Goal: Task Accomplishment & Management: Manage account settings

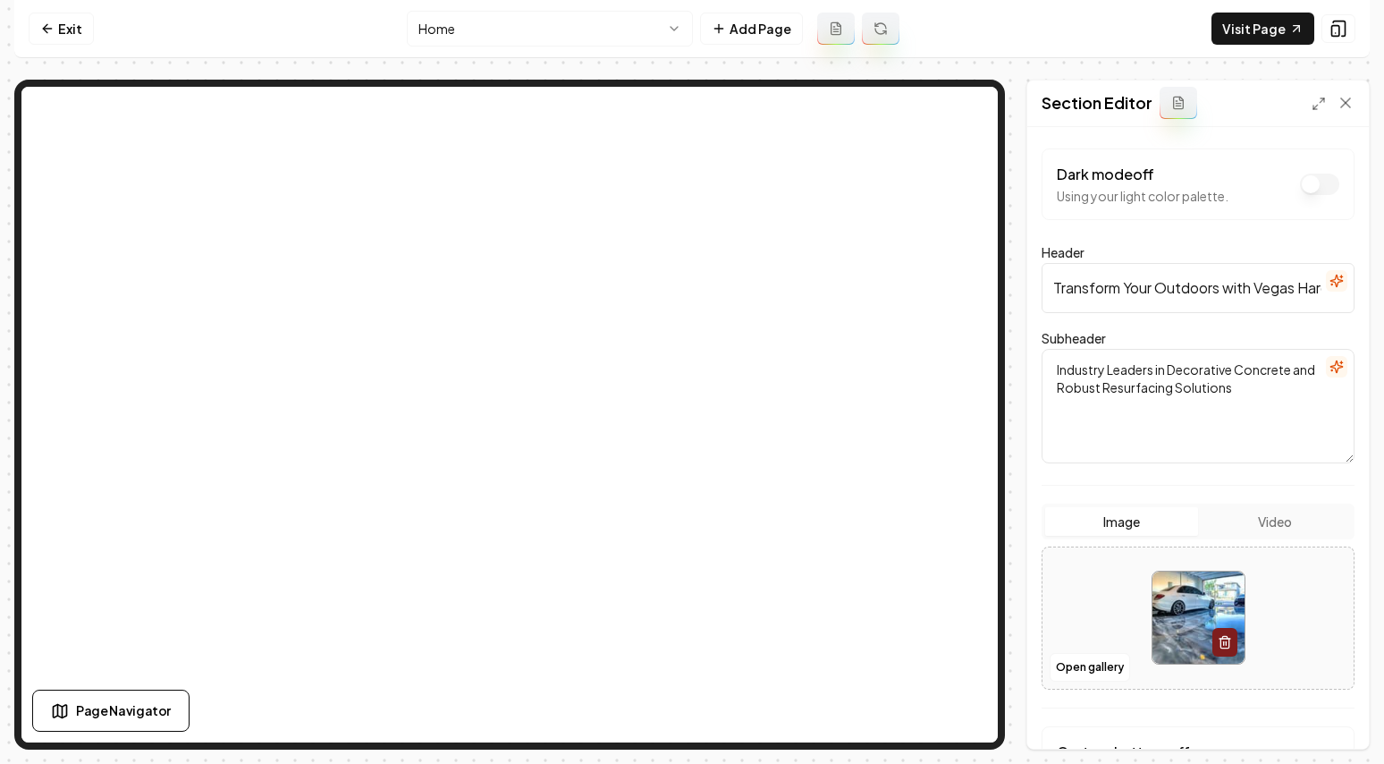
scroll to position [148, 0]
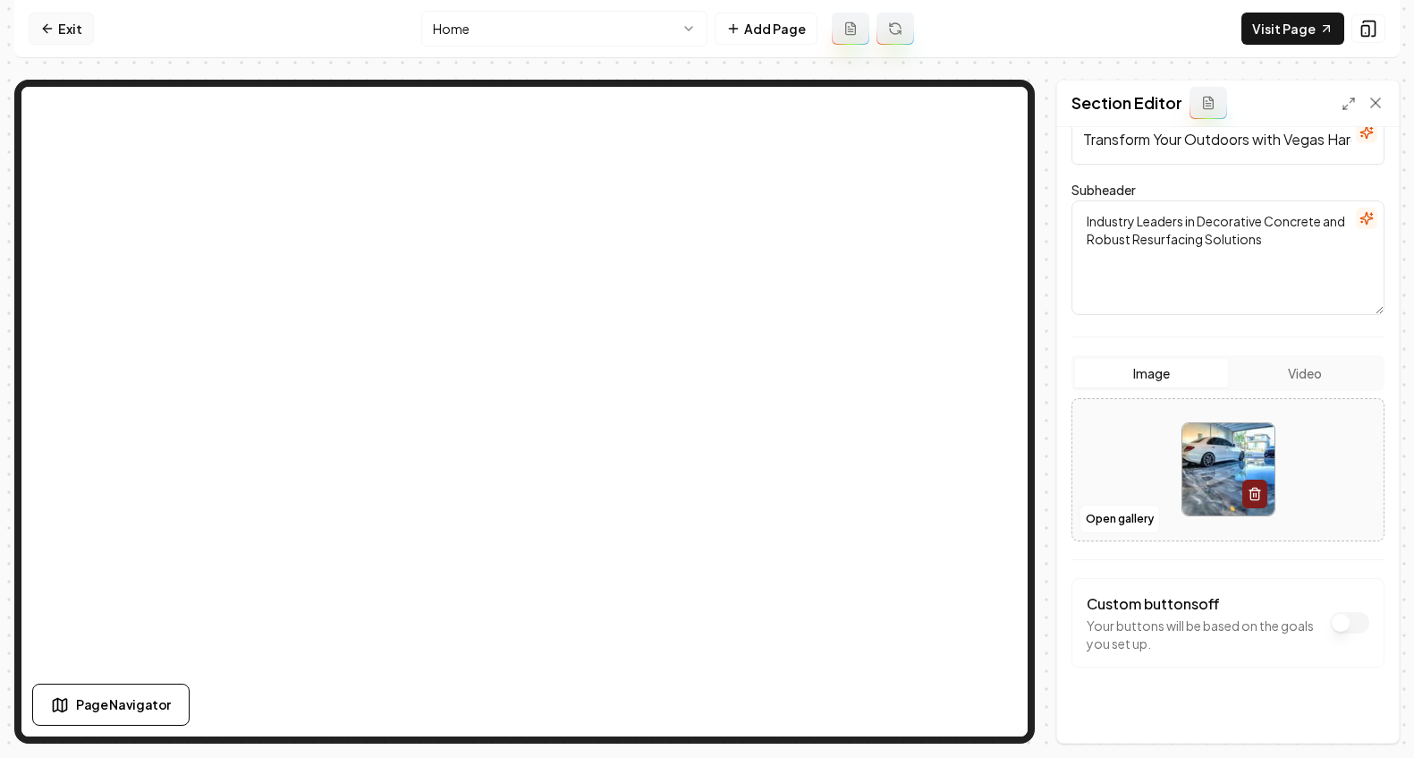
click at [63, 37] on link "Exit" at bounding box center [61, 29] width 65 height 32
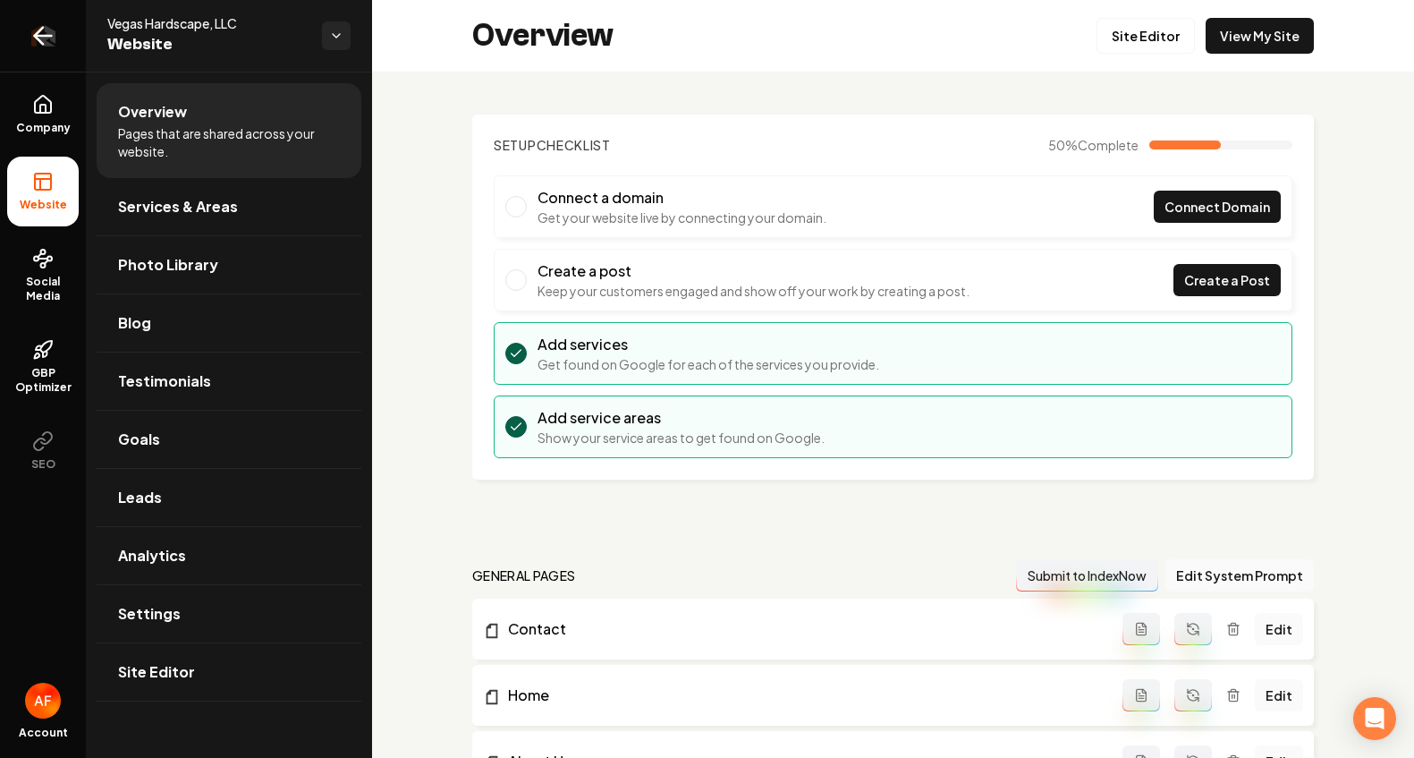
click at [40, 48] on icon "Return to dashboard" at bounding box center [43, 35] width 29 height 29
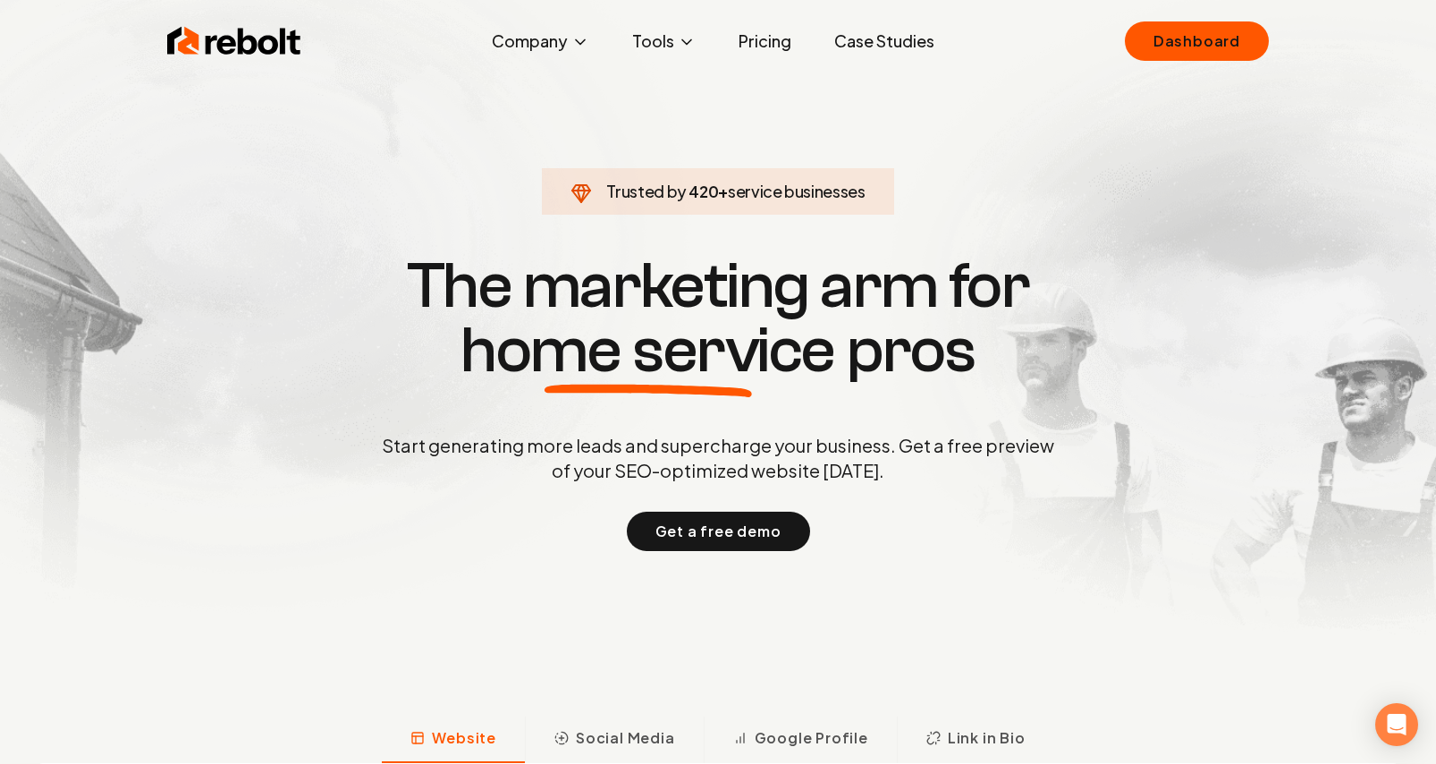
click at [1225, 19] on div "Rebolt Company About Blog Jobs Tools Google Review QR Code Generator Google Bus…" at bounding box center [718, 41] width 1145 height 54
click at [1225, 22] on link "Dashboard" at bounding box center [1197, 40] width 144 height 39
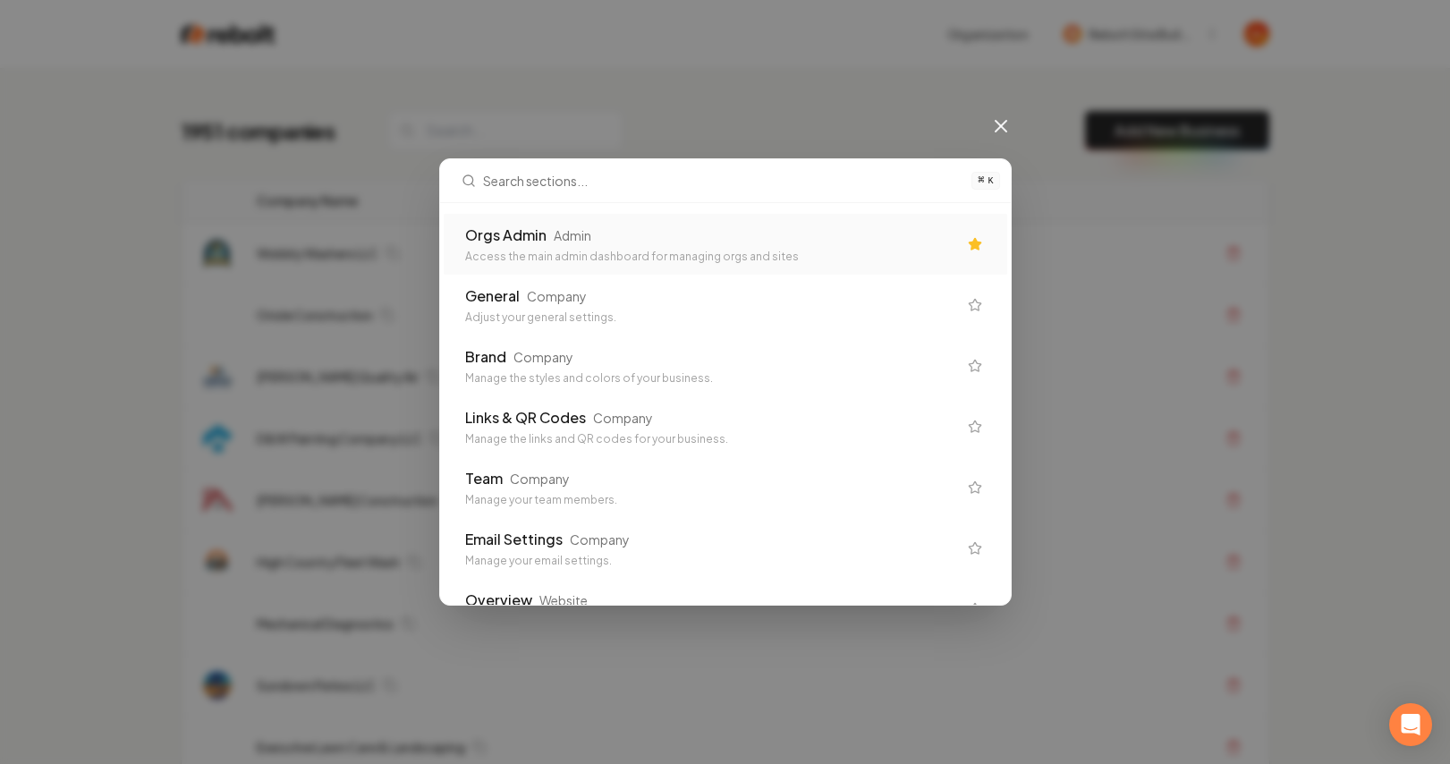
click at [741, 250] on div "Access the main admin dashboard for managing orgs and sites" at bounding box center [711, 257] width 492 height 14
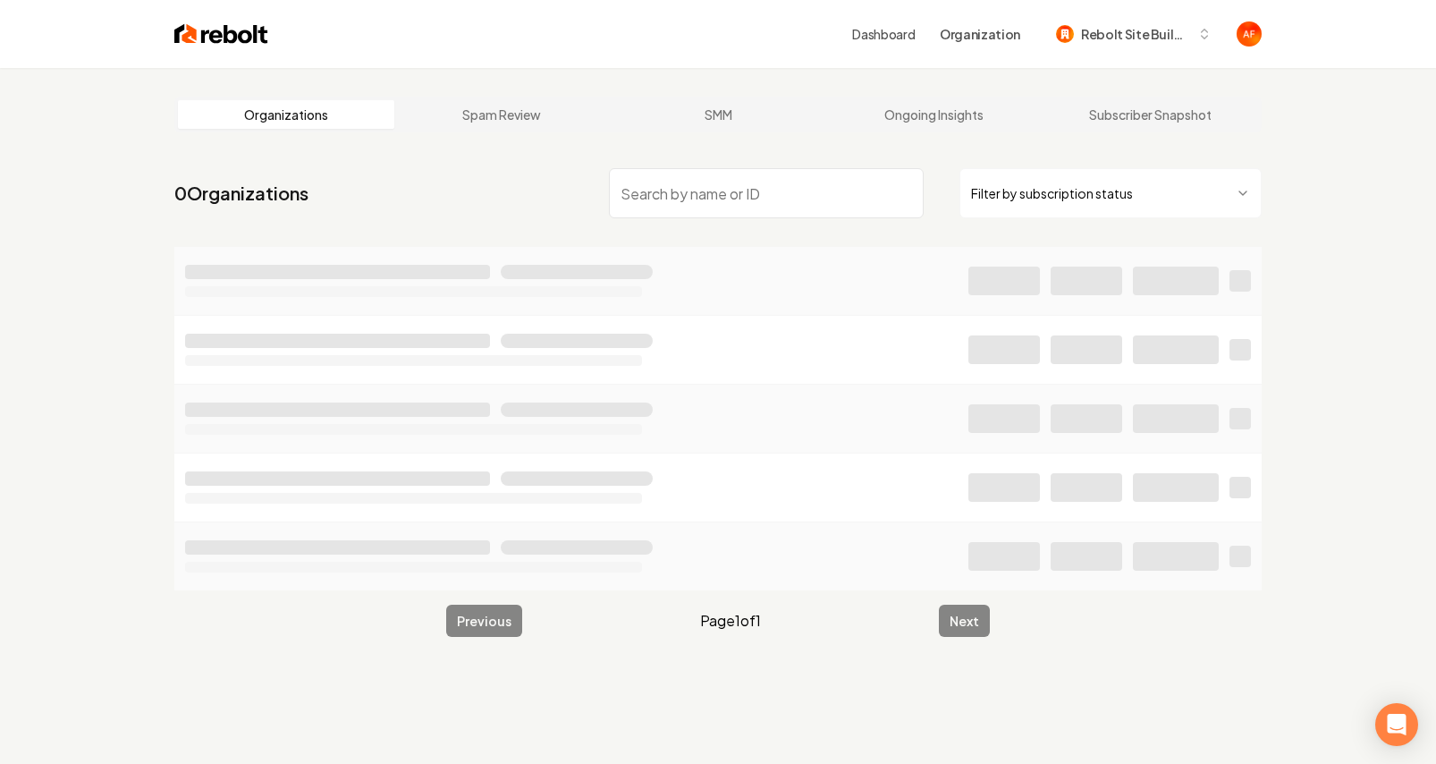
click at [626, 199] on input "search" at bounding box center [766, 193] width 315 height 50
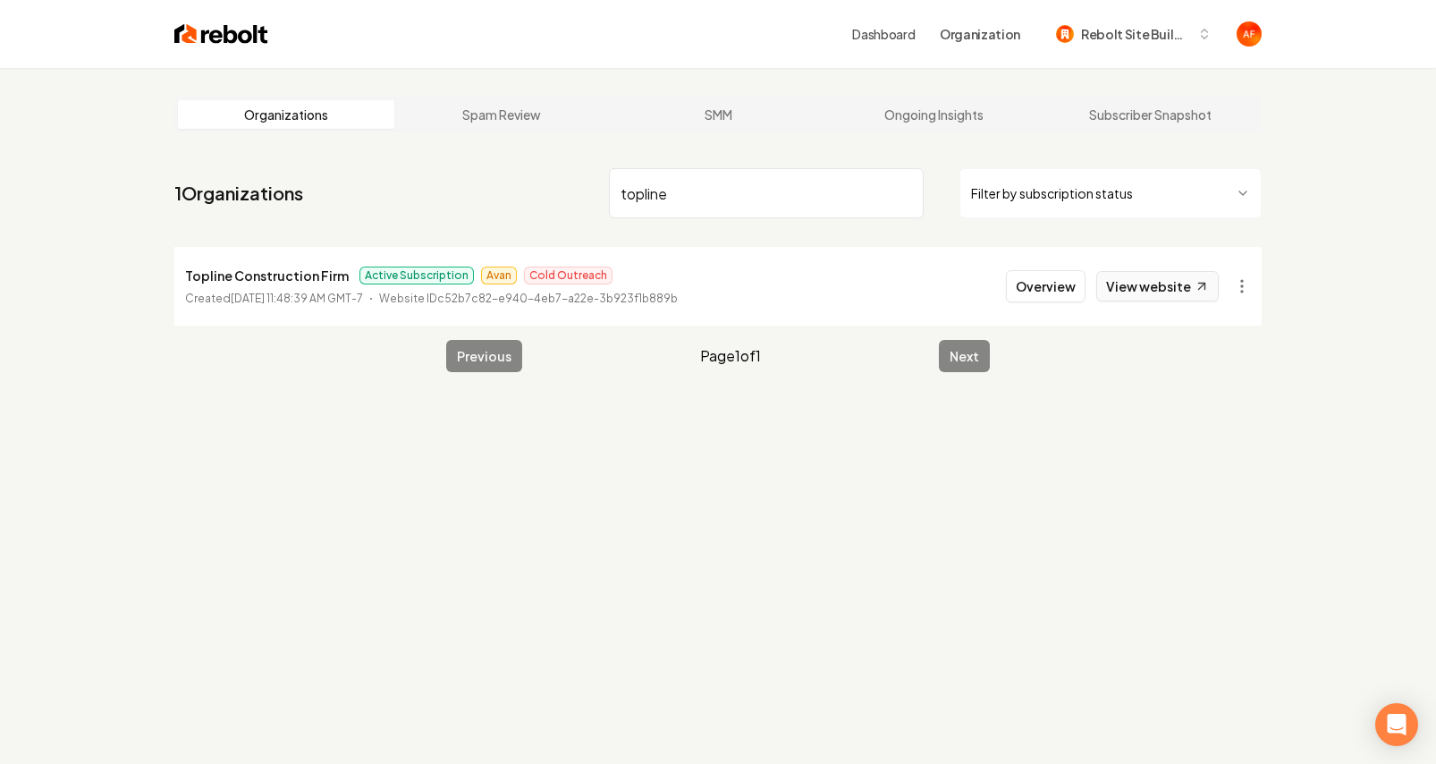
type input "topline"
click at [1140, 280] on link "View website" at bounding box center [1157, 286] width 123 height 30
click at [909, 195] on input "topline" at bounding box center [766, 193] width 315 height 50
click at [908, 195] on input "topline" at bounding box center [766, 193] width 315 height 50
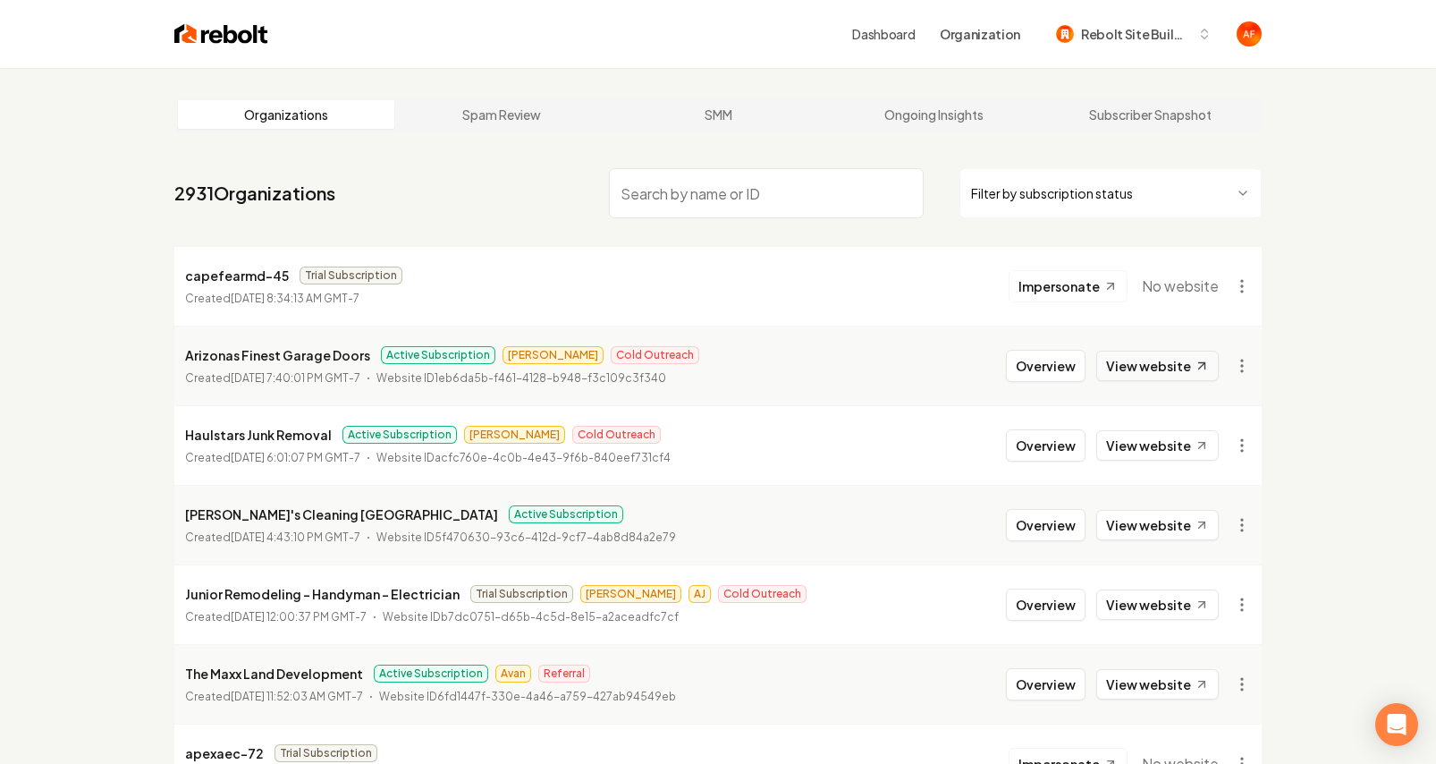
click at [1168, 354] on link "View website" at bounding box center [1157, 366] width 123 height 30
click at [207, 29] on img at bounding box center [221, 33] width 94 height 25
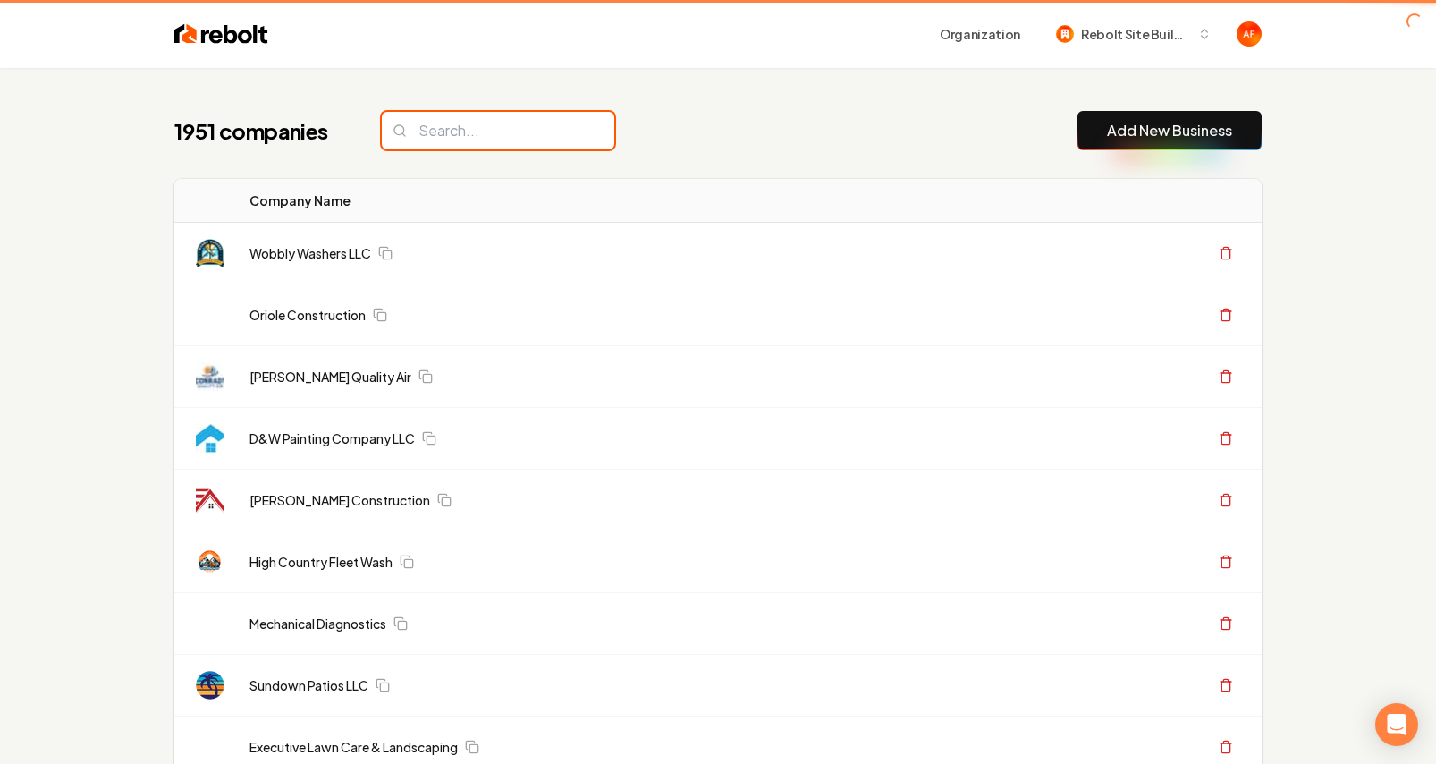
click at [443, 129] on input "search" at bounding box center [498, 131] width 233 height 38
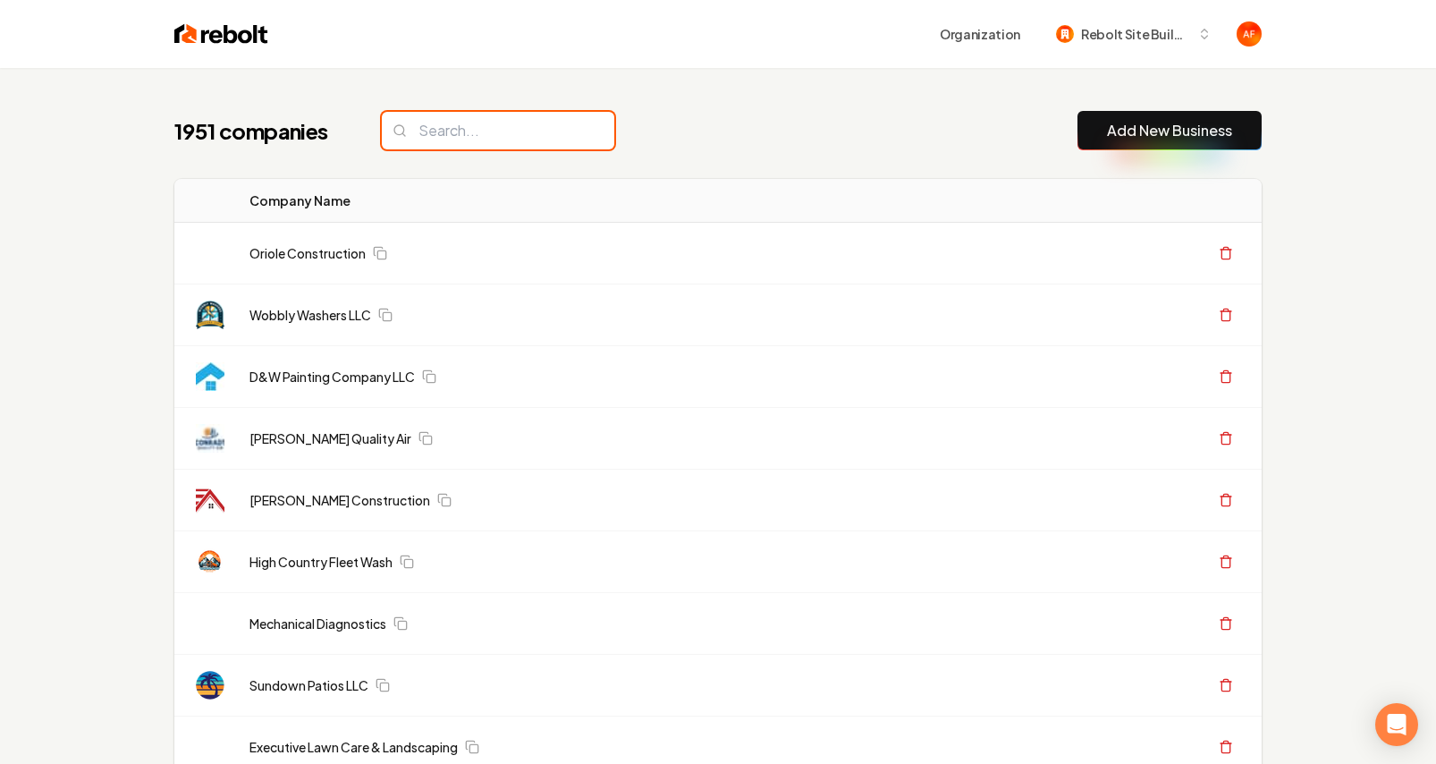
click at [485, 140] on input "search" at bounding box center [498, 131] width 233 height 38
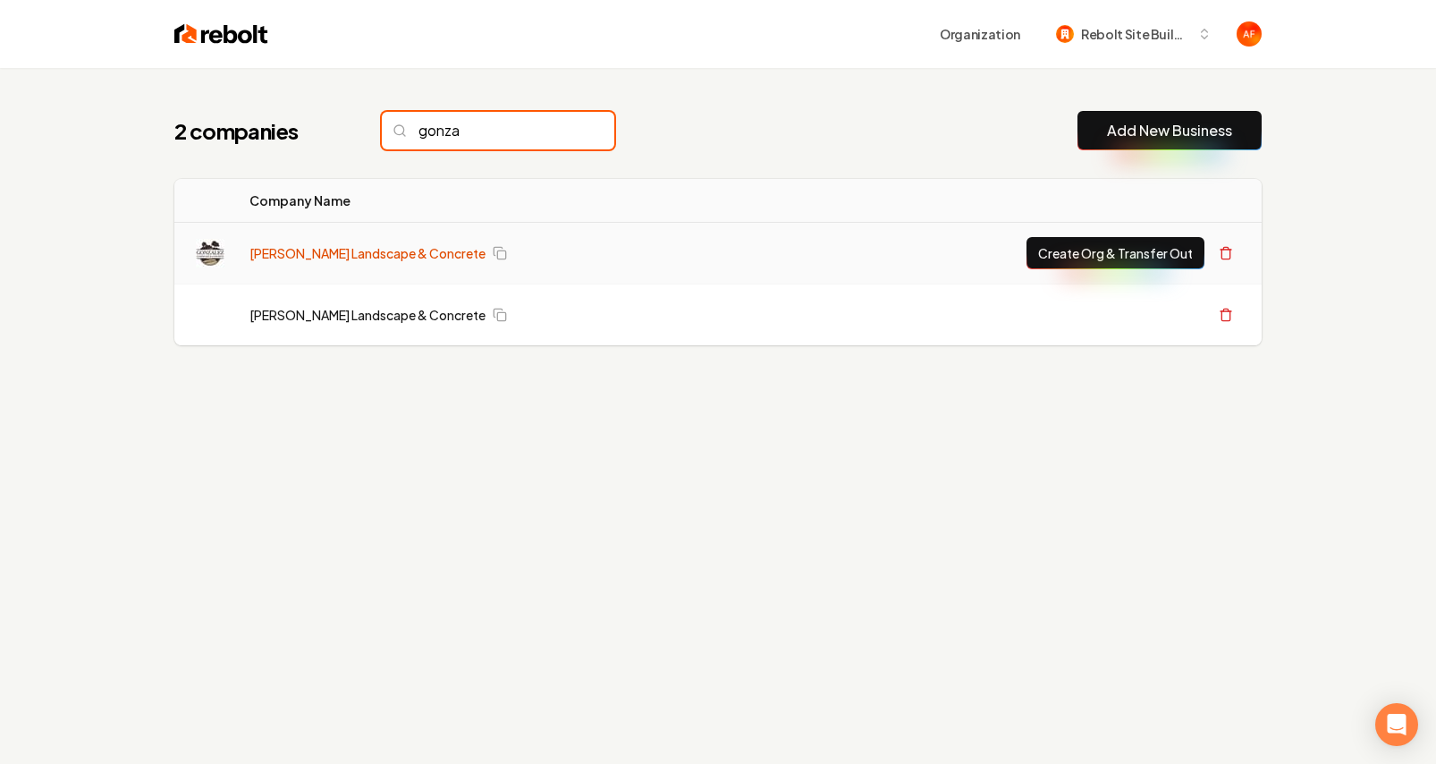
type input "gonza"
click at [338, 260] on link "Gonzalez Landscape & Concrete" at bounding box center [368, 253] width 236 height 18
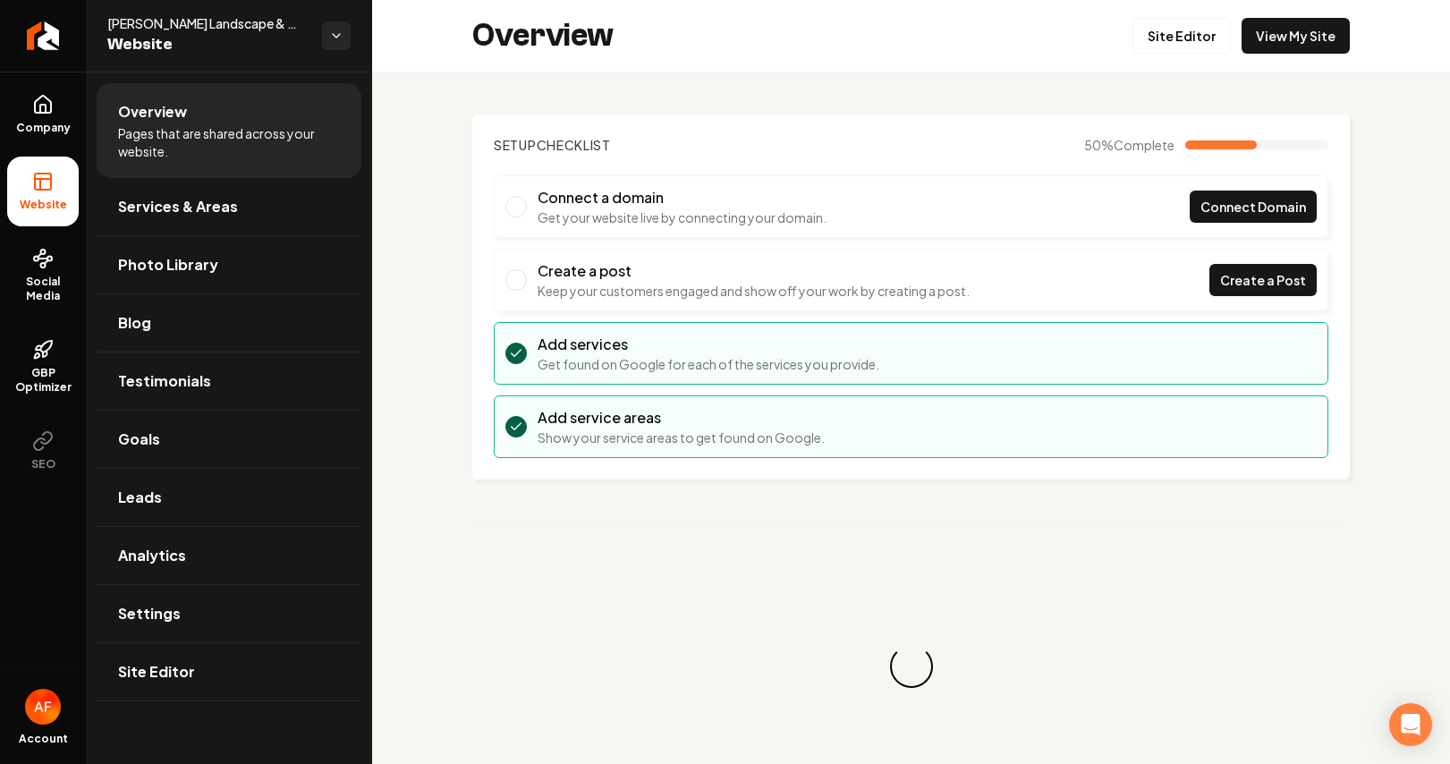
click at [1288, 68] on div "Overview Site Editor View My Site" at bounding box center [911, 36] width 1078 height 72
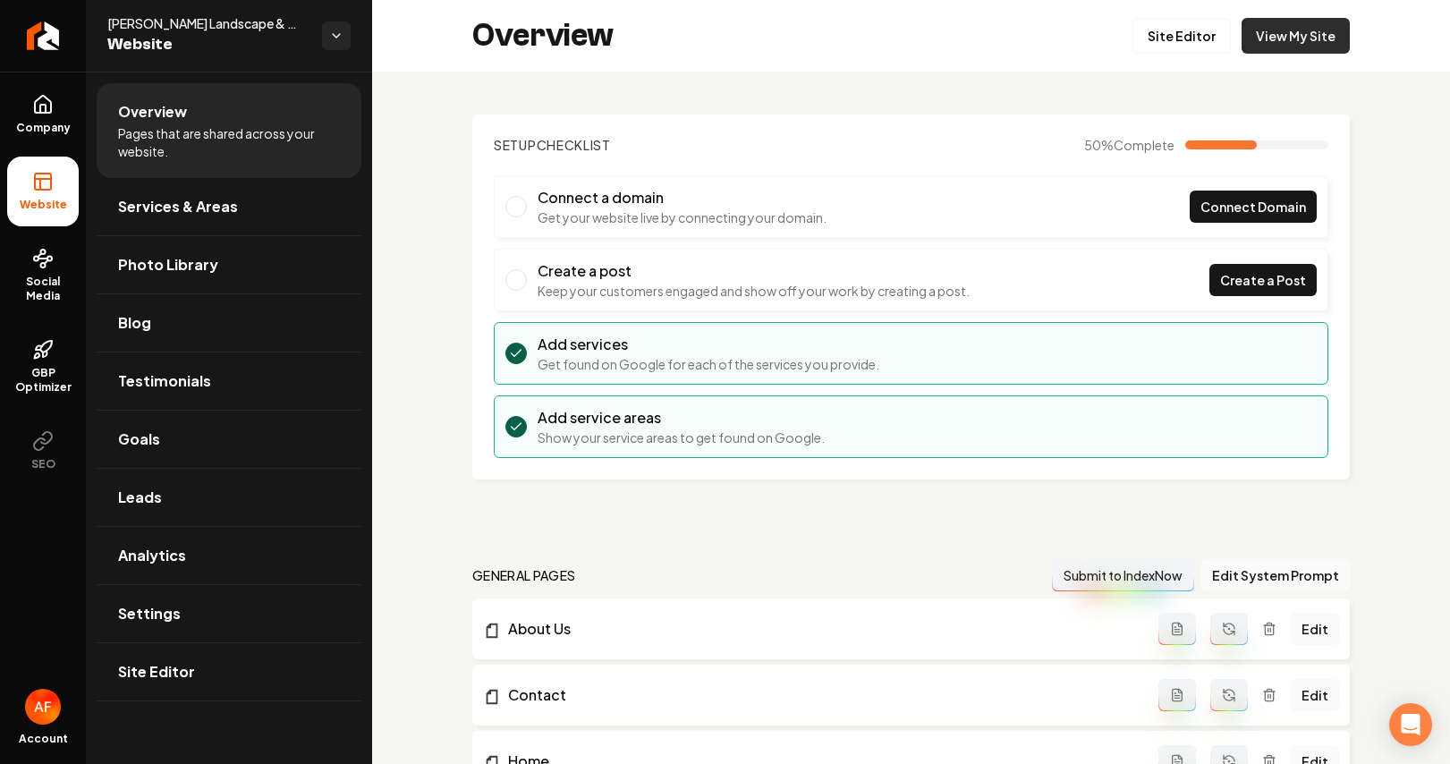
click at [1289, 42] on link "View My Site" at bounding box center [1295, 36] width 108 height 36
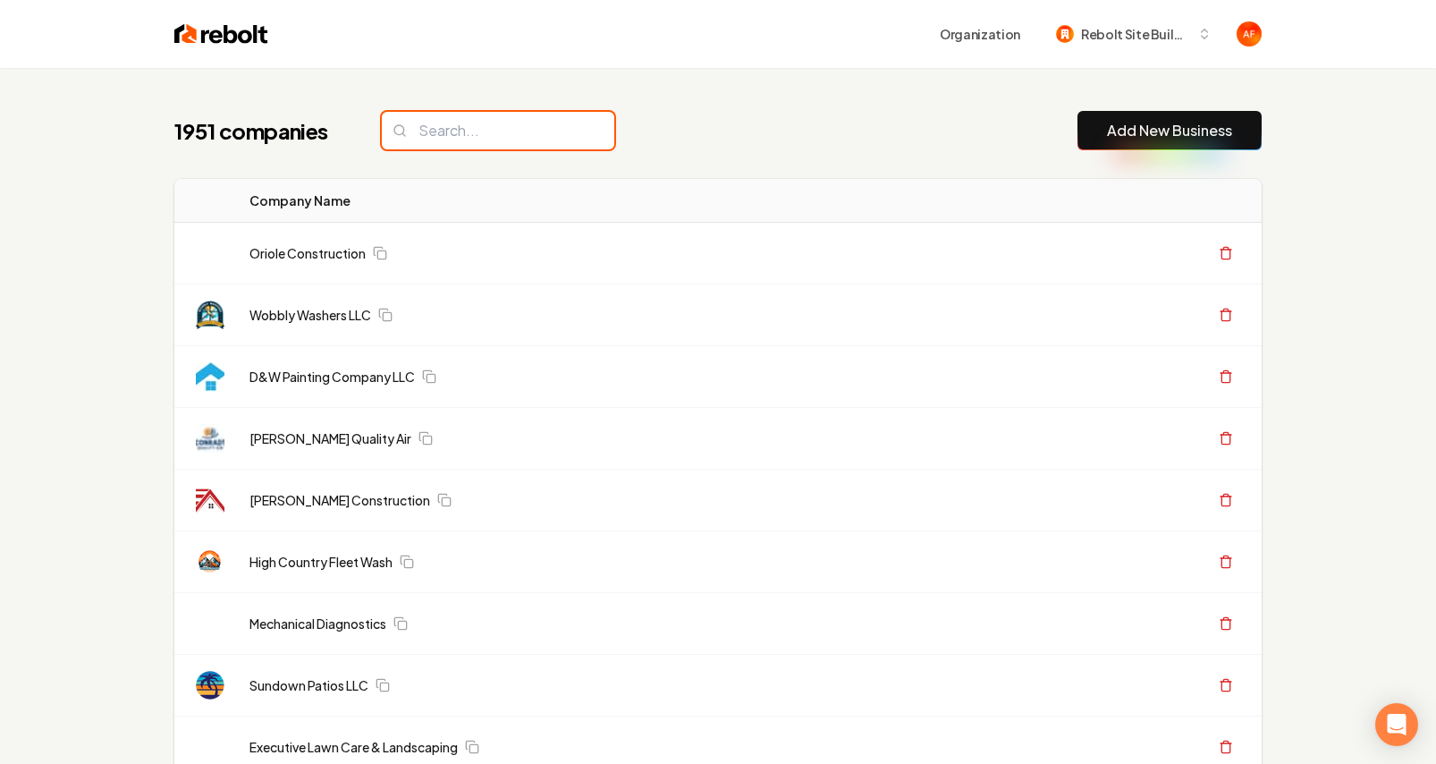
click at [502, 141] on input "search" at bounding box center [498, 131] width 233 height 38
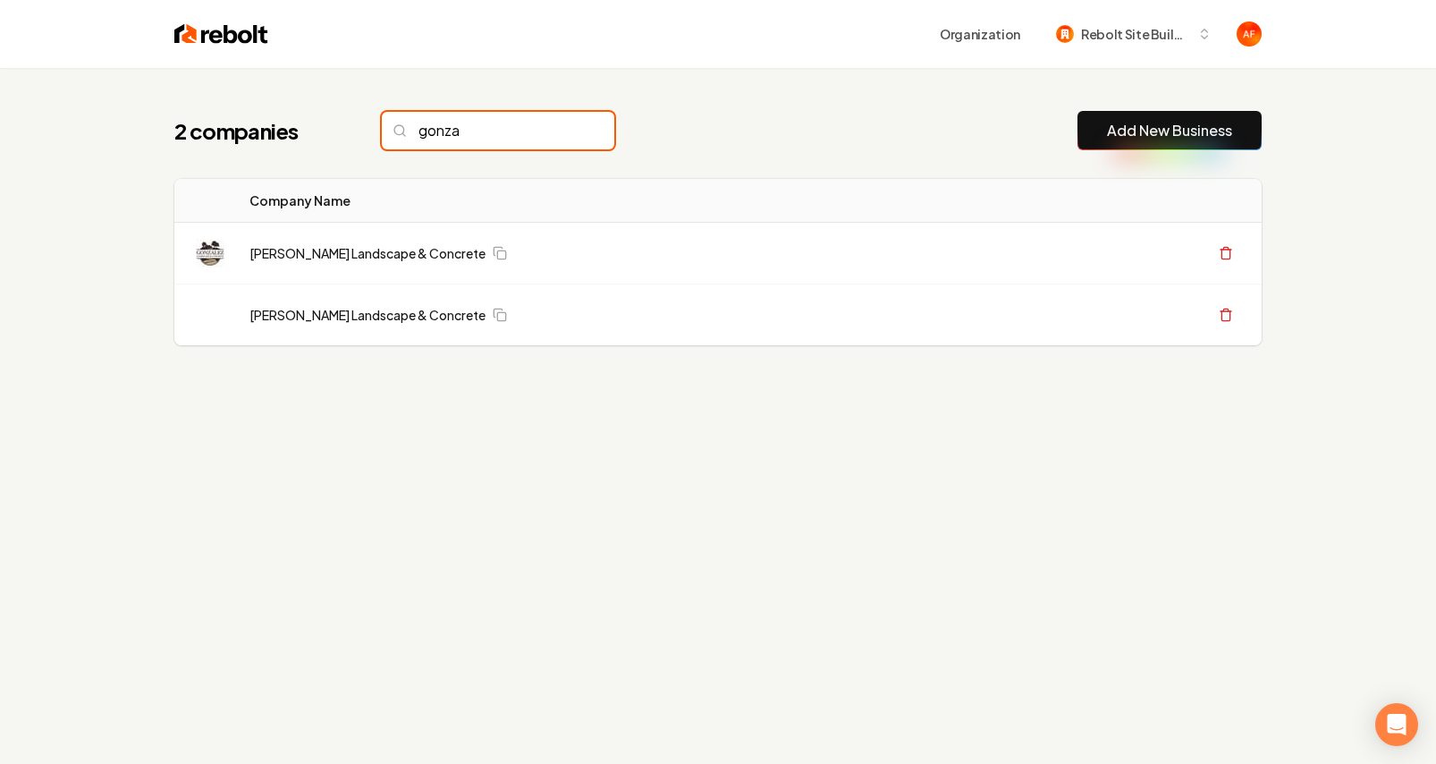
type input "gonza"
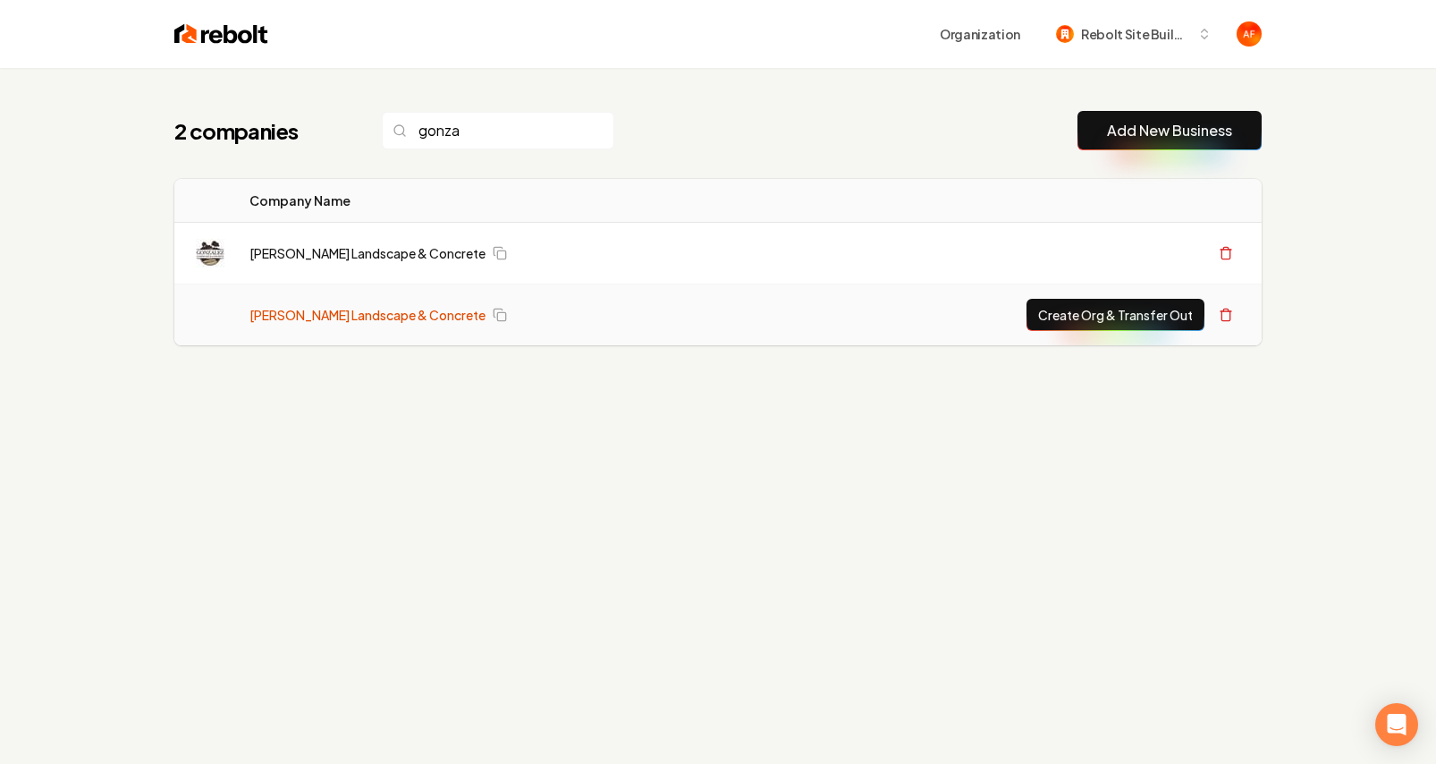
click at [339, 312] on link "Gonzalez Landscape & Concrete" at bounding box center [368, 315] width 236 height 18
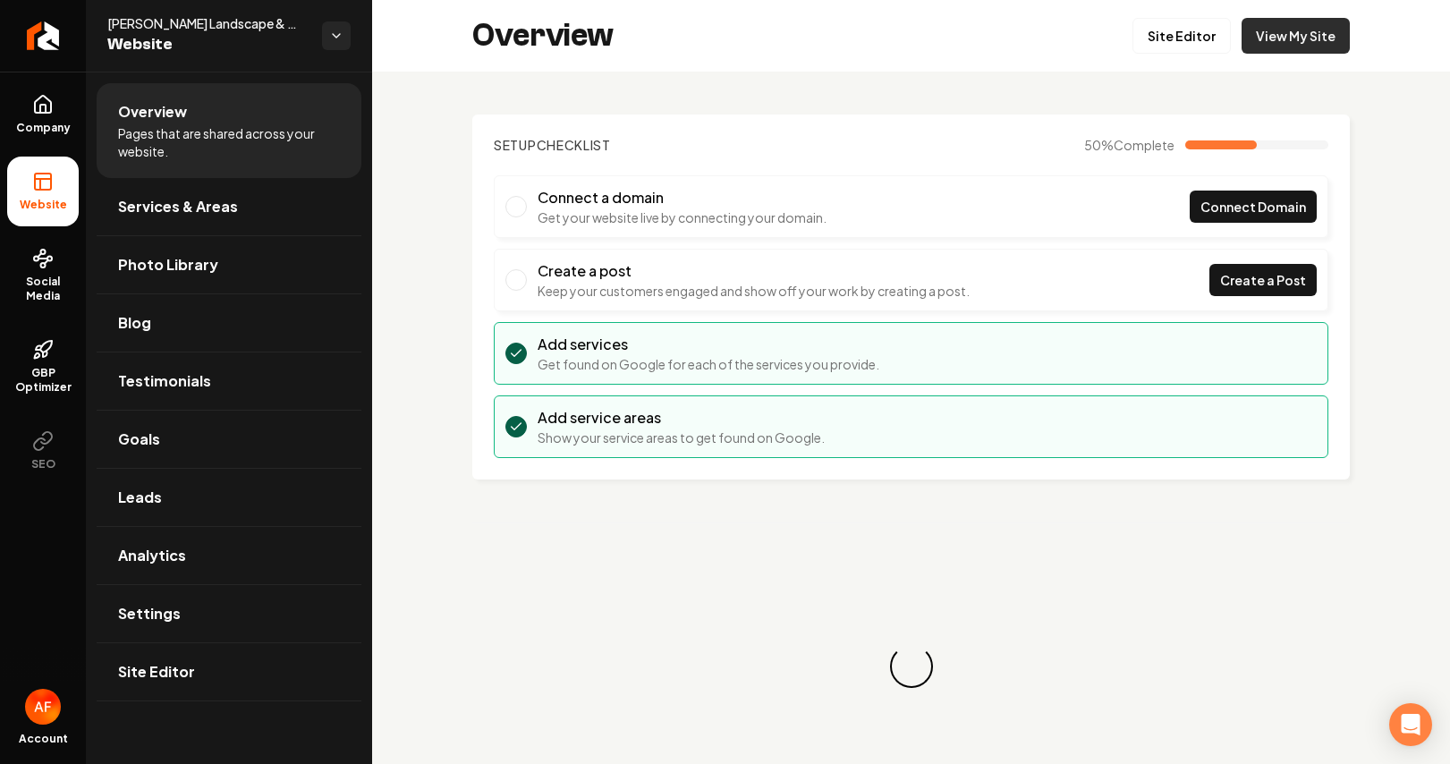
click at [1258, 34] on link "View My Site" at bounding box center [1295, 36] width 108 height 36
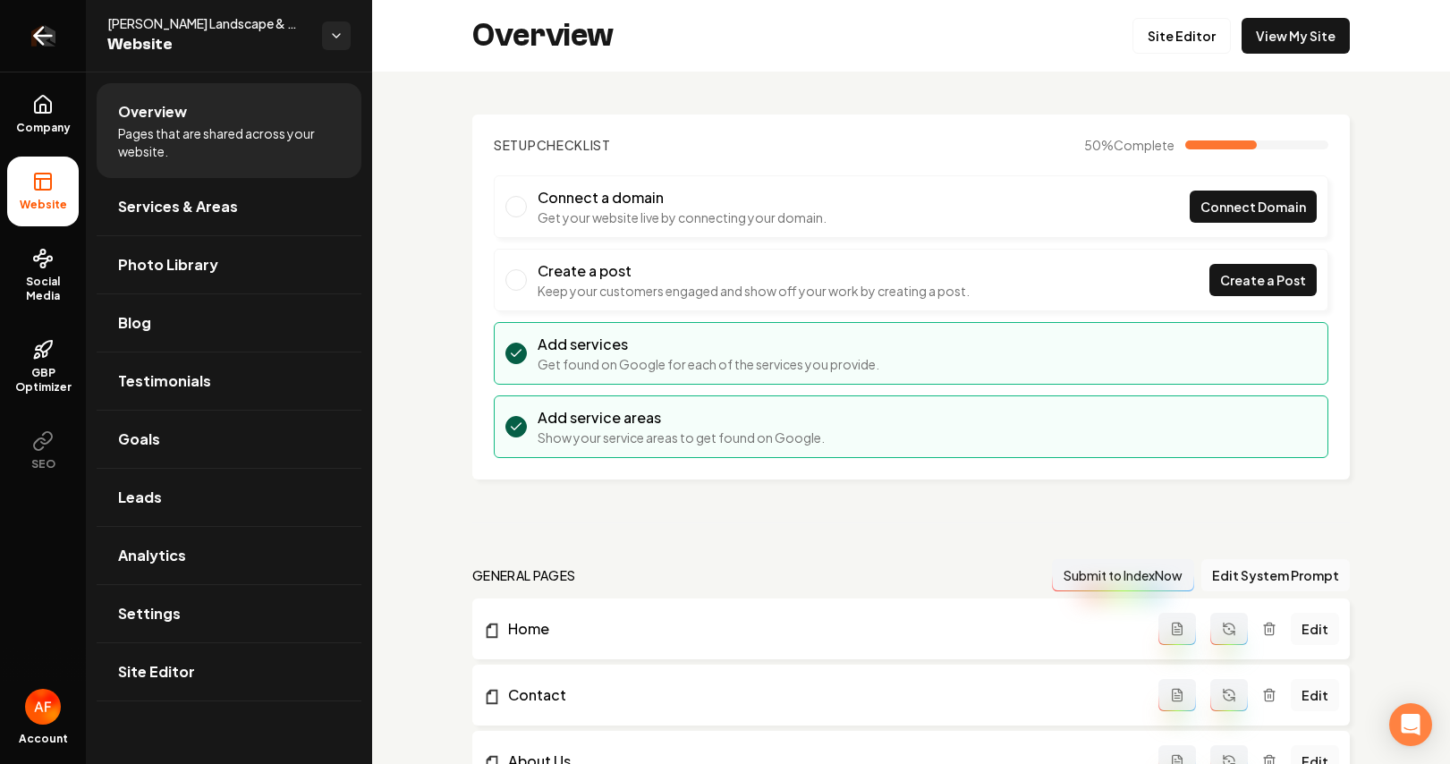
click at [6, 52] on link "Return to dashboard" at bounding box center [43, 36] width 86 height 72
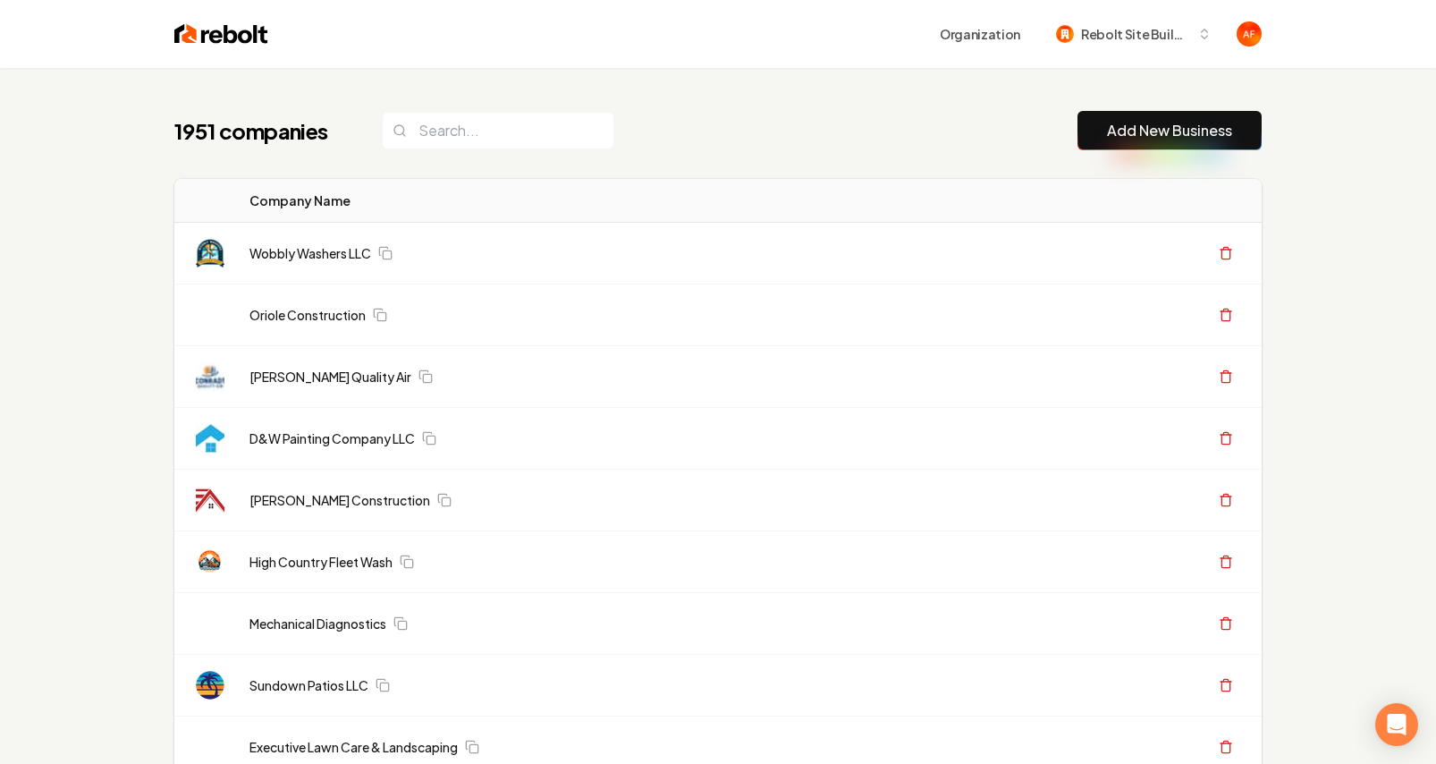
click at [730, 187] on th "Company Name" at bounding box center [610, 201] width 751 height 44
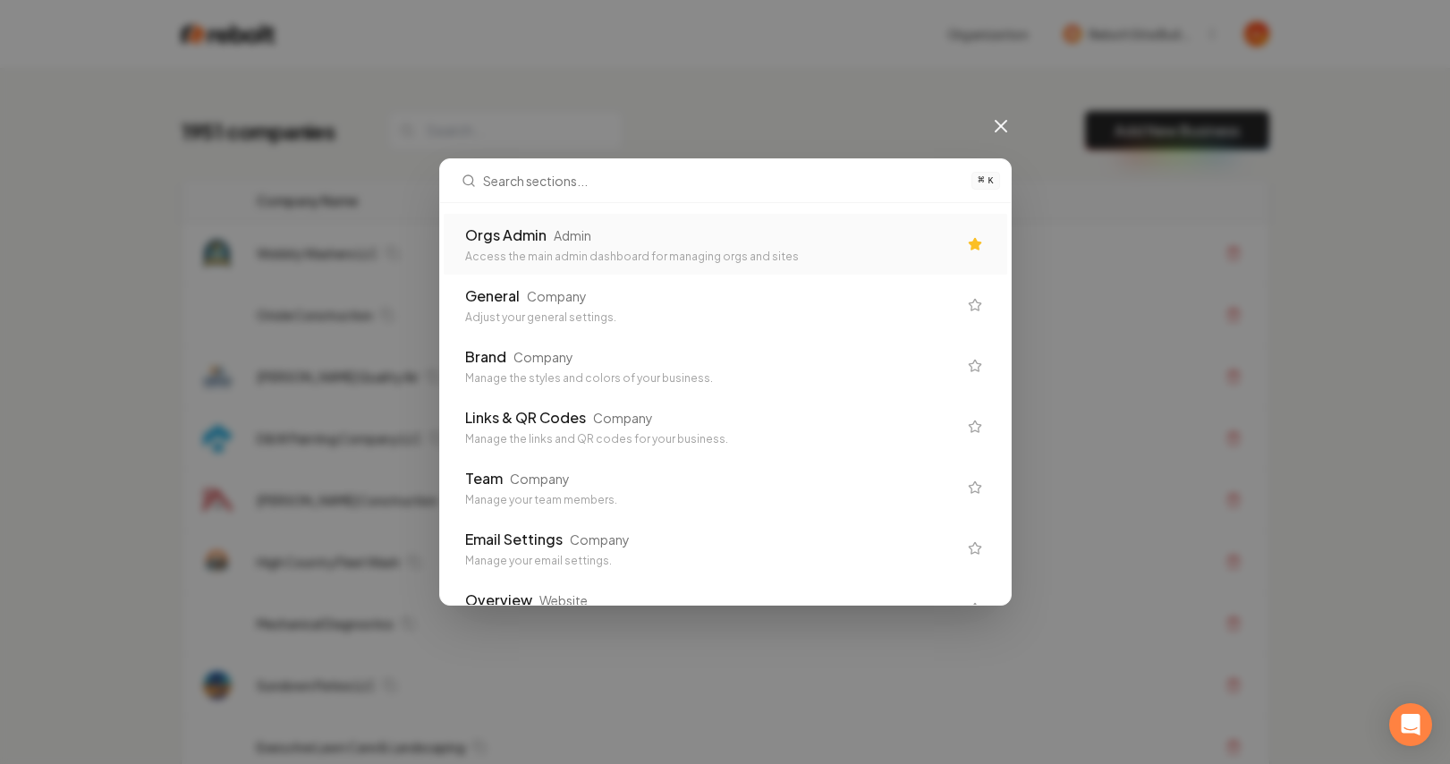
click at [709, 241] on div "Orgs Admin Admin" at bounding box center [711, 234] width 492 height 21
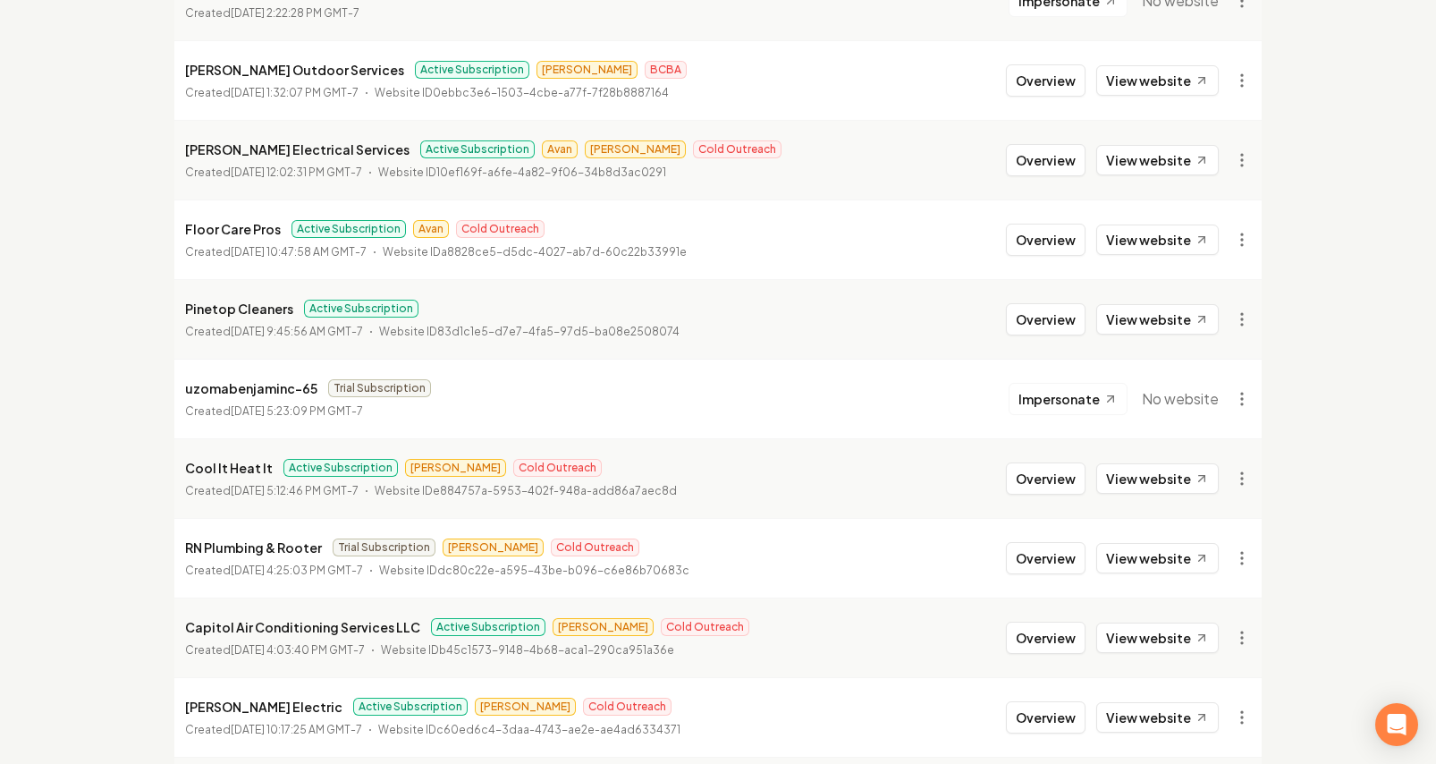
scroll to position [1304, 0]
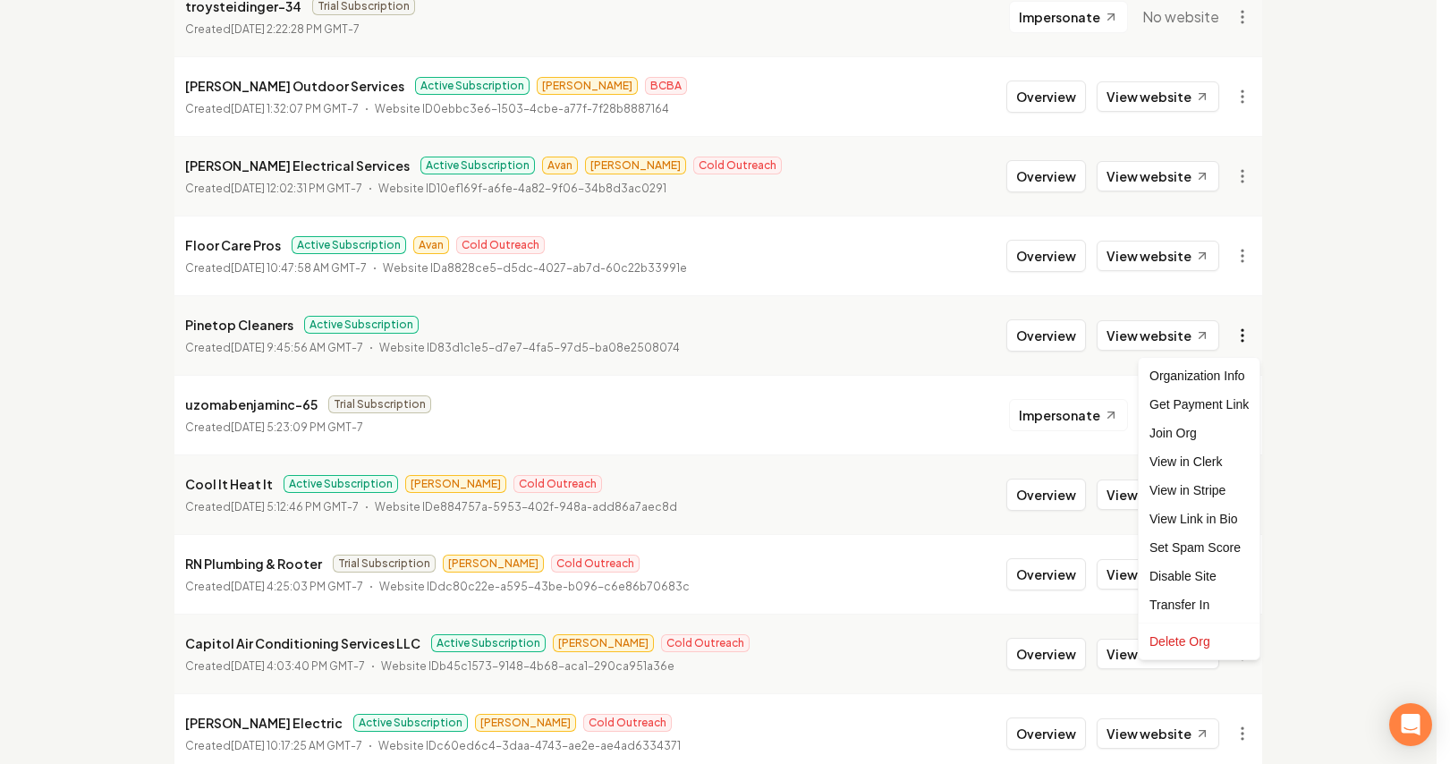
click at [1219, 405] on div "Get Payment Link" at bounding box center [1199, 404] width 114 height 29
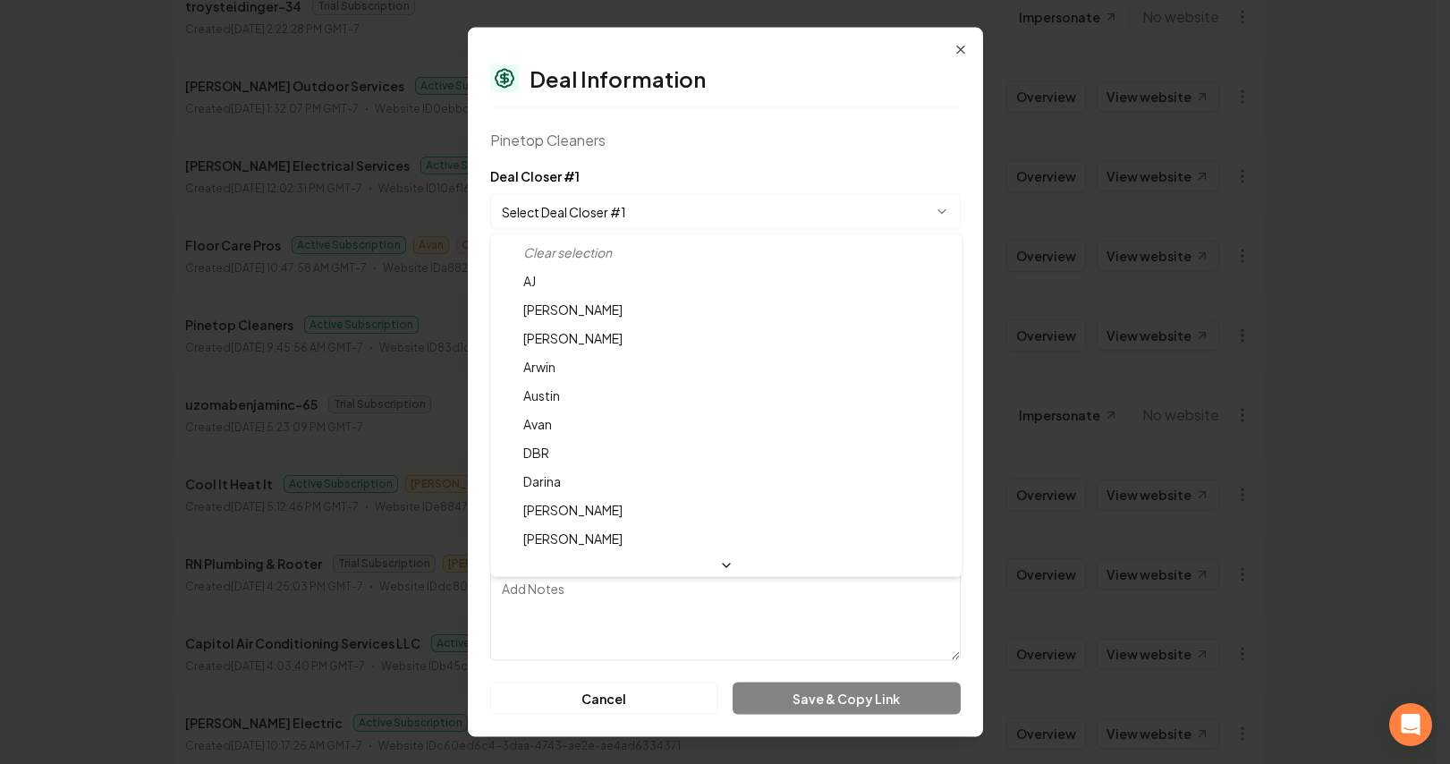
select select "**********"
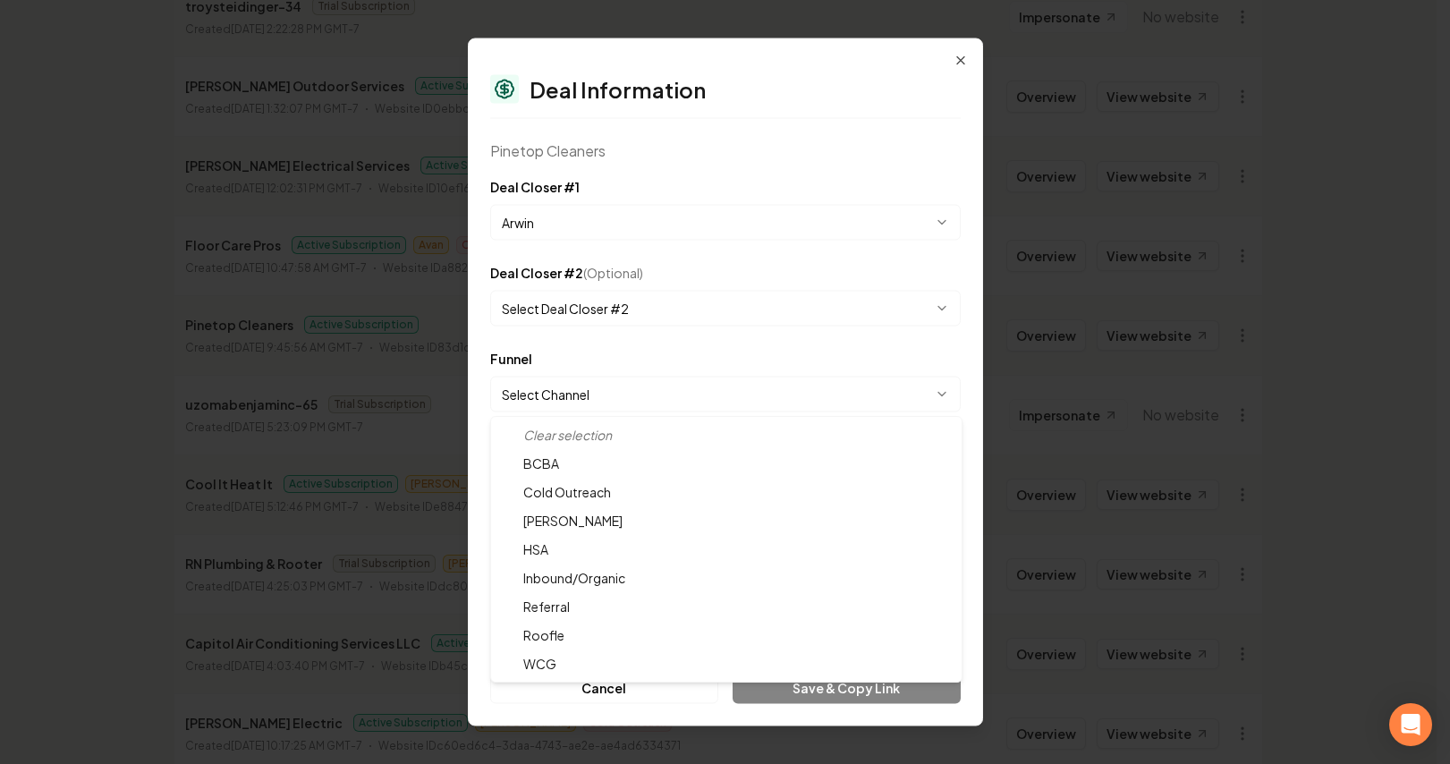
select select "**********"
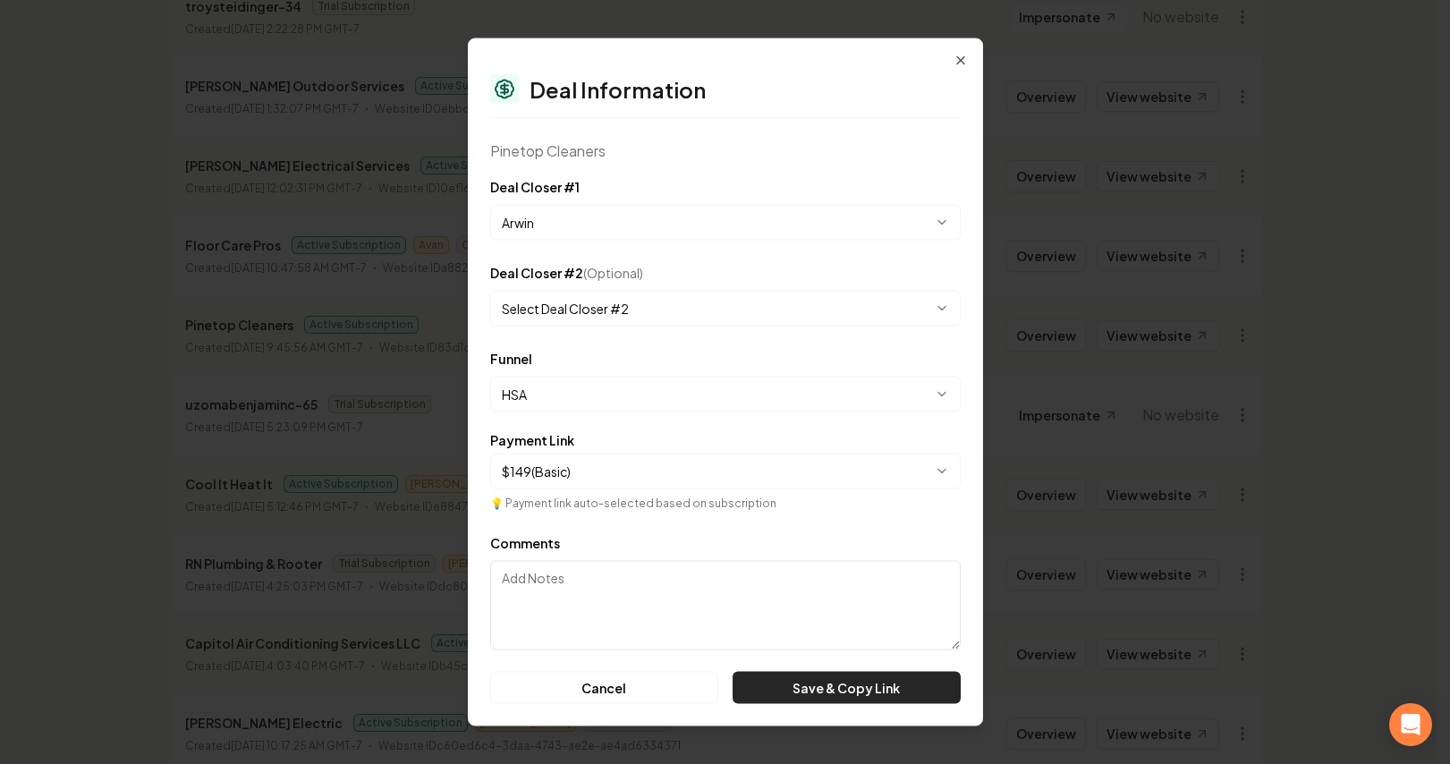
click at [815, 694] on button "Save & Copy Link" at bounding box center [845, 688] width 227 height 32
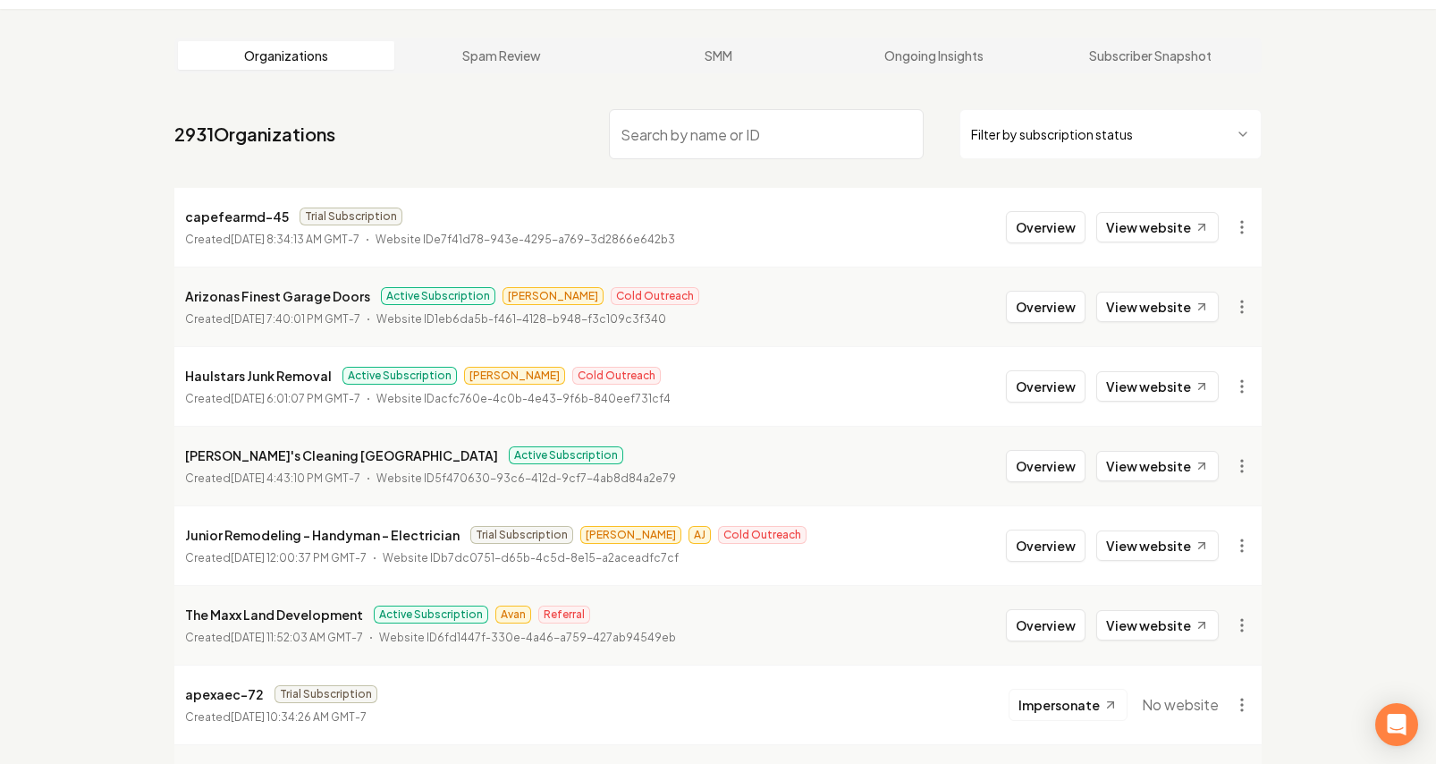
scroll to position [0, 0]
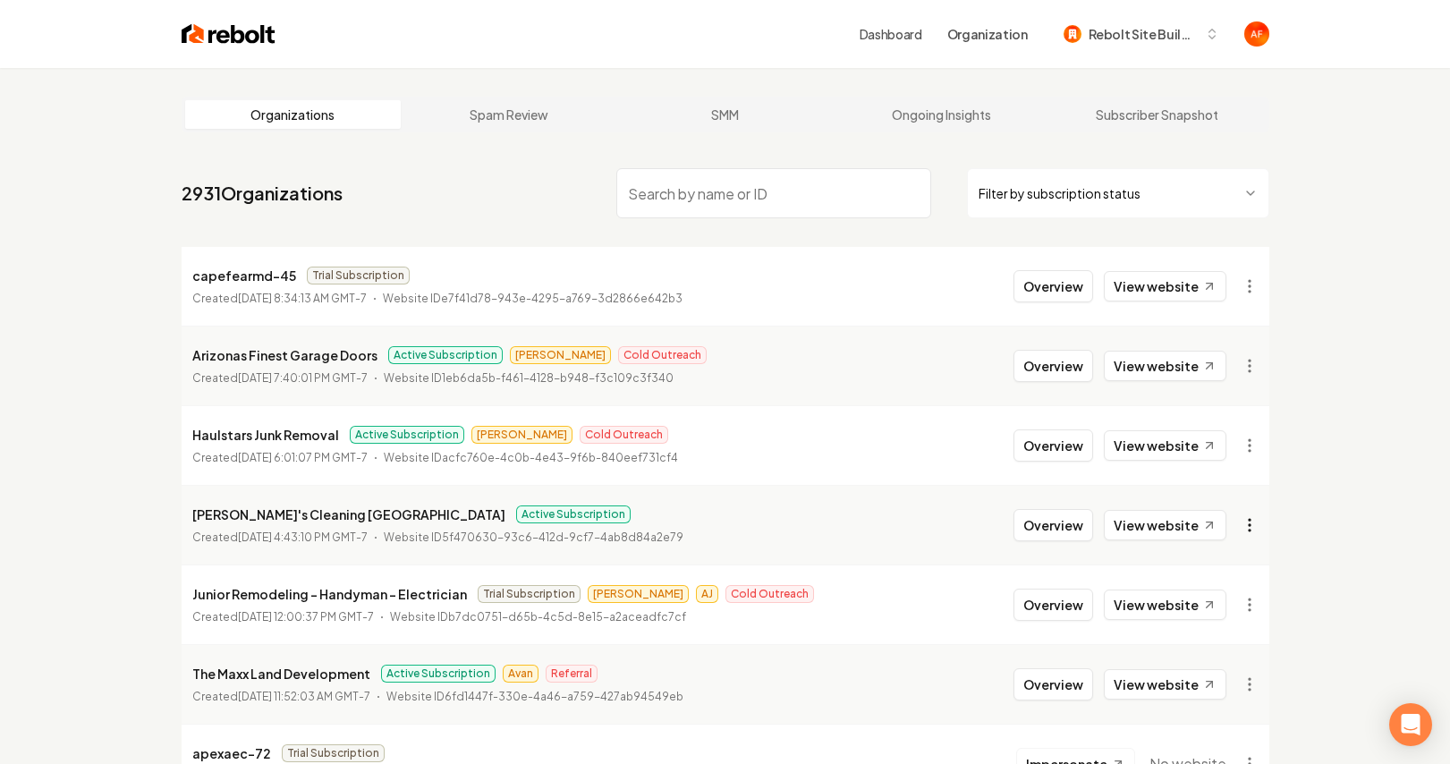
click at [1237, 523] on html "Dashboard Organization Rebolt Site Builder Organizations Spam Review SMM Ongoin…" at bounding box center [725, 382] width 1450 height 764
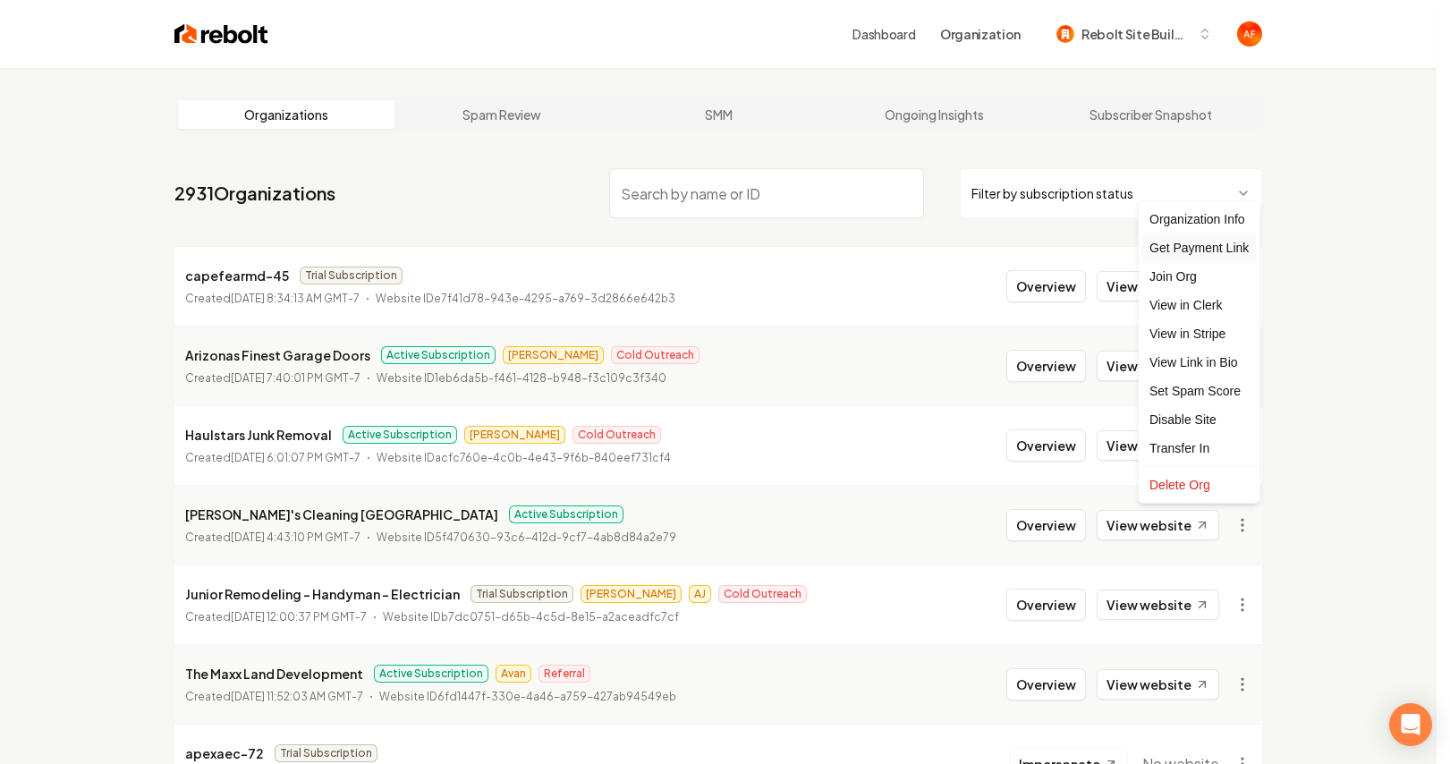
click at [1179, 250] on div "Get Payment Link" at bounding box center [1199, 247] width 114 height 29
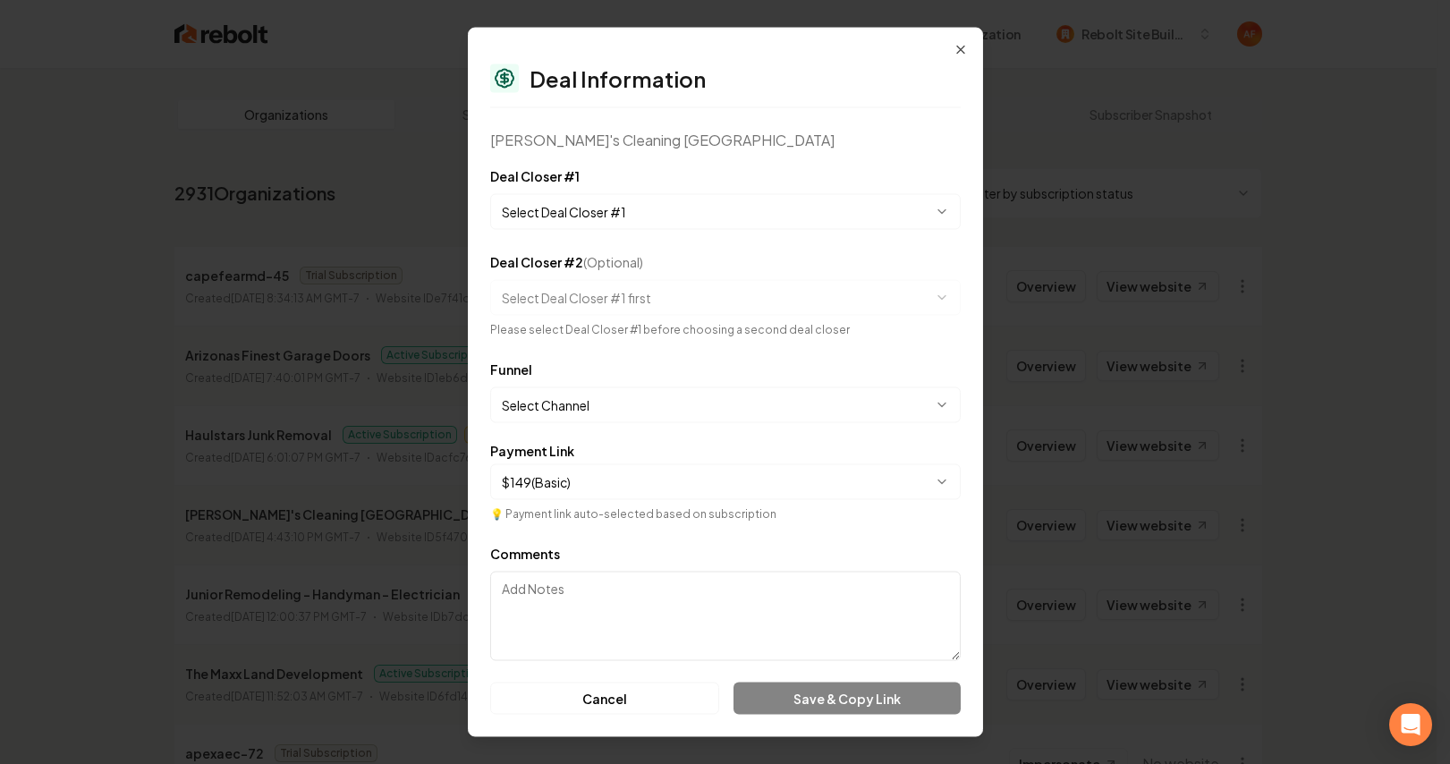
click at [752, 413] on body "Dashboard Organization Rebolt Site Builder Organizations Spam Review SMM Ongoin…" at bounding box center [718, 382] width 1436 height 764
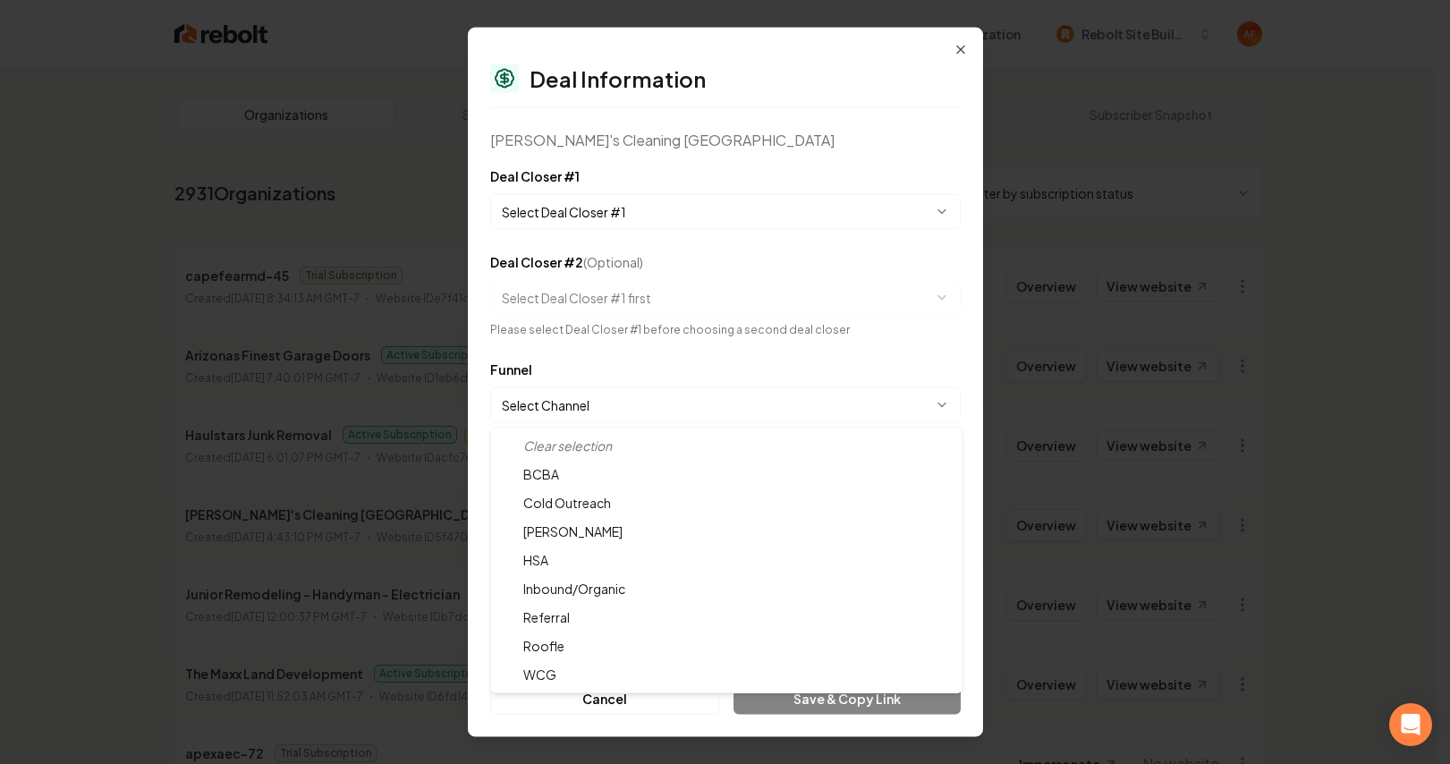
select select "**********"
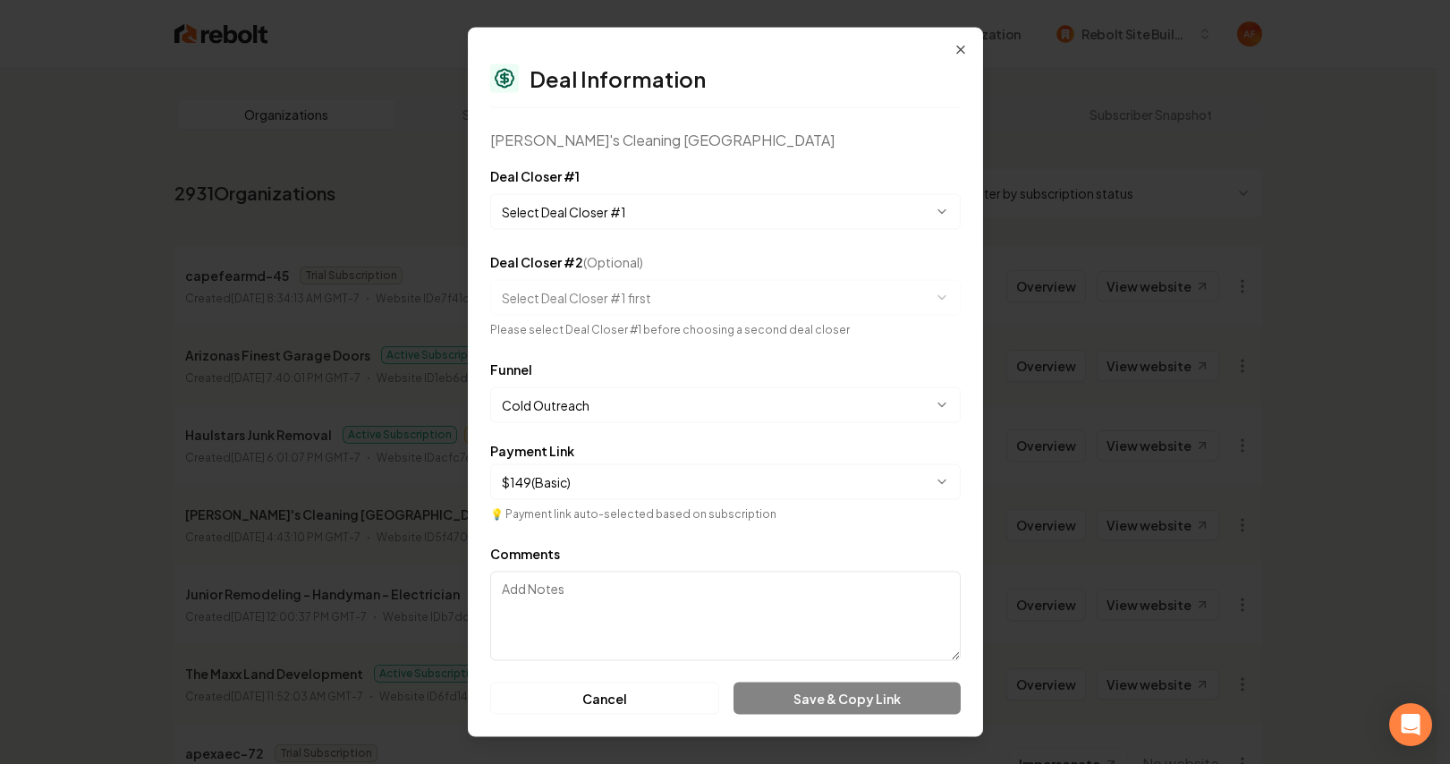
click at [691, 213] on body "Dashboard Organization Rebolt Site Builder Organizations Spam Review SMM Ongoin…" at bounding box center [718, 382] width 1436 height 764
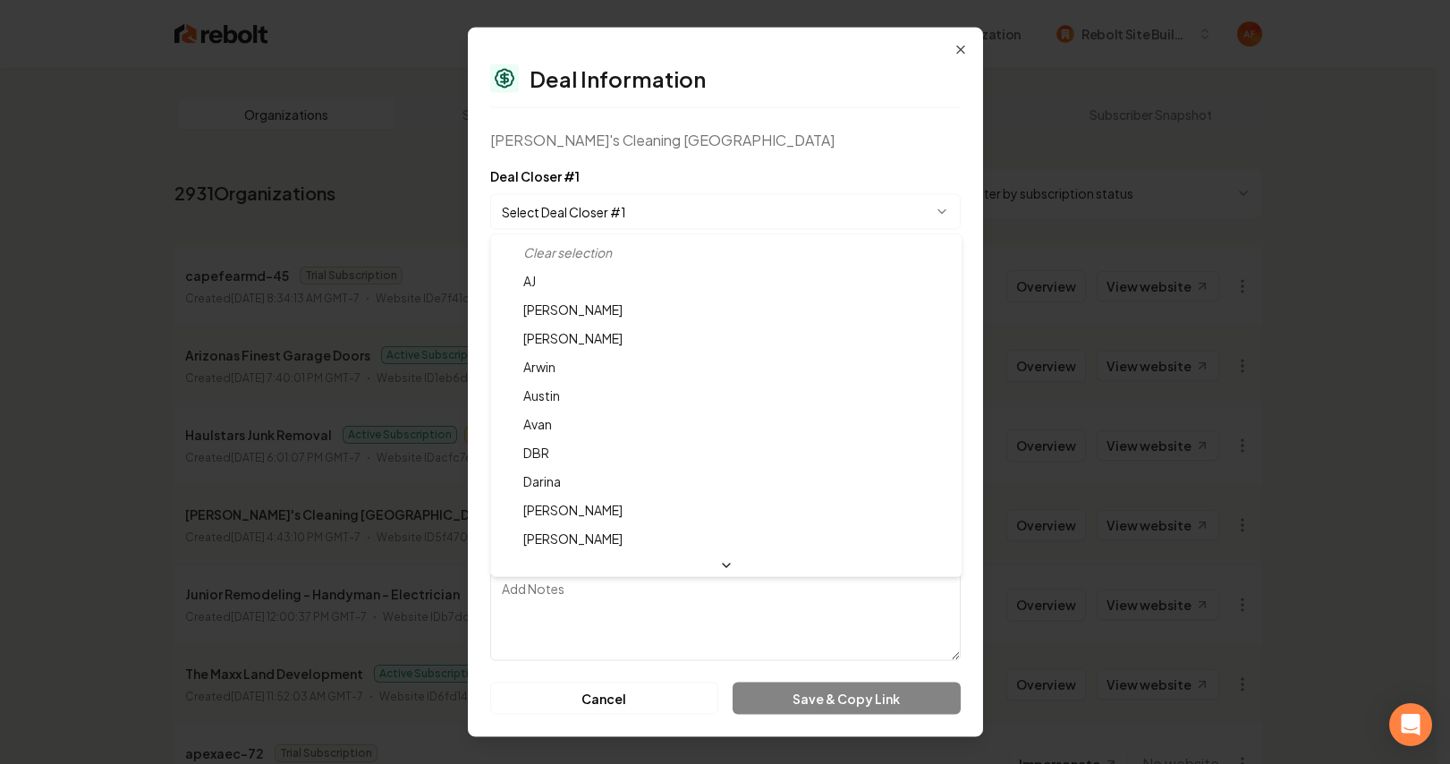
drag, startPoint x: 581, startPoint y: 438, endPoint x: 586, endPoint y: 418, distance: 21.1
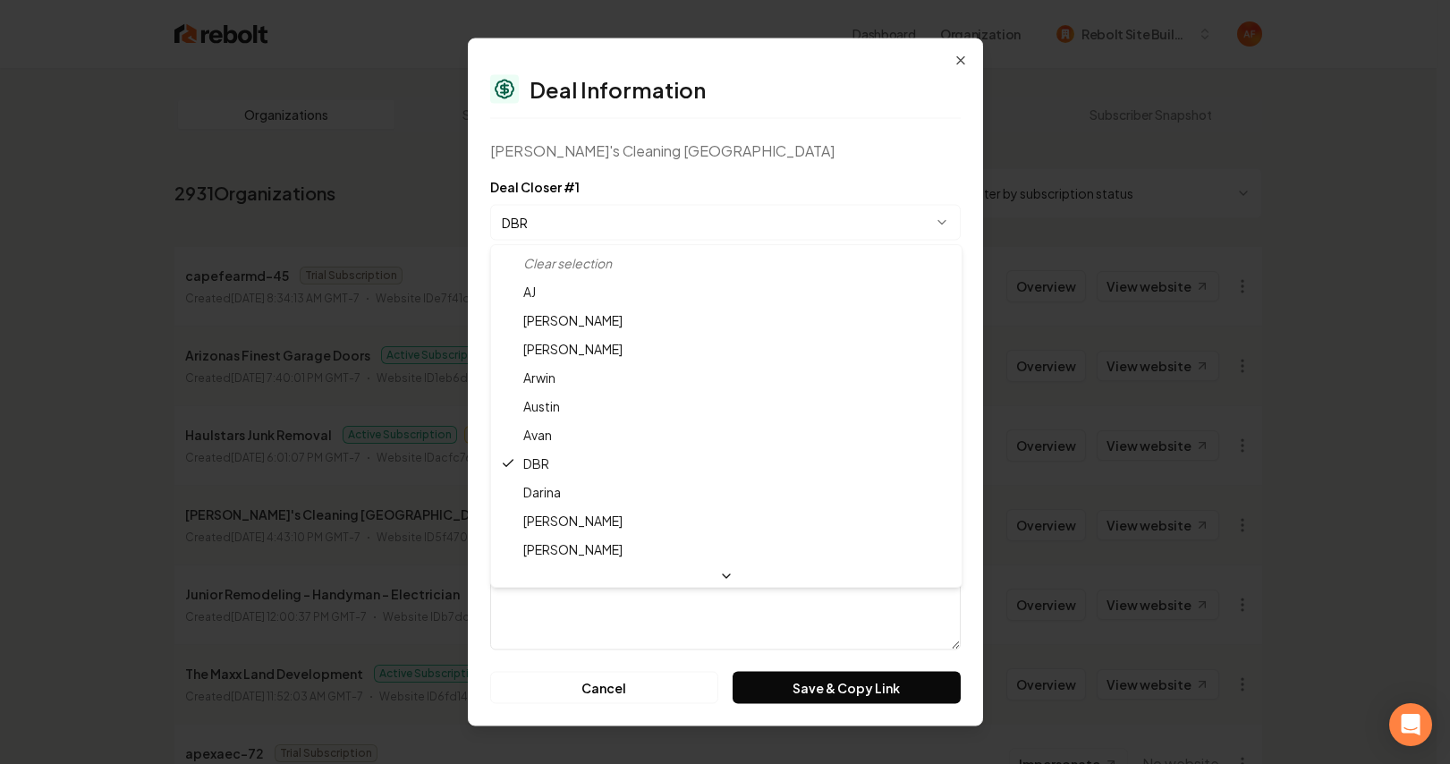
click at [621, 222] on body "Dashboard Organization Rebolt Site Builder Organizations Spam Review SMM Ongoin…" at bounding box center [718, 382] width 1436 height 764
select select "**********"
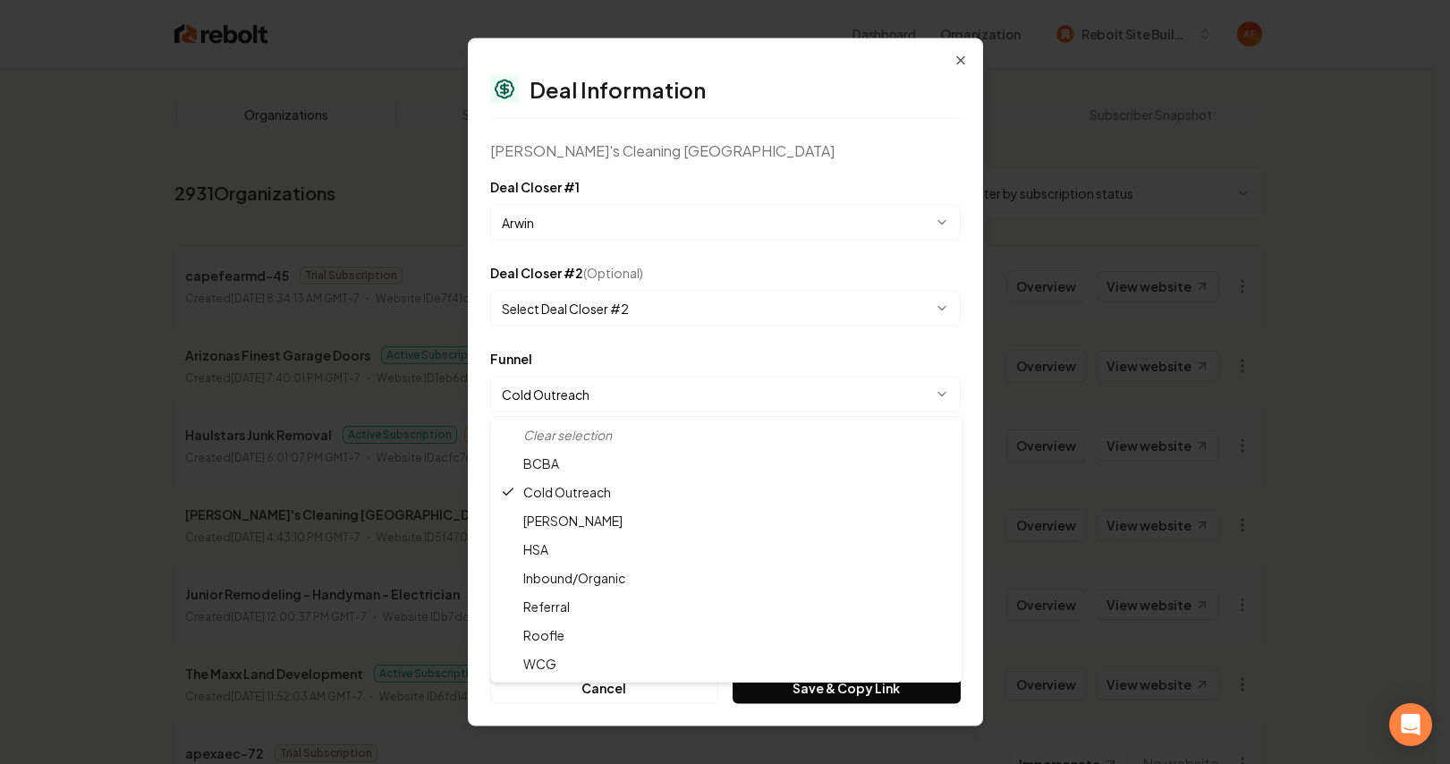
click at [750, 395] on body "Dashboard Organization Rebolt Site Builder Organizations Spam Review SMM Ongoin…" at bounding box center [718, 382] width 1436 height 764
select select "**********"
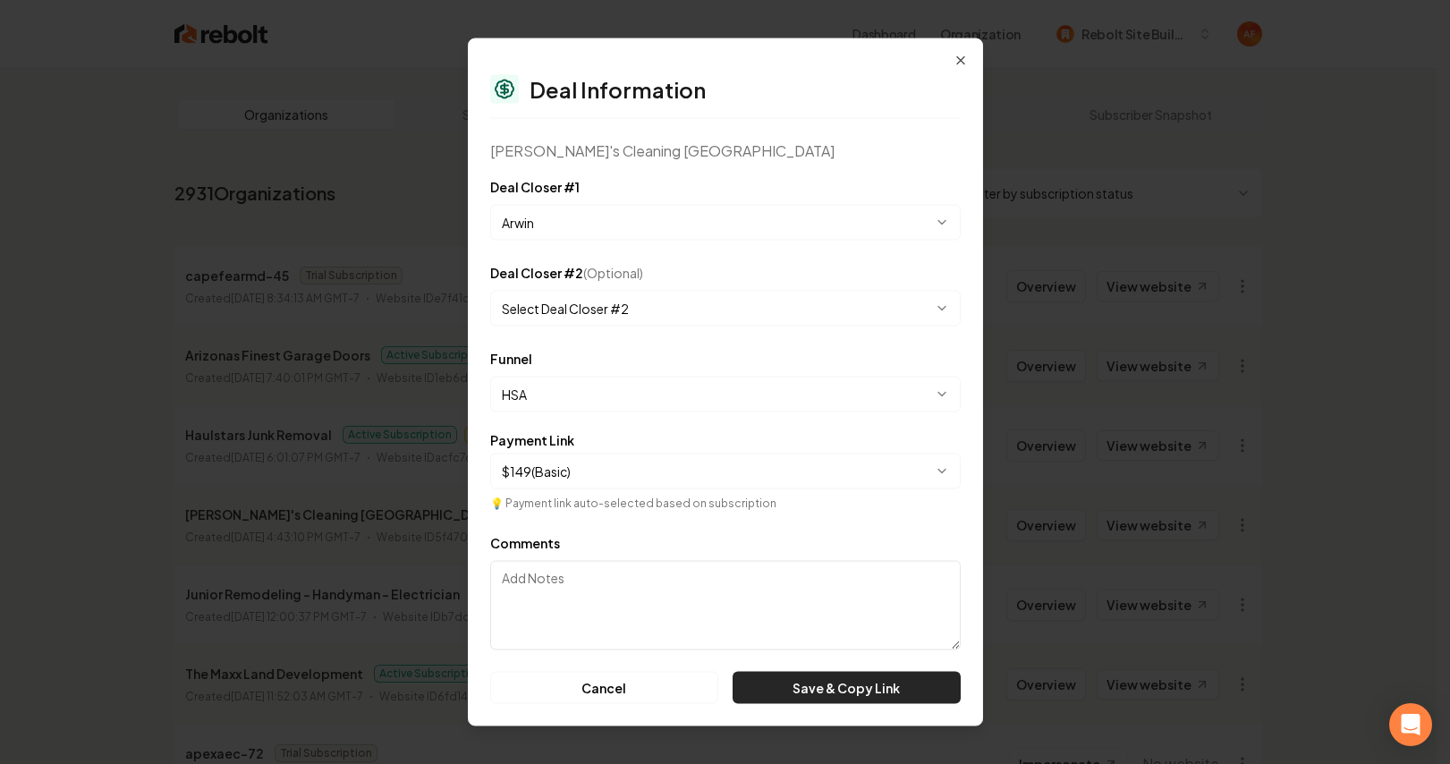
click at [817, 703] on div "**********" at bounding box center [725, 382] width 515 height 688
click at [817, 697] on button "Save & Copy Link" at bounding box center [845, 688] width 227 height 32
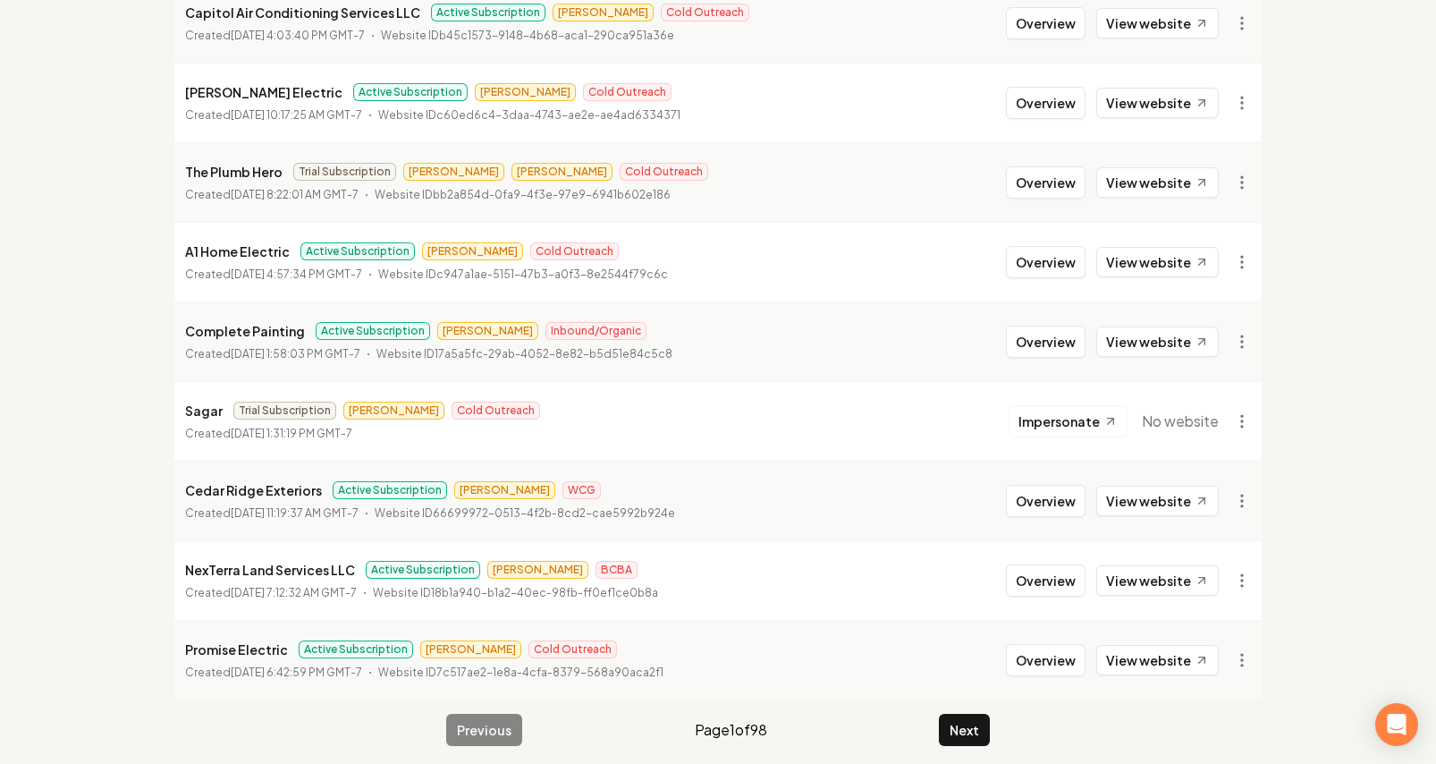
scroll to position [1945, 0]
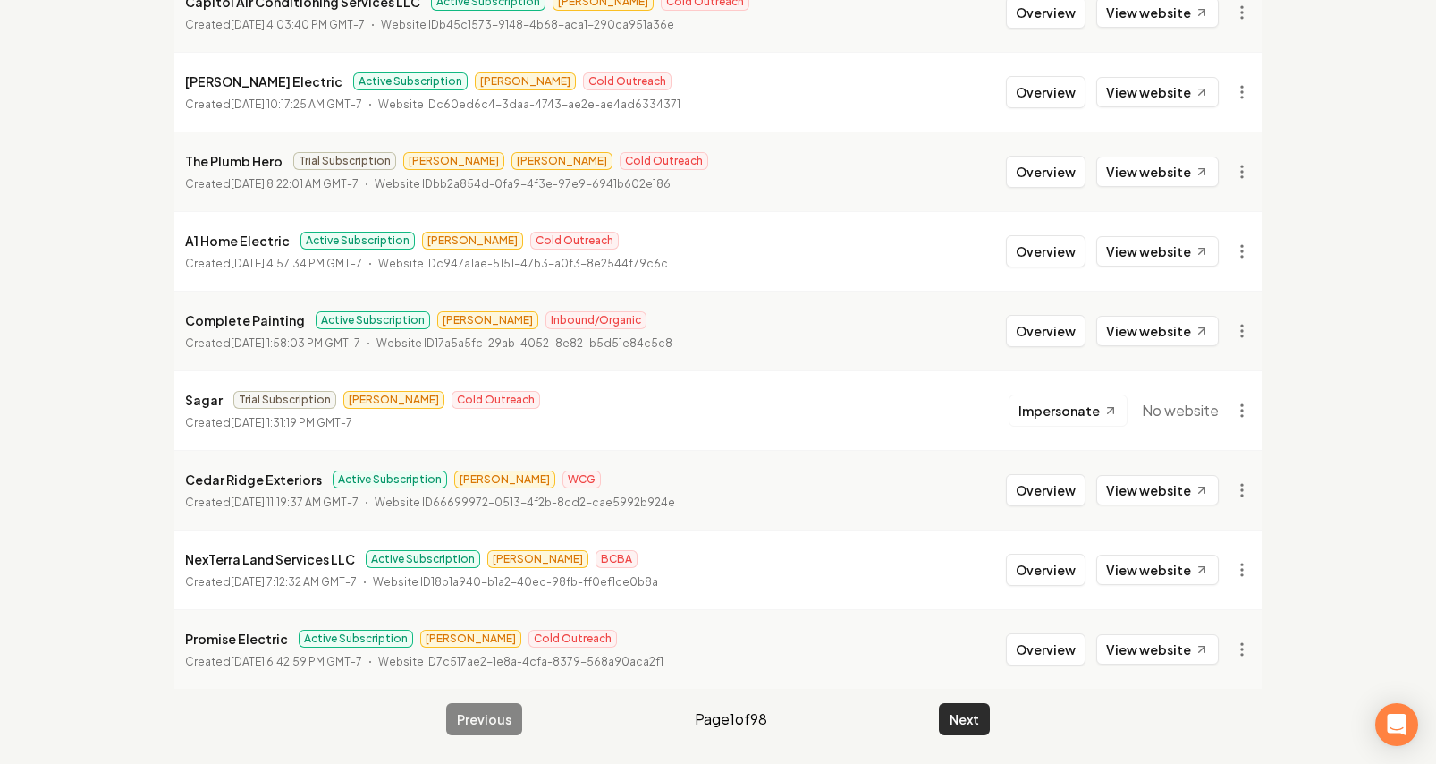
click at [955, 712] on button "Next" at bounding box center [964, 719] width 51 height 32
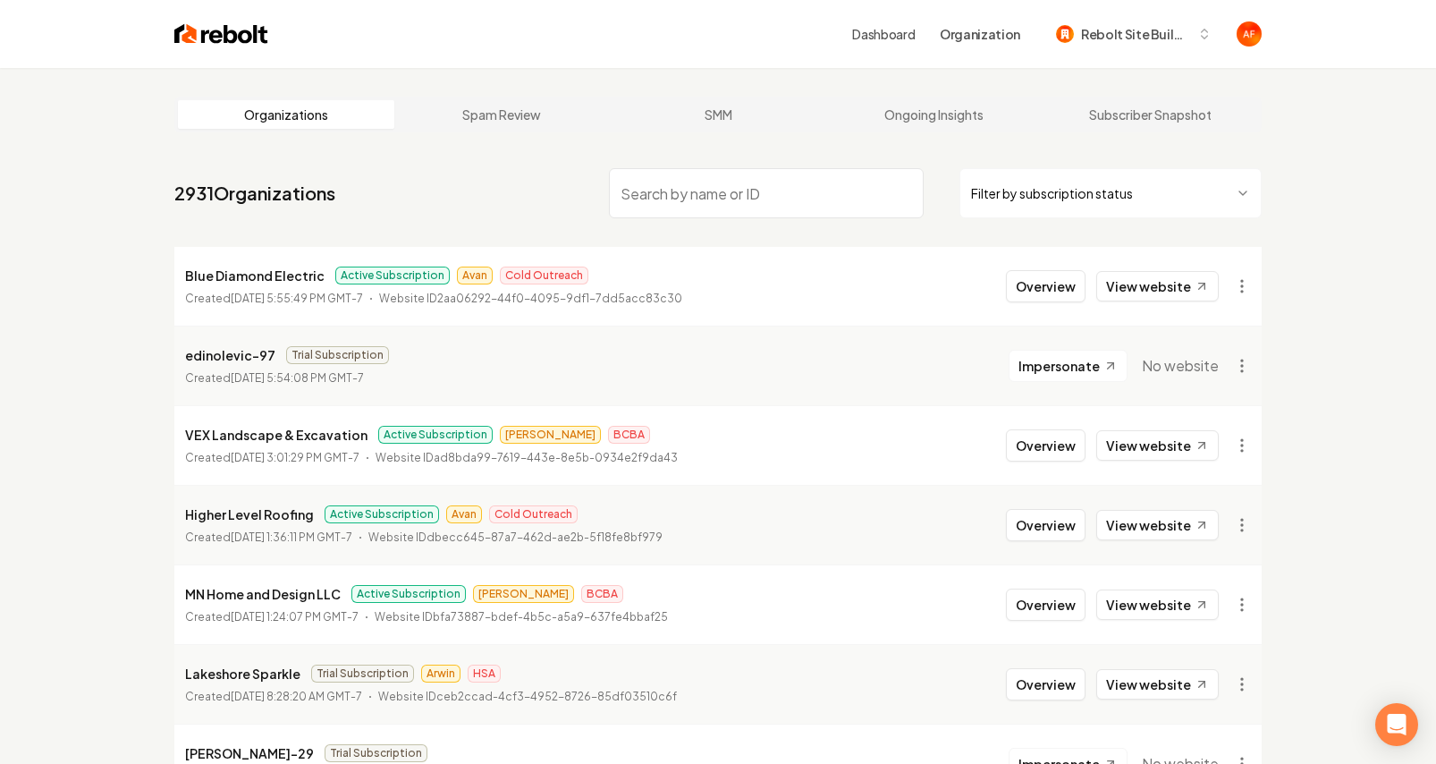
click at [1156, 198] on html "Dashboard Organization Rebolt Site Builder Organizations Spam Review SMM Ongoin…" at bounding box center [718, 382] width 1436 height 764
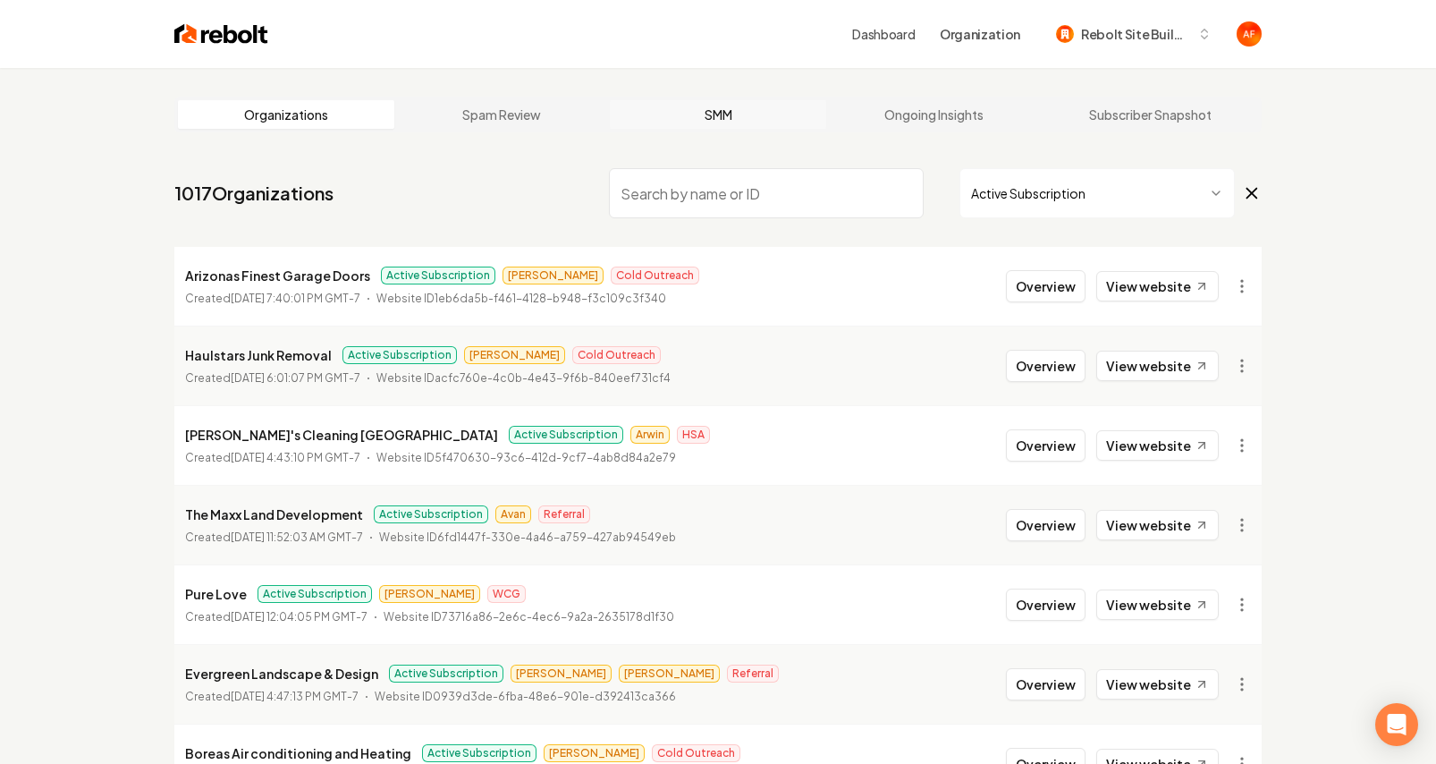
click at [626, 109] on link "SMM" at bounding box center [718, 114] width 216 height 29
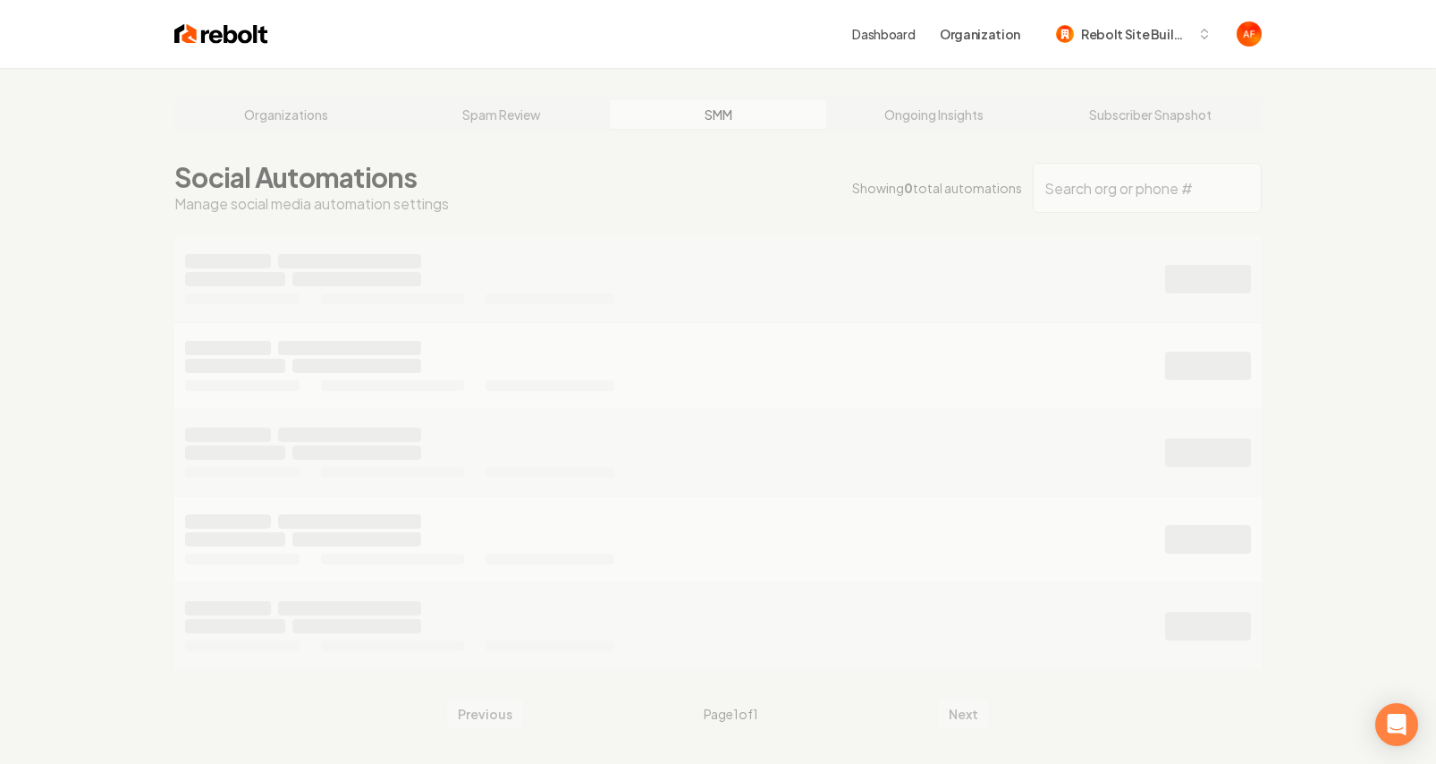
drag, startPoint x: 375, startPoint y: 114, endPoint x: 319, endPoint y: 112, distance: 55.5
click at [372, 114] on div "Organizations Spam Review SMM Ongoing Insights Subscriber Snapshot Social Autom…" at bounding box center [718, 450] width 1436 height 764
click at [306, 111] on link "Organizations" at bounding box center [286, 114] width 216 height 29
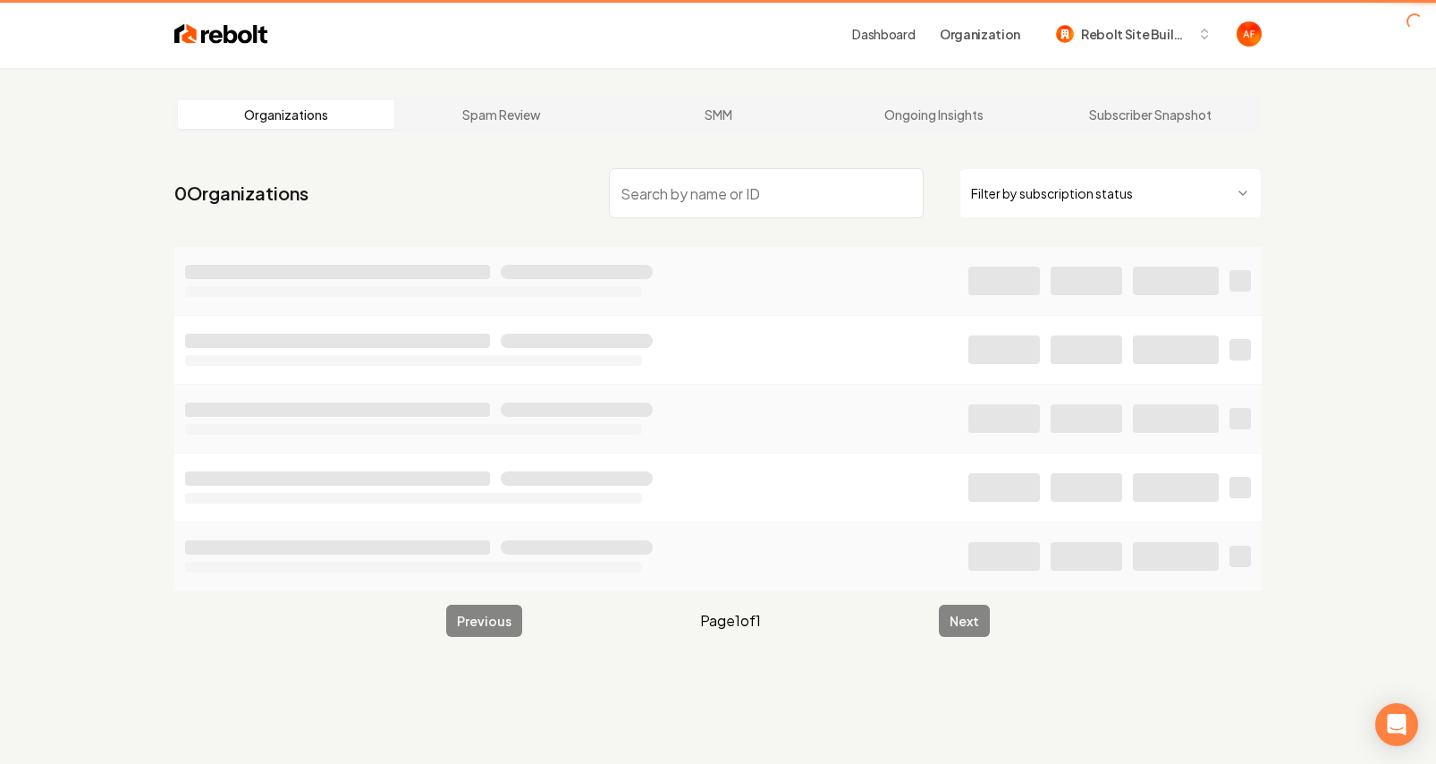
click at [306, 111] on link "Organizations" at bounding box center [286, 114] width 216 height 29
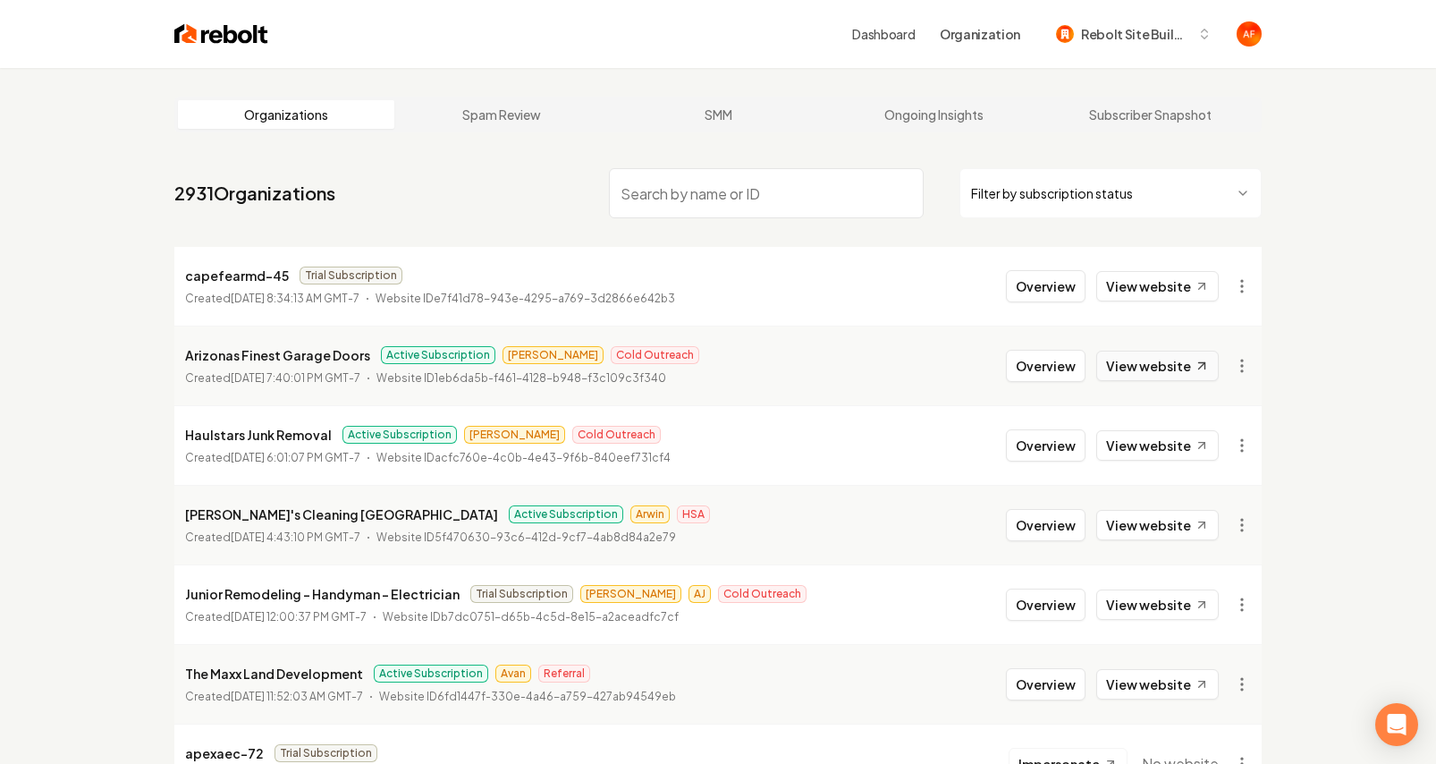
click at [1164, 361] on link "View website" at bounding box center [1157, 366] width 123 height 30
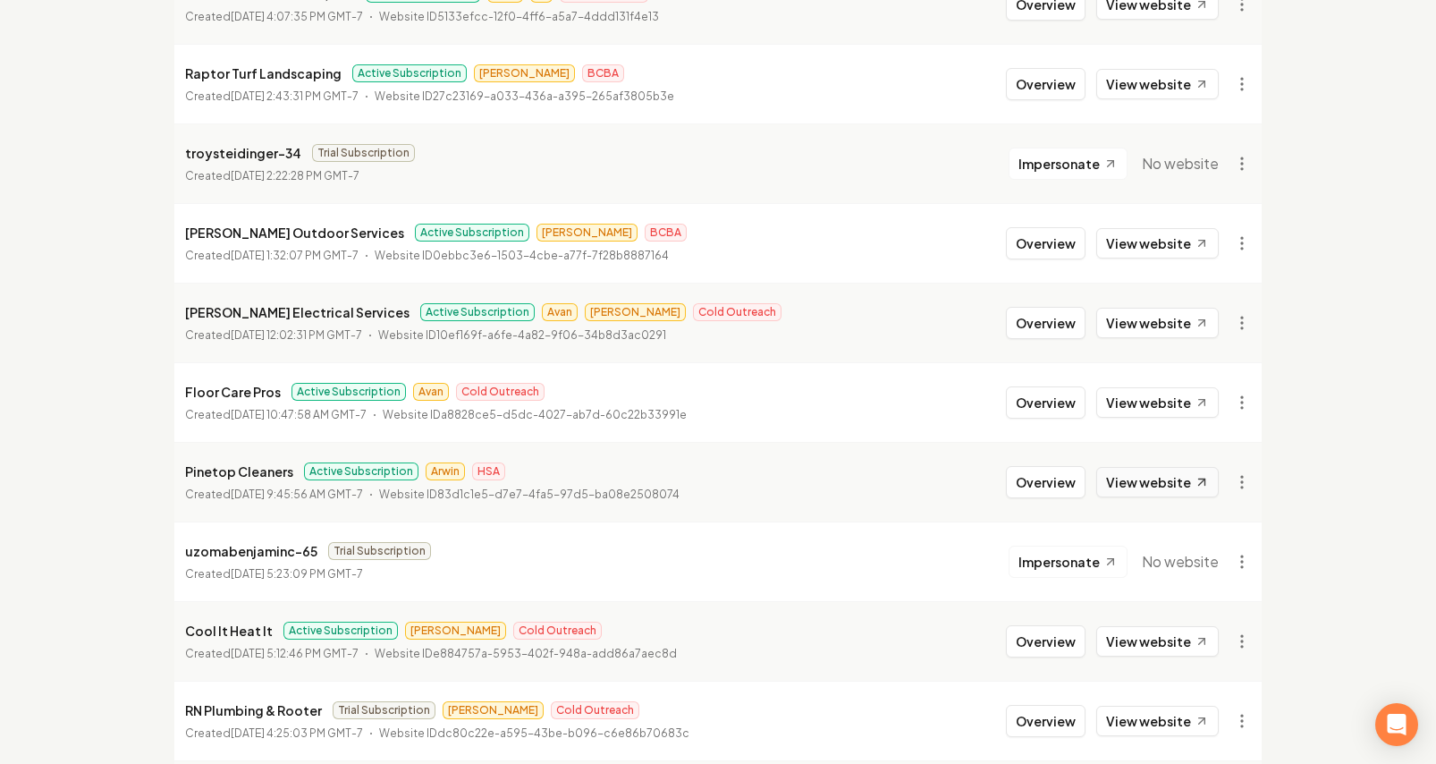
click at [1188, 488] on link "View website" at bounding box center [1157, 482] width 123 height 30
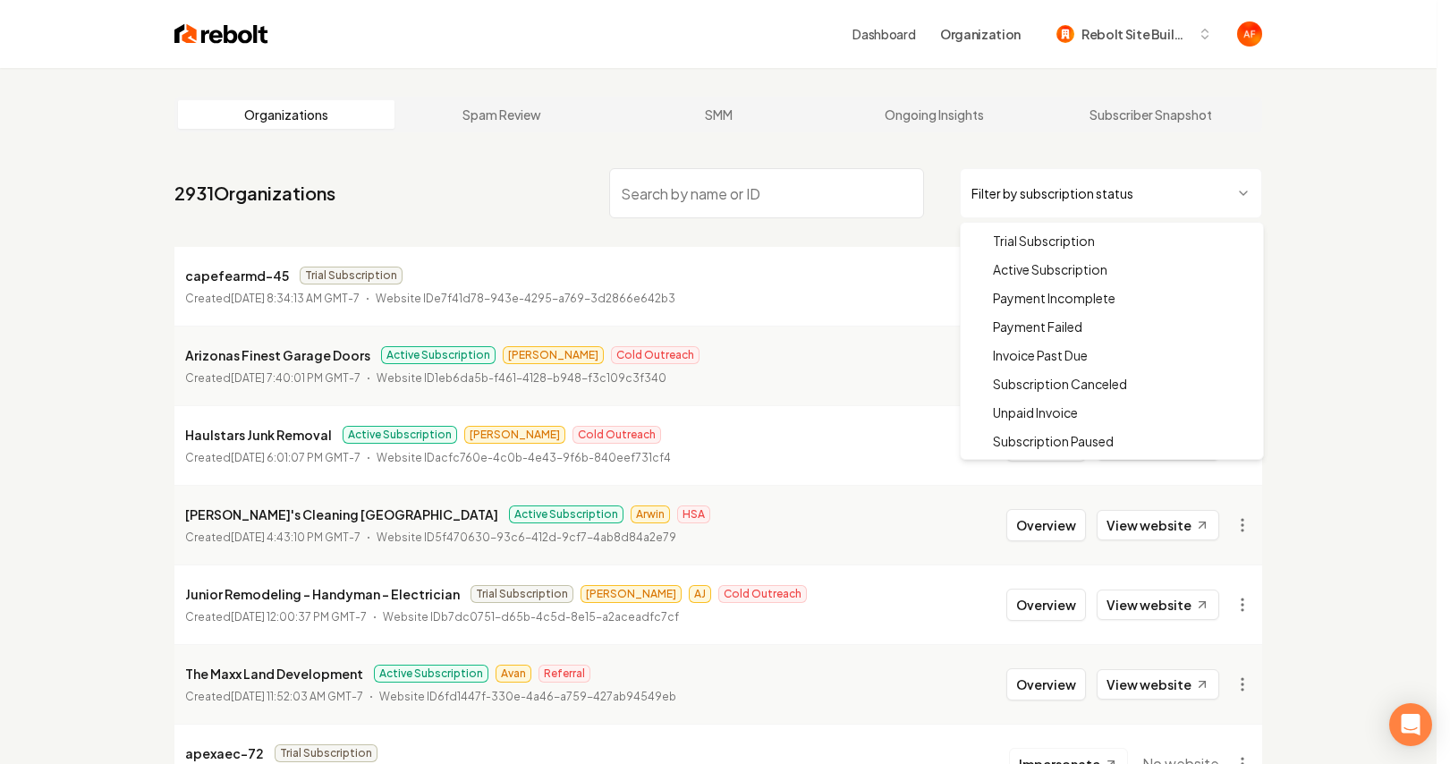
click at [1067, 190] on html "Dashboard Organization Rebolt Site Builder Organizations Spam Review SMM Ongoin…" at bounding box center [725, 382] width 1450 height 764
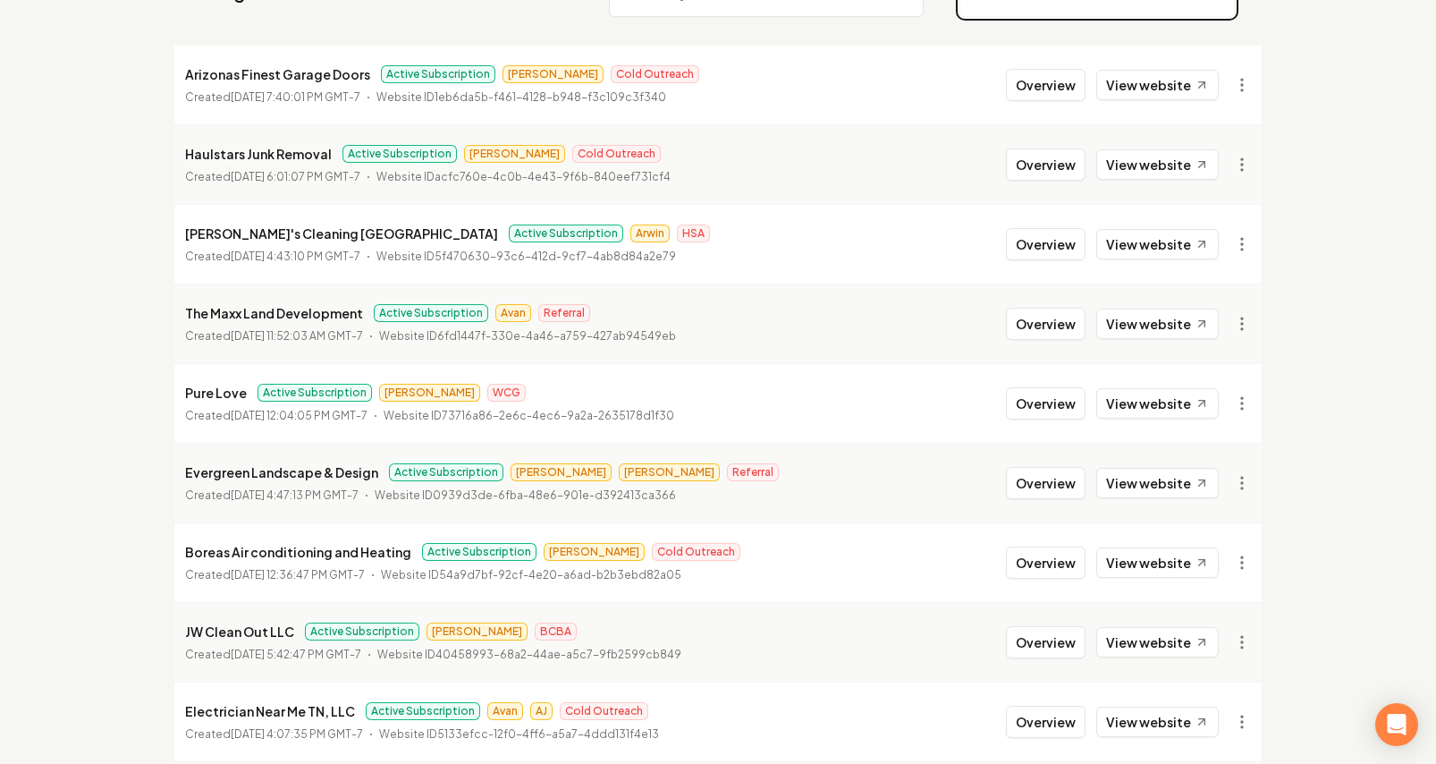
scroll to position [204, 0]
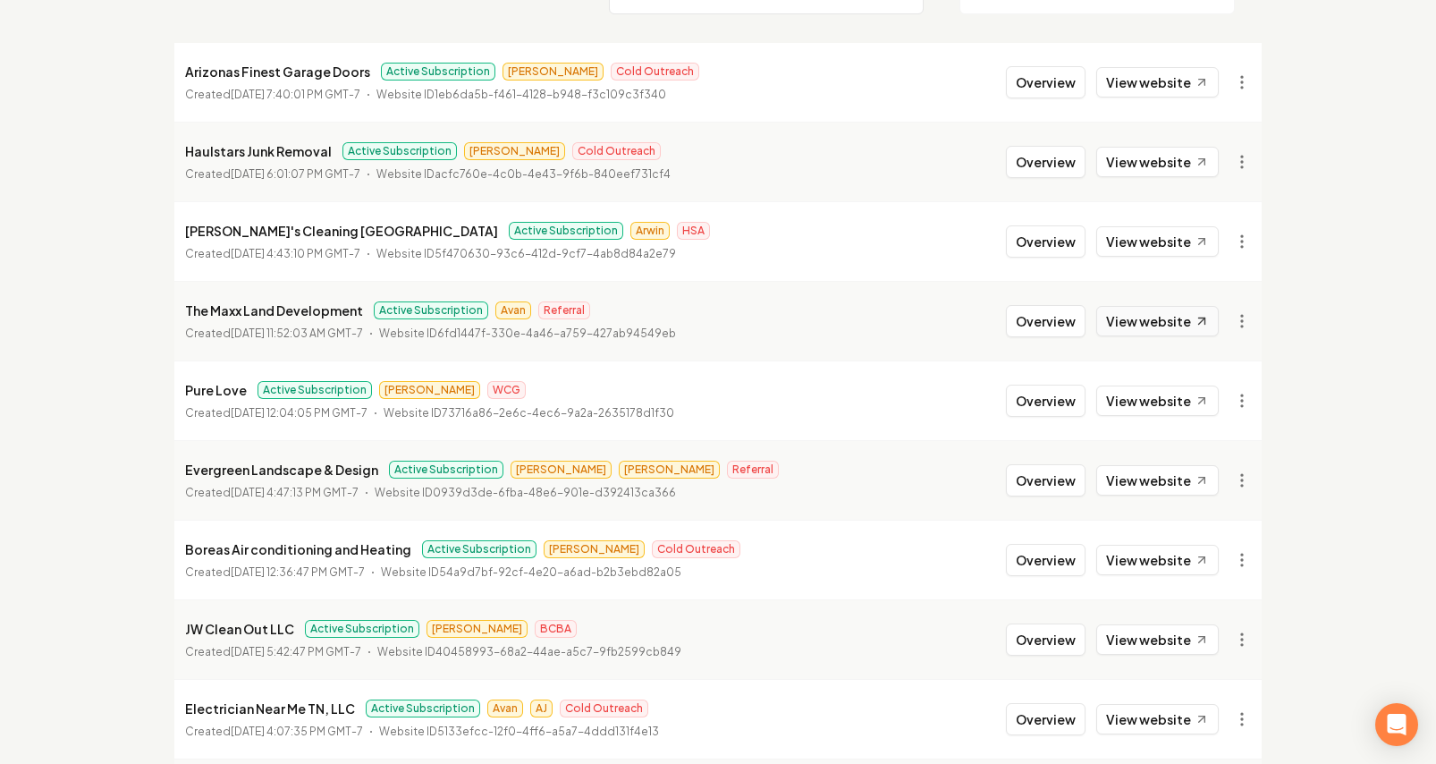
click at [1176, 324] on link "View website" at bounding box center [1157, 321] width 123 height 30
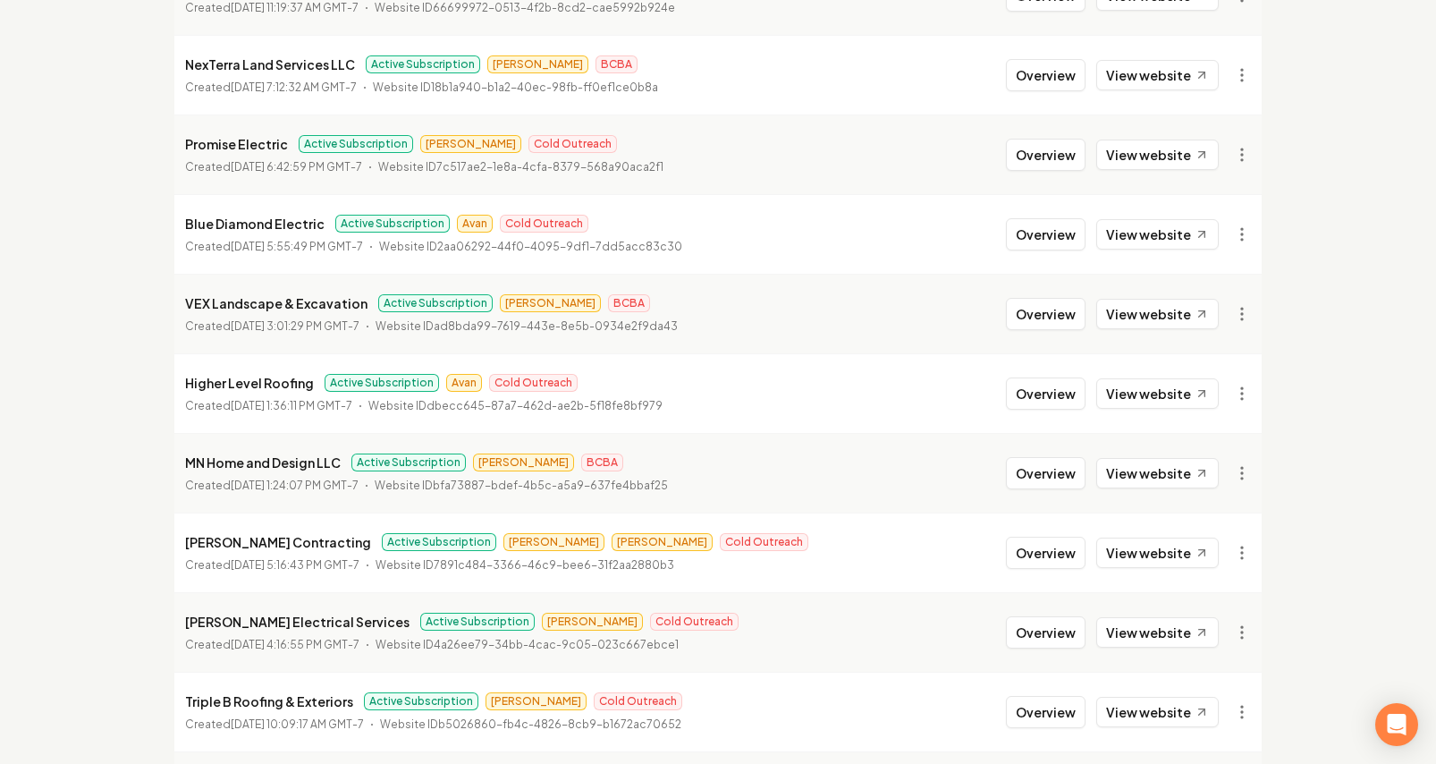
scroll to position [1779, 0]
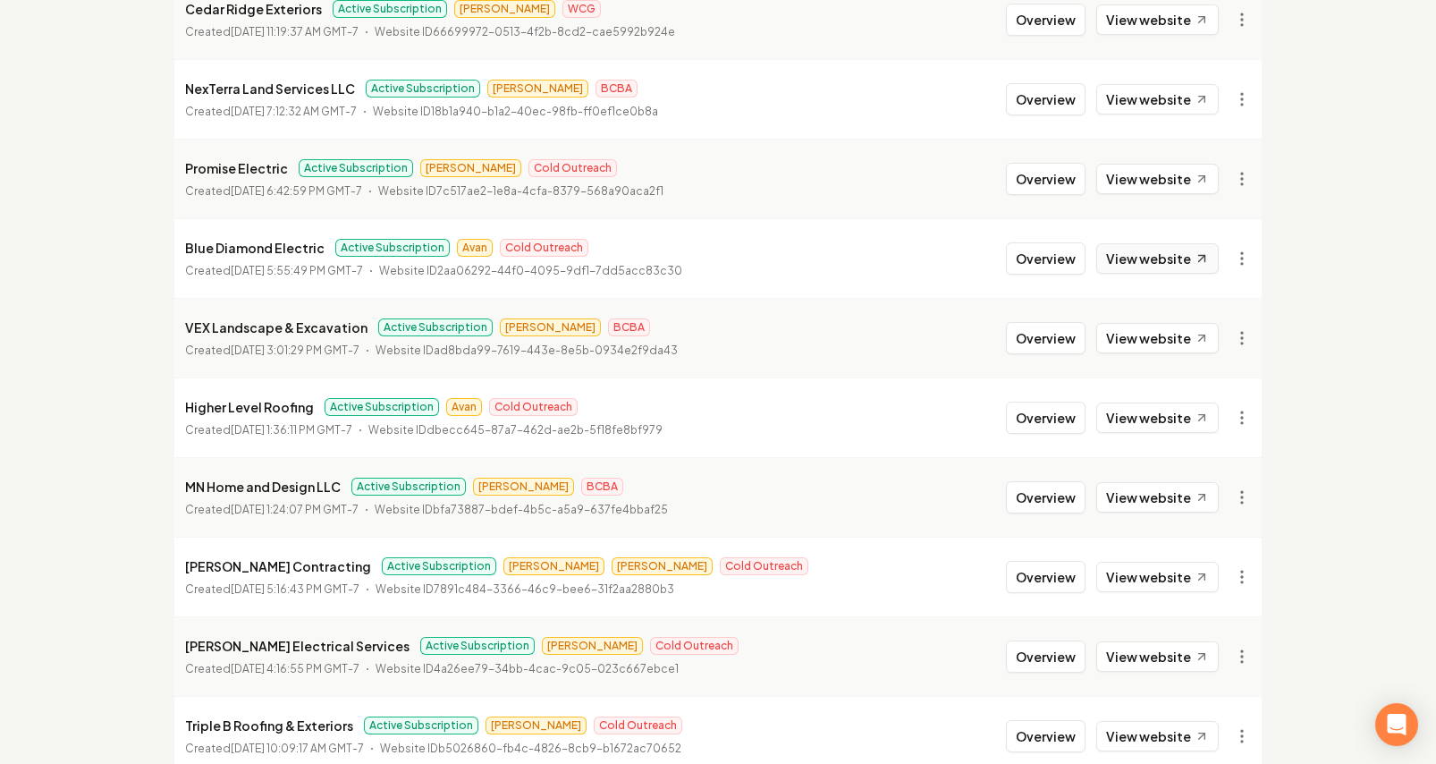
click at [1131, 268] on link "View website" at bounding box center [1157, 258] width 123 height 30
click at [1121, 420] on link "View website" at bounding box center [1157, 417] width 123 height 30
click at [1051, 428] on button "Overview" at bounding box center [1046, 418] width 80 height 32
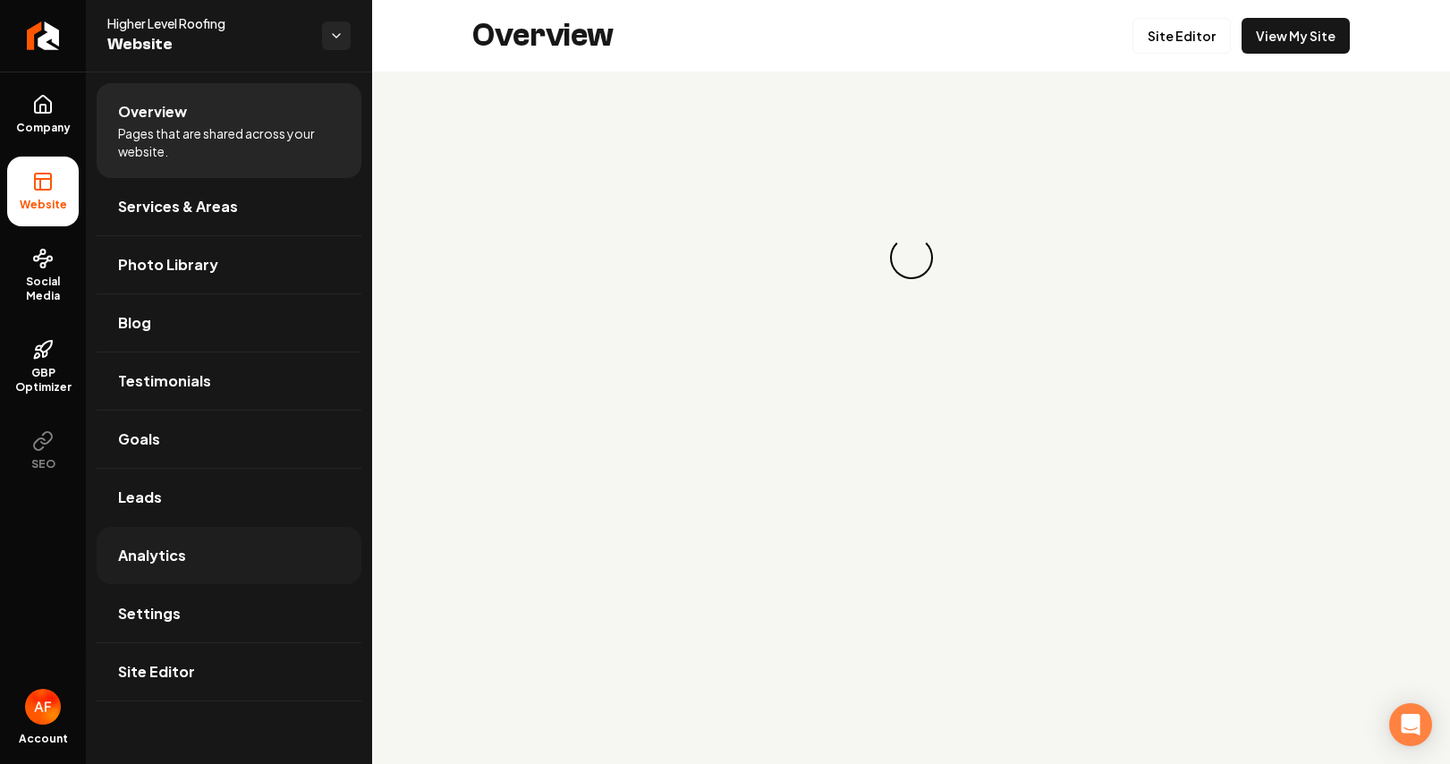
click at [181, 553] on span "Analytics" at bounding box center [152, 555] width 68 height 21
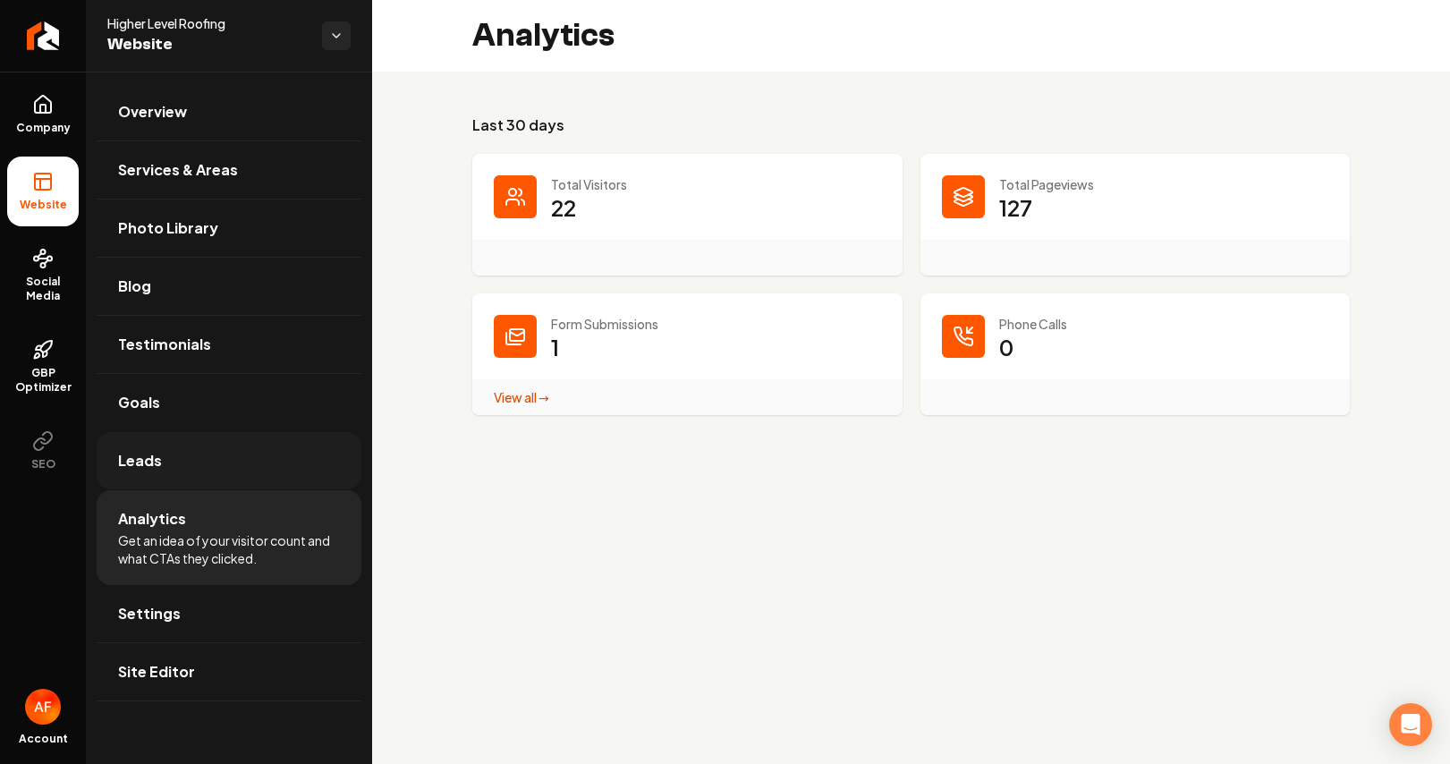
click at [194, 462] on link "Leads" at bounding box center [229, 460] width 265 height 57
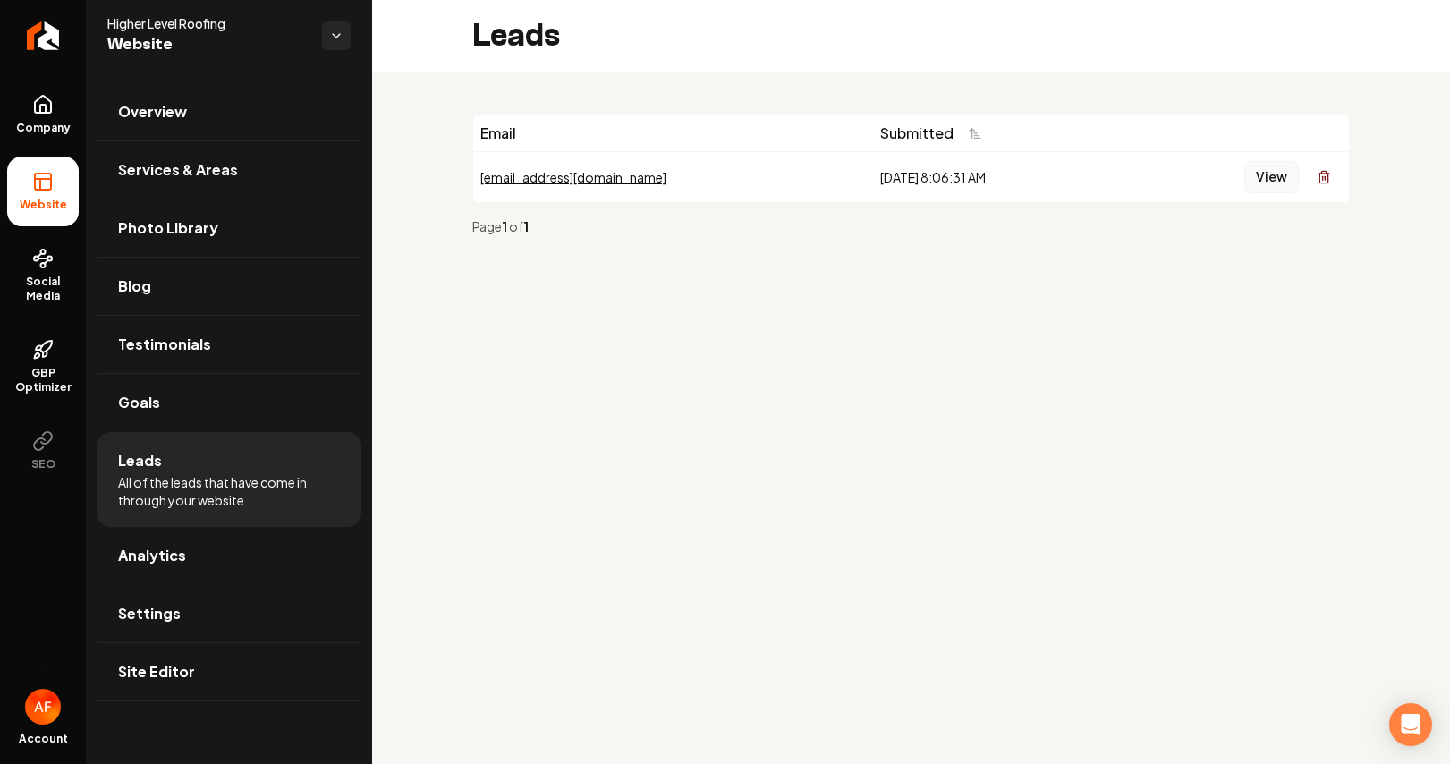
click at [1283, 178] on button "View" at bounding box center [1271, 177] width 55 height 32
drag, startPoint x: 157, startPoint y: 207, endPoint x: 162, endPoint y: 179, distance: 29.0
click at [157, 207] on link "Photo Library" at bounding box center [229, 227] width 265 height 57
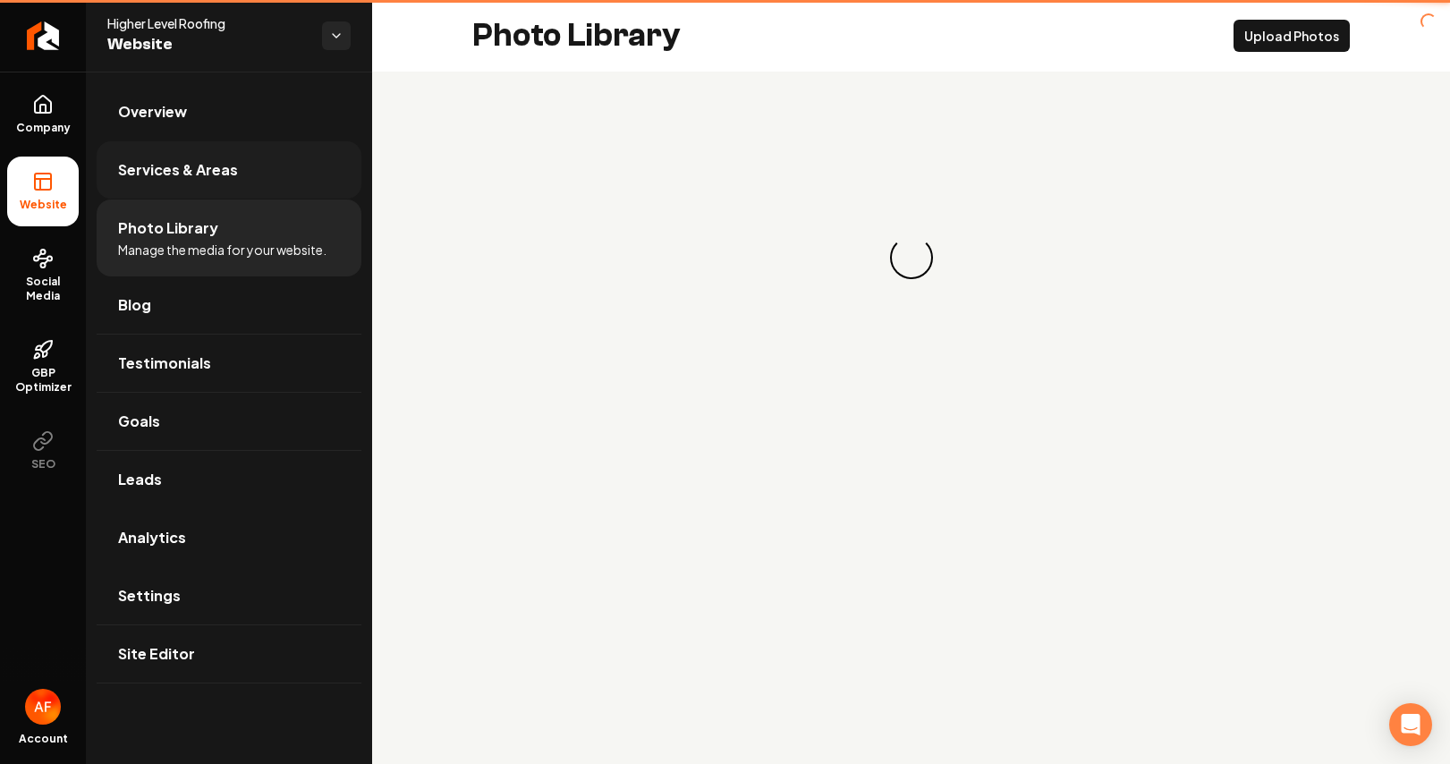
click at [162, 179] on span "Services & Areas" at bounding box center [178, 169] width 120 height 21
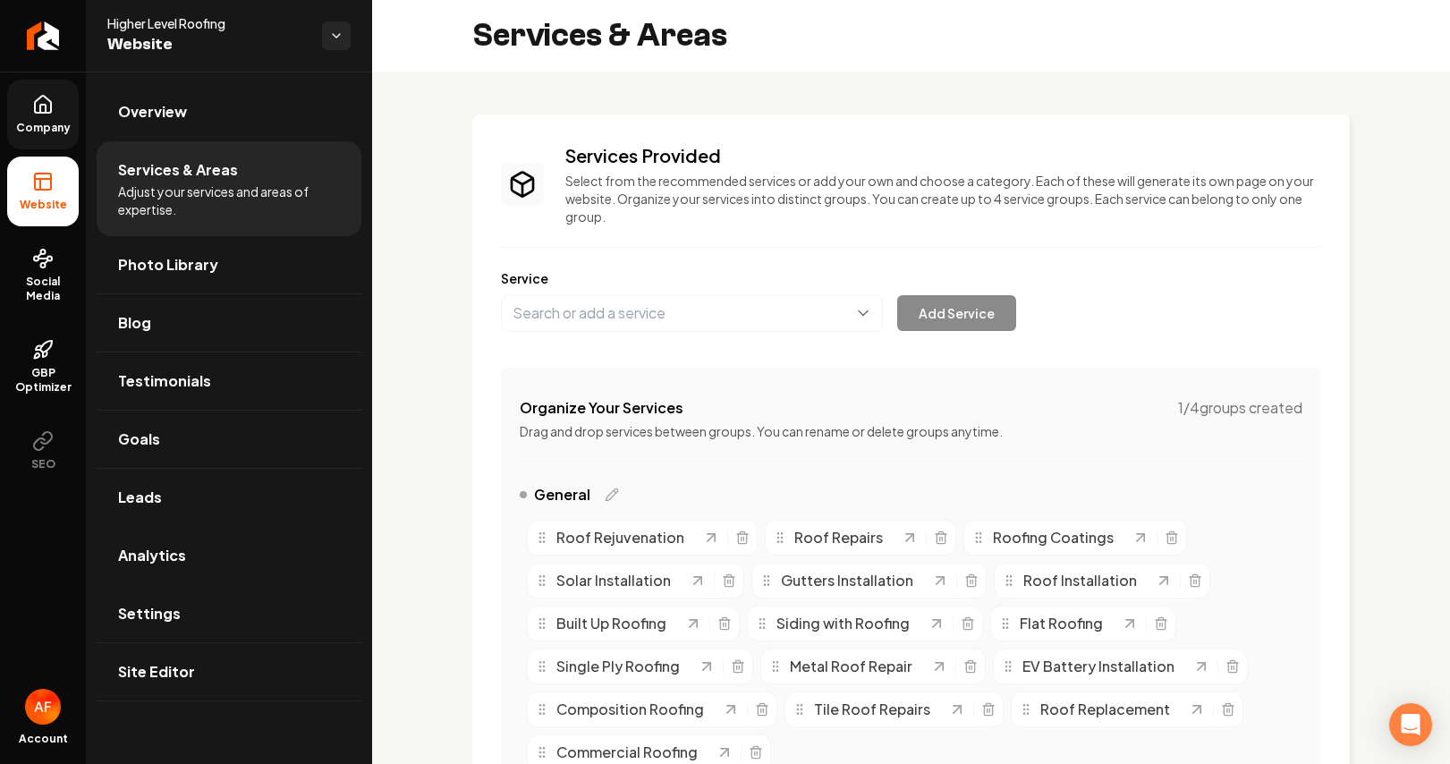
click at [55, 124] on span "Company" at bounding box center [43, 128] width 69 height 14
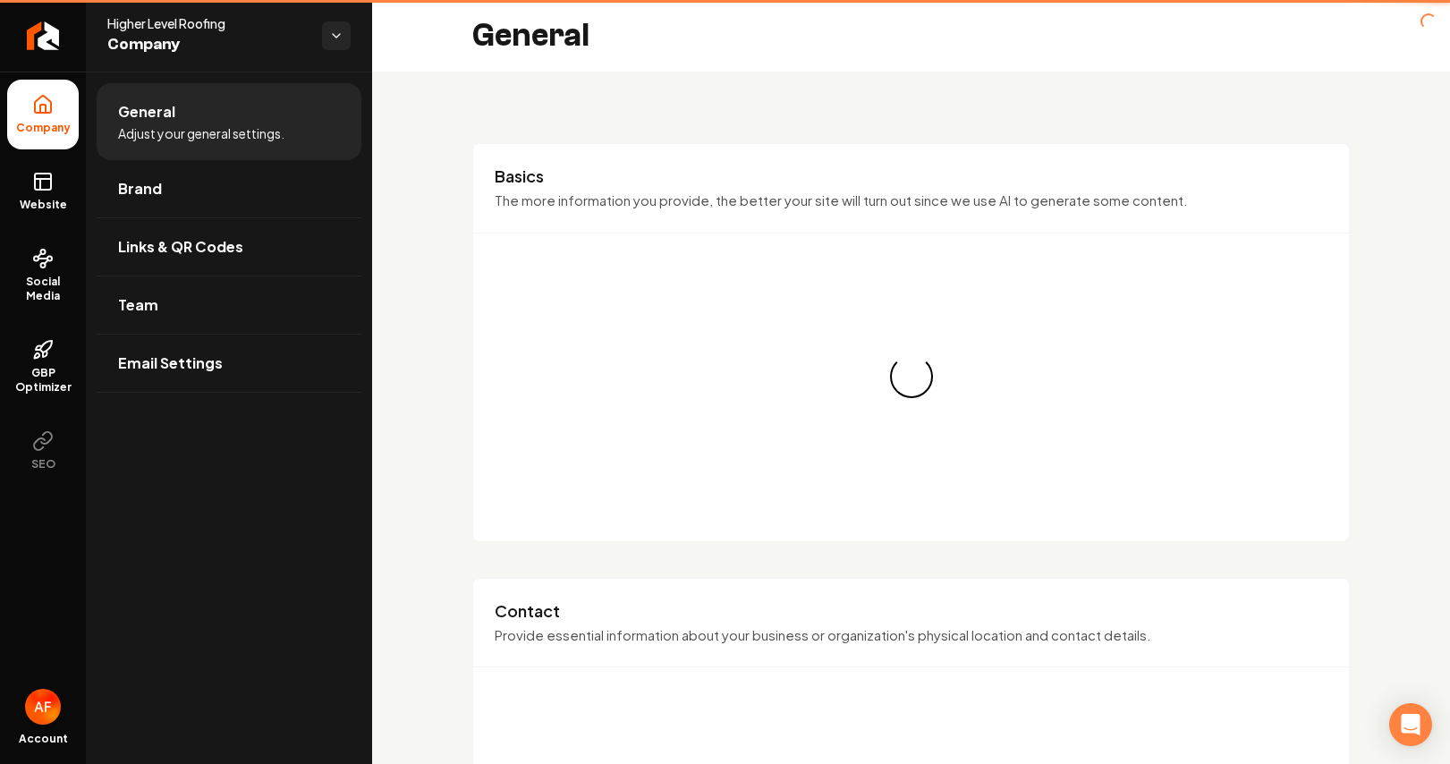
click at [38, 196] on link "Website" at bounding box center [43, 192] width 72 height 70
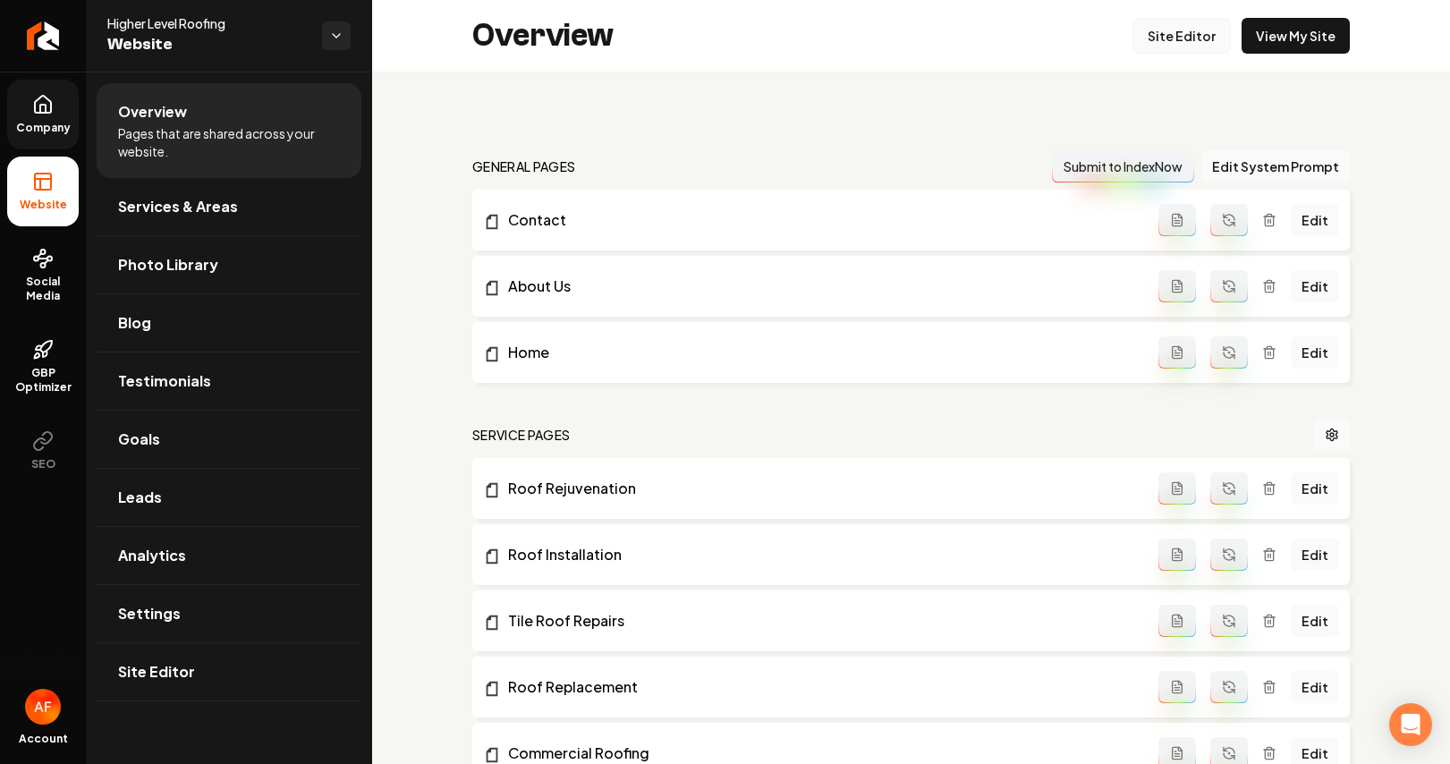
click at [1188, 38] on link "Site Editor" at bounding box center [1181, 36] width 98 height 36
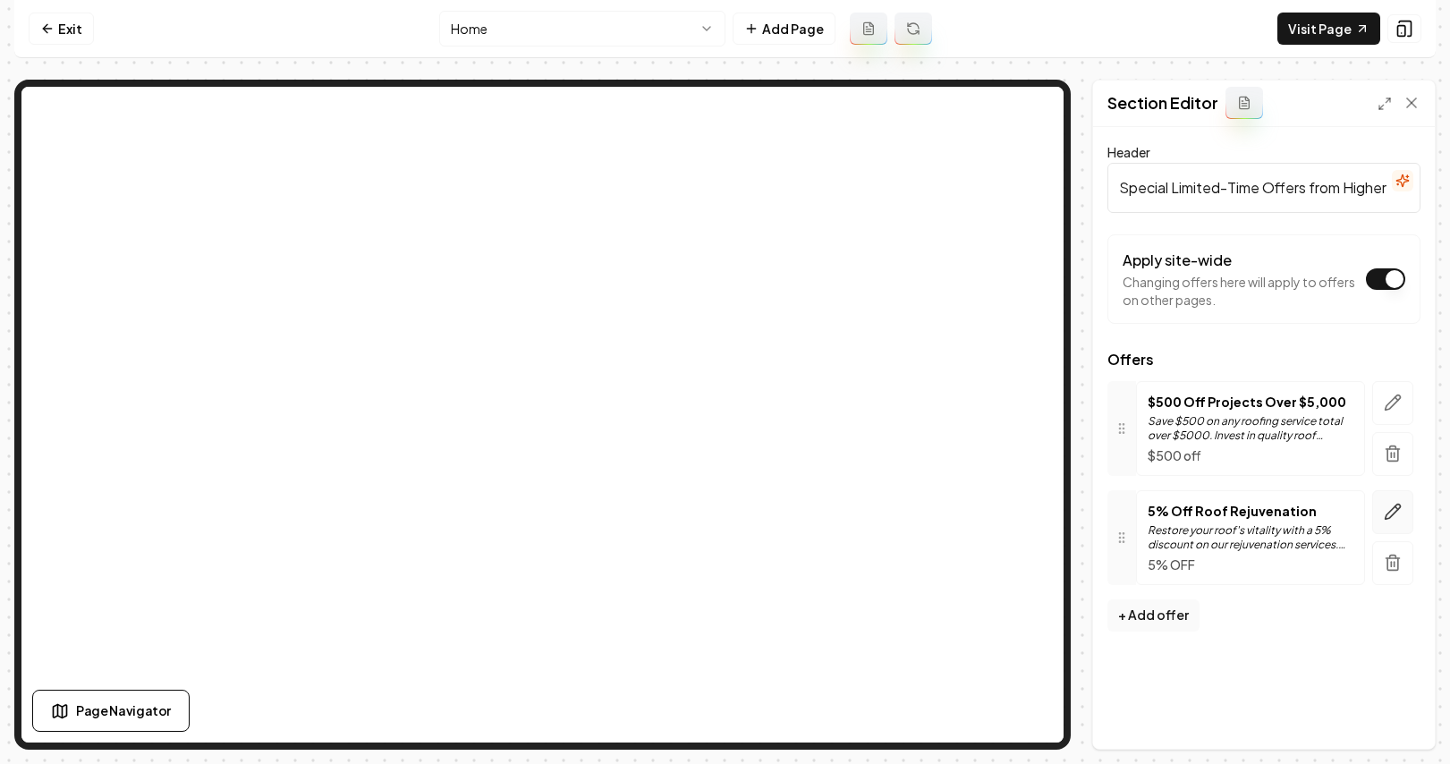
click at [1384, 512] on icon "button" at bounding box center [1393, 512] width 18 height 18
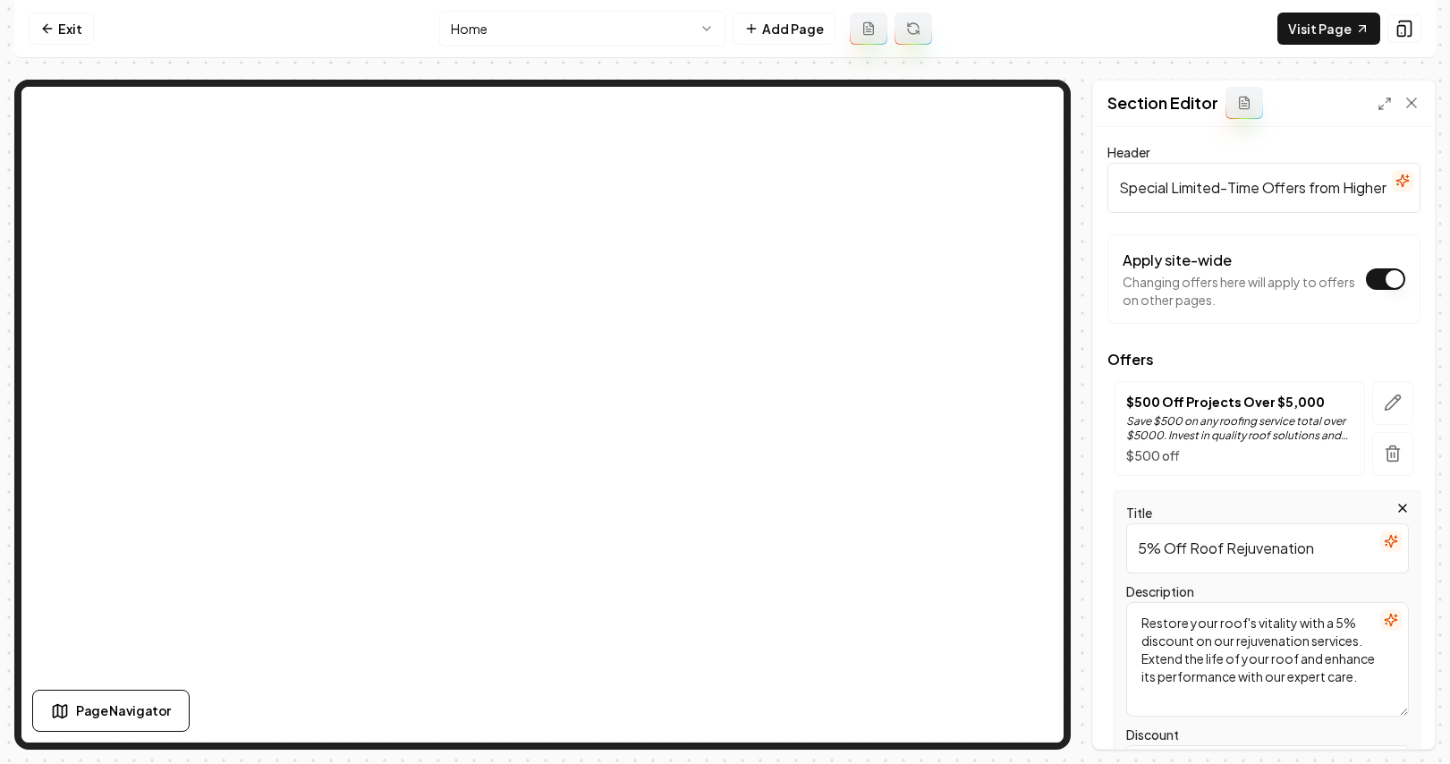
click at [1143, 546] on input "5% Off Roof Rejuvenation" at bounding box center [1267, 548] width 283 height 50
type input "10% Off Roof Rejuvenation"
click at [1342, 625] on textarea "Restore your roof's vitality with a 5% discount on our rejuvenation services. E…" at bounding box center [1267, 659] width 283 height 114
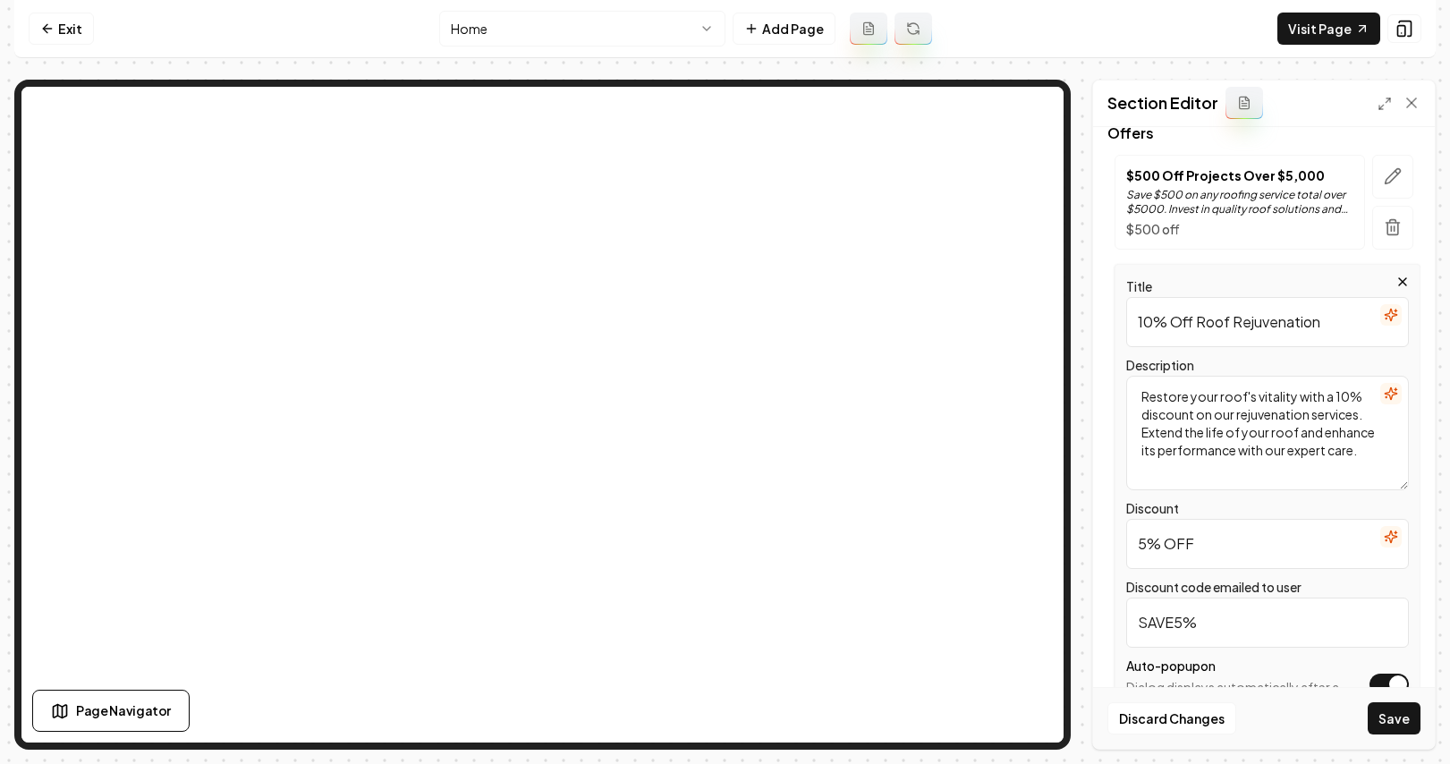
scroll to position [282, 0]
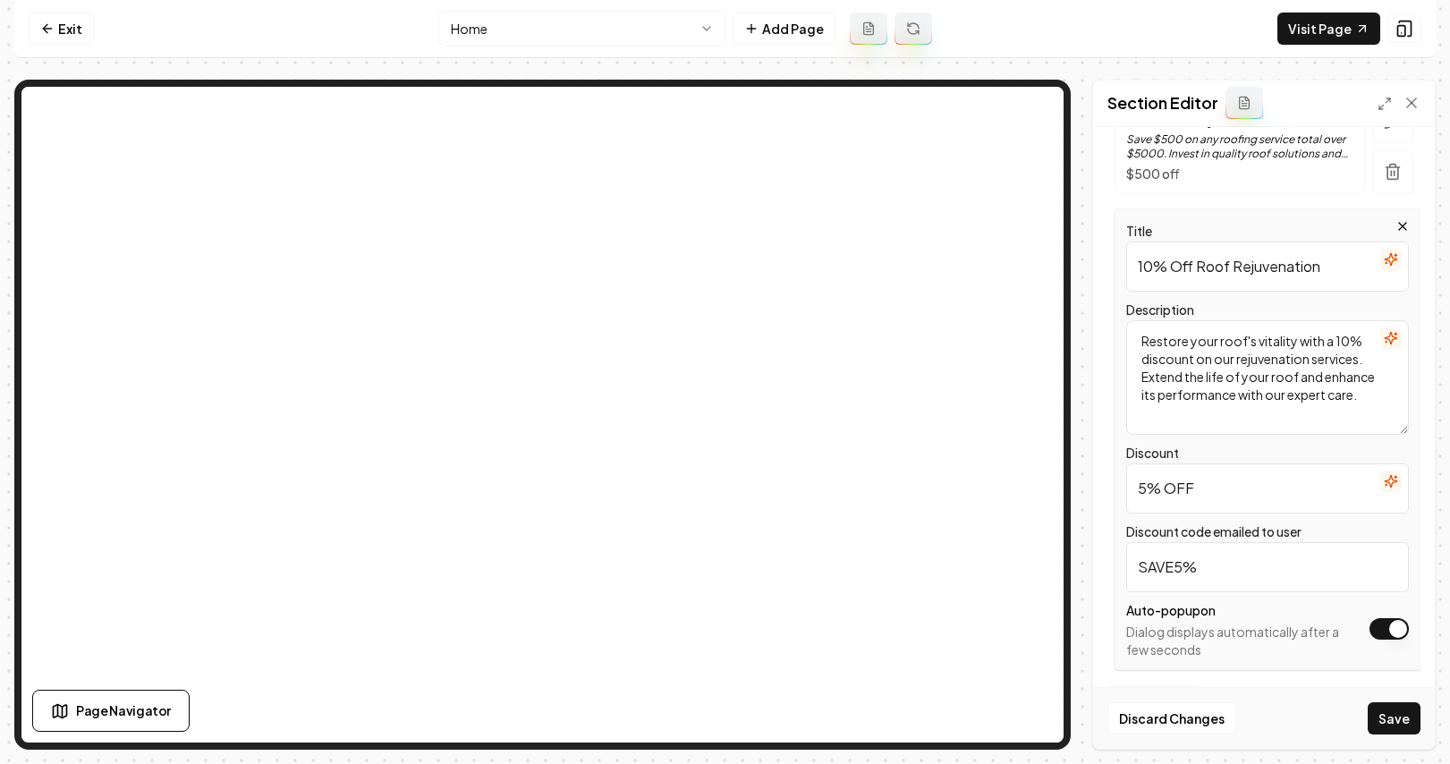
type textarea "Restore your roof's vitality with a 10% discount on our rejuvenation services. …"
drag, startPoint x: 1148, startPoint y: 490, endPoint x: 1155, endPoint y: 482, distance: 10.8
click at [1148, 490] on input "5% OFF" at bounding box center [1267, 488] width 283 height 50
type input "10% OFF"
click at [1185, 564] on input "SAVE5%" at bounding box center [1267, 567] width 283 height 50
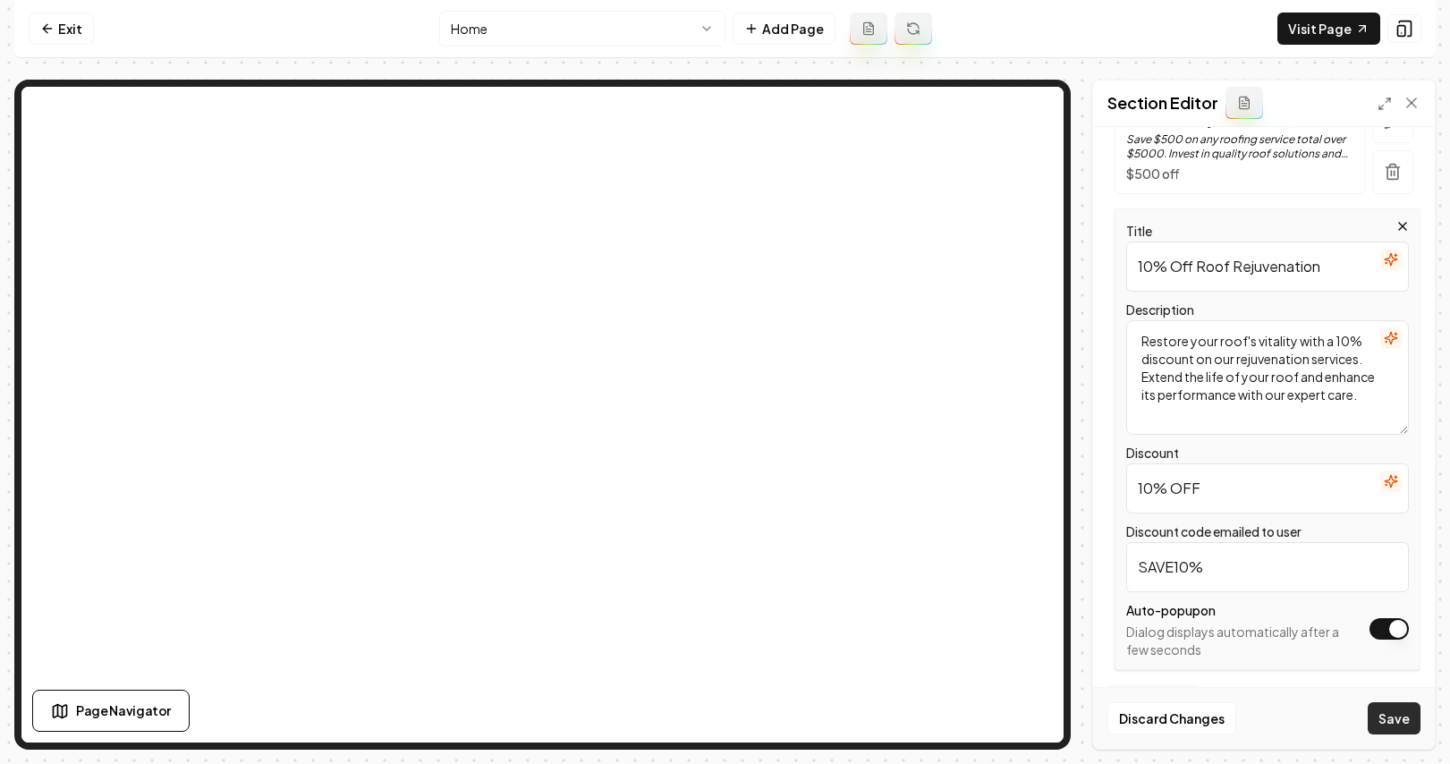
type input "SAVE10%"
click at [1417, 723] on button "Save" at bounding box center [1393, 718] width 53 height 32
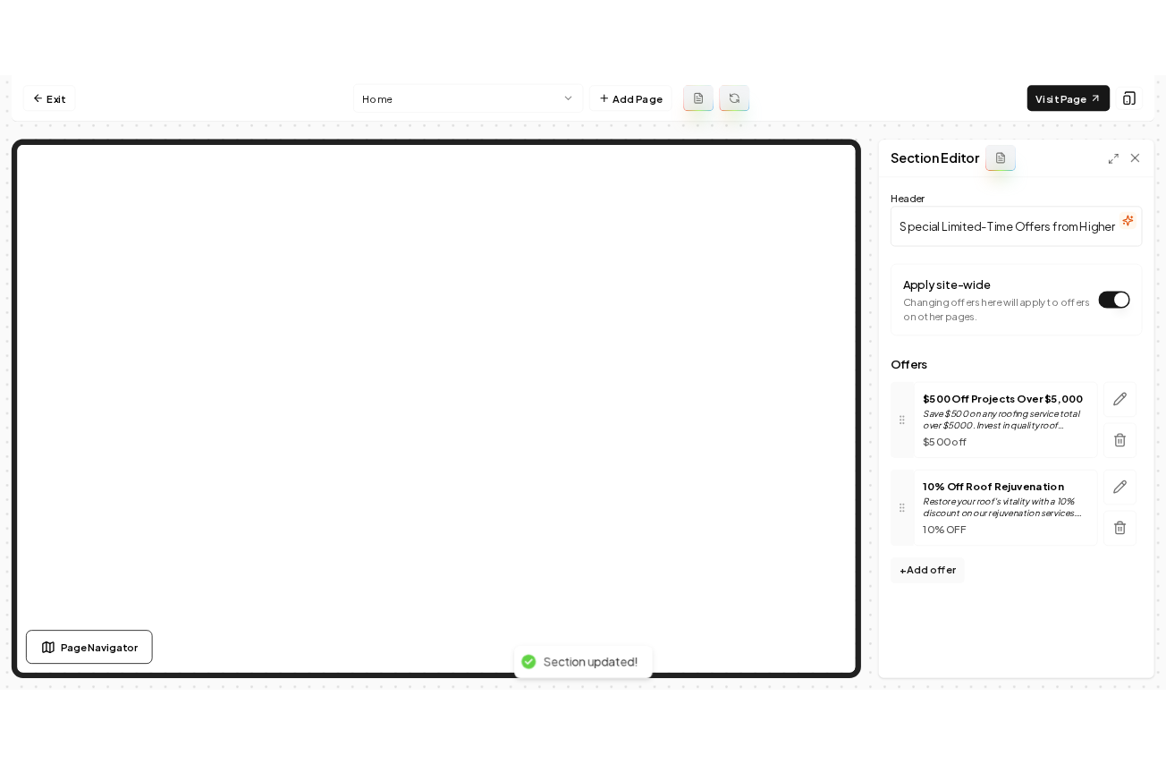
scroll to position [0, 0]
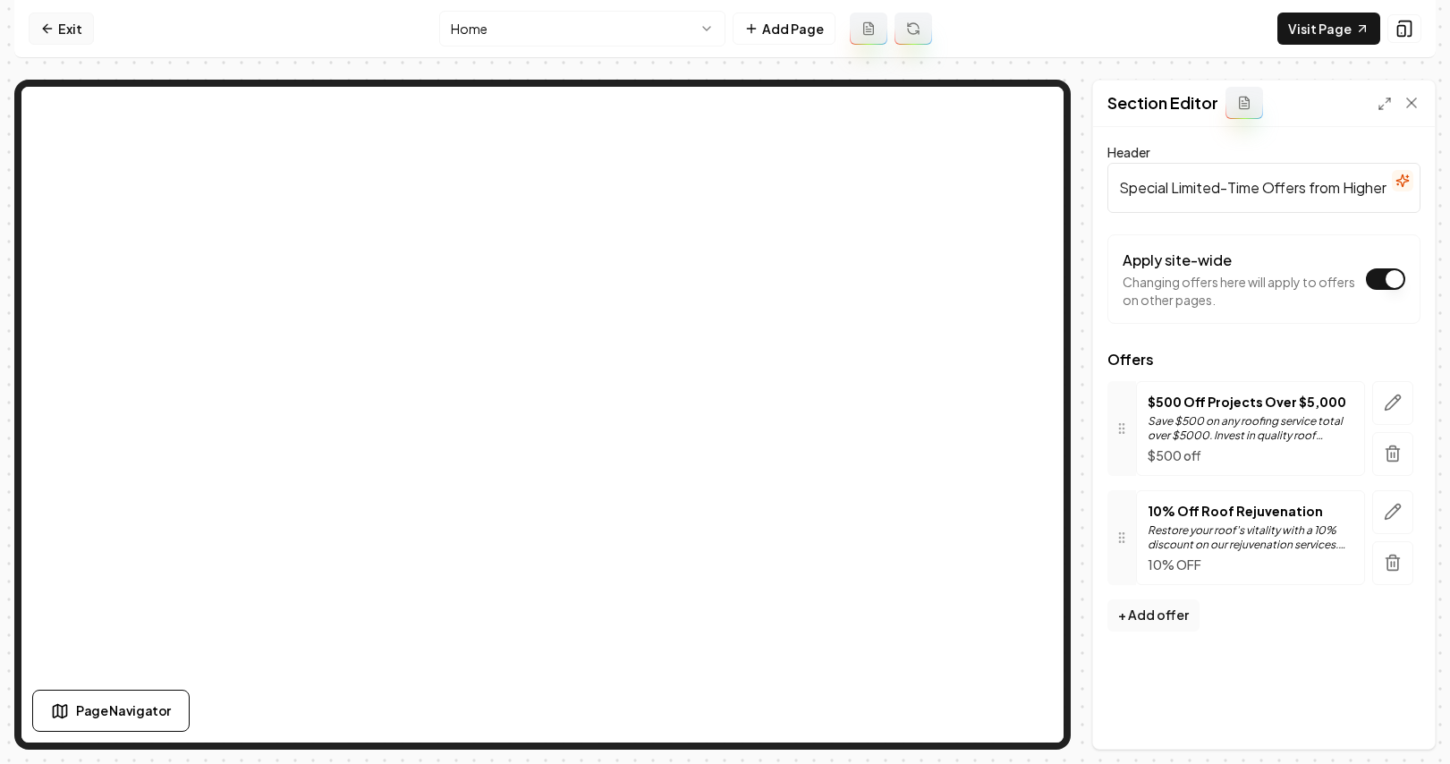
click at [30, 20] on link "Exit" at bounding box center [61, 29] width 65 height 32
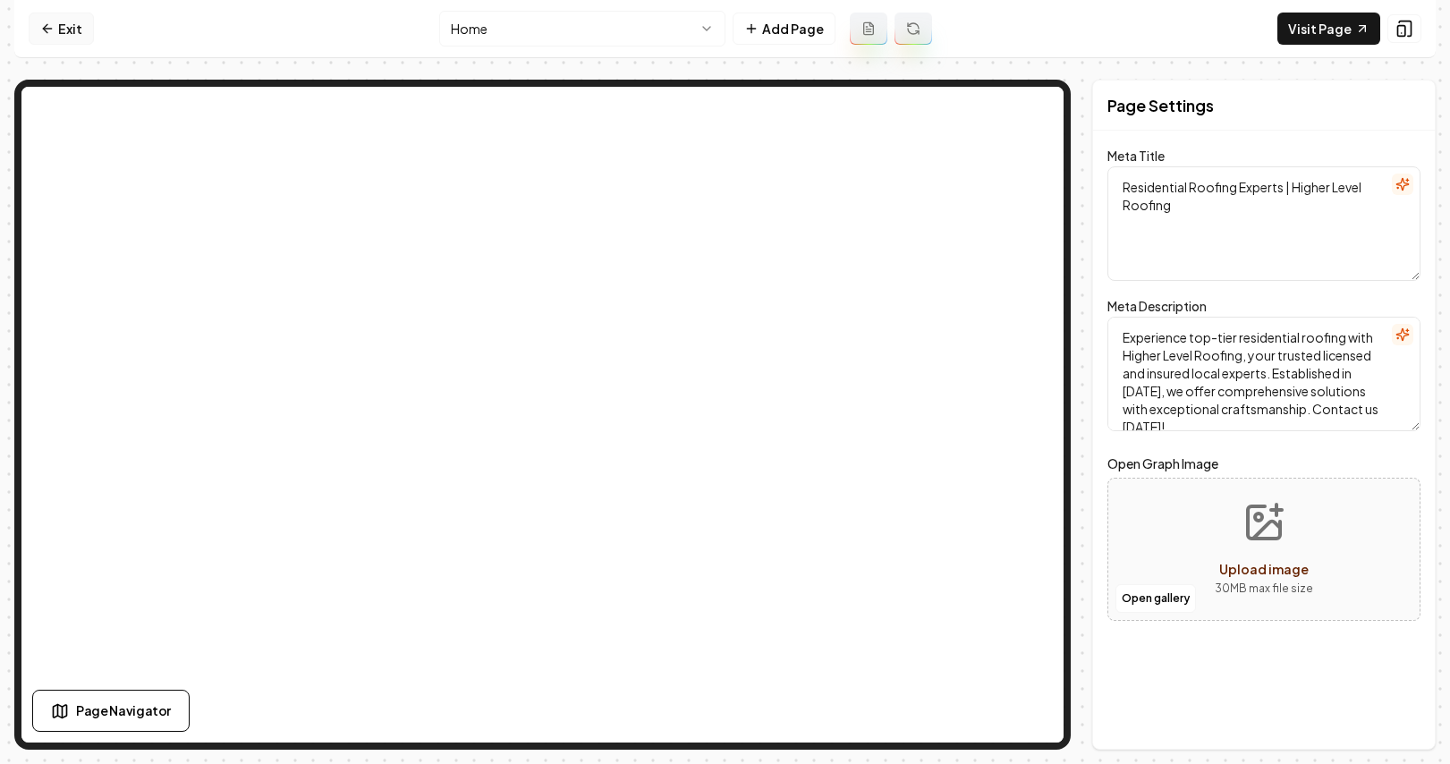
click at [55, 33] on link "Exit" at bounding box center [61, 29] width 65 height 32
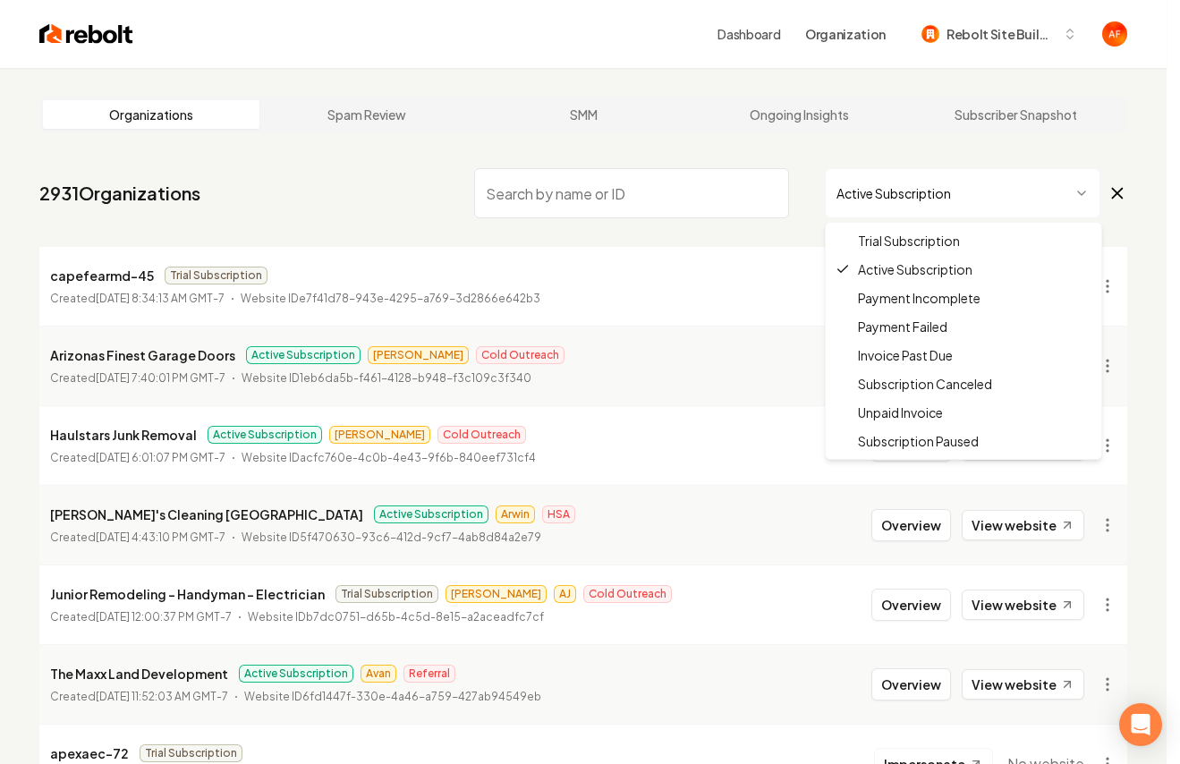
click at [1023, 181] on html "Dashboard Organization Rebolt Site Builder Organizations Spam Review SMM Ongoin…" at bounding box center [590, 382] width 1180 height 764
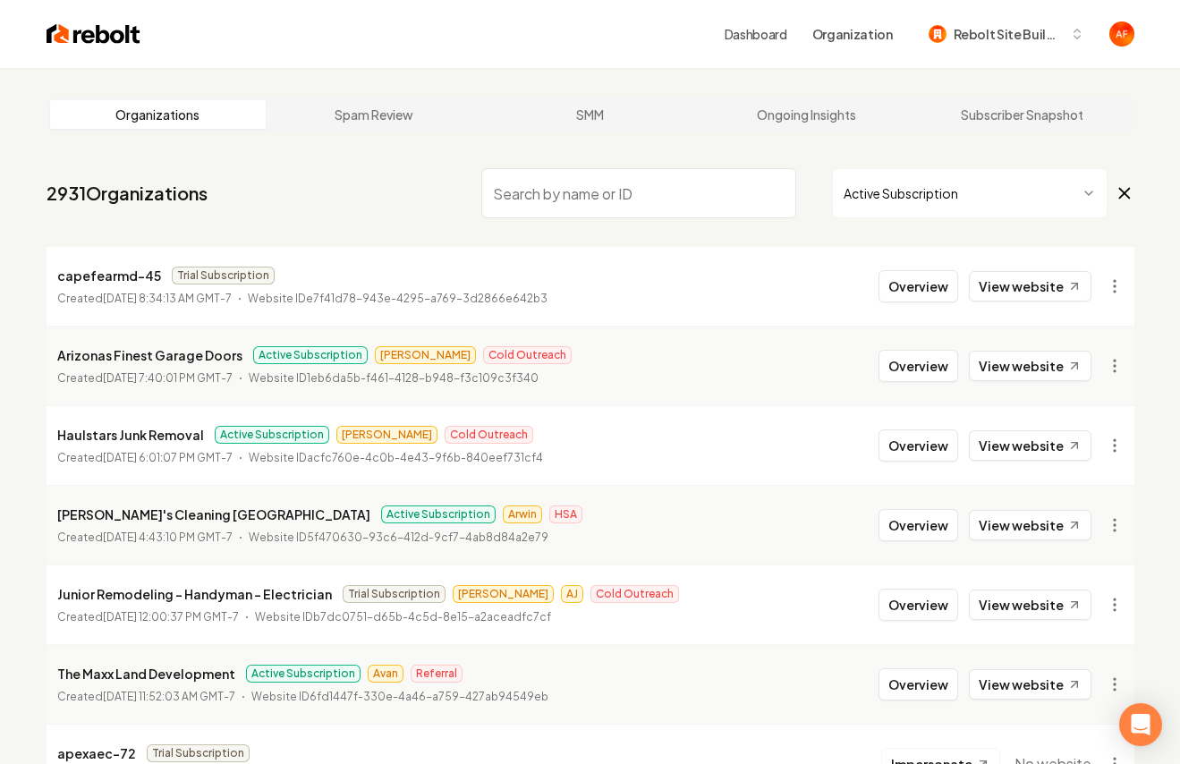
click at [928, 175] on html "Dashboard Organization Rebolt Site Builder Organizations Spam Review SMM Ongoin…" at bounding box center [590, 382] width 1180 height 764
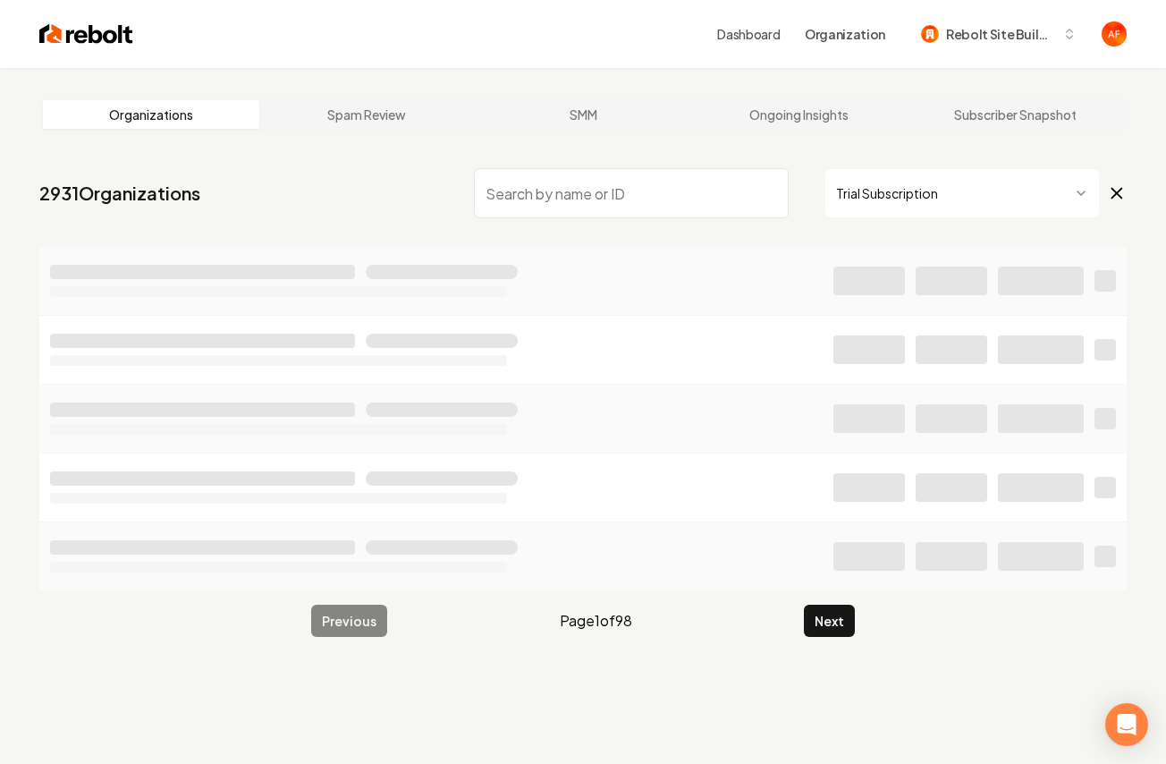
click at [917, 185] on html "Dashboard Organization Rebolt Site Builder Organizations Spam Review SMM Ongoin…" at bounding box center [583, 382] width 1166 height 764
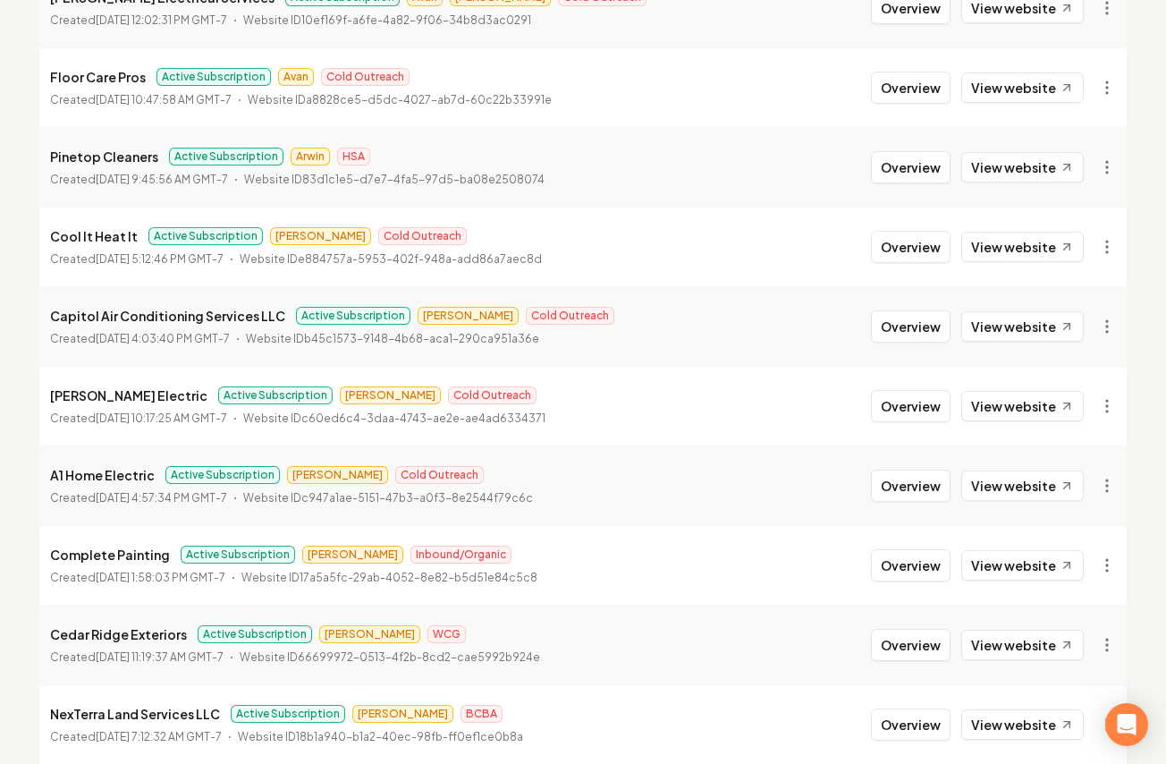
scroll to position [1945, 0]
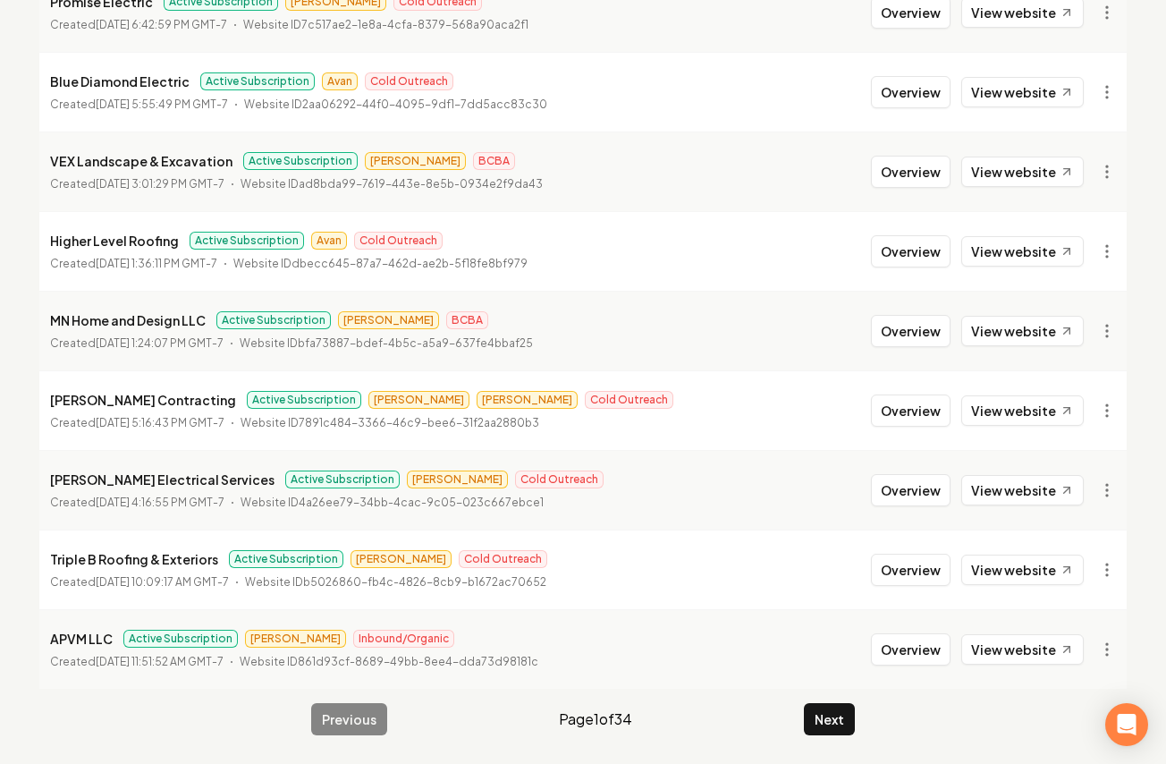
click at [838, 727] on button "Next" at bounding box center [829, 719] width 51 height 32
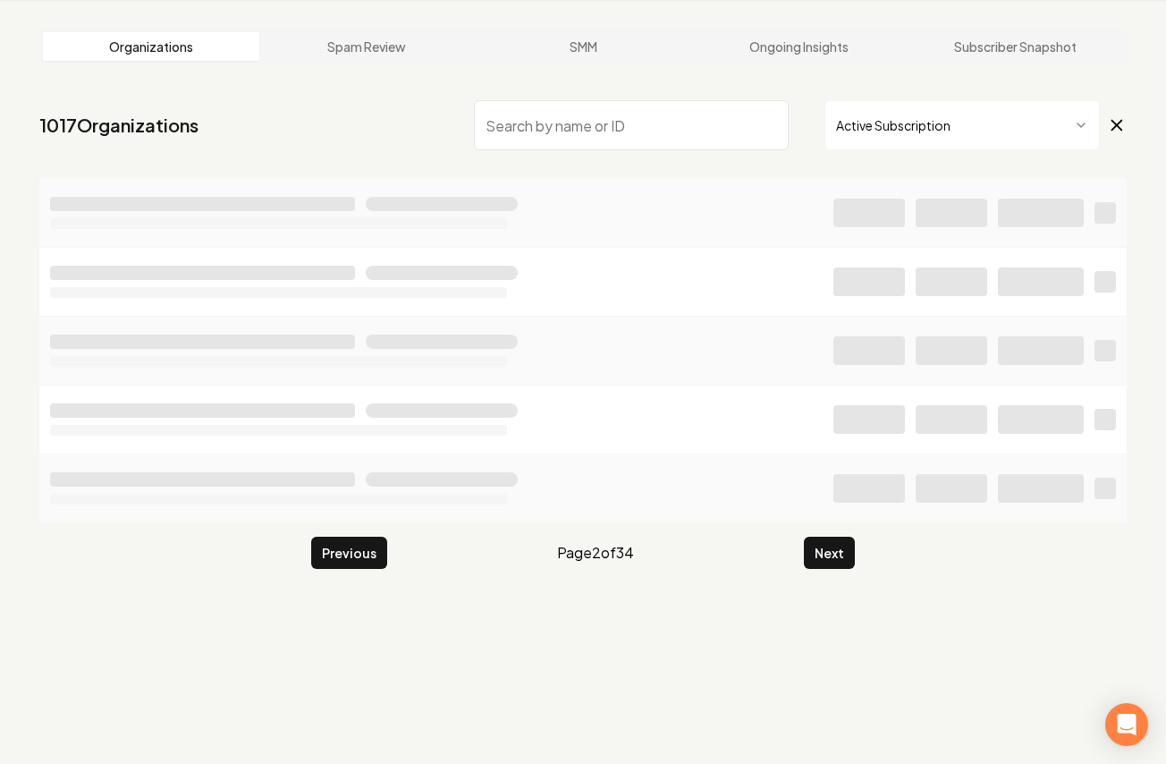
scroll to position [1945, 0]
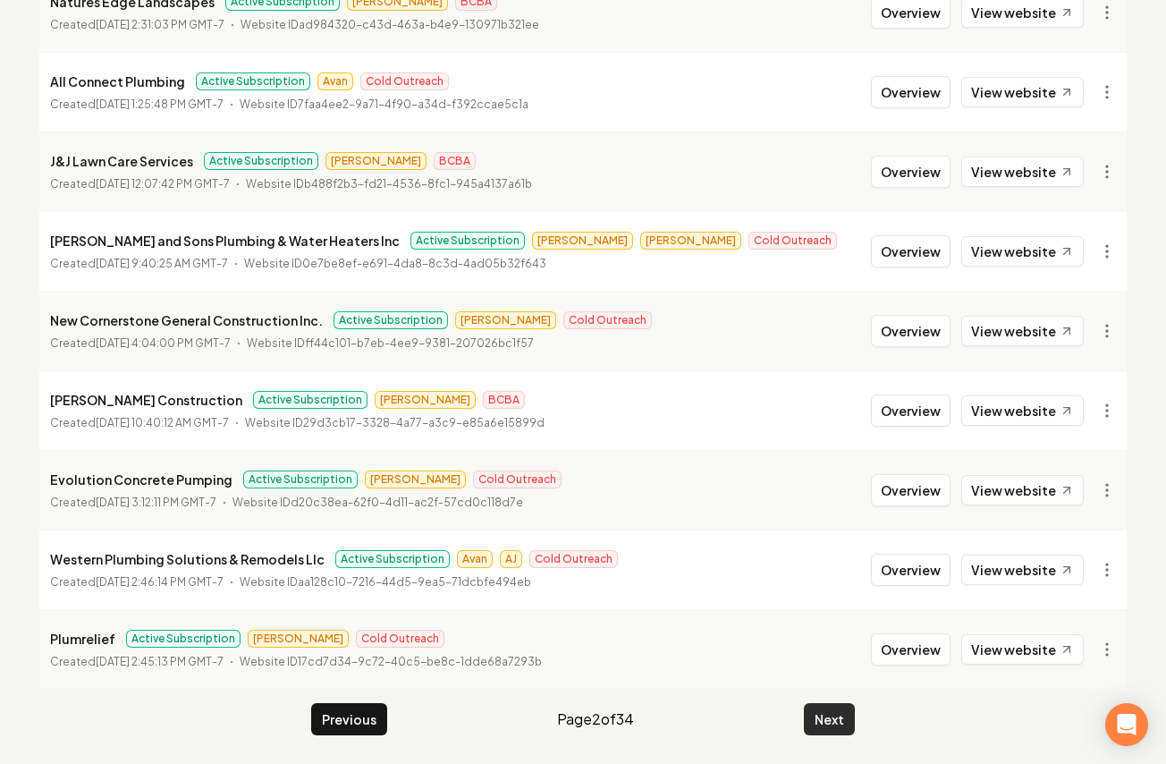
click at [812, 715] on button "Next" at bounding box center [829, 719] width 51 height 32
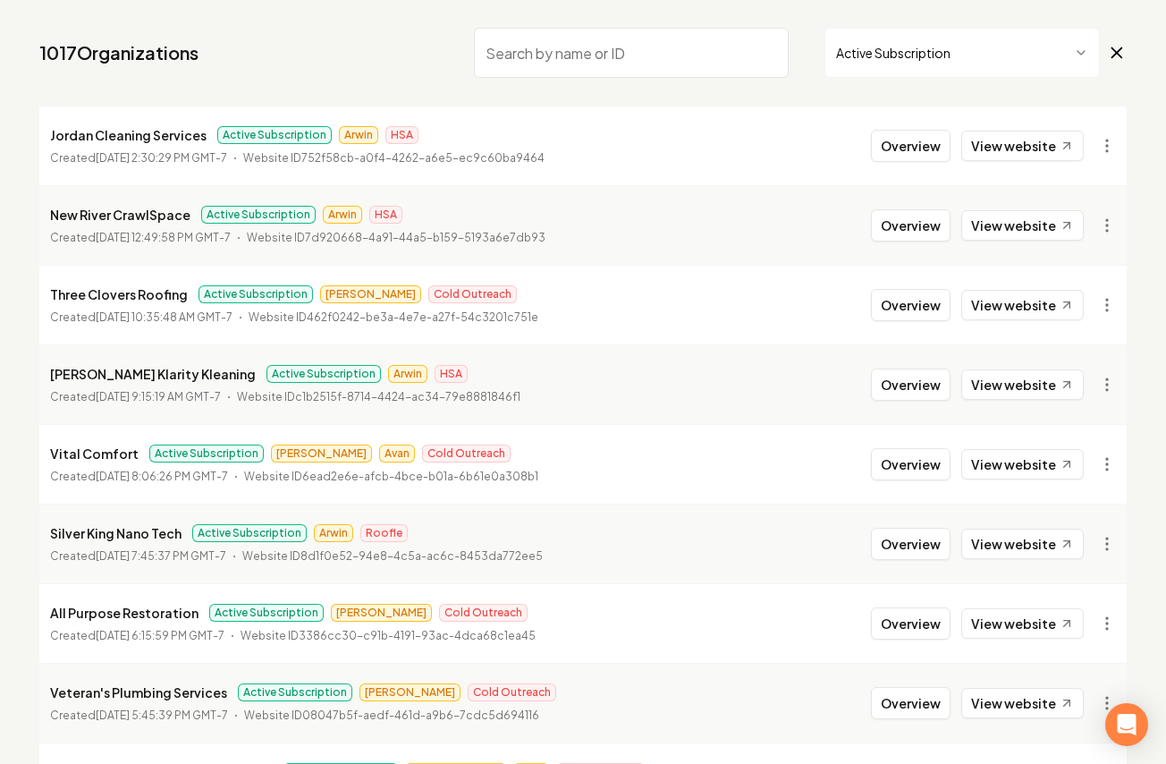
scroll to position [334, 0]
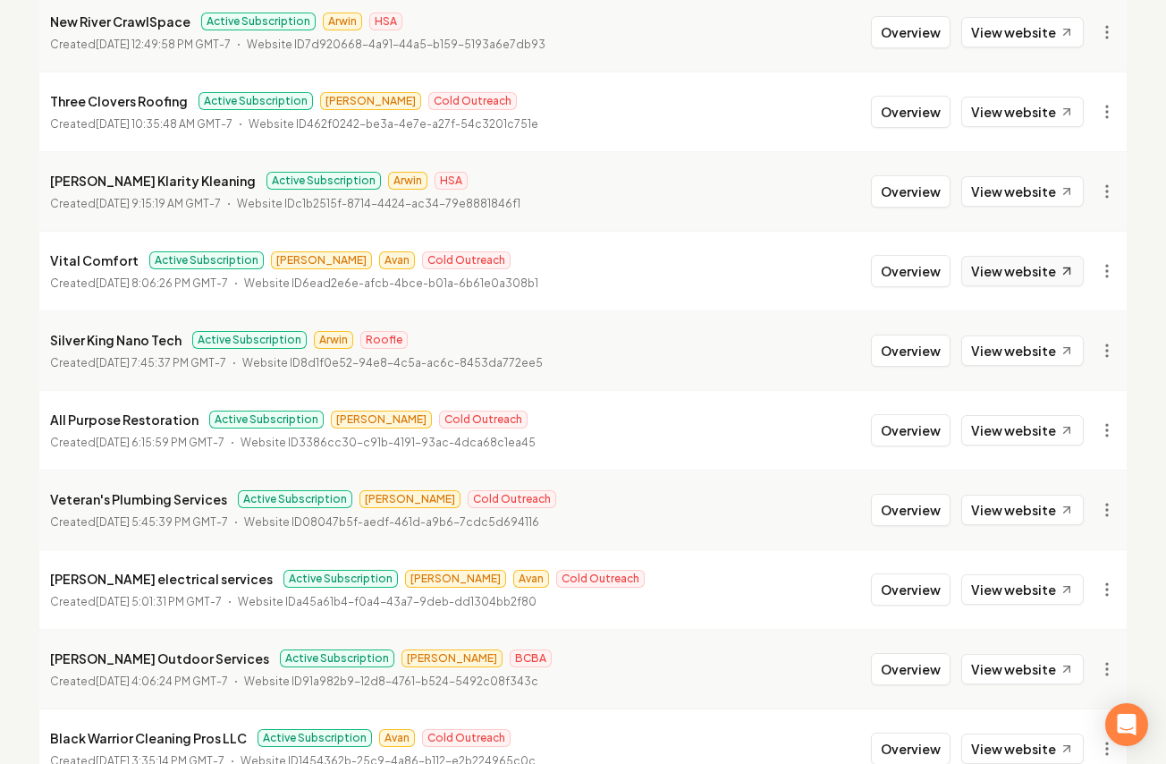
click at [1011, 268] on link "View website" at bounding box center [1022, 271] width 123 height 30
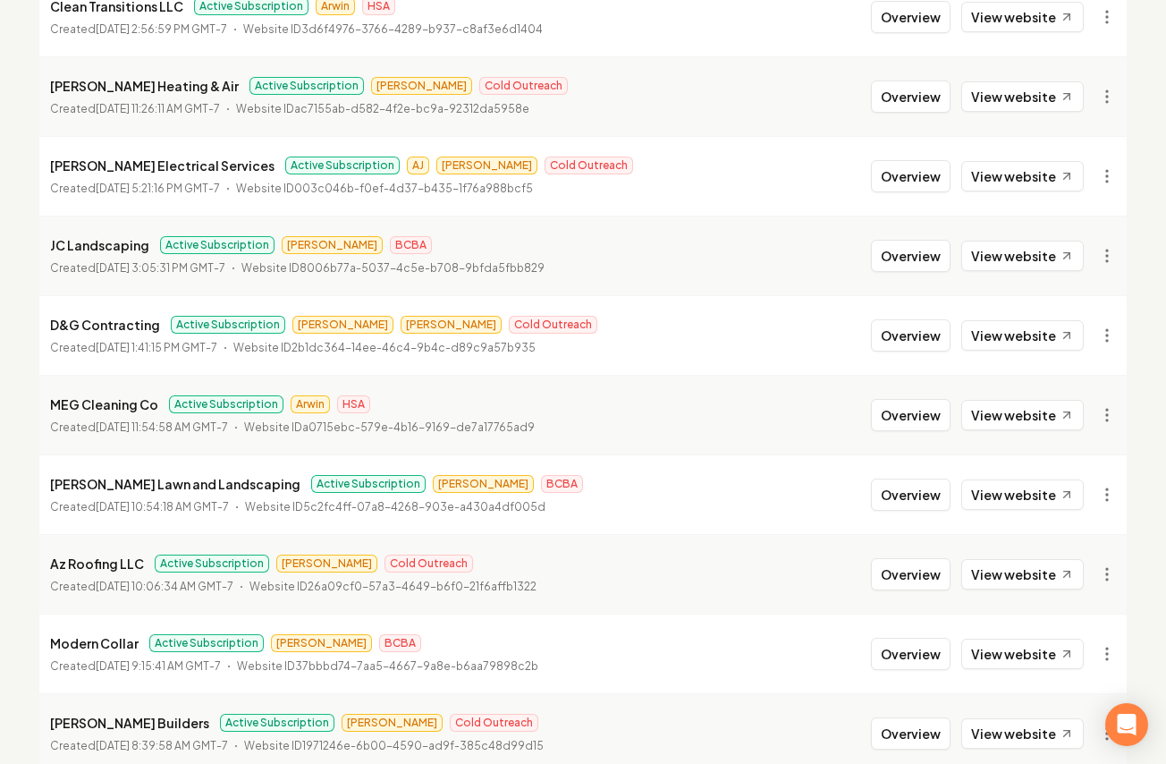
scroll to position [1945, 0]
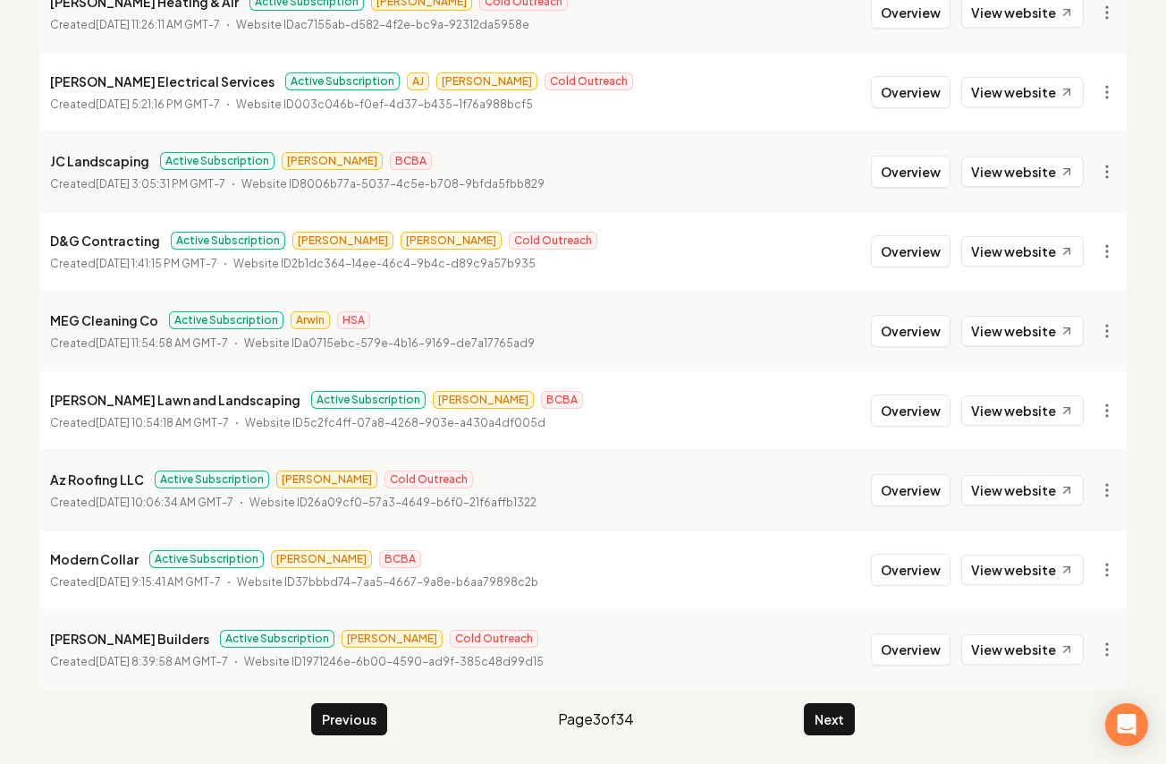
click at [837, 722] on button "Next" at bounding box center [829, 719] width 51 height 32
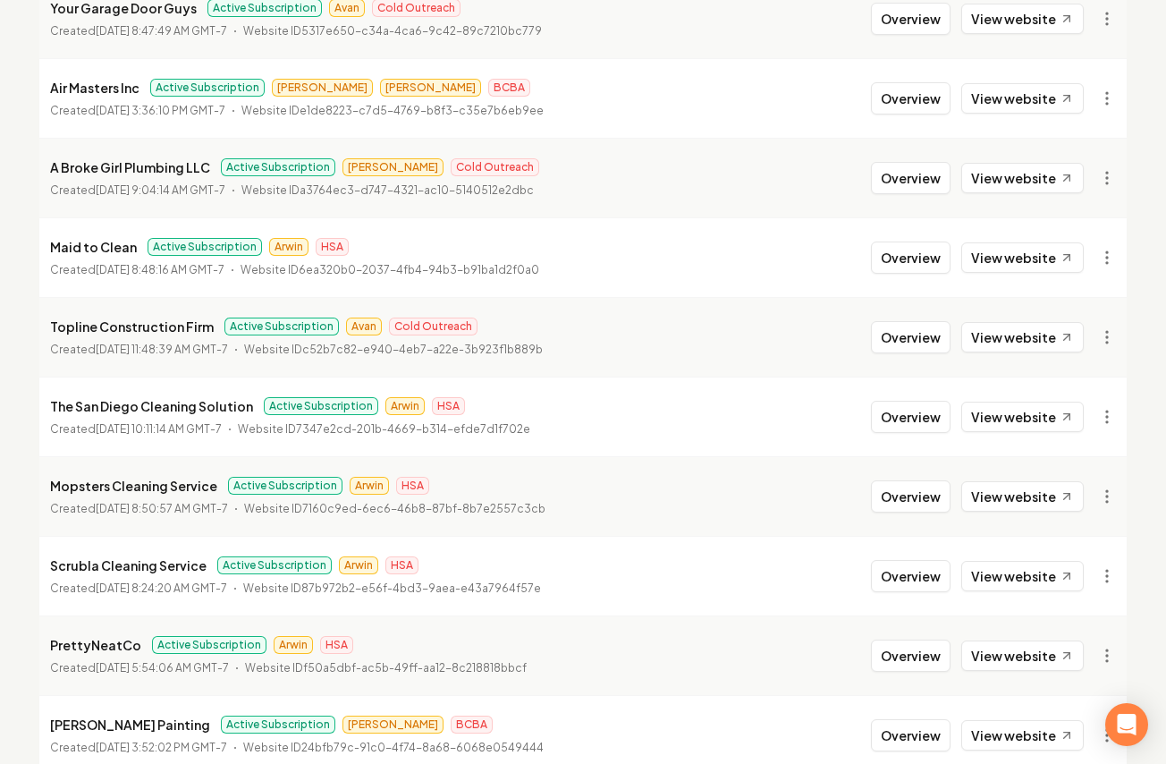
scroll to position [1945, 0]
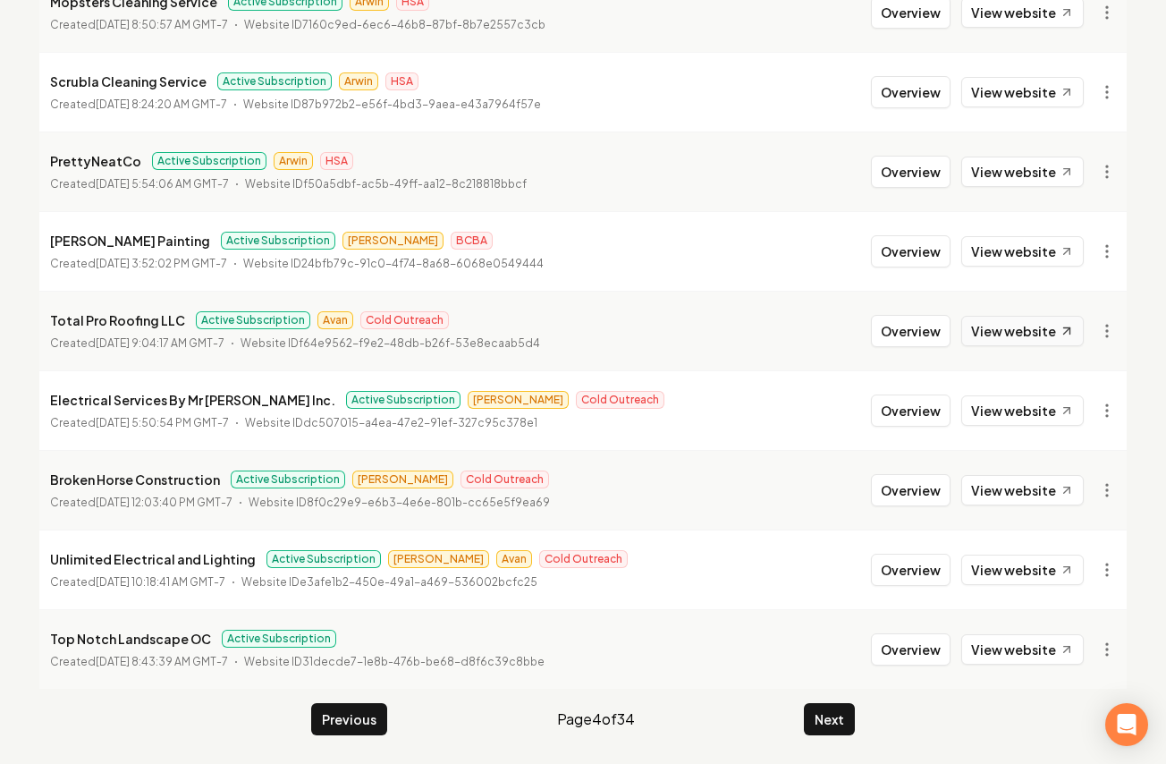
click at [971, 334] on link "View website" at bounding box center [1022, 331] width 123 height 30
click at [812, 715] on button "Next" at bounding box center [829, 719] width 51 height 32
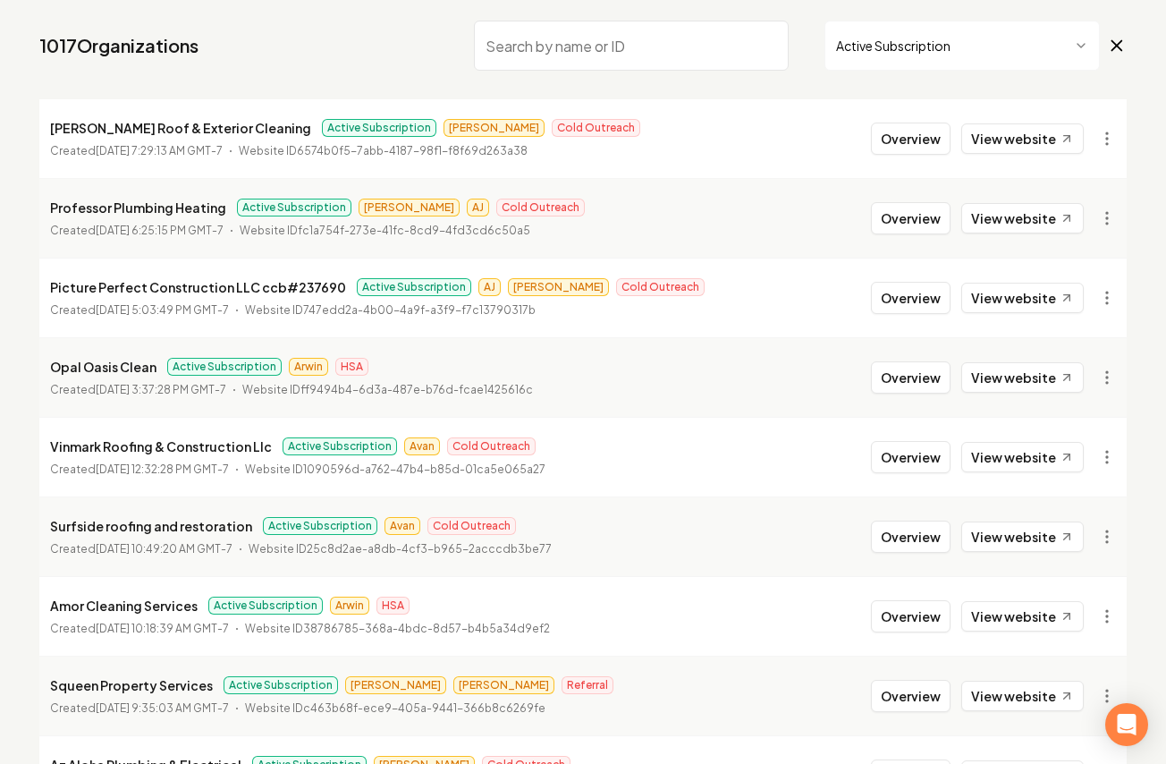
scroll to position [149, 0]
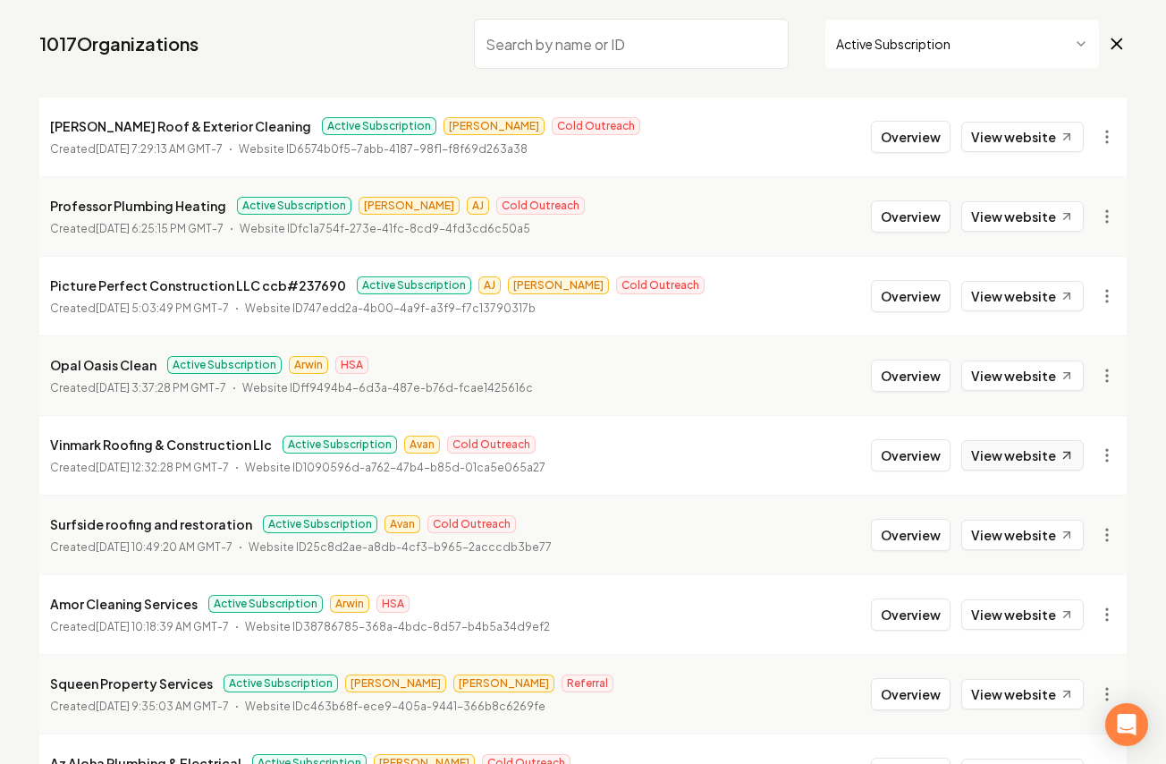
click at [1000, 456] on link "View website" at bounding box center [1022, 455] width 123 height 30
click at [1020, 544] on link "View website" at bounding box center [1022, 535] width 123 height 30
click at [917, 537] on button "Overview" at bounding box center [911, 535] width 80 height 32
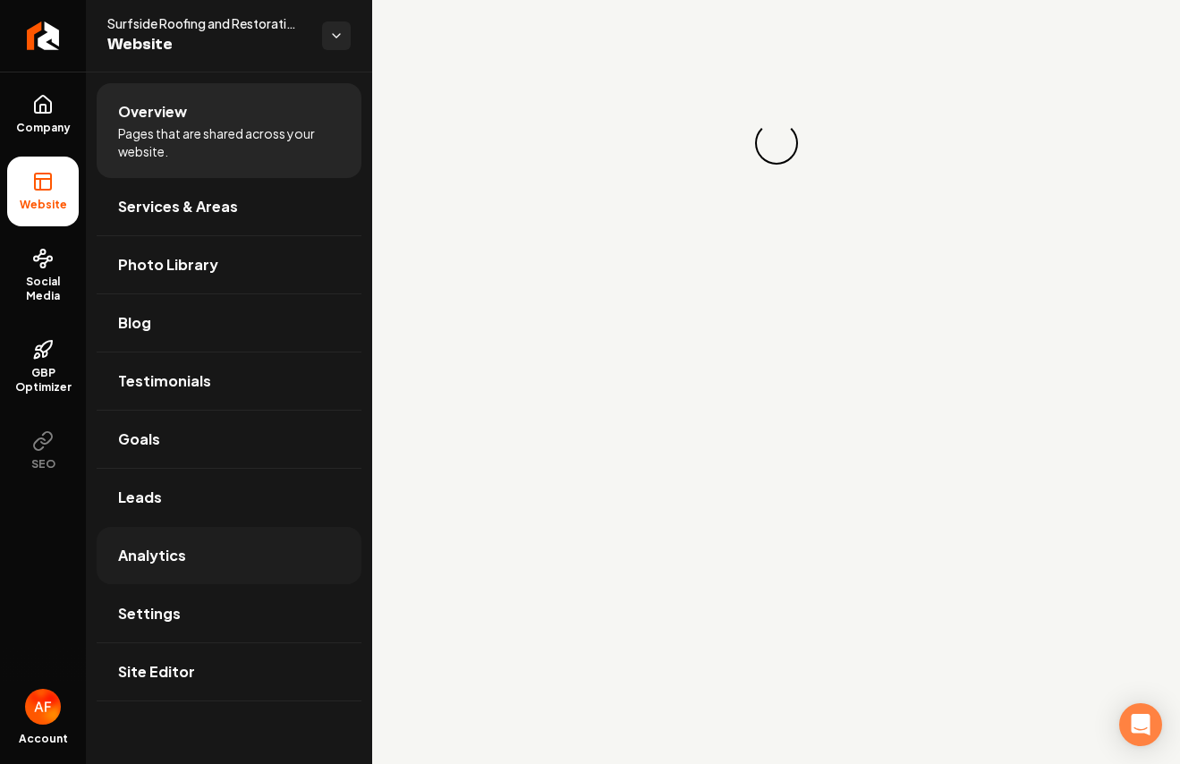
click at [289, 552] on link "Analytics" at bounding box center [229, 555] width 265 height 57
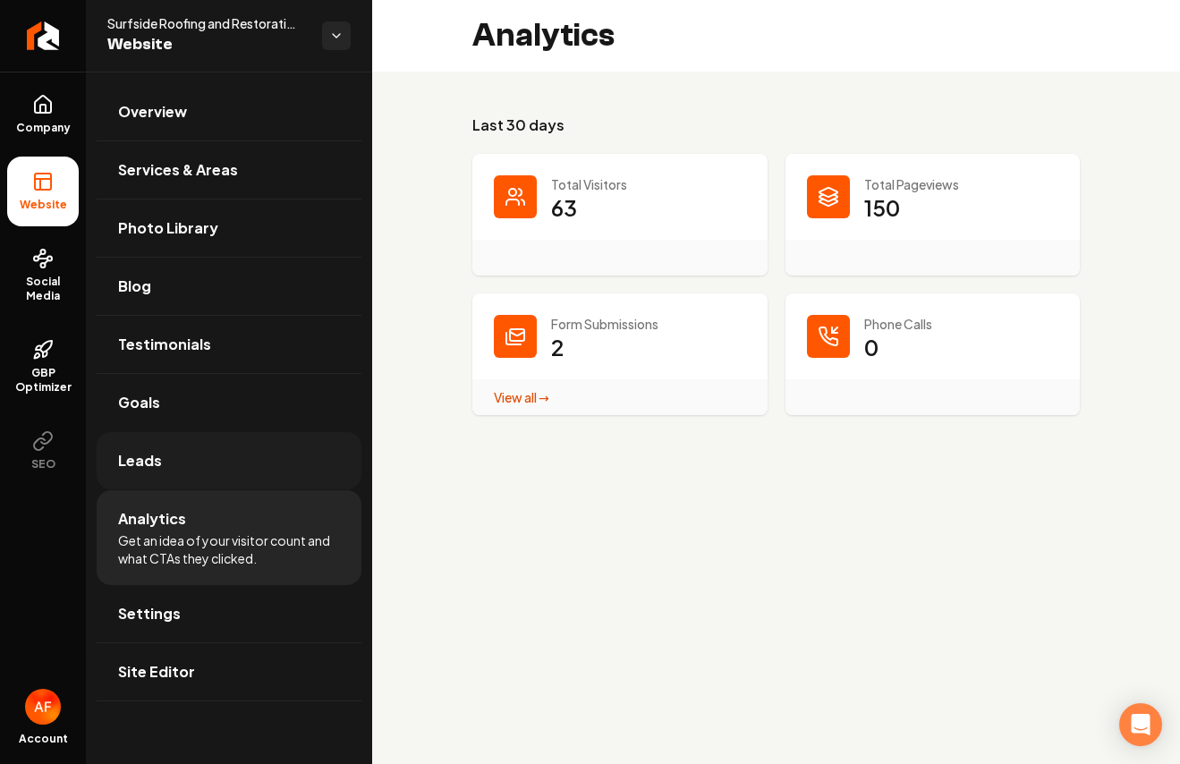
click at [233, 466] on link "Leads" at bounding box center [229, 460] width 265 height 57
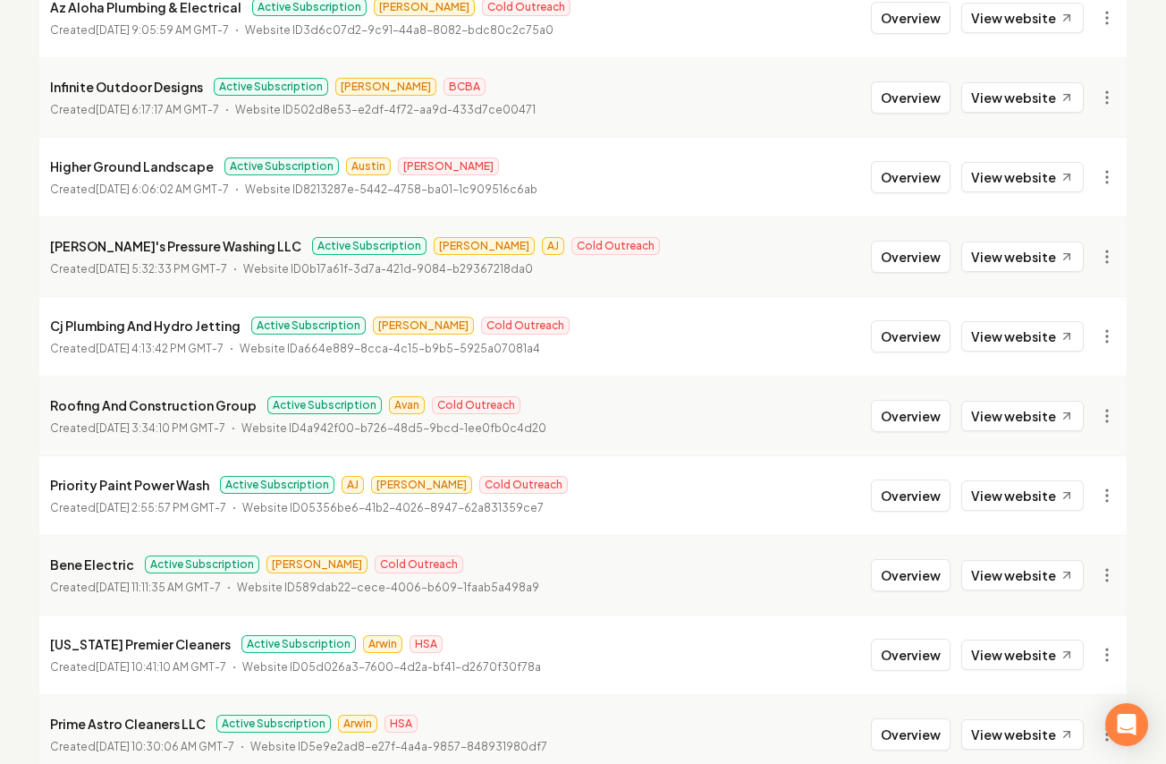
scroll to position [913, 0]
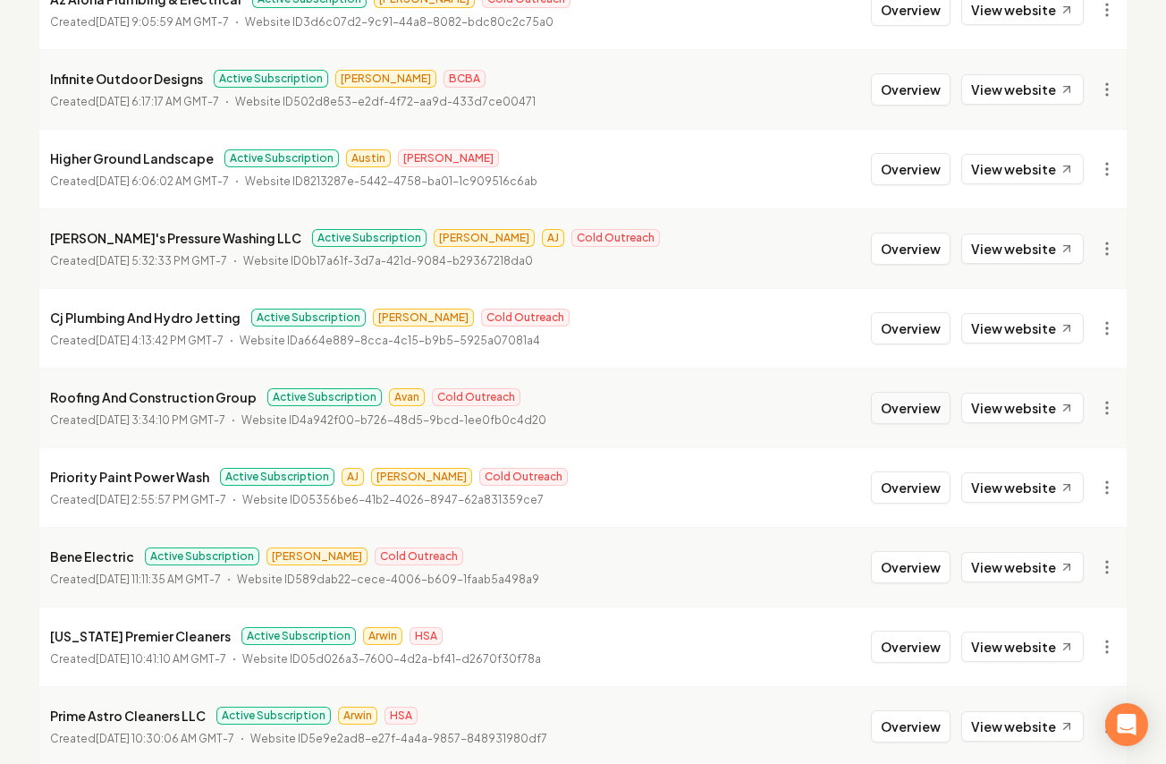
click at [895, 408] on button "Overview" at bounding box center [911, 408] width 80 height 32
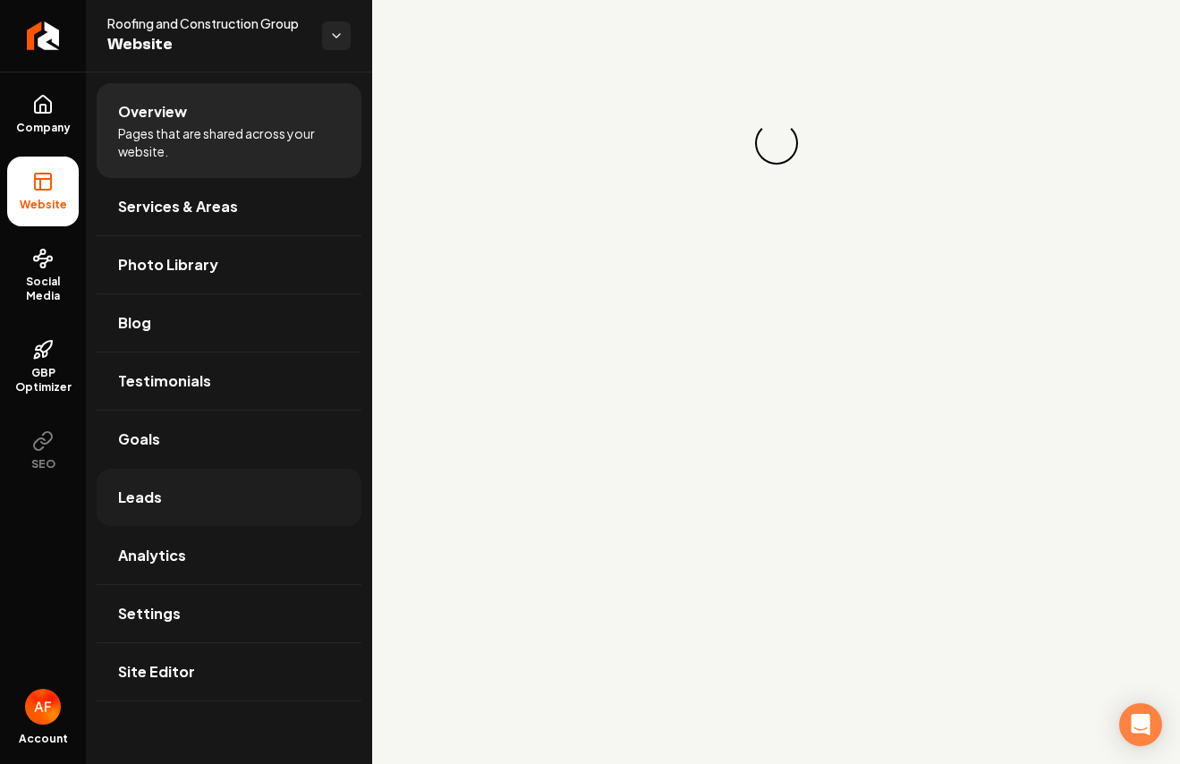
click at [131, 501] on span "Leads" at bounding box center [140, 497] width 44 height 21
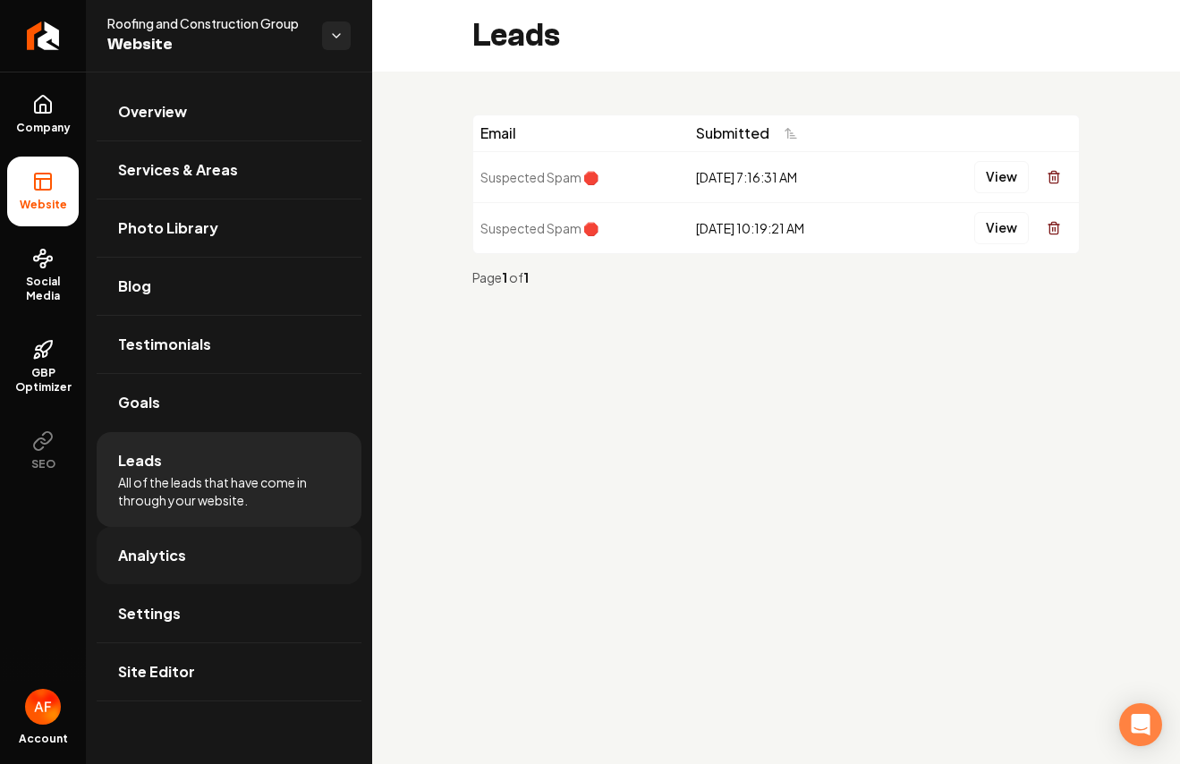
click at [216, 538] on link "Analytics" at bounding box center [229, 555] width 265 height 57
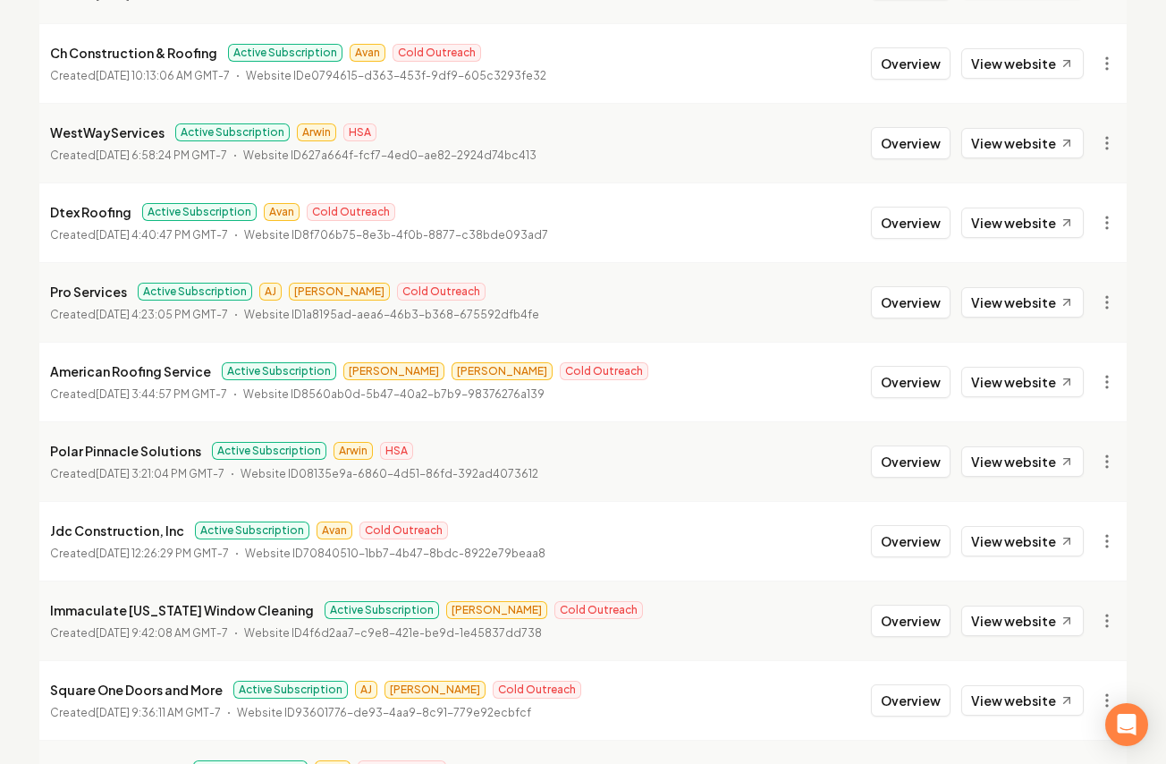
scroll to position [1680, 0]
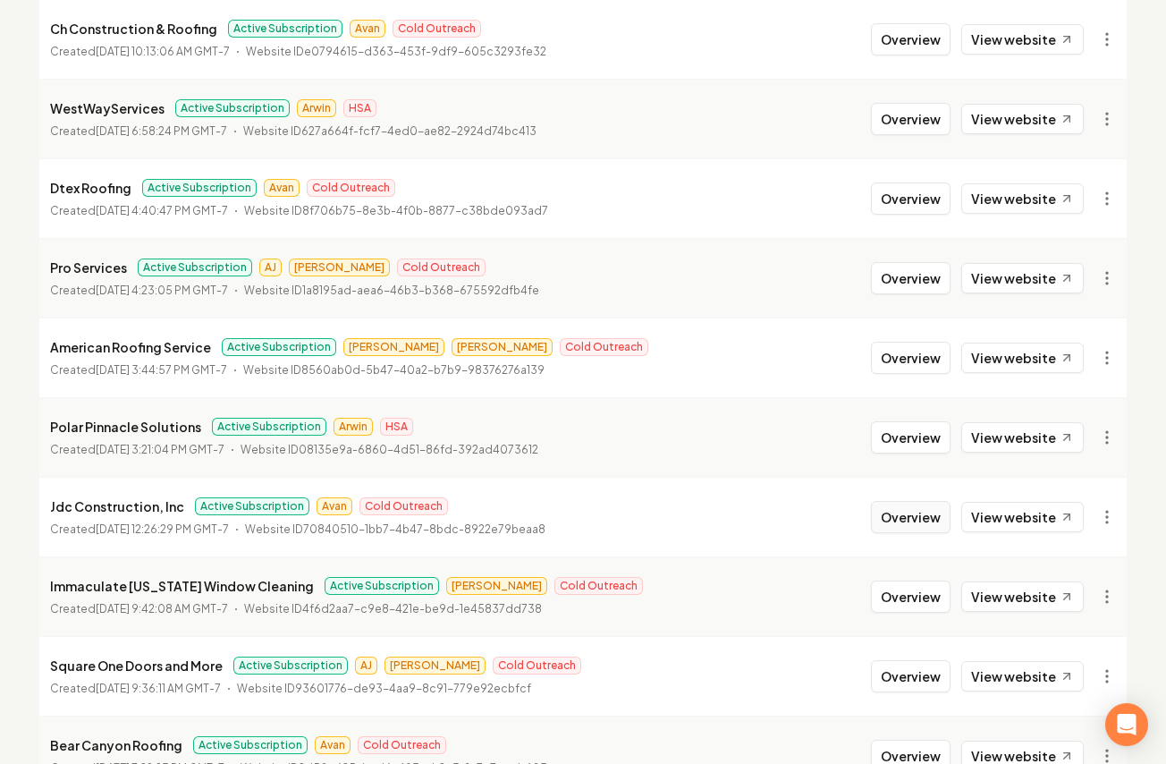
click at [887, 512] on button "Overview" at bounding box center [911, 517] width 80 height 32
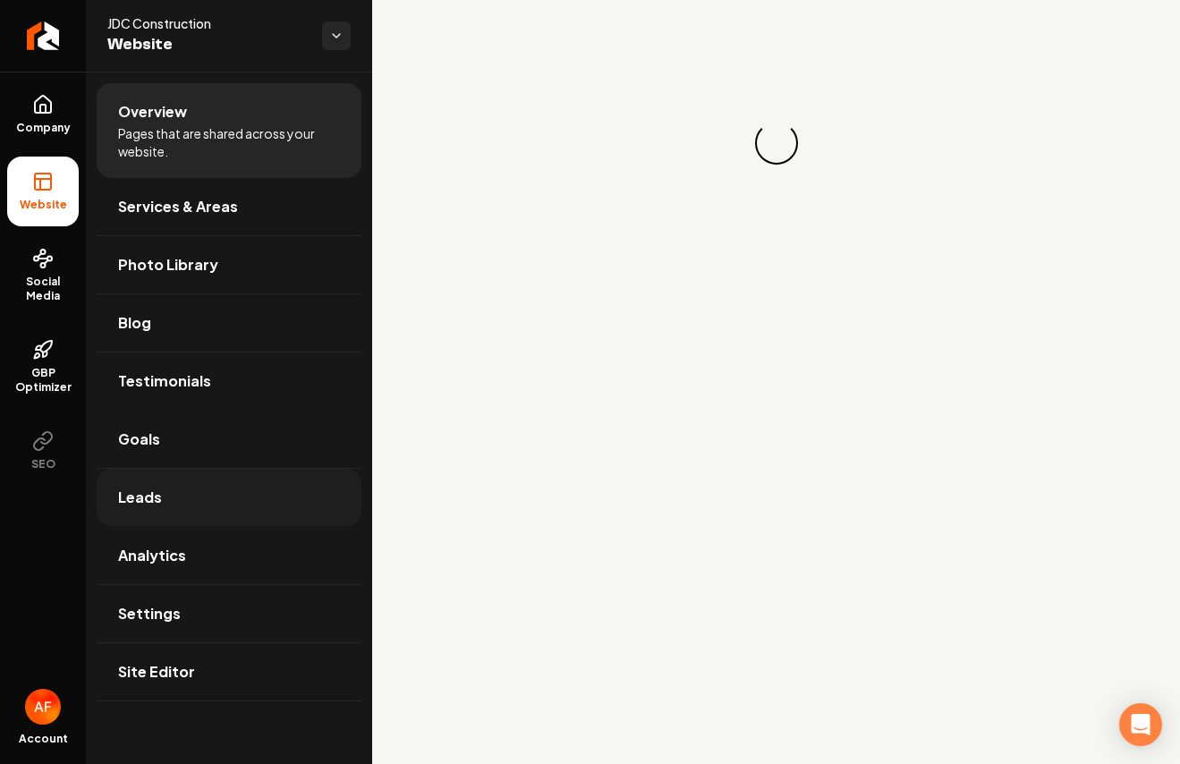
click at [230, 487] on link "Leads" at bounding box center [229, 497] width 265 height 57
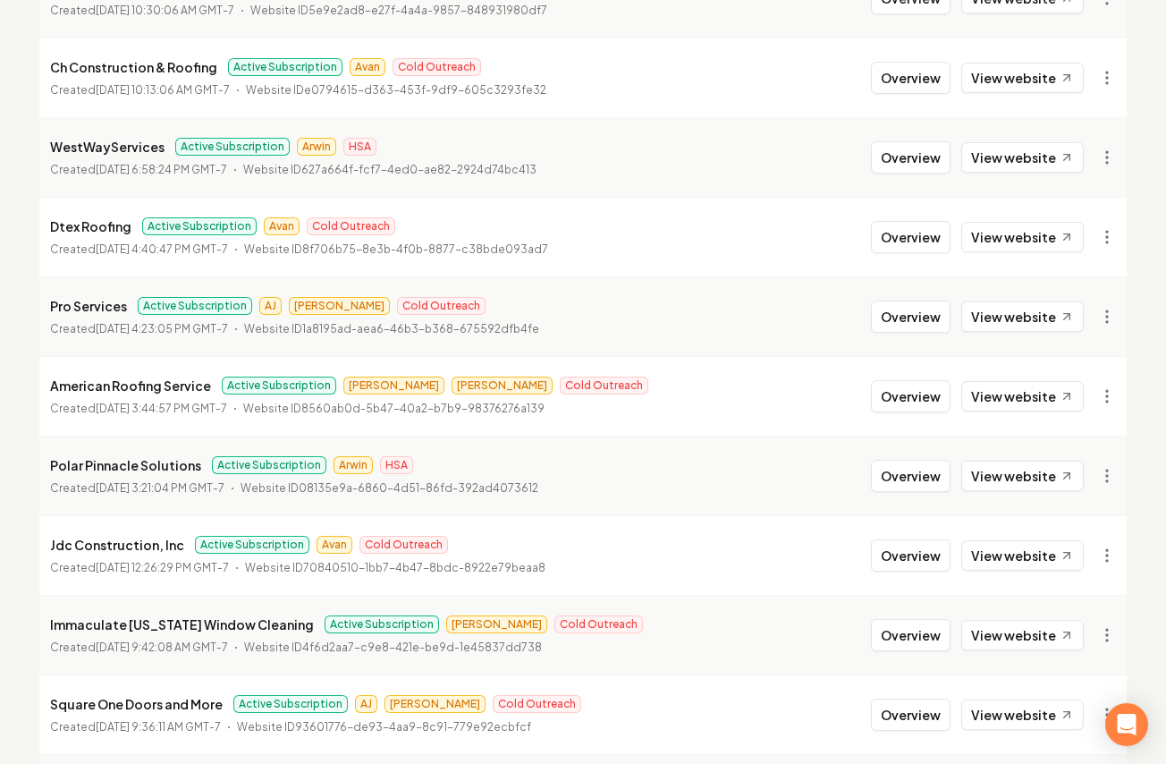
scroll to position [1945, 0]
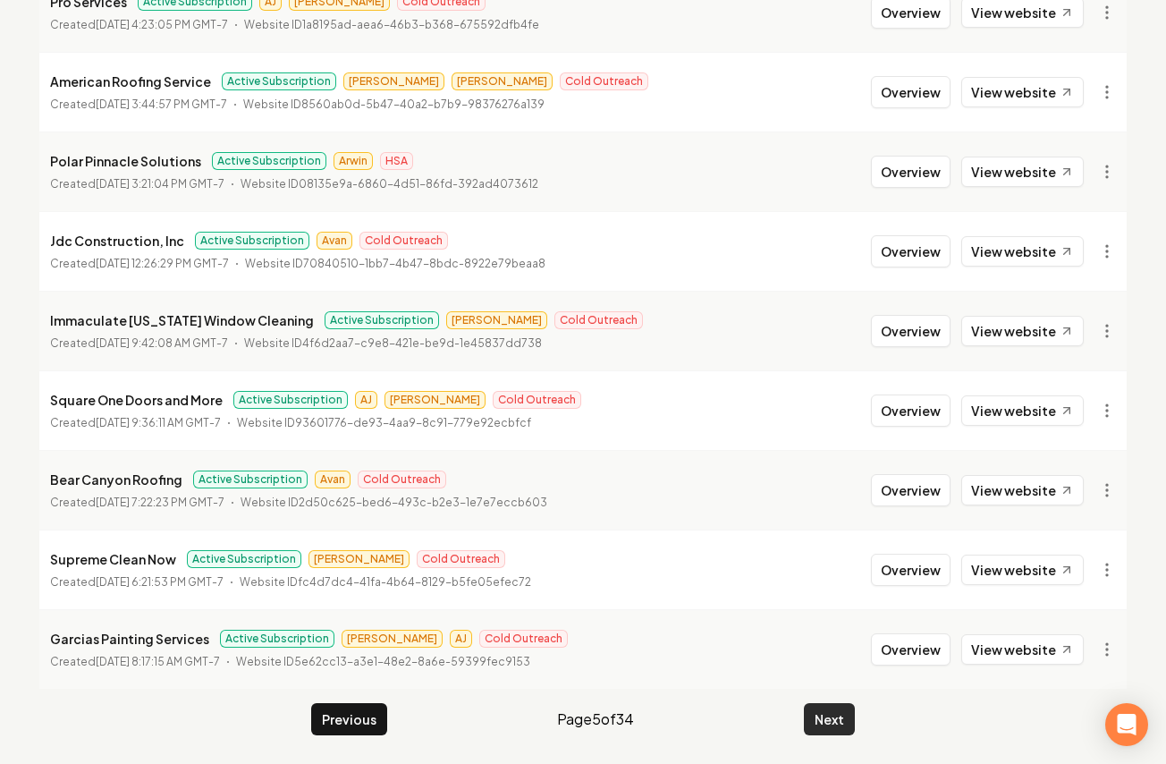
click at [849, 721] on button "Next" at bounding box center [829, 719] width 51 height 32
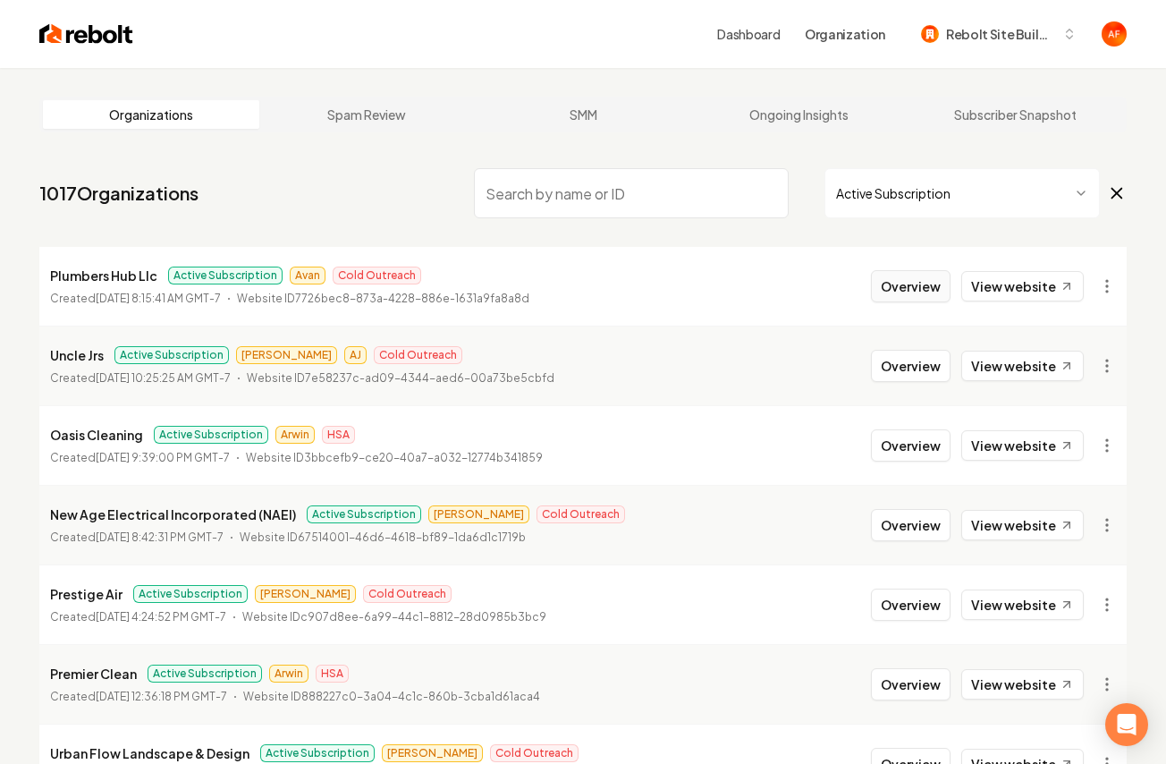
drag, startPoint x: 944, startPoint y: 282, endPoint x: 911, endPoint y: 293, distance: 34.2
click at [943, 282] on button "Overview" at bounding box center [911, 286] width 80 height 32
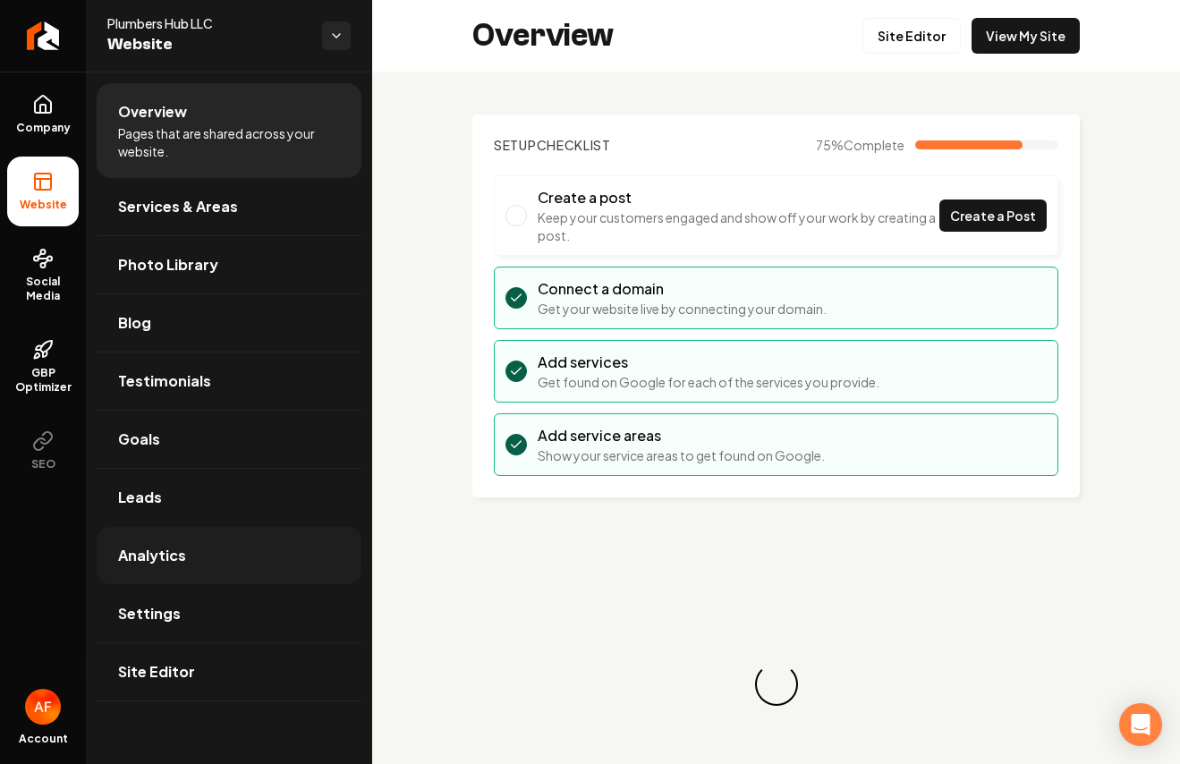
click at [316, 541] on link "Analytics" at bounding box center [229, 555] width 265 height 57
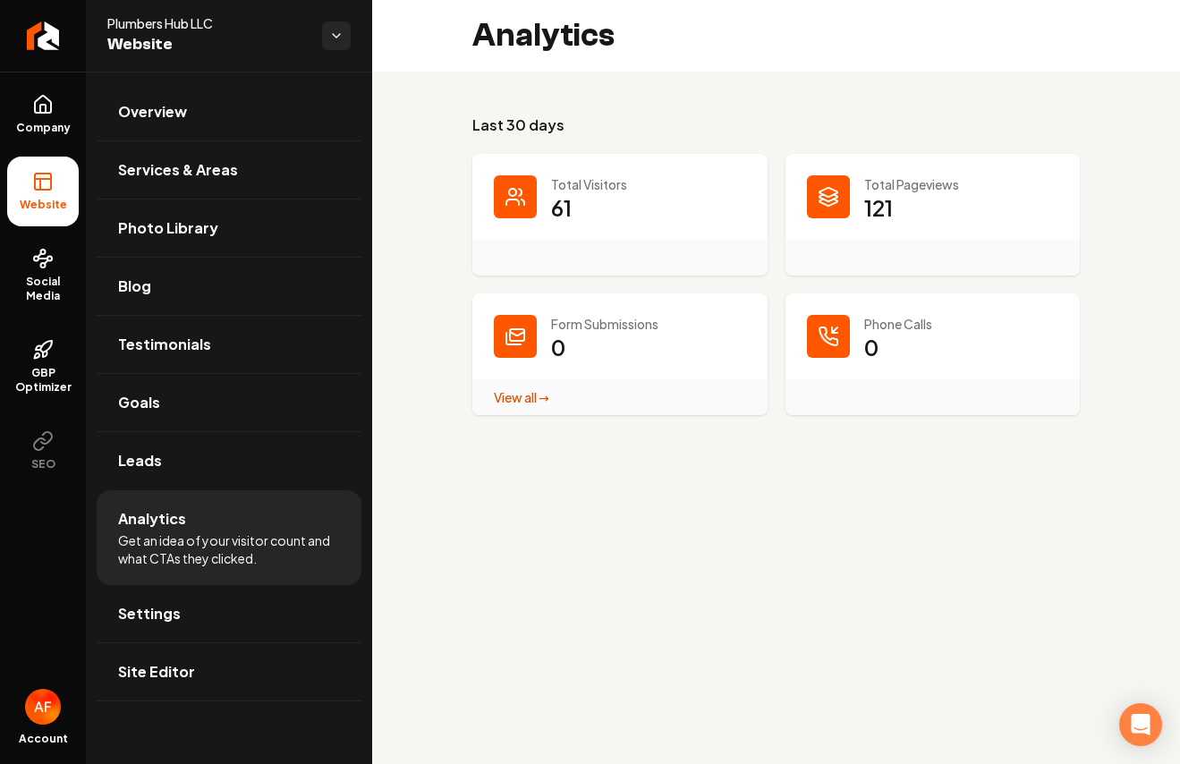
click at [295, 499] on li "Analytics Get an idea of your visitor count and what CTAs they clicked." at bounding box center [229, 537] width 265 height 95
drag, startPoint x: 295, startPoint y: 495, endPoint x: 304, endPoint y: 478, distance: 18.4
click at [296, 494] on li "Analytics Get an idea of your visitor count and what CTAs they clicked." at bounding box center [229, 537] width 265 height 95
drag, startPoint x: 304, startPoint y: 478, endPoint x: 313, endPoint y: 424, distance: 55.3
click at [305, 478] on link "Leads" at bounding box center [229, 460] width 265 height 57
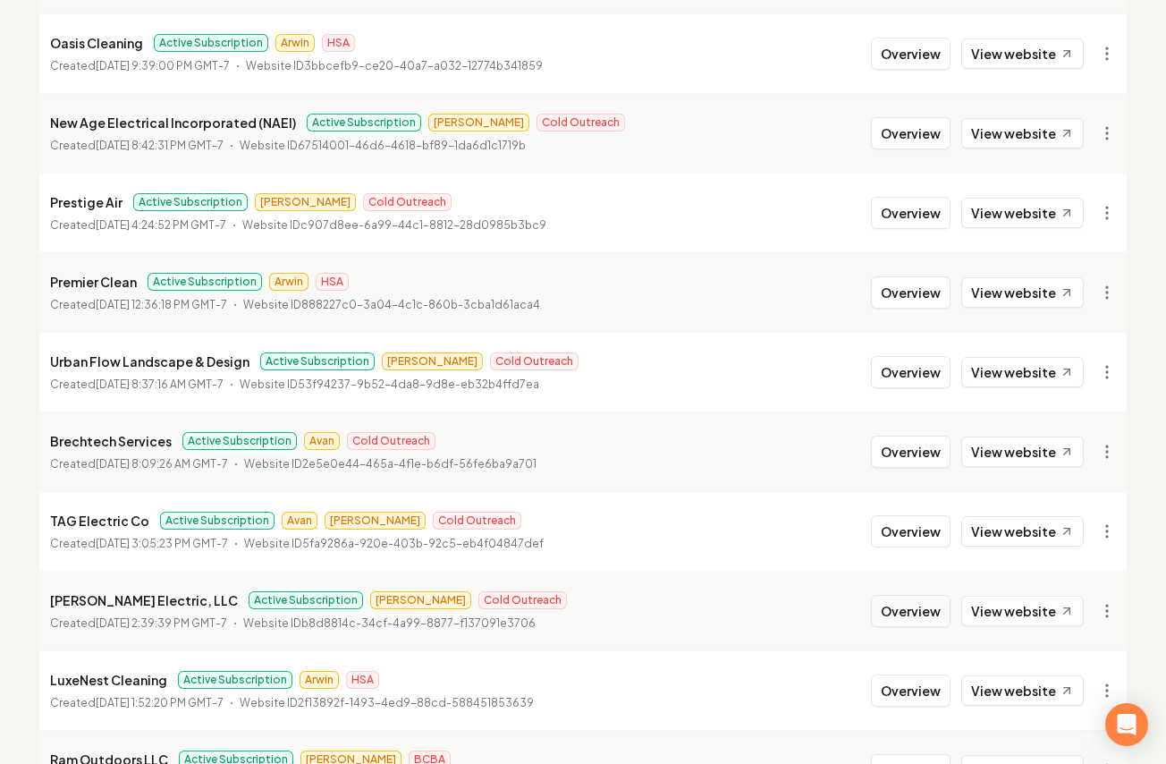
scroll to position [504, 0]
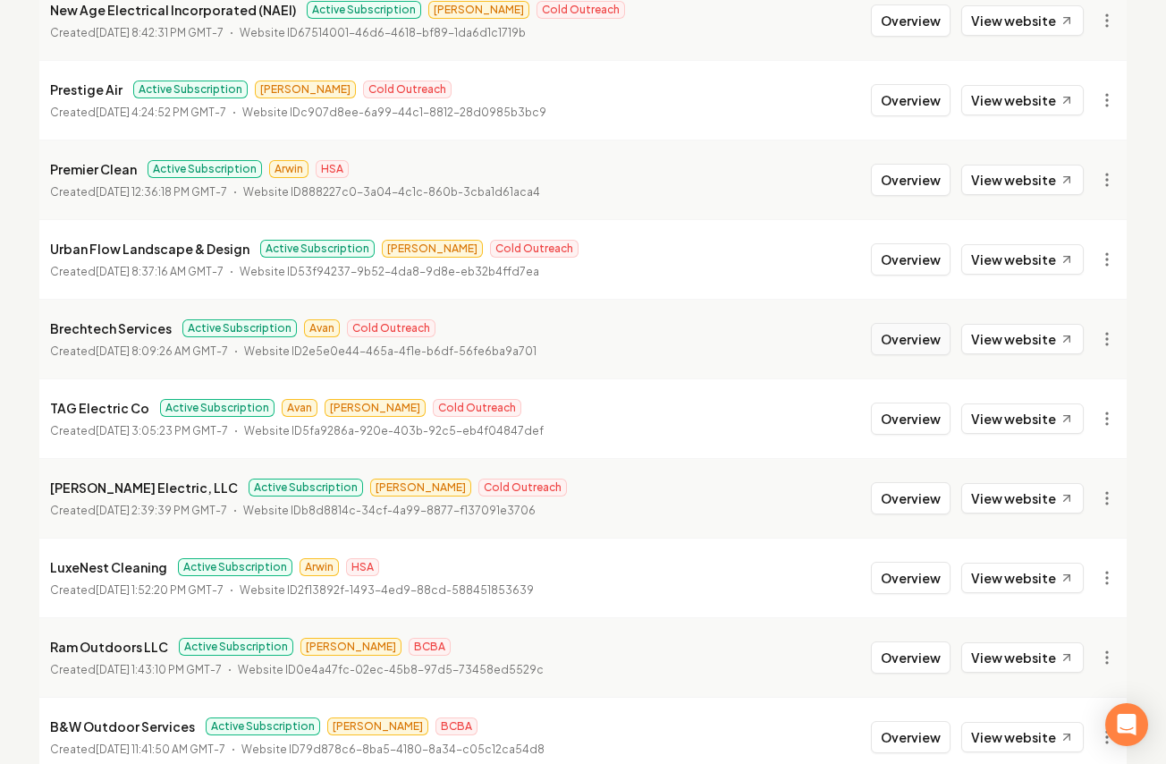
click at [881, 342] on button "Overview" at bounding box center [911, 339] width 80 height 32
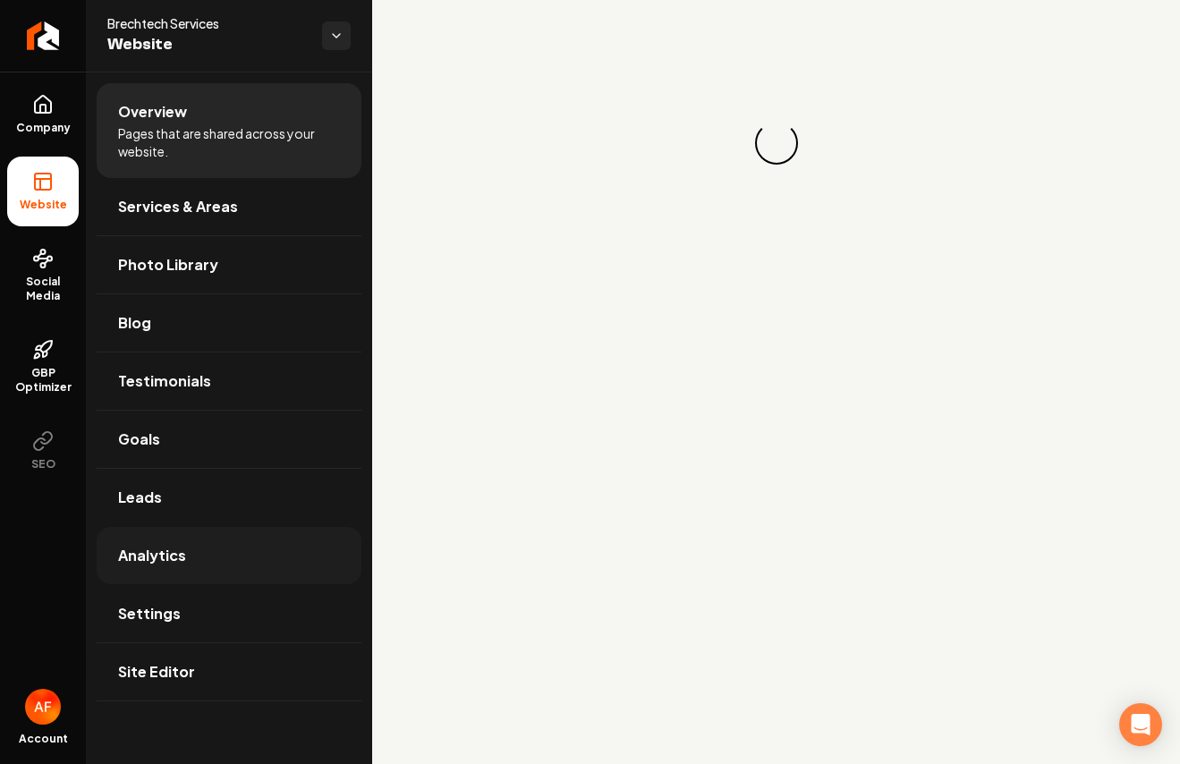
click at [281, 572] on link "Analytics" at bounding box center [229, 555] width 265 height 57
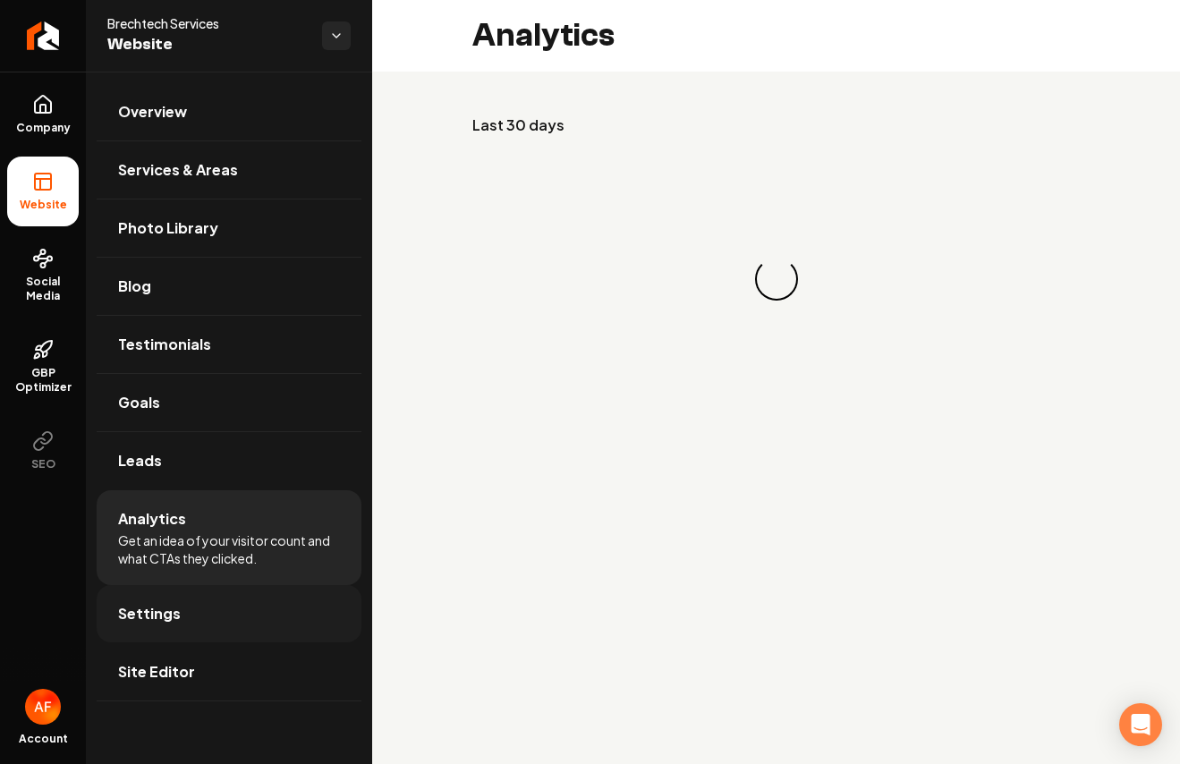
click at [261, 586] on link "Settings" at bounding box center [229, 613] width 265 height 57
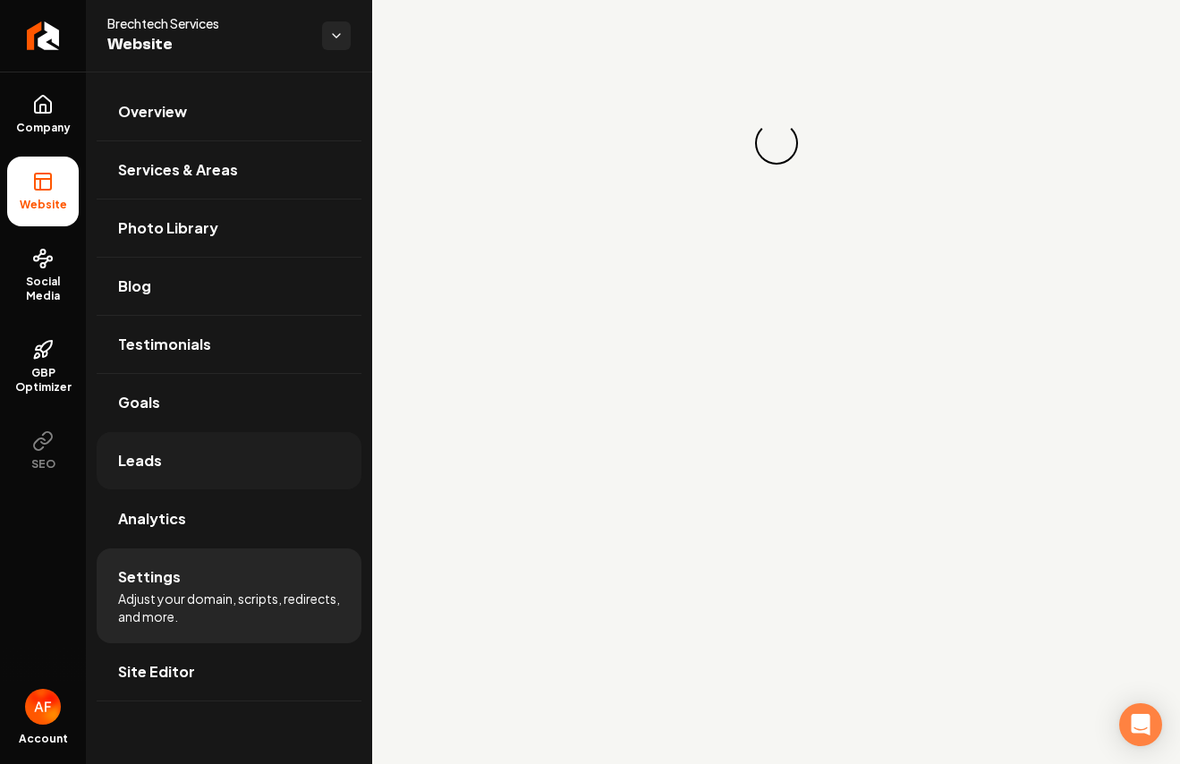
click at [250, 474] on link "Leads" at bounding box center [229, 460] width 265 height 57
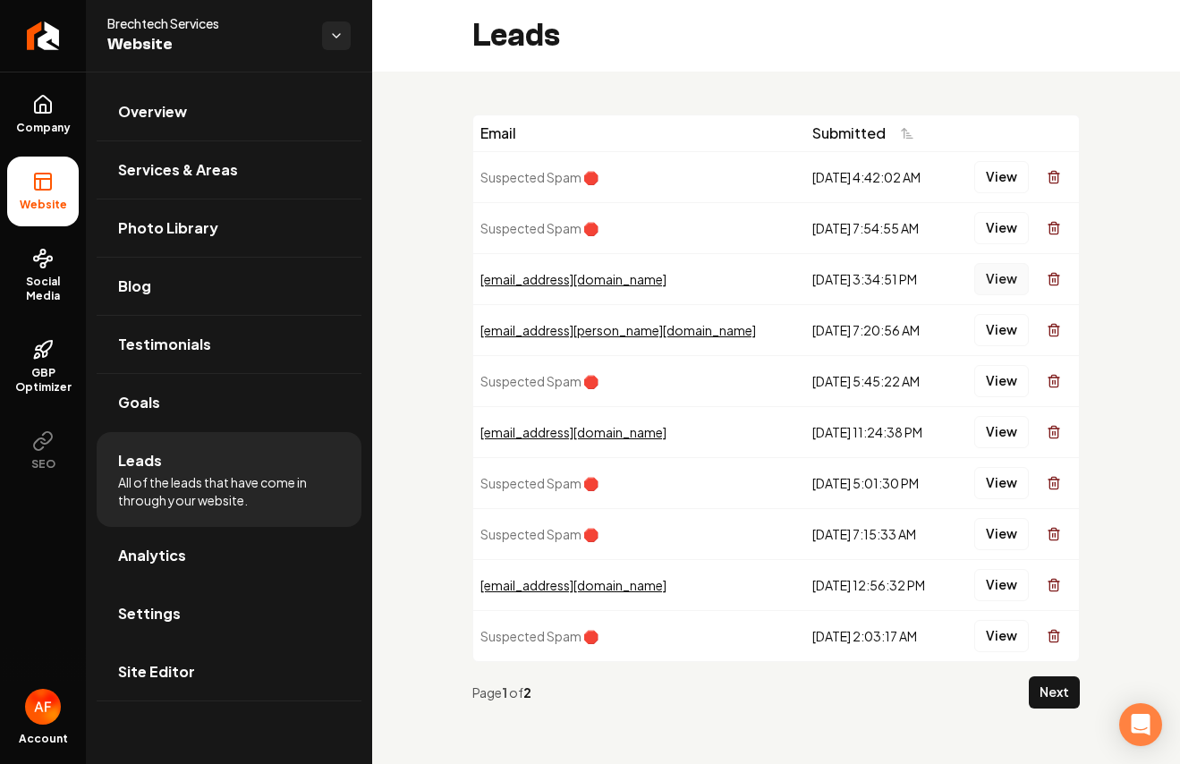
click at [1003, 272] on button "View" at bounding box center [1001, 279] width 55 height 32
click at [990, 328] on button "View" at bounding box center [1001, 330] width 55 height 32
drag, startPoint x: 205, startPoint y: 534, endPoint x: 186, endPoint y: 498, distance: 40.4
click at [205, 534] on link "Analytics" at bounding box center [229, 555] width 265 height 57
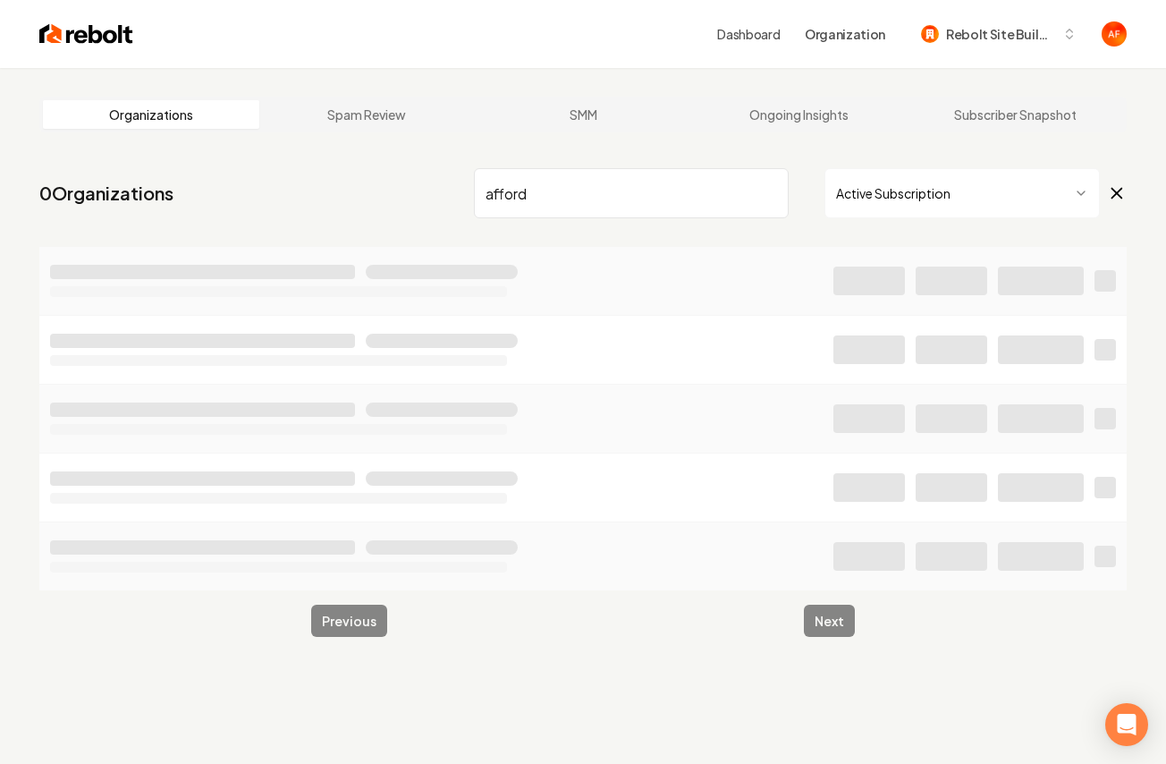
type input "afford"
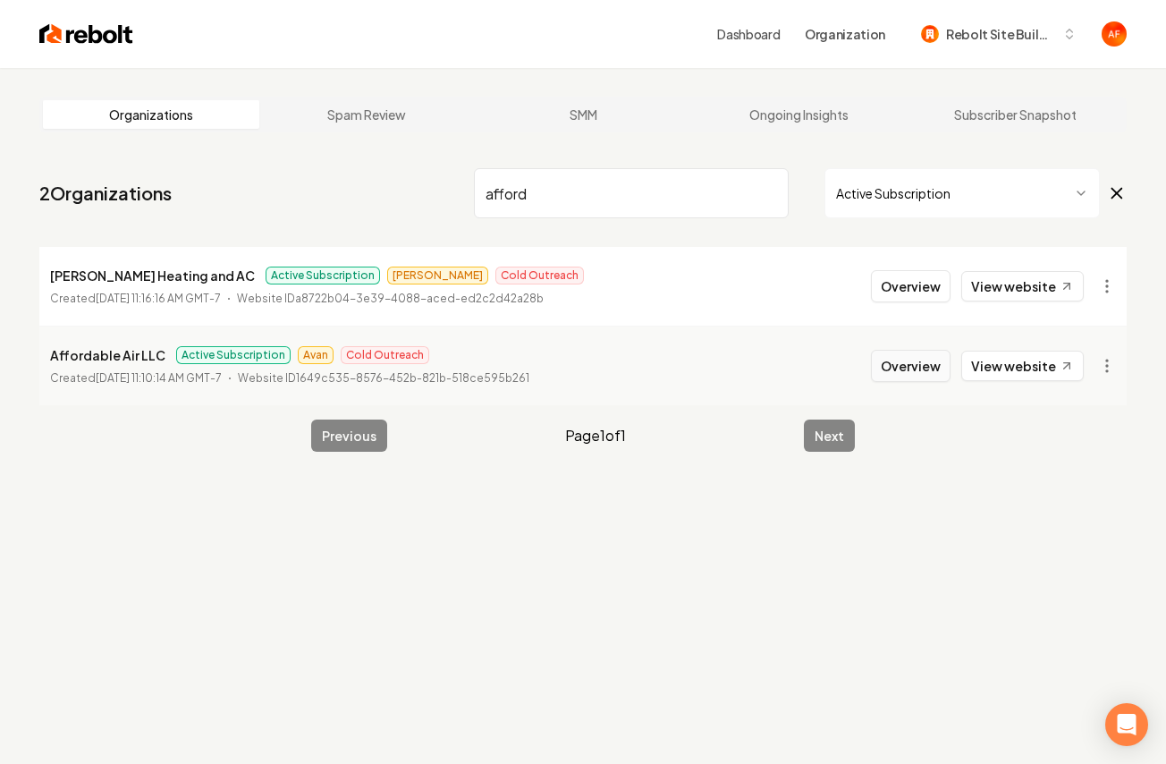
click at [927, 376] on li "Affordable Air LLC Active Subscription Avan Cold Outreach Created May 5, 2025, …" at bounding box center [583, 366] width 1088 height 80
click at [927, 376] on button "Overview" at bounding box center [911, 366] width 80 height 32
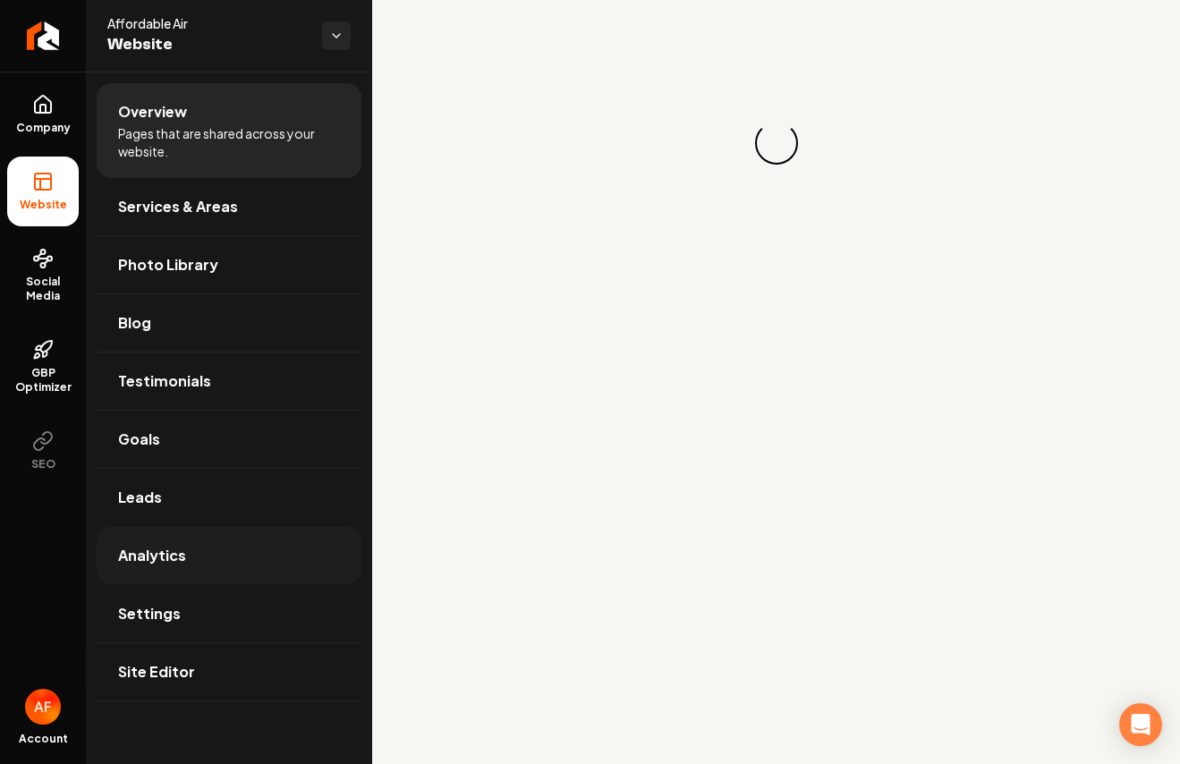
click at [195, 559] on link "Analytics" at bounding box center [229, 555] width 265 height 57
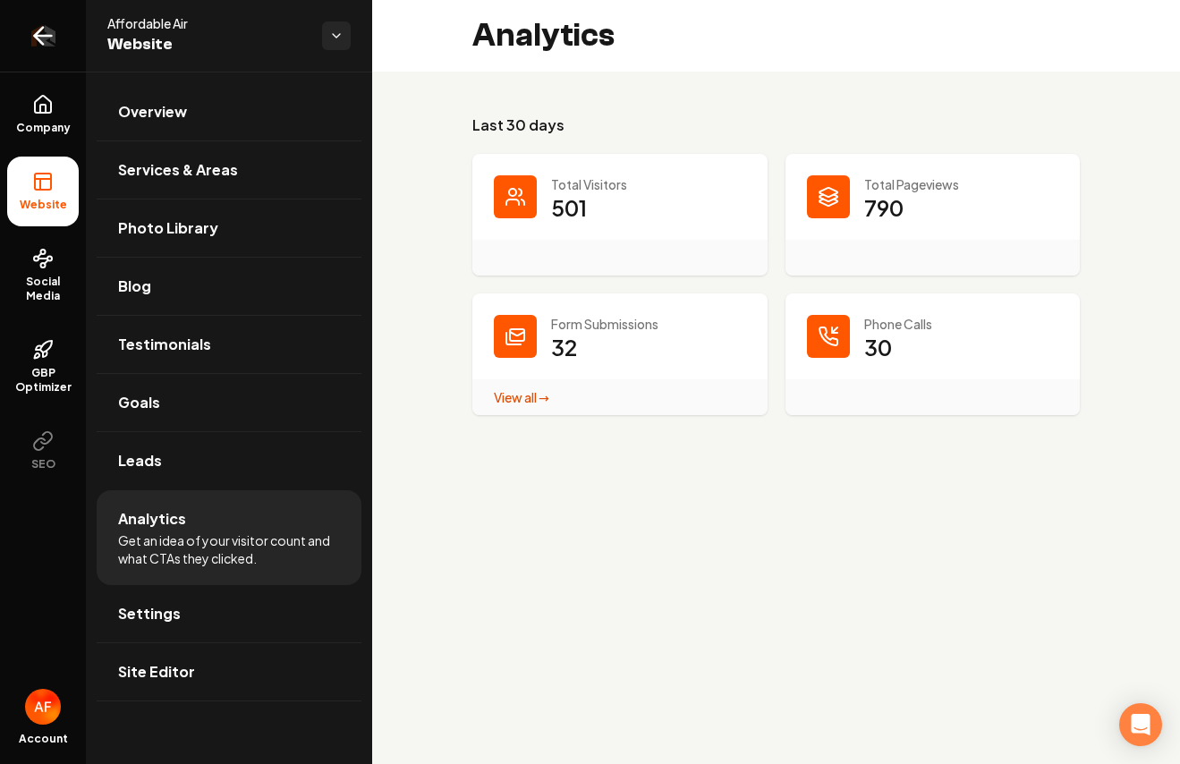
click at [35, 28] on icon "Return to dashboard" at bounding box center [43, 35] width 29 height 29
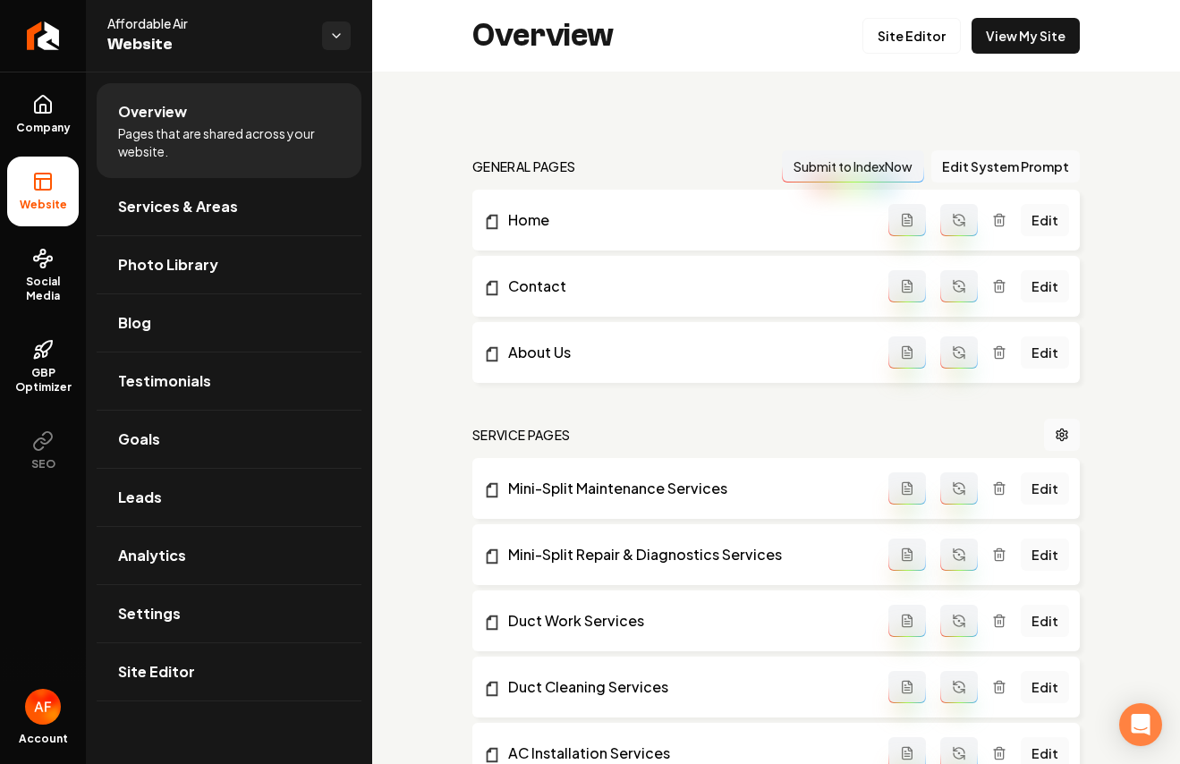
click at [214, 554] on link "Analytics" at bounding box center [229, 555] width 265 height 57
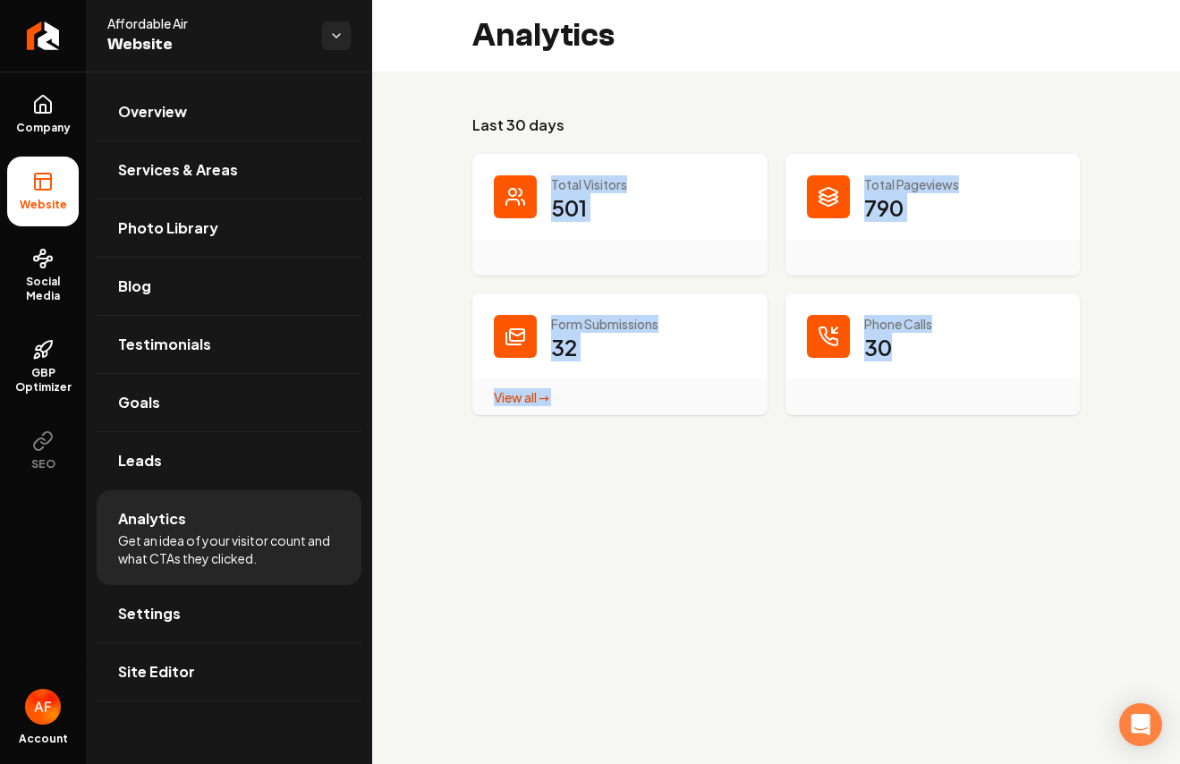
drag, startPoint x: 932, startPoint y: 360, endPoint x: 532, endPoint y: 168, distance: 443.6
click at [532, 168] on dl "Total Visitors 501 Total Pageviews 790 Form Submissions 32 View all → Form Subm…" at bounding box center [775, 284] width 607 height 261
click at [533, 168] on div "Total Visitors 501" at bounding box center [619, 215] width 295 height 122
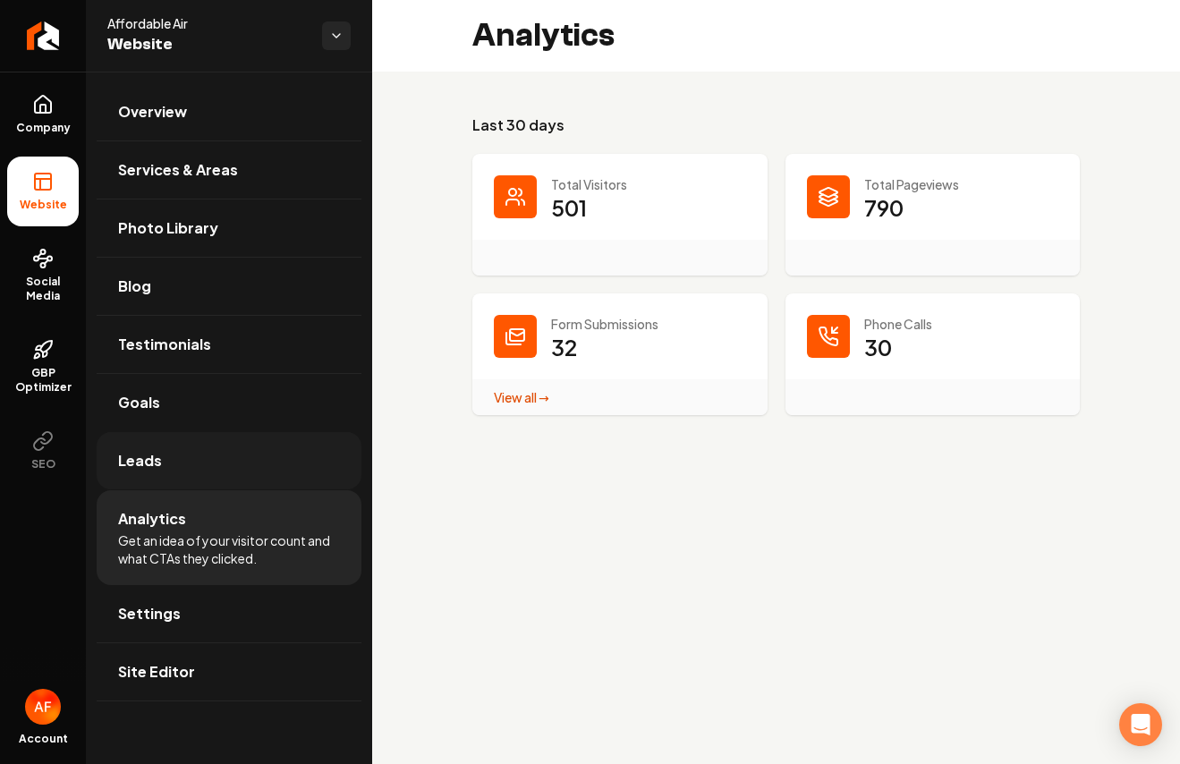
click at [207, 469] on link "Leads" at bounding box center [229, 460] width 265 height 57
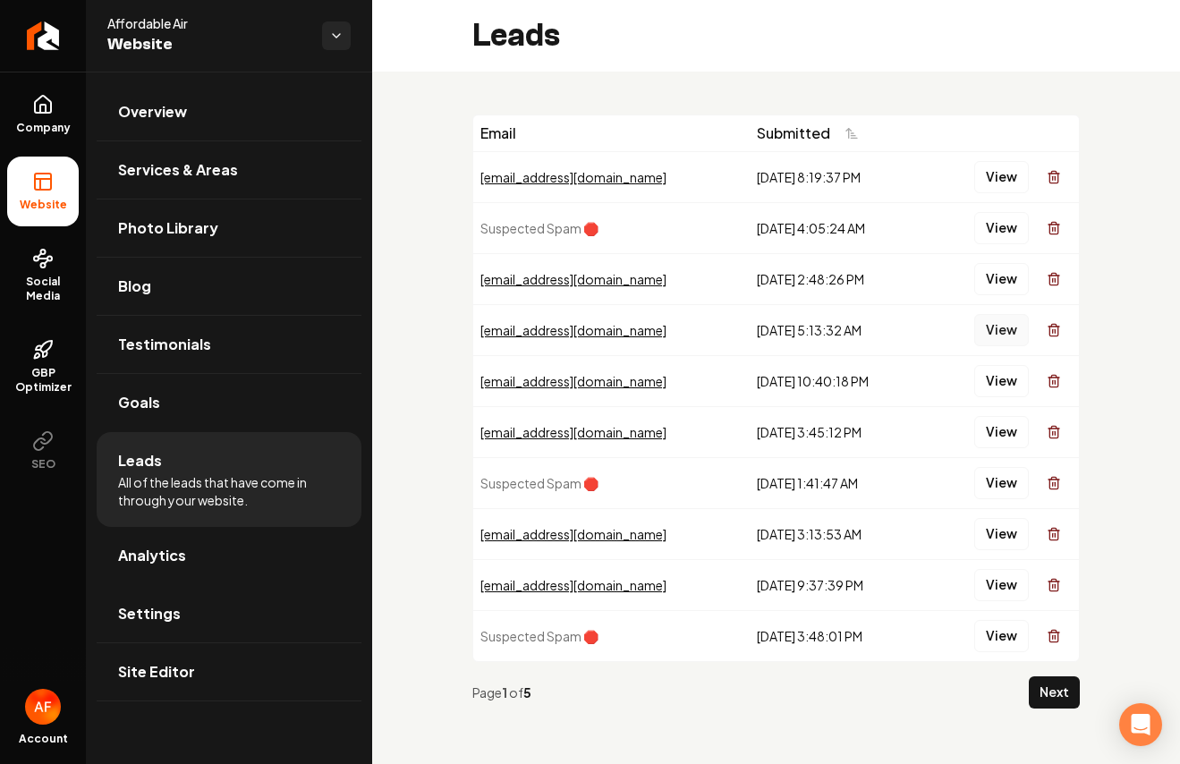
scroll to position [2, 0]
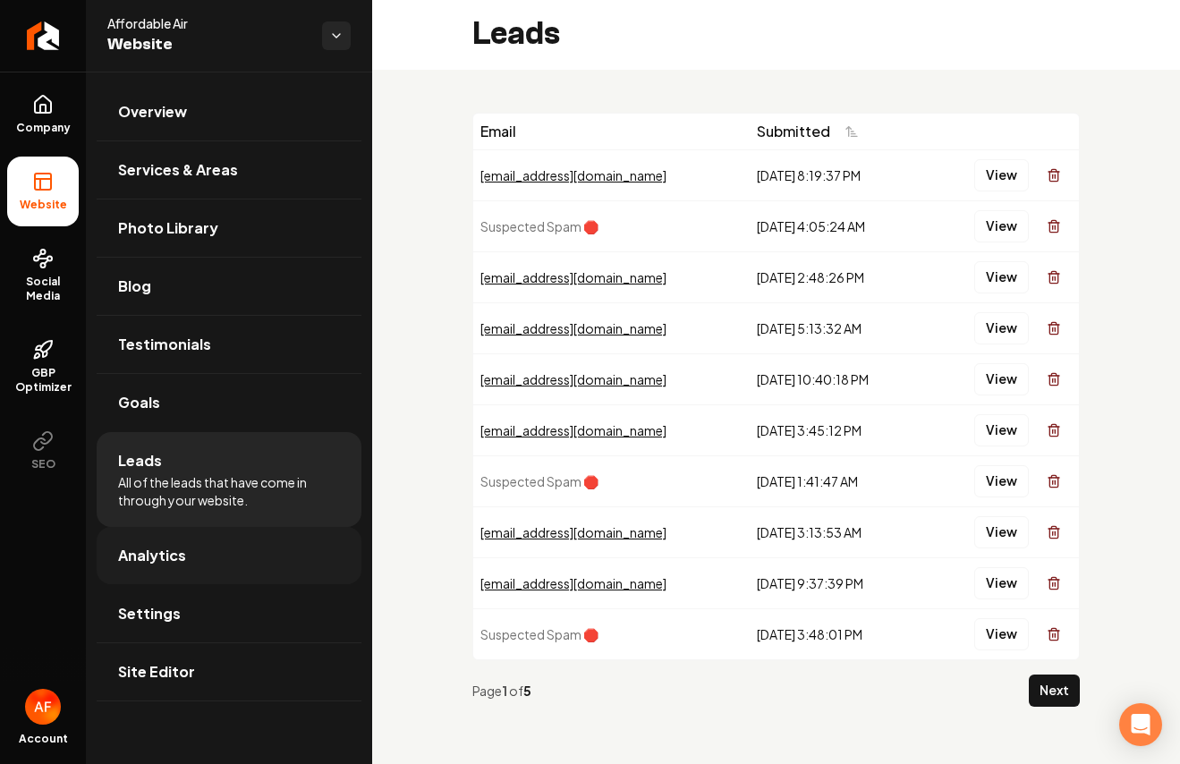
click at [202, 554] on link "Analytics" at bounding box center [229, 555] width 265 height 57
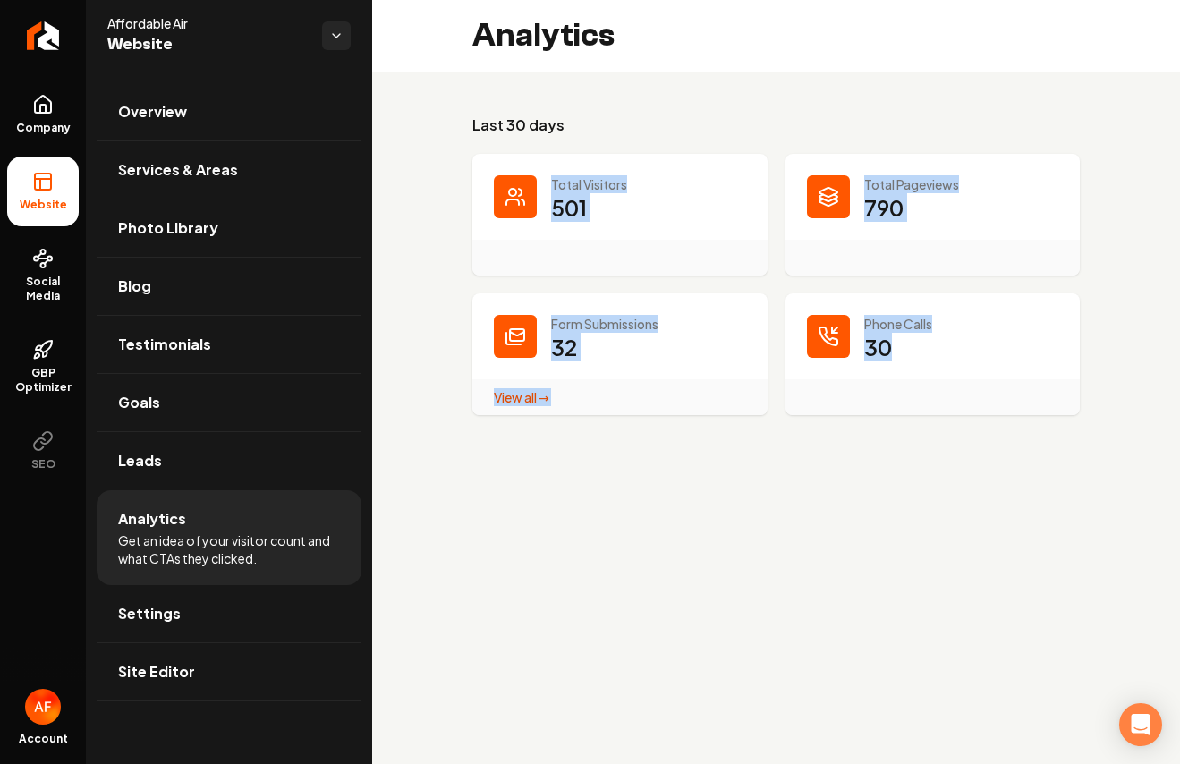
drag, startPoint x: 547, startPoint y: 182, endPoint x: 939, endPoint y: 350, distance: 426.3
click at [961, 359] on dl "Total Visitors 501 Total Pageviews 790 Form Submissions 32 View all → Form Subm…" at bounding box center [775, 284] width 607 height 261
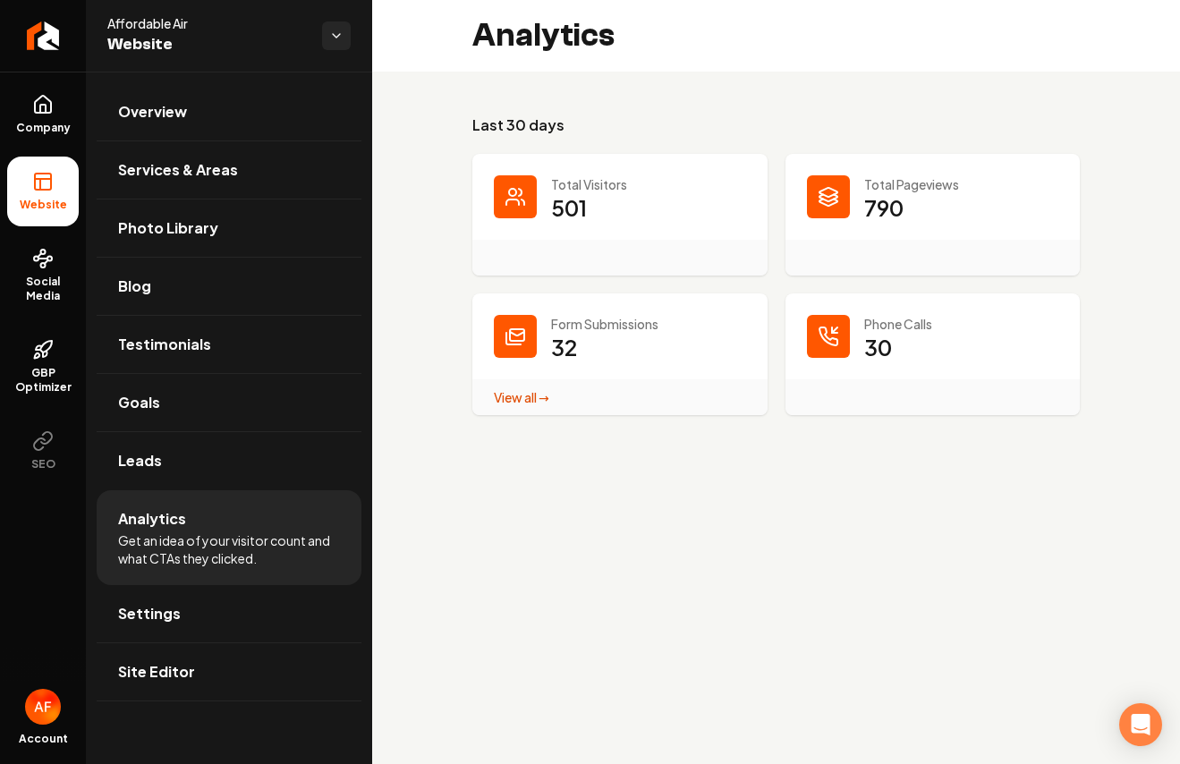
drag, startPoint x: 939, startPoint y: 350, endPoint x: 926, endPoint y: 351, distance: 13.4
click at [939, 350] on dd "30" at bounding box center [961, 360] width 195 height 54
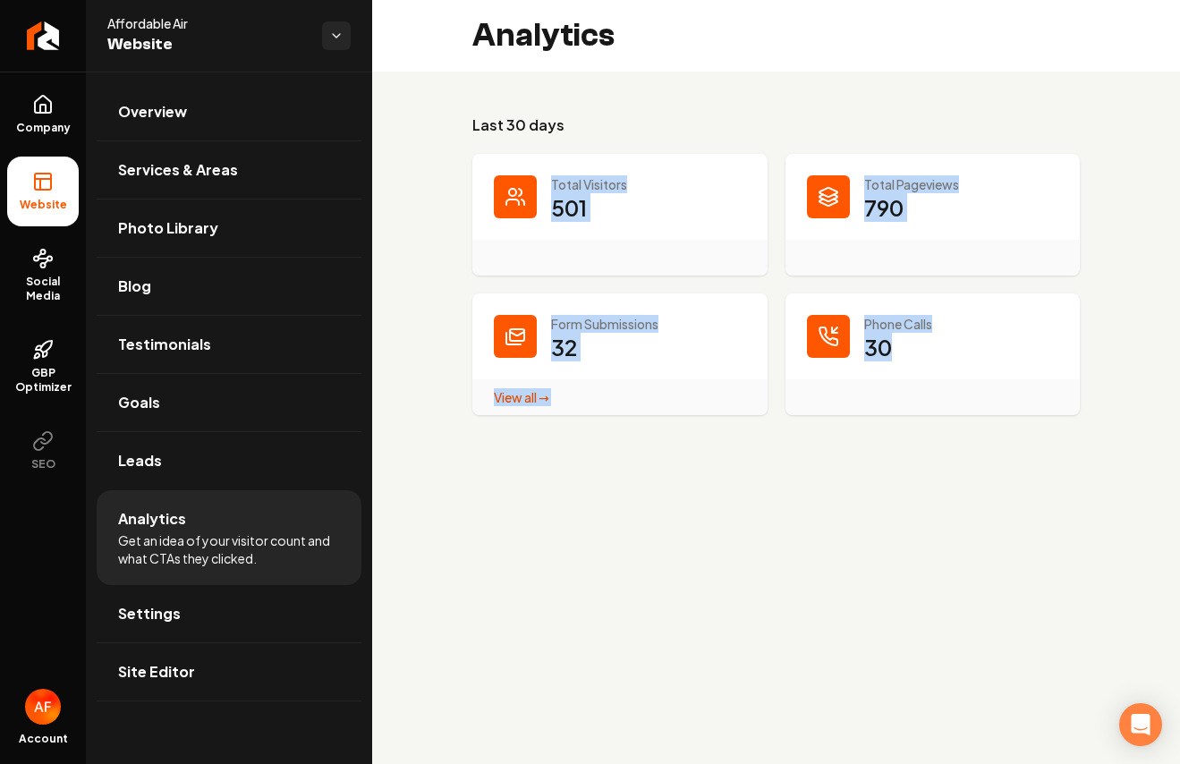
drag, startPoint x: 926, startPoint y: 351, endPoint x: 542, endPoint y: 177, distance: 421.1
click at [542, 177] on dl "Total Visitors 501 Total Pageviews 790 Form Submissions 32 View all → Form Subm…" at bounding box center [775, 284] width 607 height 261
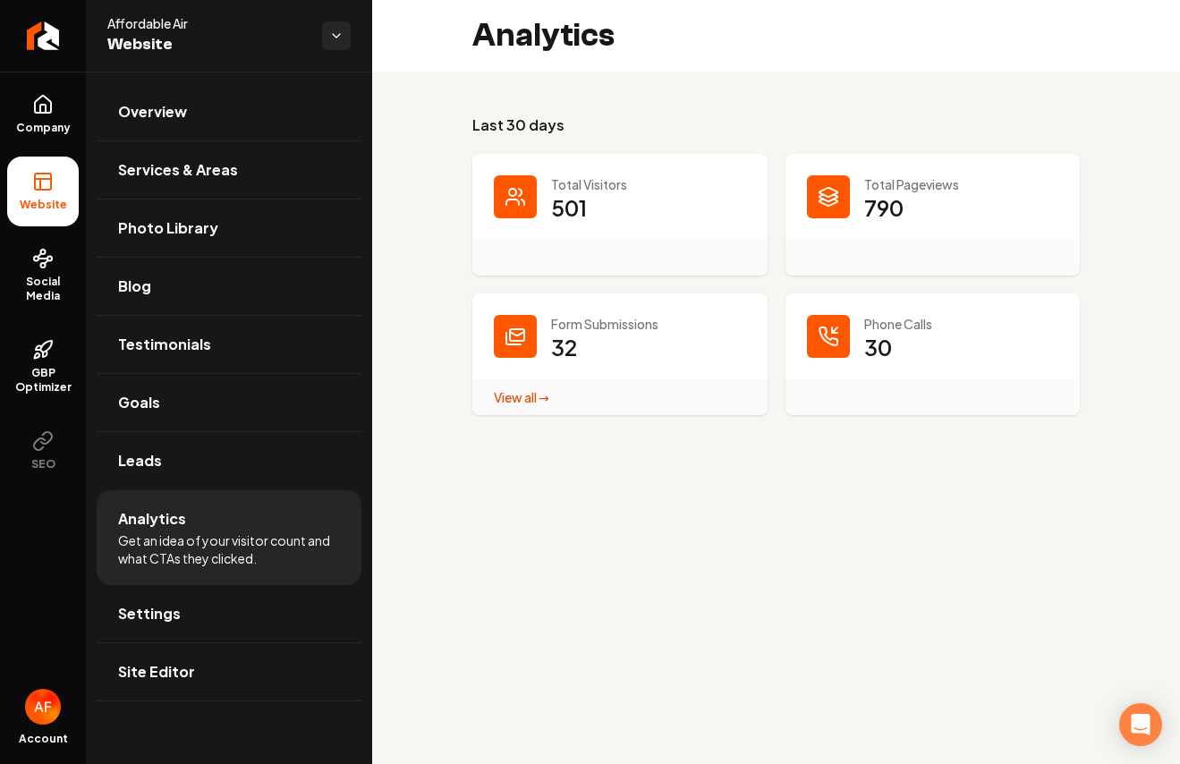
click at [543, 177] on dt "Total Visitors" at bounding box center [620, 184] width 252 height 18
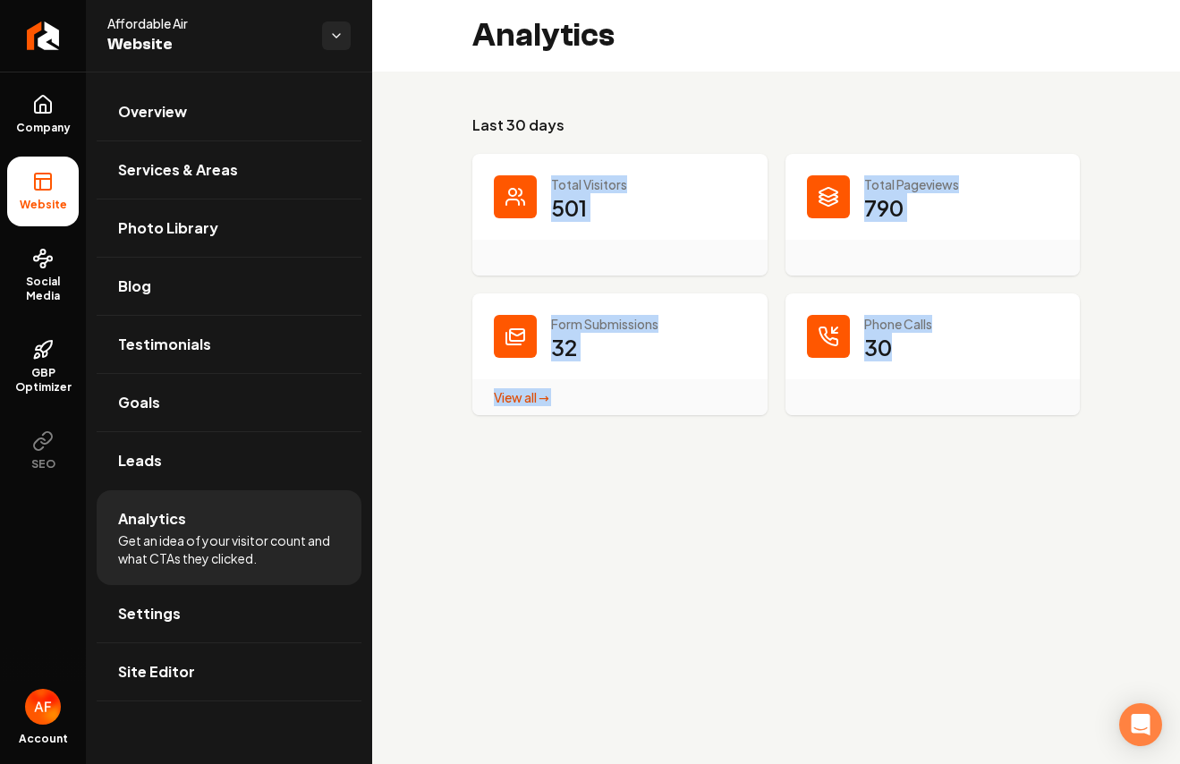
drag, startPoint x: 548, startPoint y: 177, endPoint x: 899, endPoint y: 341, distance: 386.9
click at [917, 341] on dl "Total Visitors 501 Total Pageviews 790 Form Submissions 32 View all → Form Subm…" at bounding box center [775, 284] width 607 height 261
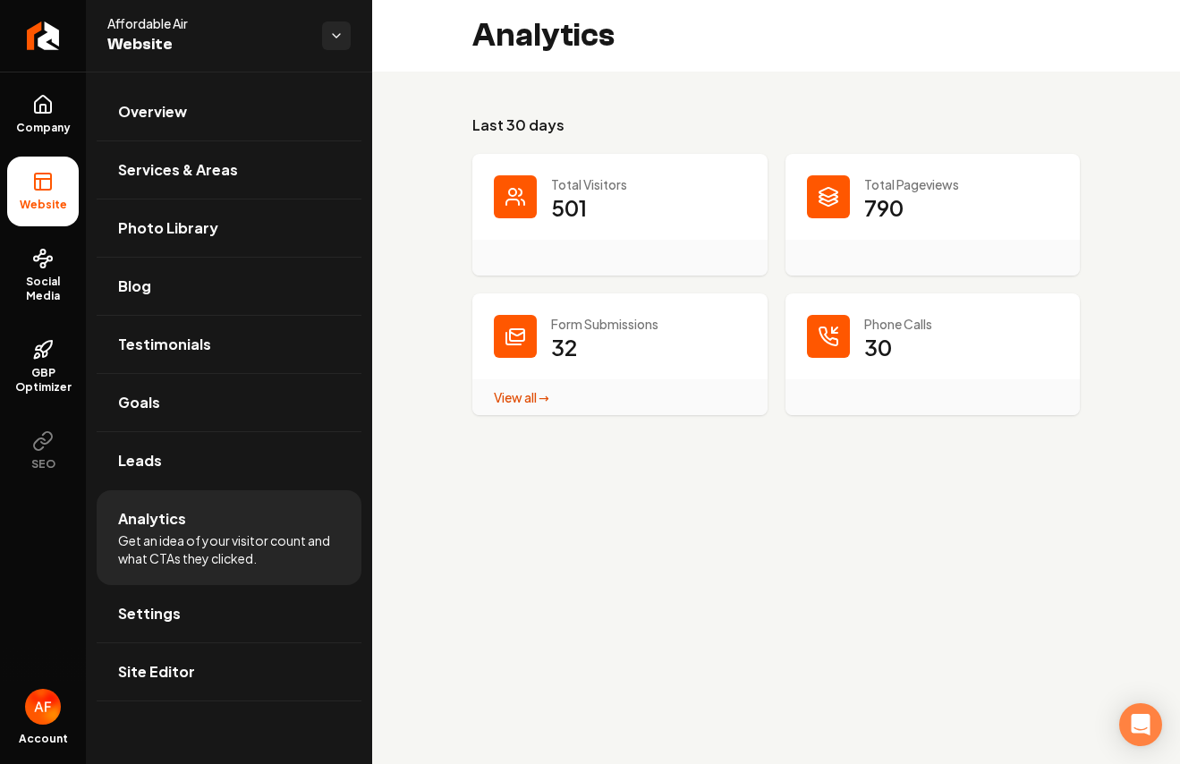
click at [898, 341] on dd "30" at bounding box center [961, 360] width 195 height 54
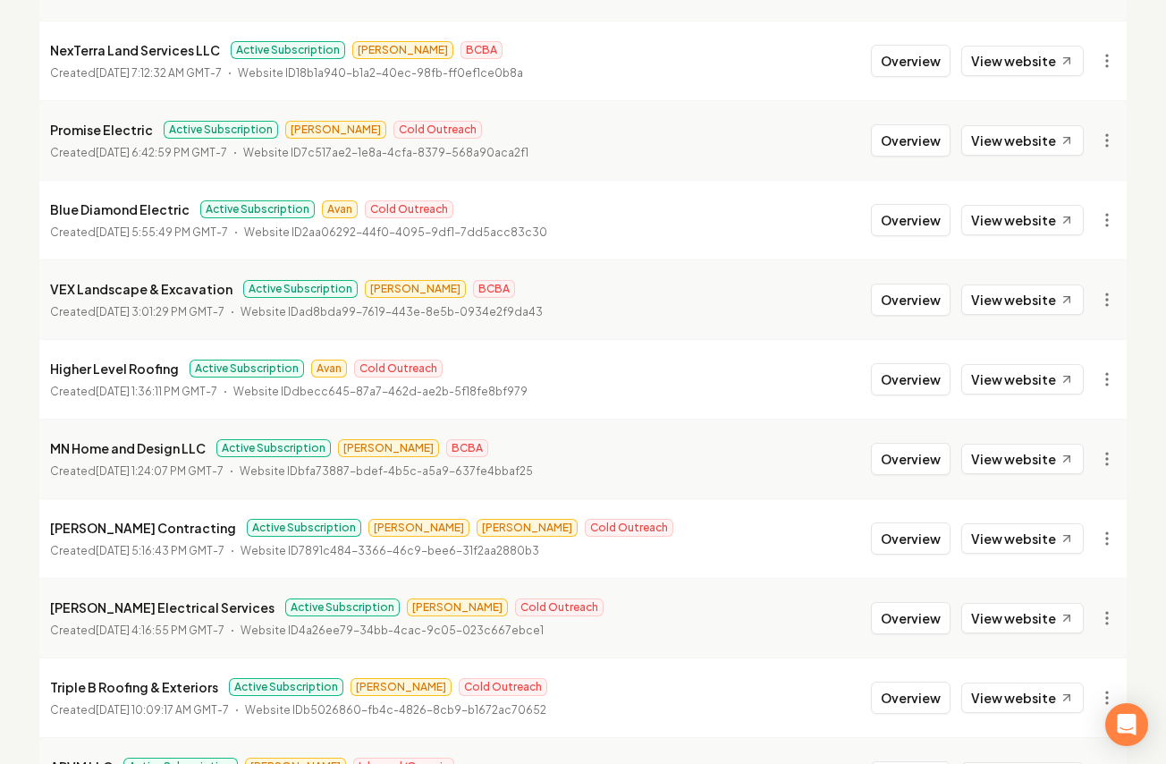
scroll to position [1945, 0]
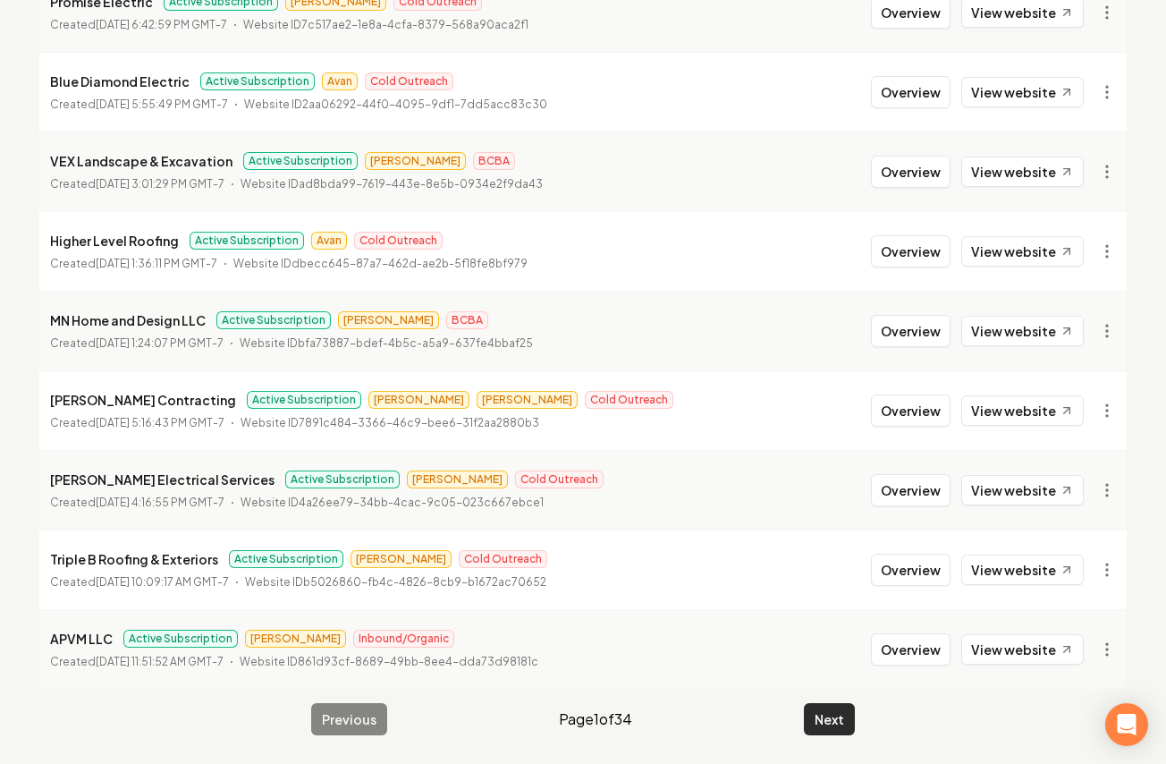
click at [825, 714] on button "Next" at bounding box center [829, 719] width 51 height 32
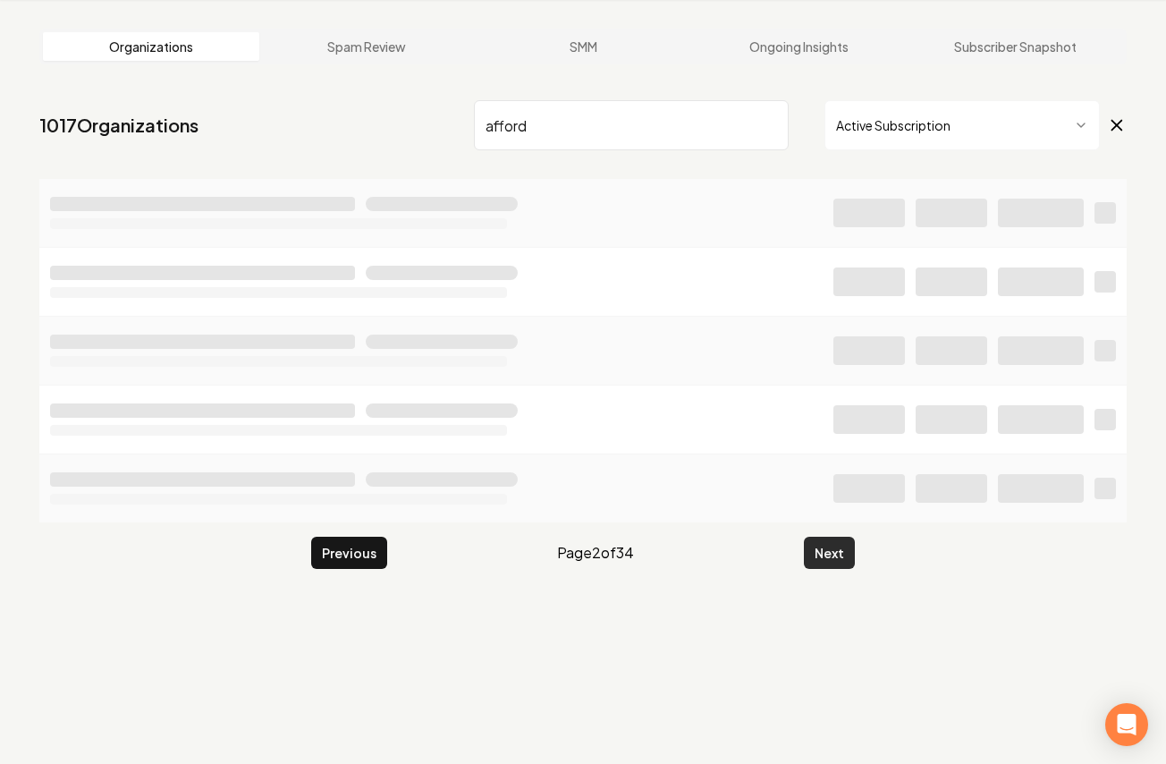
scroll to position [68, 0]
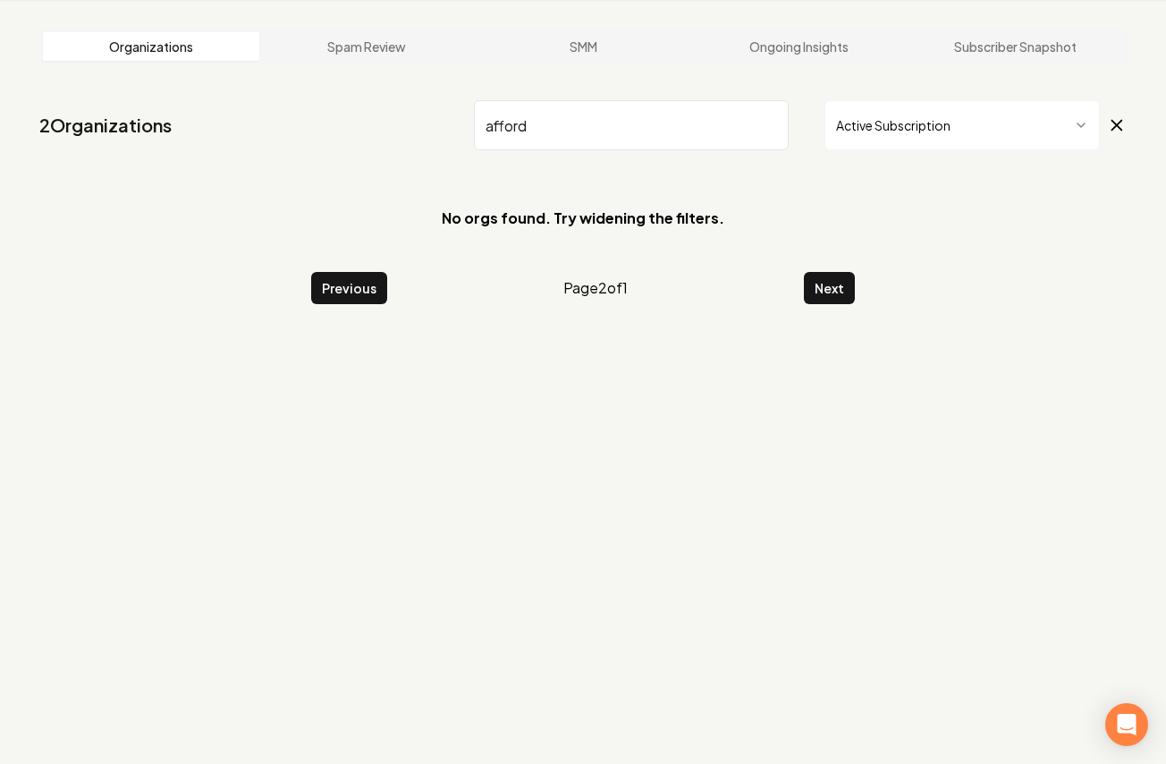
click at [743, 121] on input "afford" at bounding box center [631, 125] width 315 height 50
click at [775, 124] on input "afford" at bounding box center [631, 125] width 315 height 50
click at [766, 125] on input "afford" at bounding box center [631, 125] width 315 height 50
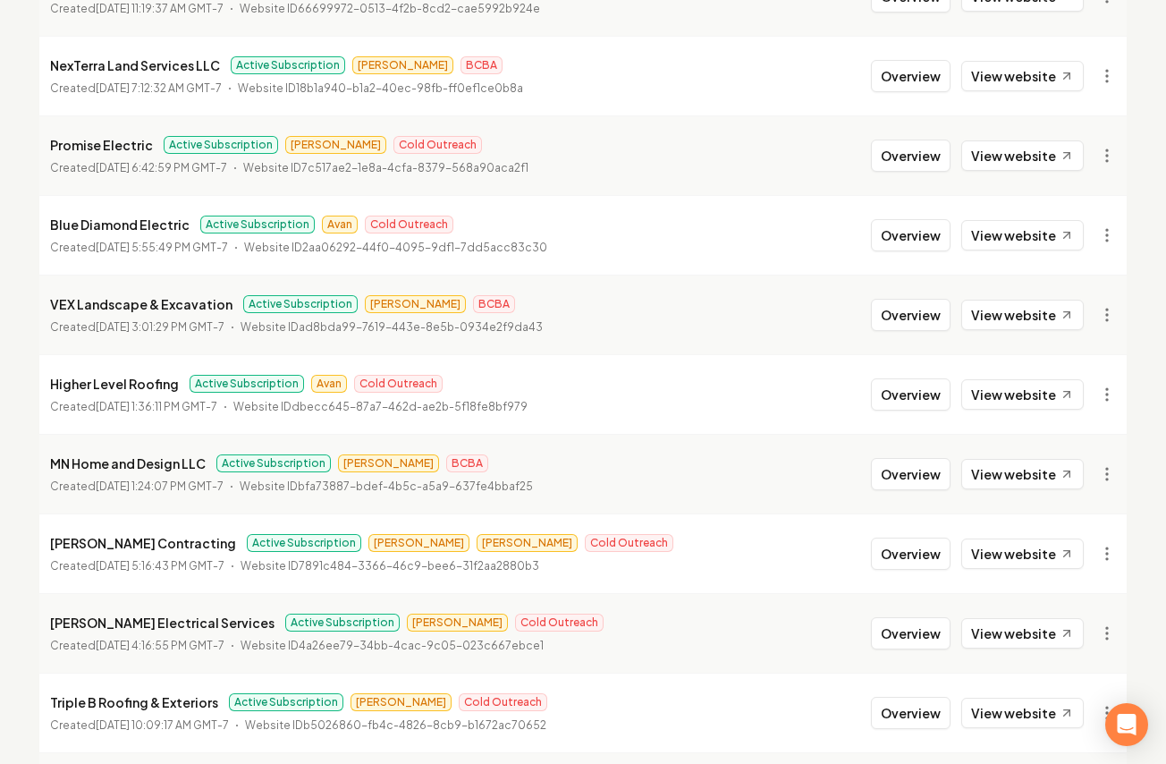
scroll to position [1945, 0]
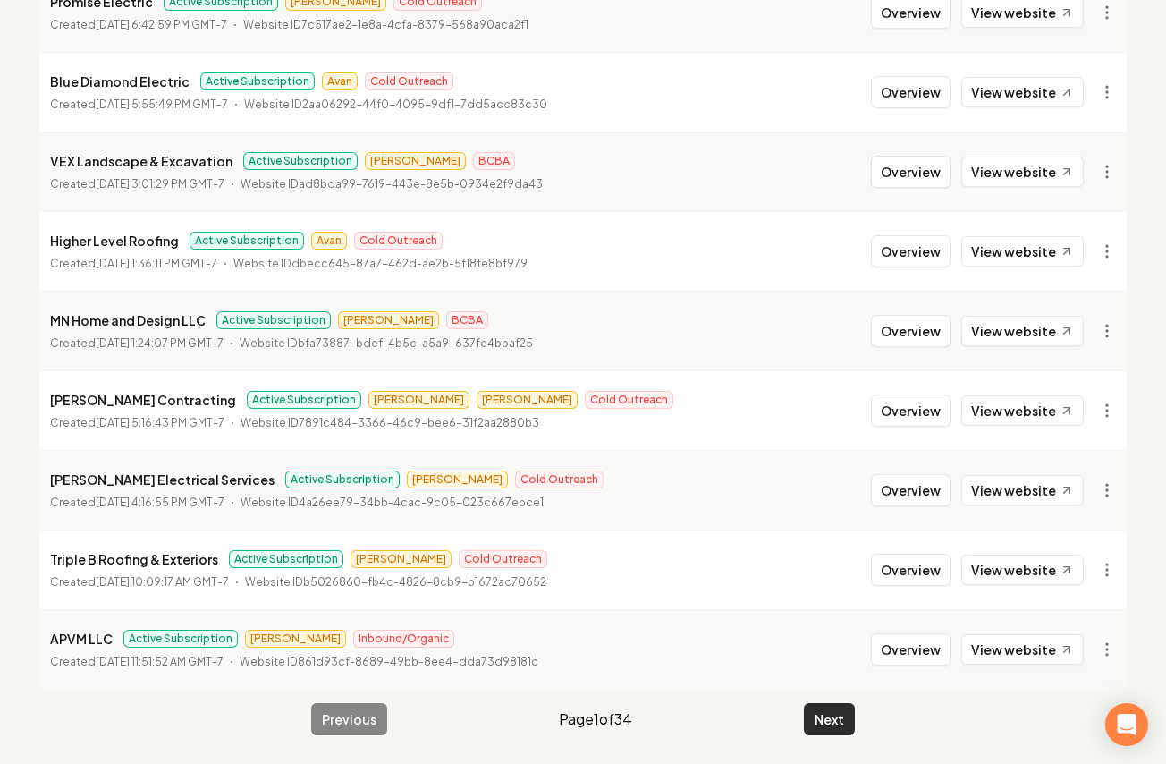
click at [814, 711] on button "Next" at bounding box center [829, 719] width 51 height 32
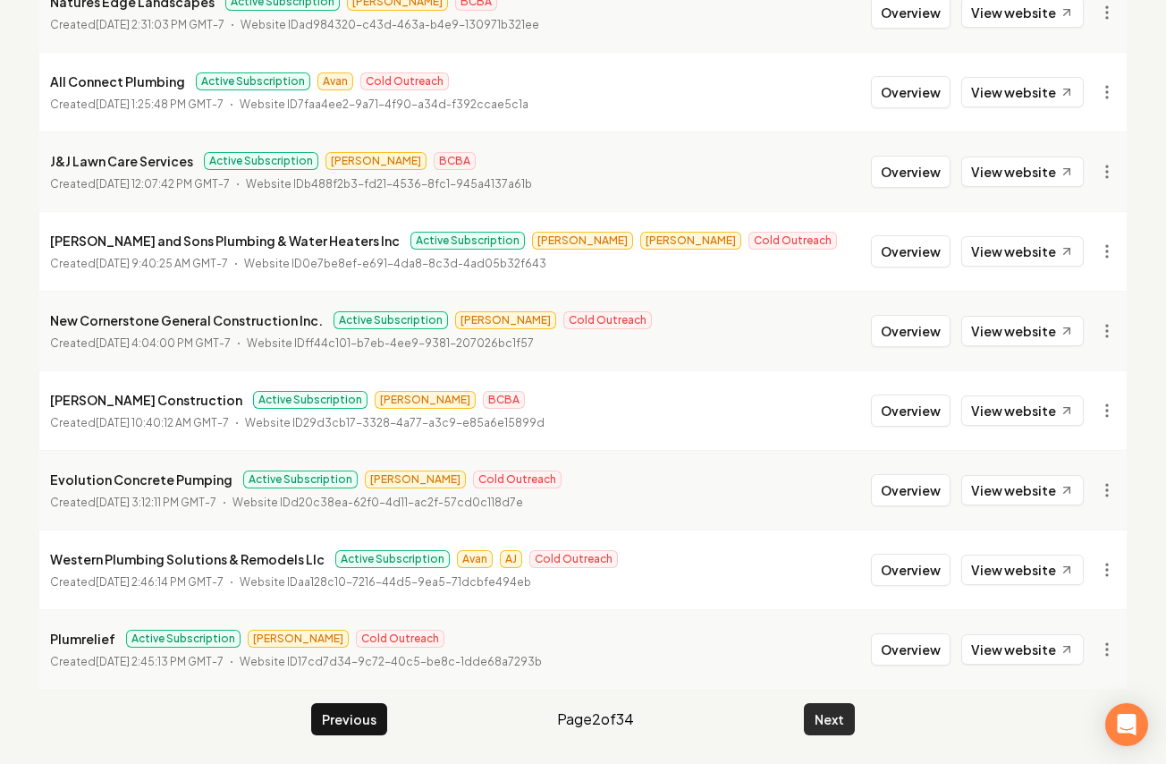
click at [840, 724] on button "Next" at bounding box center [829, 719] width 51 height 32
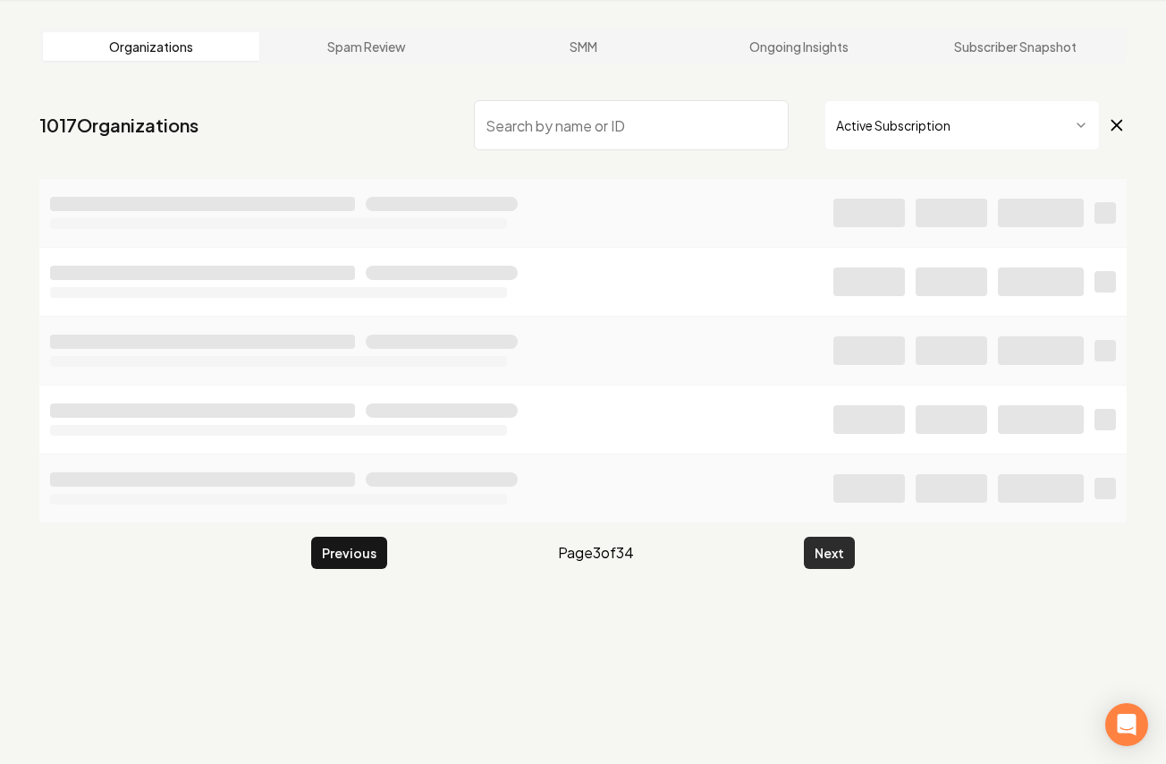
scroll to position [1945, 0]
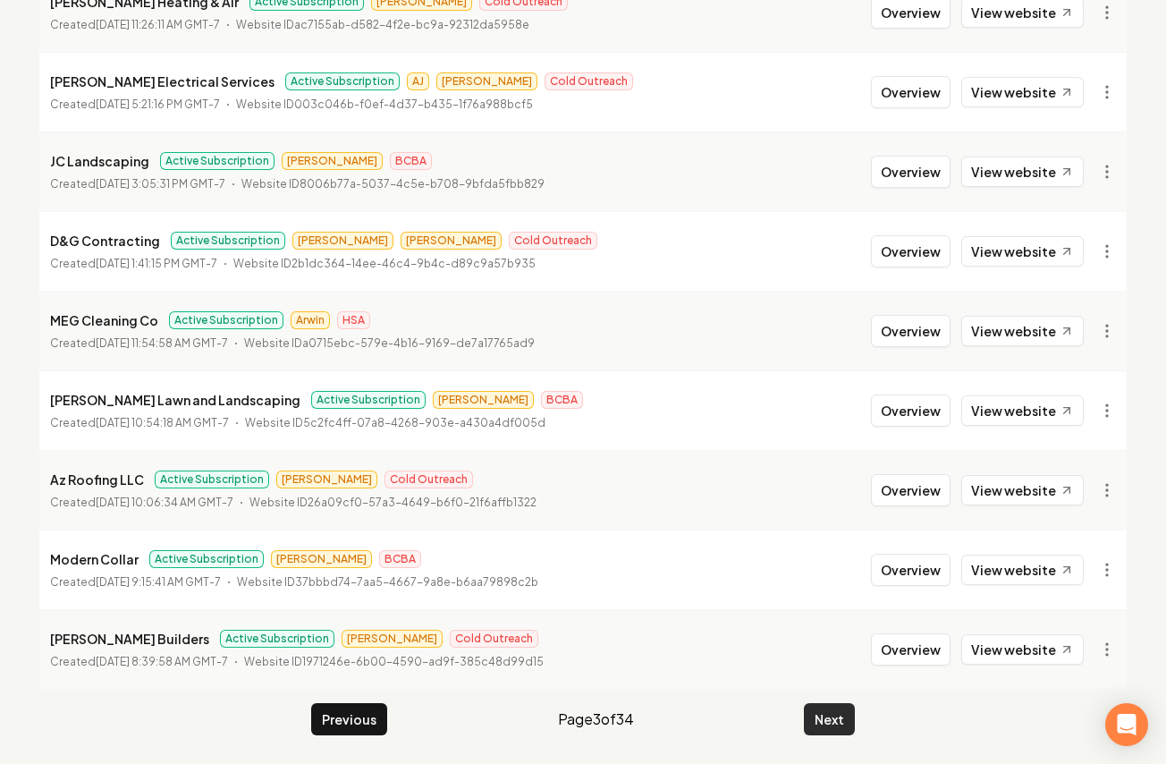
click at [827, 721] on button "Next" at bounding box center [829, 719] width 51 height 32
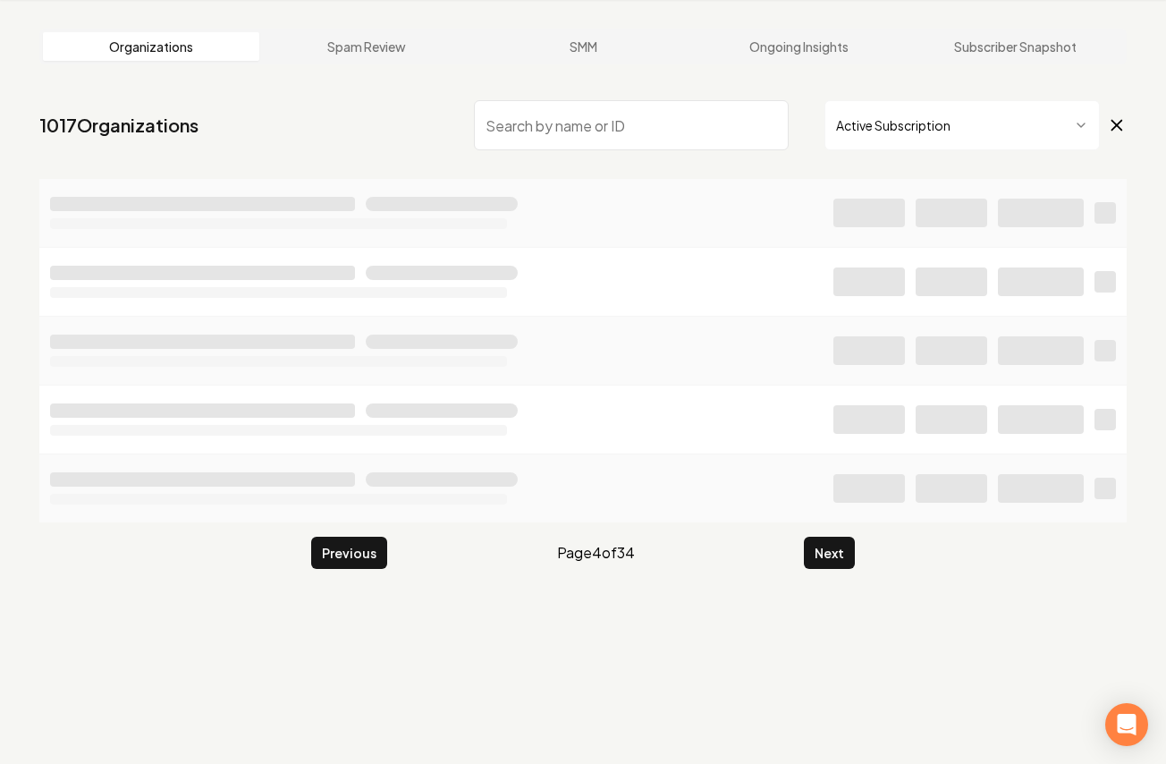
scroll to position [1945, 0]
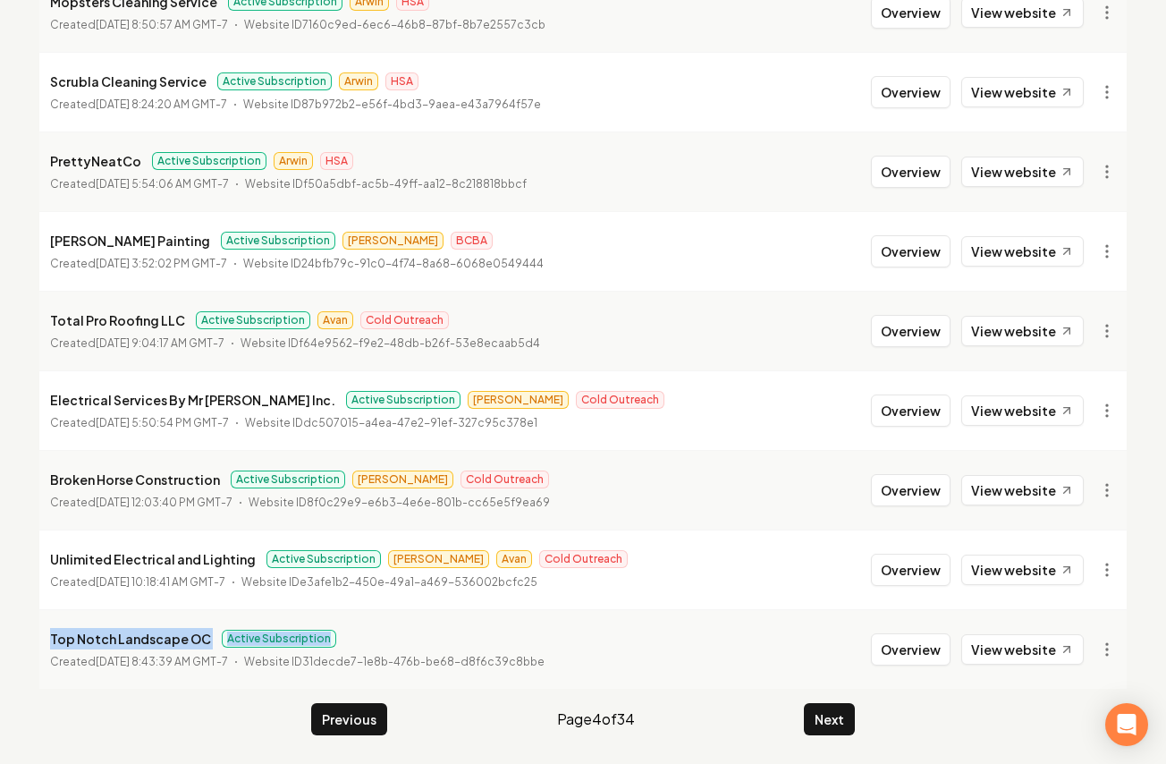
drag, startPoint x: 49, startPoint y: 631, endPoint x: 359, endPoint y: 638, distance: 309.5
click at [359, 638] on div "Top Notch Landscape OC Active Subscription" at bounding box center [297, 638] width 495 height 21
drag, startPoint x: 354, startPoint y: 640, endPoint x: 17, endPoint y: 642, distance: 337.2
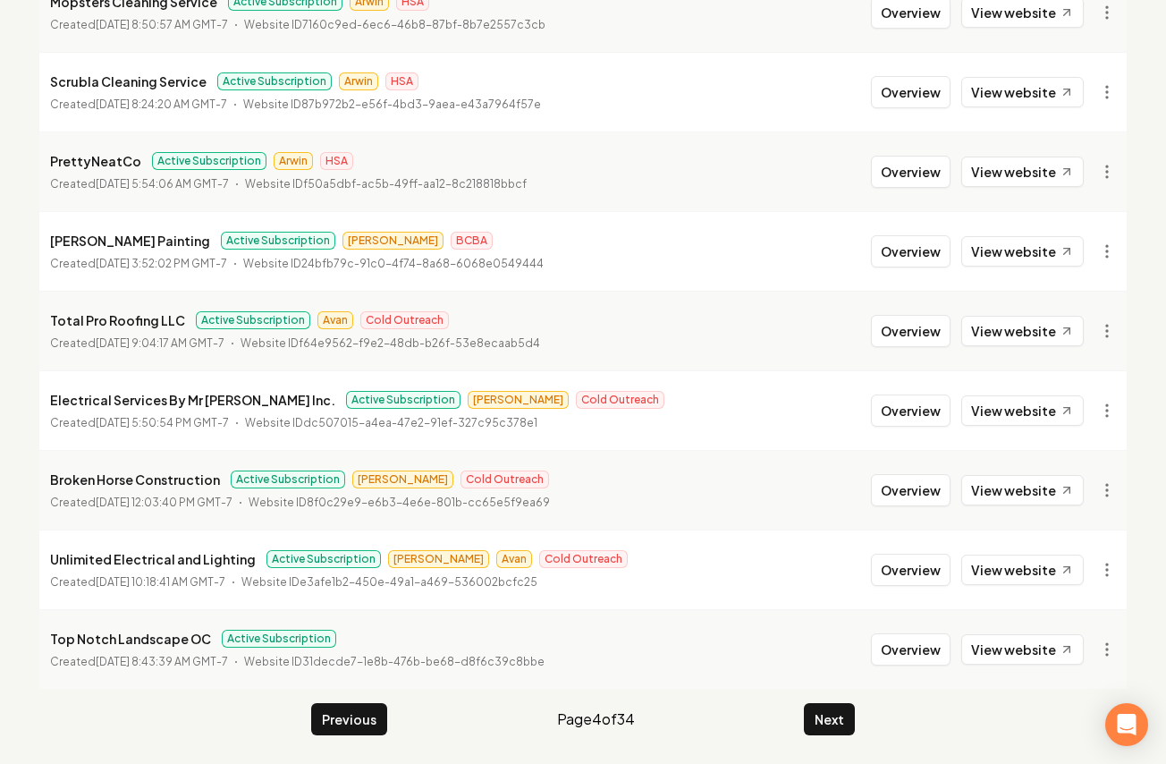
drag, startPoint x: 205, startPoint y: 638, endPoint x: 0, endPoint y: 639, distance: 204.8
click at [72, 664] on p "Created July 11, 2025, 8:43:39 AM GMT-7" at bounding box center [139, 662] width 178 height 18
drag, startPoint x: 201, startPoint y: 638, endPoint x: 31, endPoint y: 631, distance: 170.0
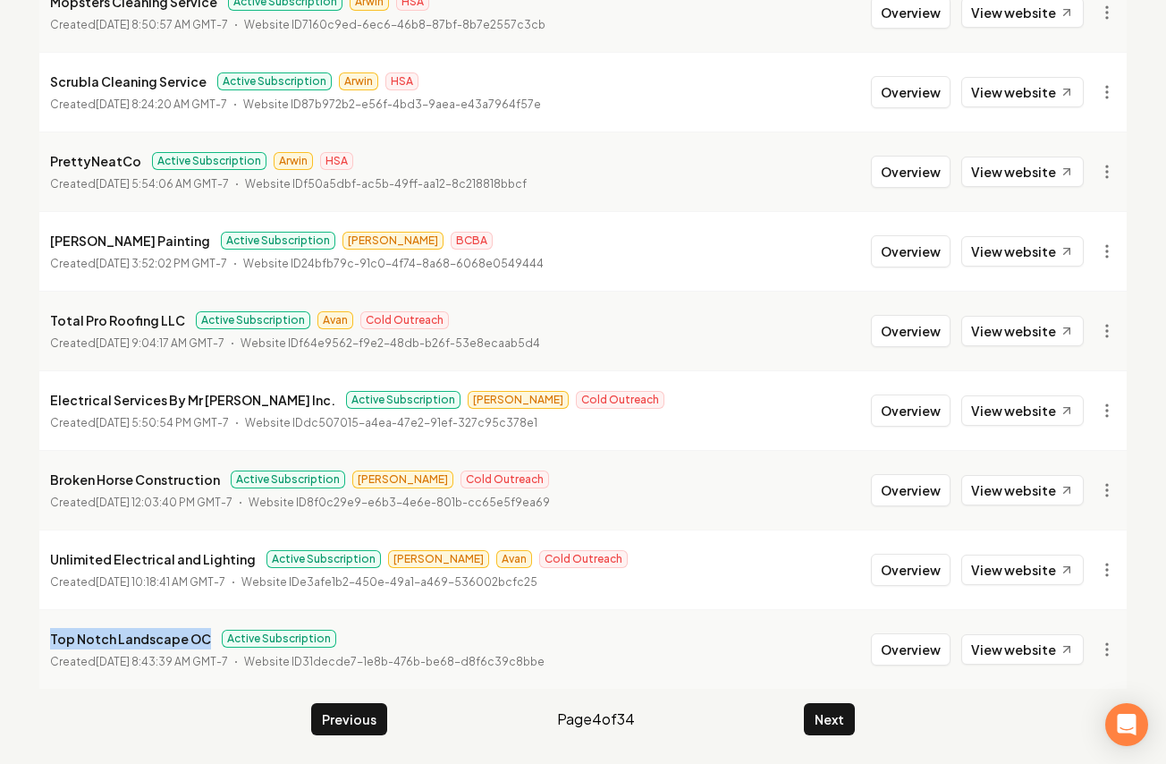
drag, startPoint x: 68, startPoint y: 646, endPoint x: 103, endPoint y: 642, distance: 35.1
click at [70, 646] on p "Top Notch Landscape OC" at bounding box center [130, 638] width 161 height 21
click at [421, 639] on div "Top Notch Landscape OC Active Subscription" at bounding box center [297, 638] width 495 height 21
click at [1041, 655] on link "View website" at bounding box center [1022, 649] width 123 height 30
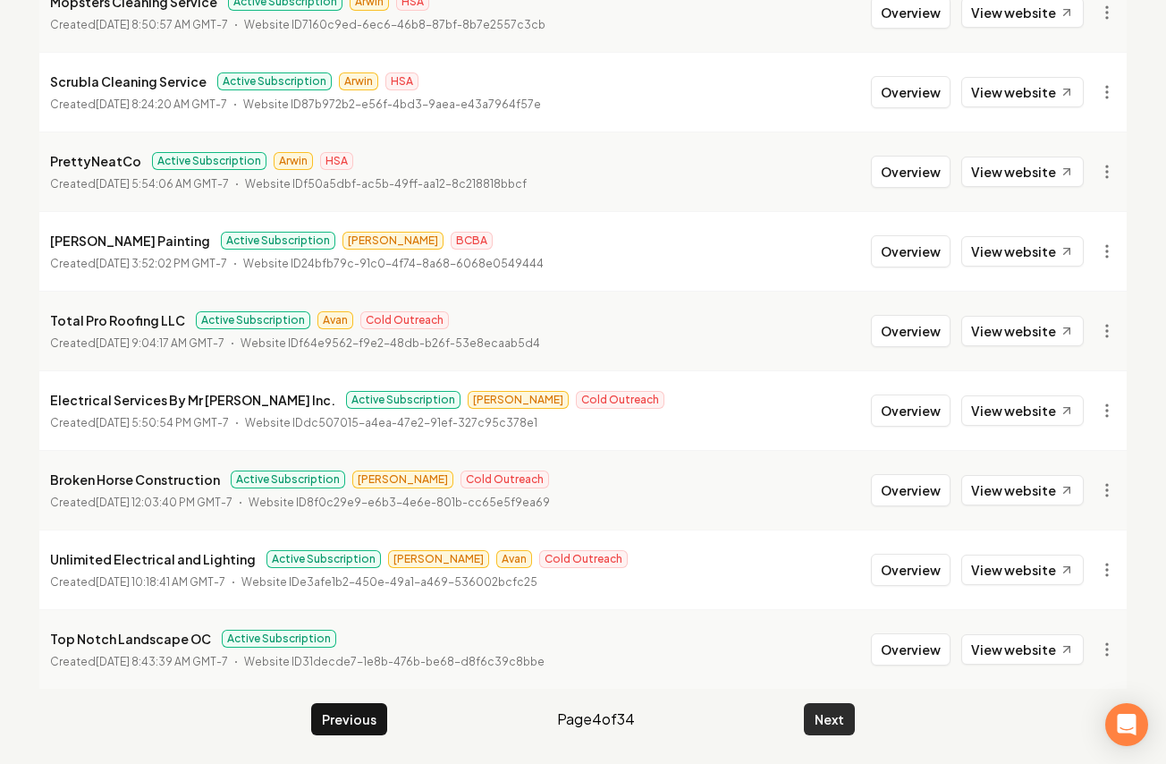
click at [812, 721] on button "Next" at bounding box center [829, 719] width 51 height 32
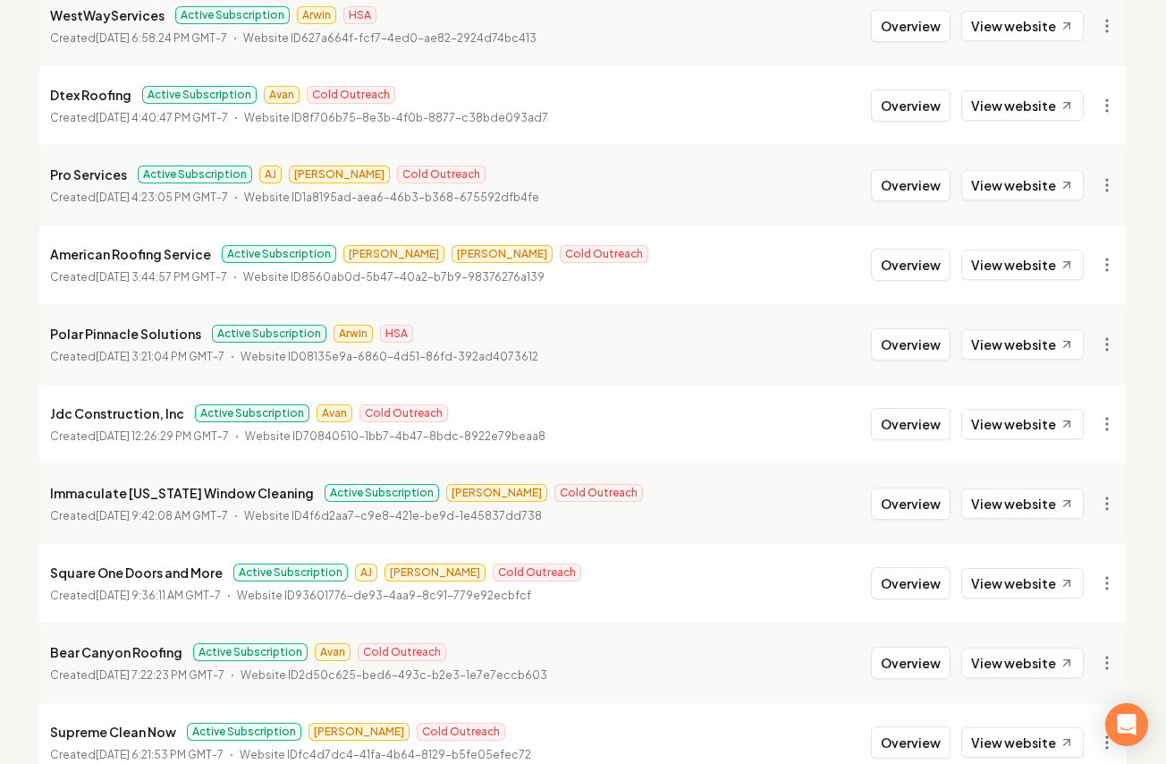
scroll to position [1945, 0]
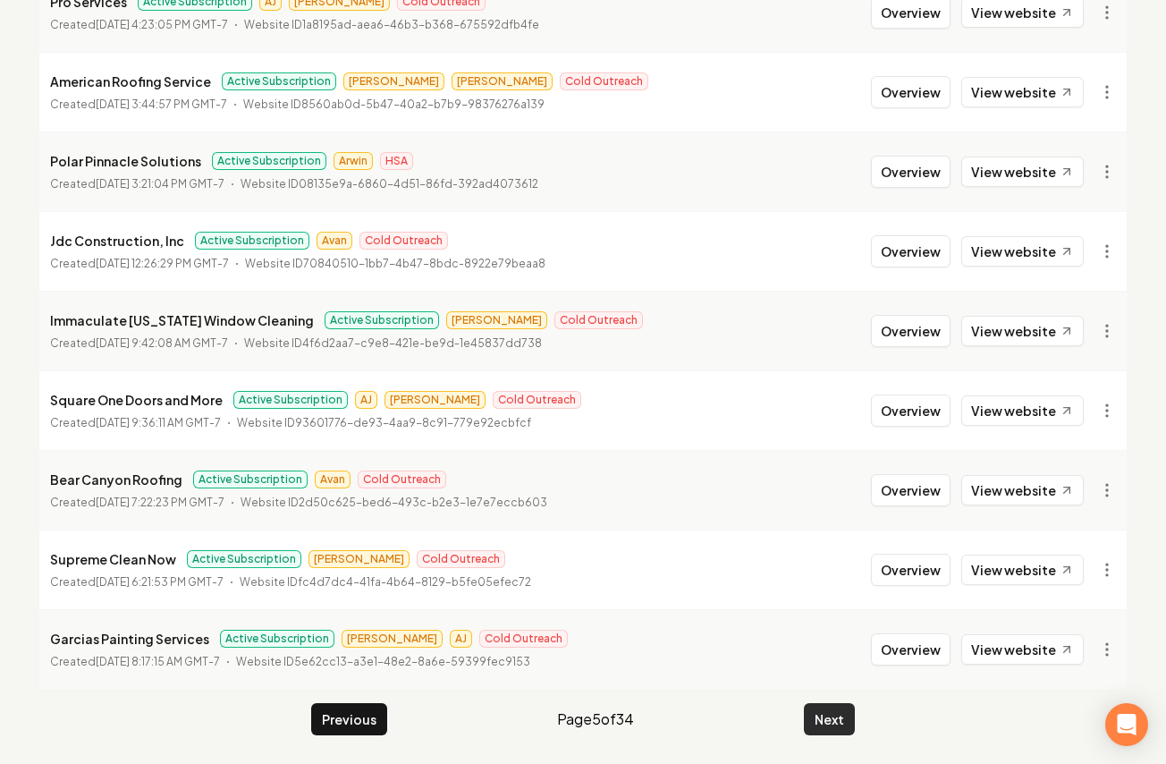
click at [829, 709] on button "Next" at bounding box center [829, 719] width 51 height 32
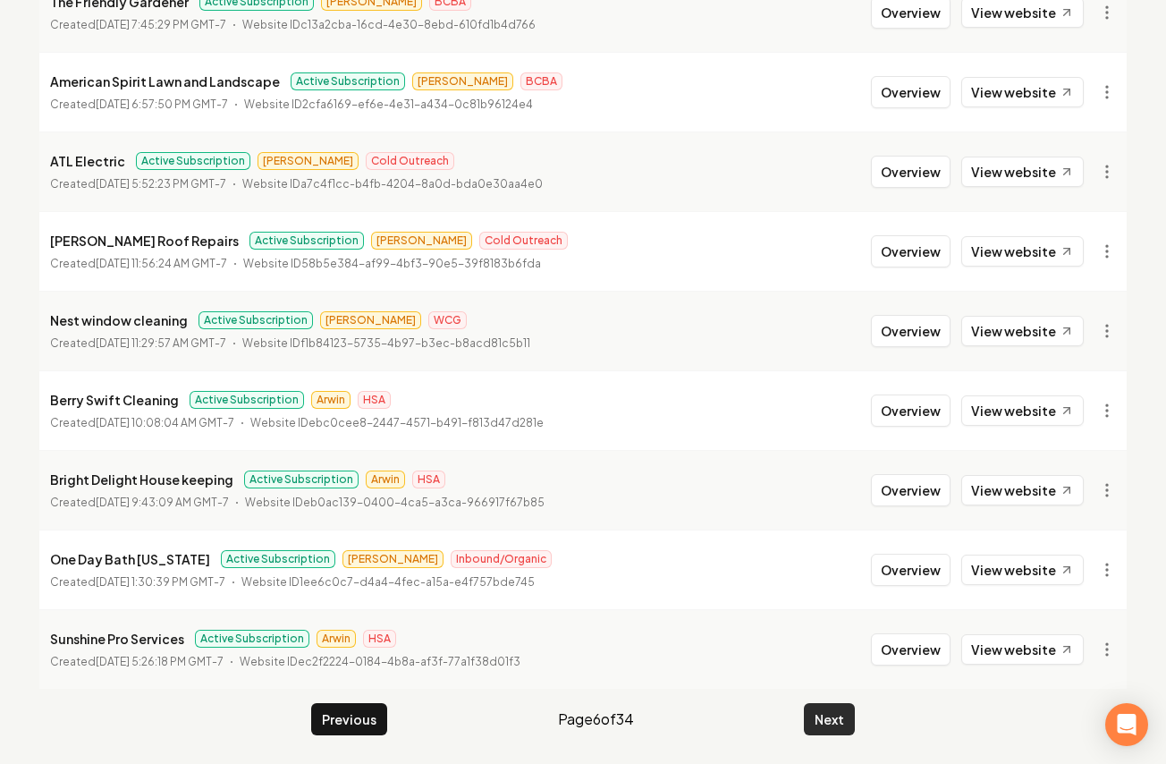
click at [834, 709] on button "Next" at bounding box center [829, 719] width 51 height 32
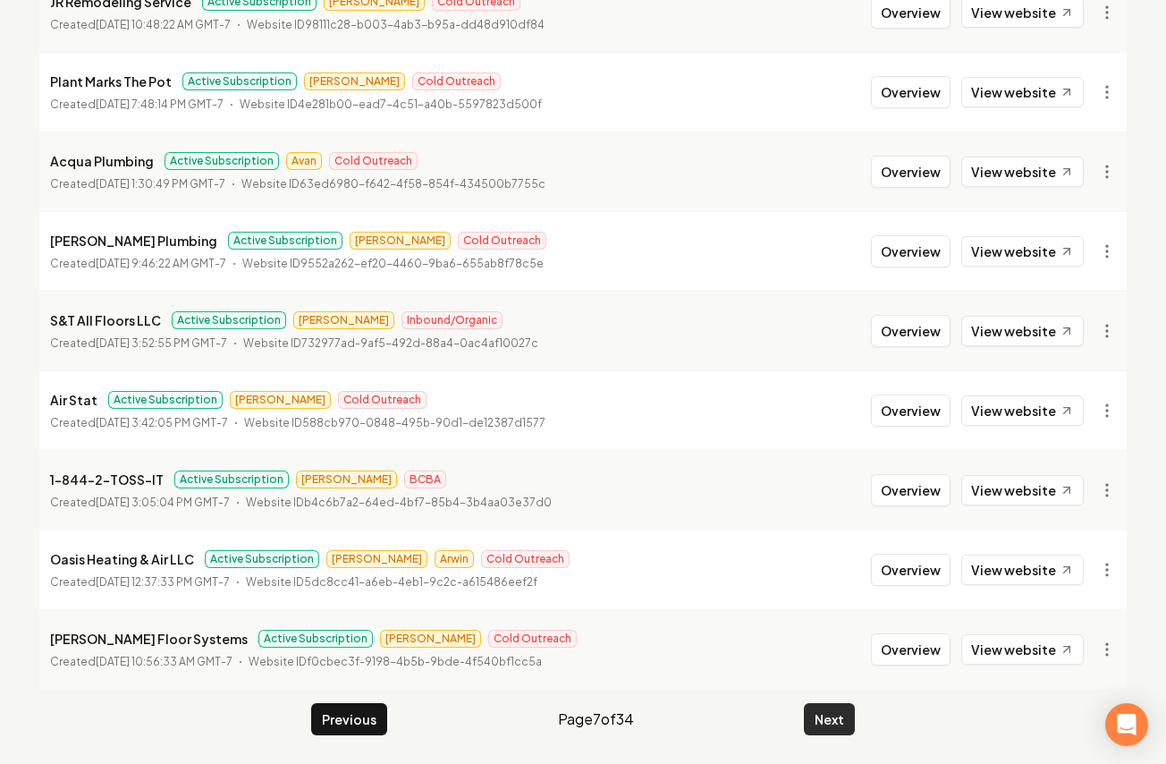
click at [819, 712] on button "Next" at bounding box center [829, 719] width 51 height 32
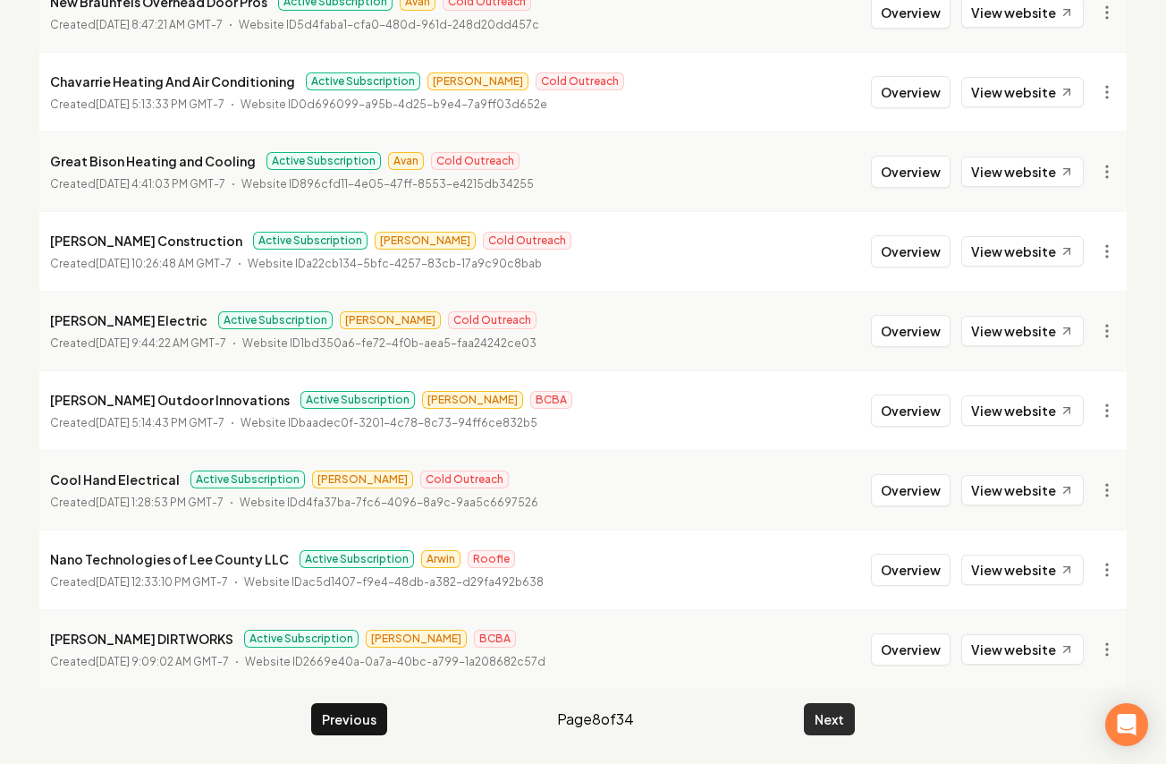
click at [817, 707] on button "Next" at bounding box center [829, 719] width 51 height 32
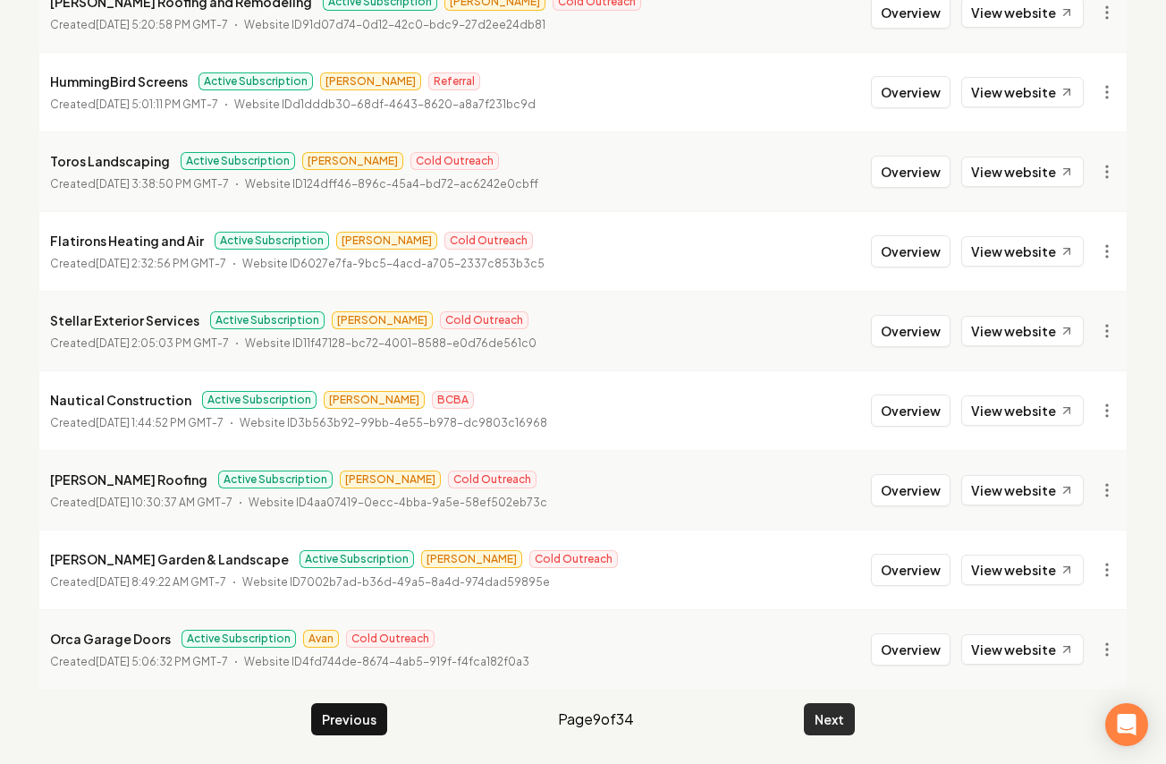
click at [806, 713] on button "Next" at bounding box center [829, 719] width 51 height 32
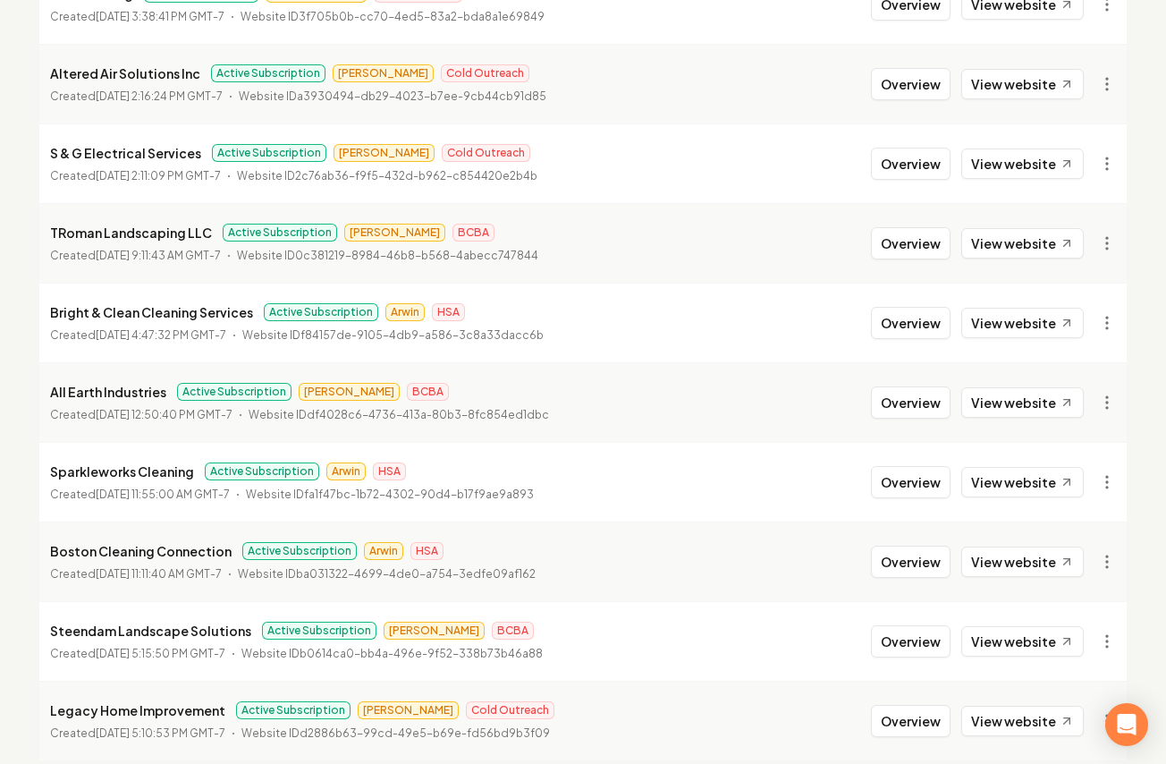
scroll to position [1945, 0]
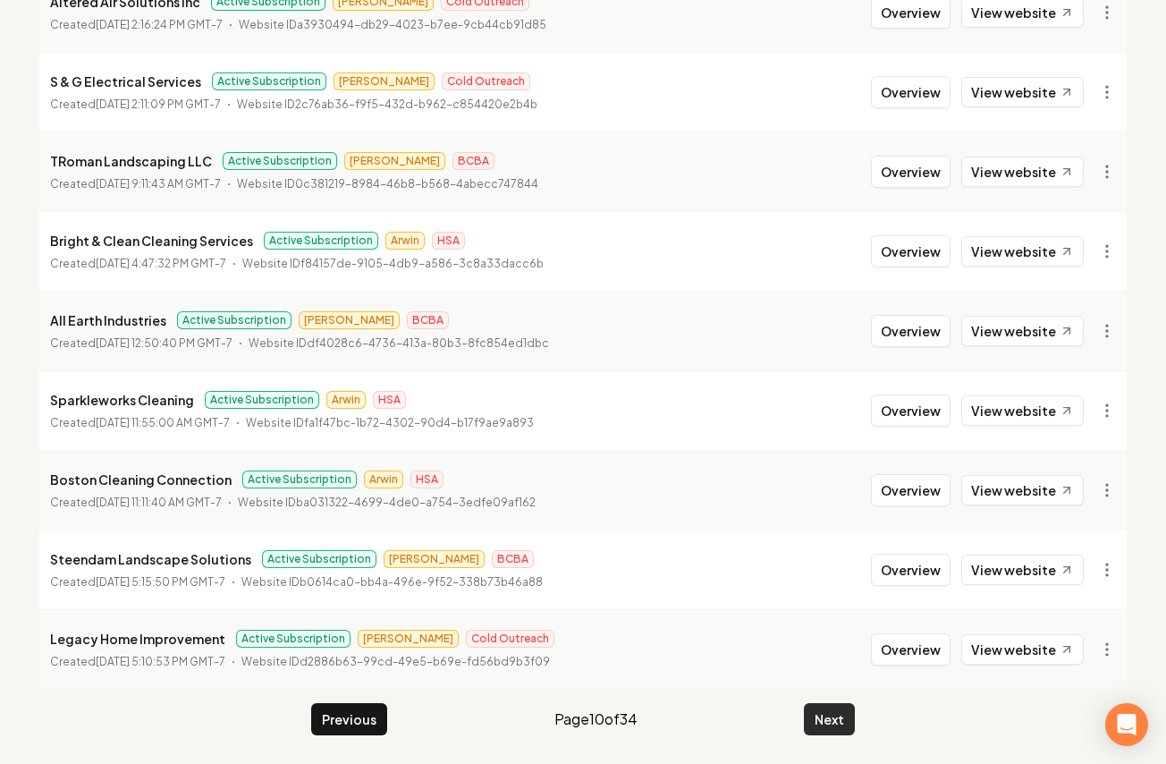
click at [812, 713] on div "Previous Page 10 of 34 Next" at bounding box center [583, 719] width 544 height 32
click at [807, 719] on button "Next" at bounding box center [829, 719] width 51 height 32
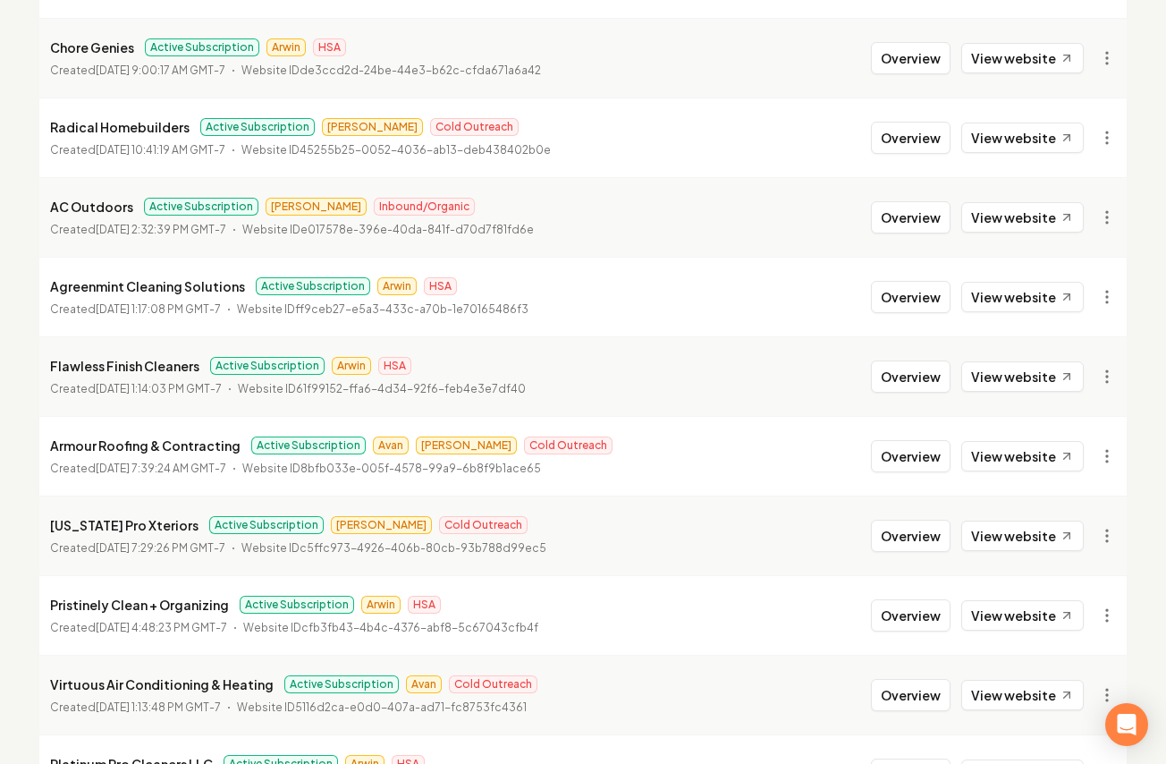
scroll to position [1945, 0]
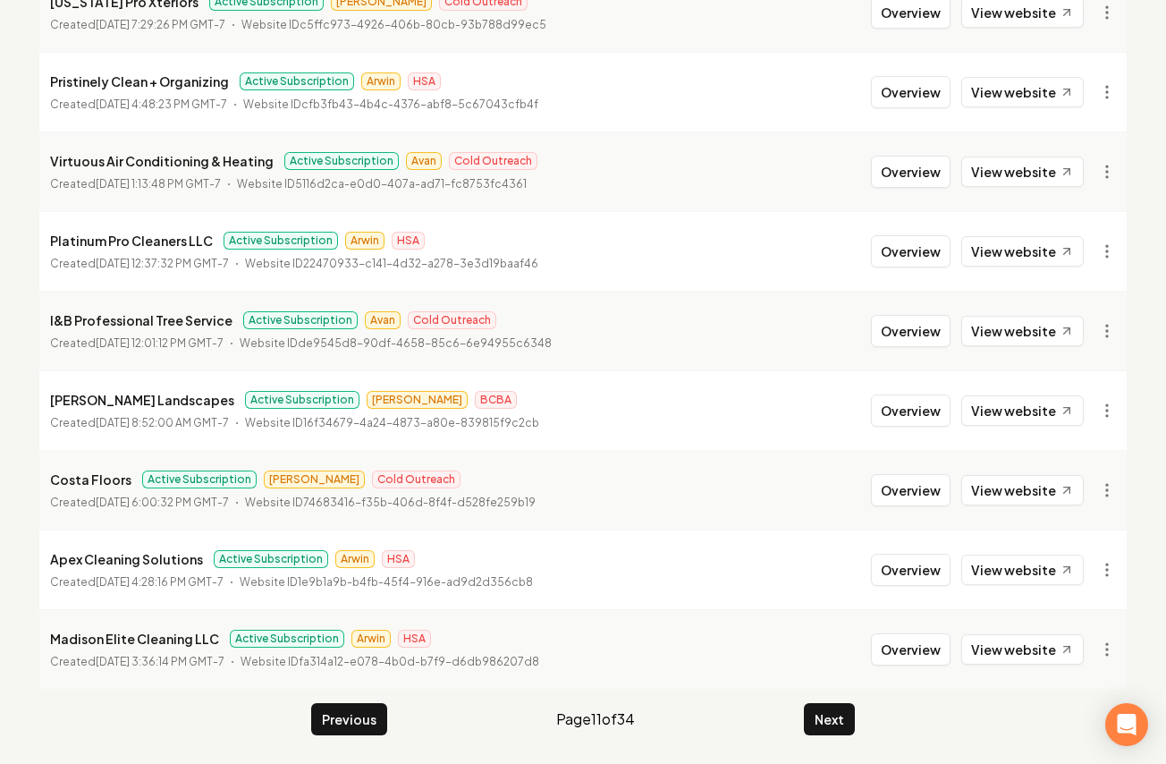
click at [824, 703] on button "Next" at bounding box center [829, 719] width 51 height 32
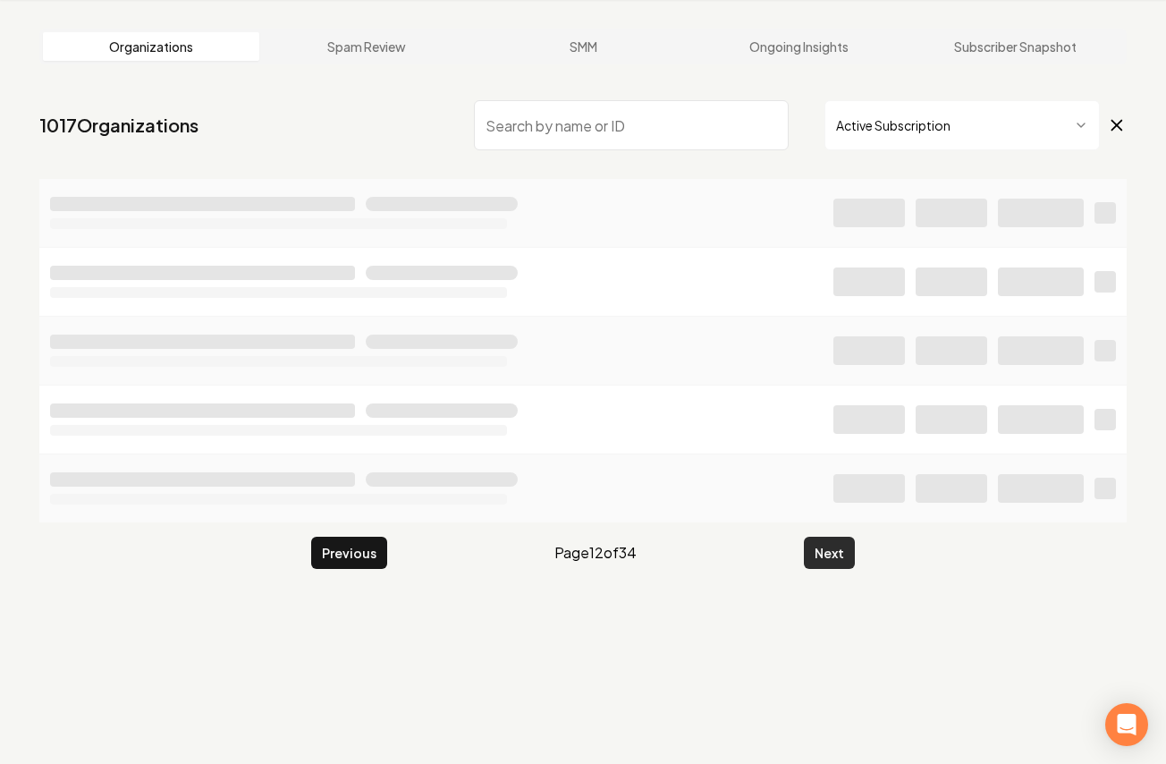
scroll to position [68, 0]
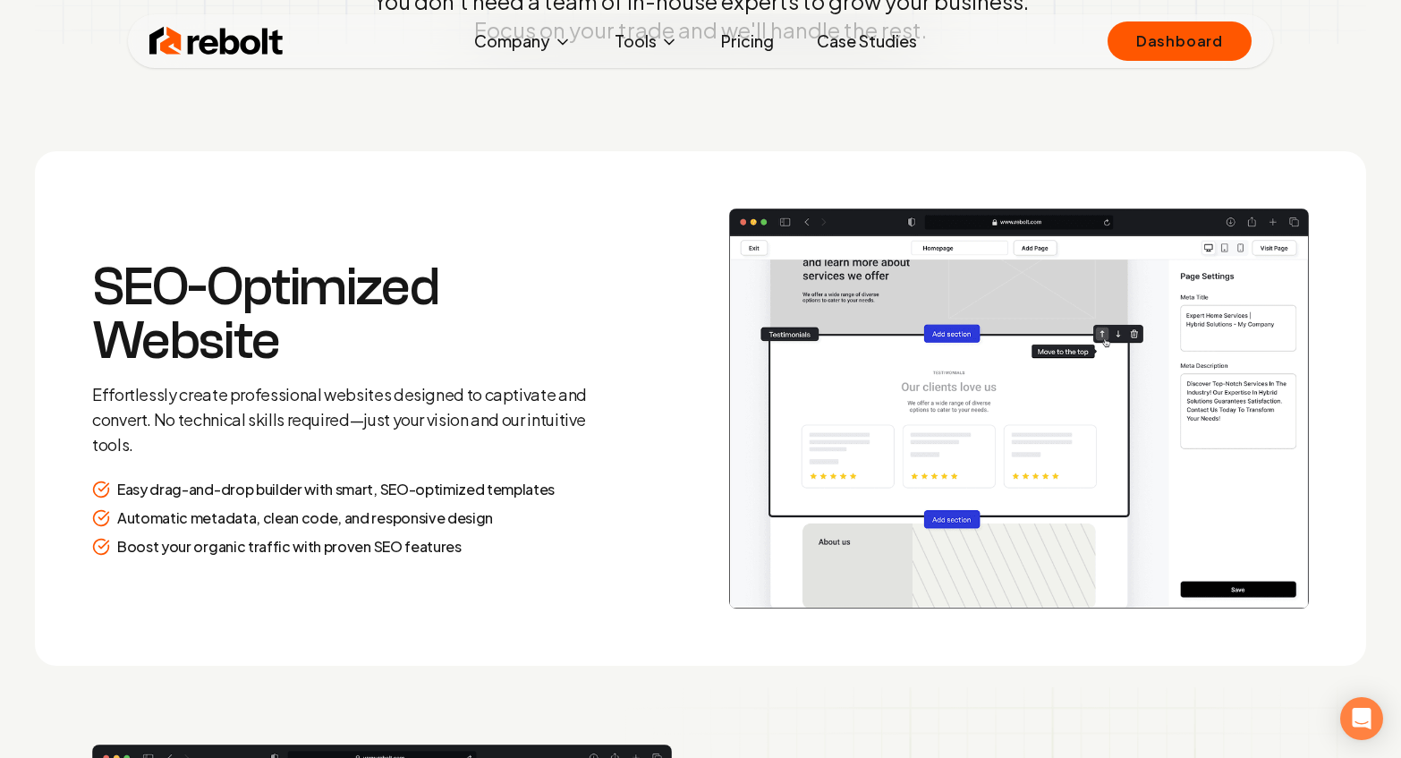
scroll to position [2701, 0]
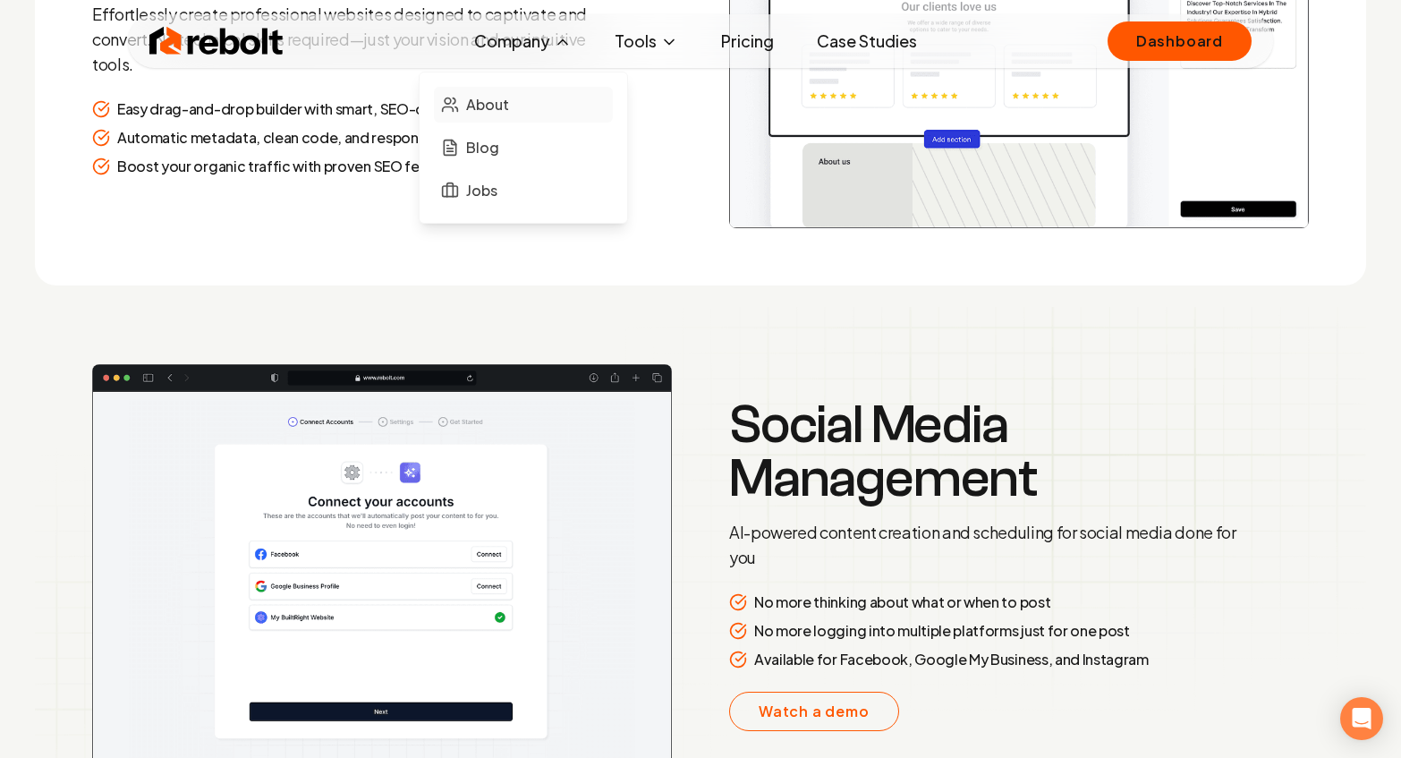
click at [490, 117] on link "About" at bounding box center [523, 105] width 179 height 36
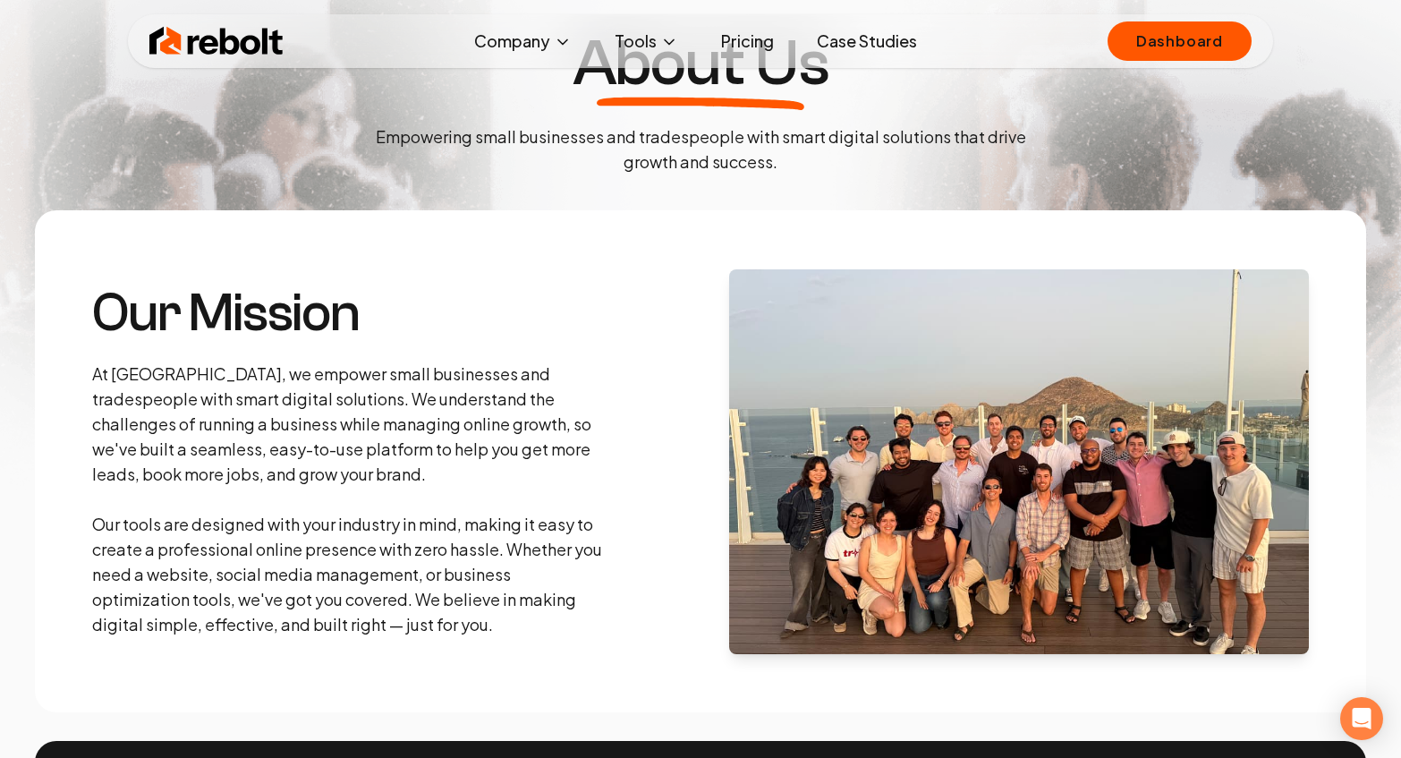
scroll to position [135, 0]
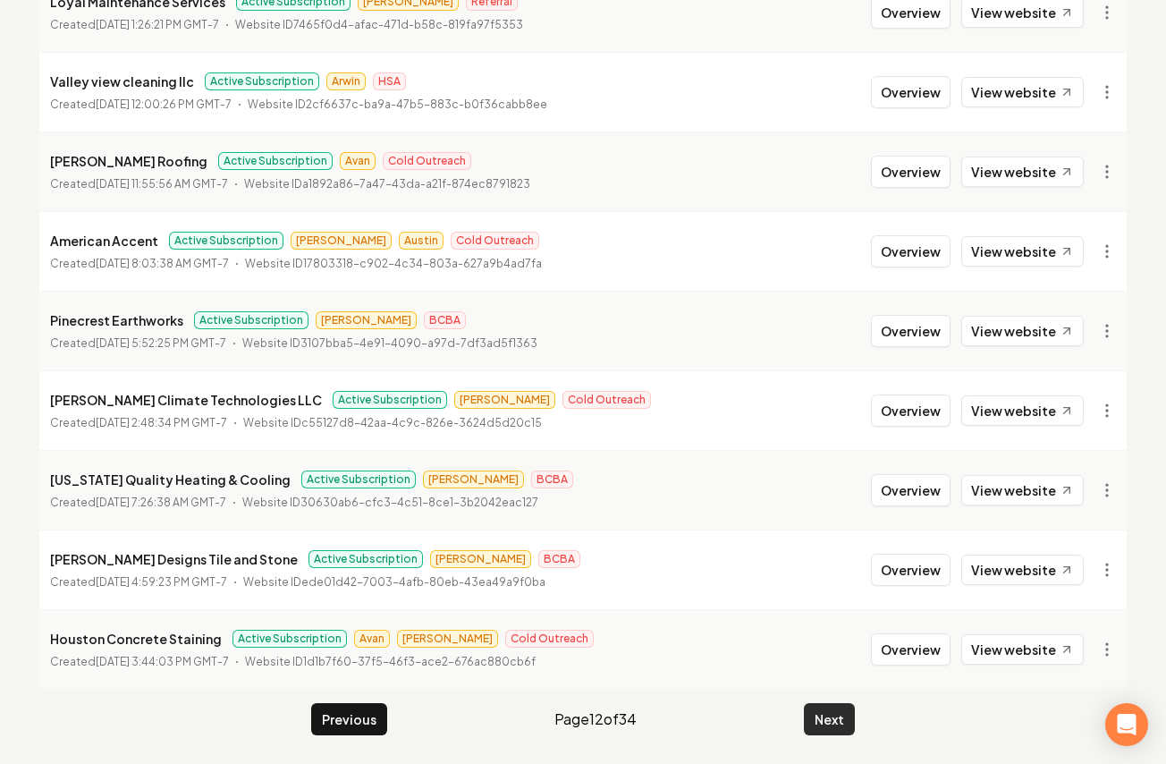
click at [816, 723] on button "Next" at bounding box center [829, 719] width 51 height 32
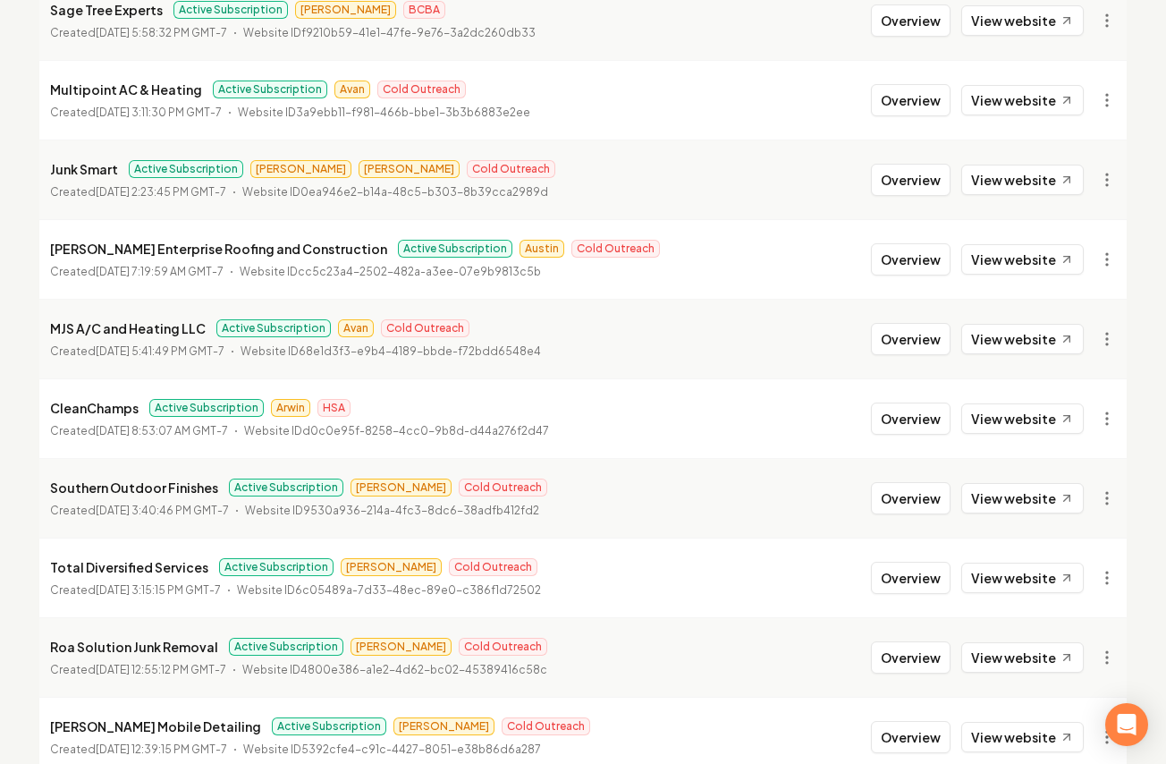
scroll to position [1945, 0]
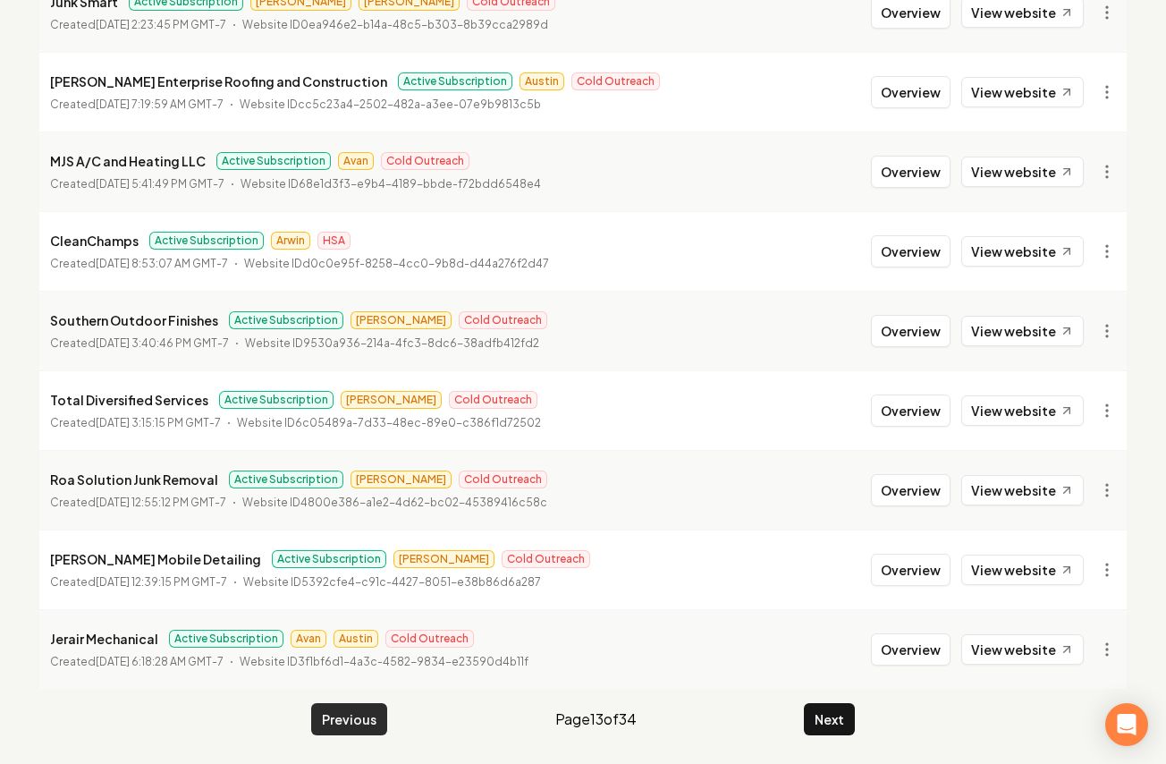
click at [332, 704] on button "Previous" at bounding box center [349, 719] width 76 height 32
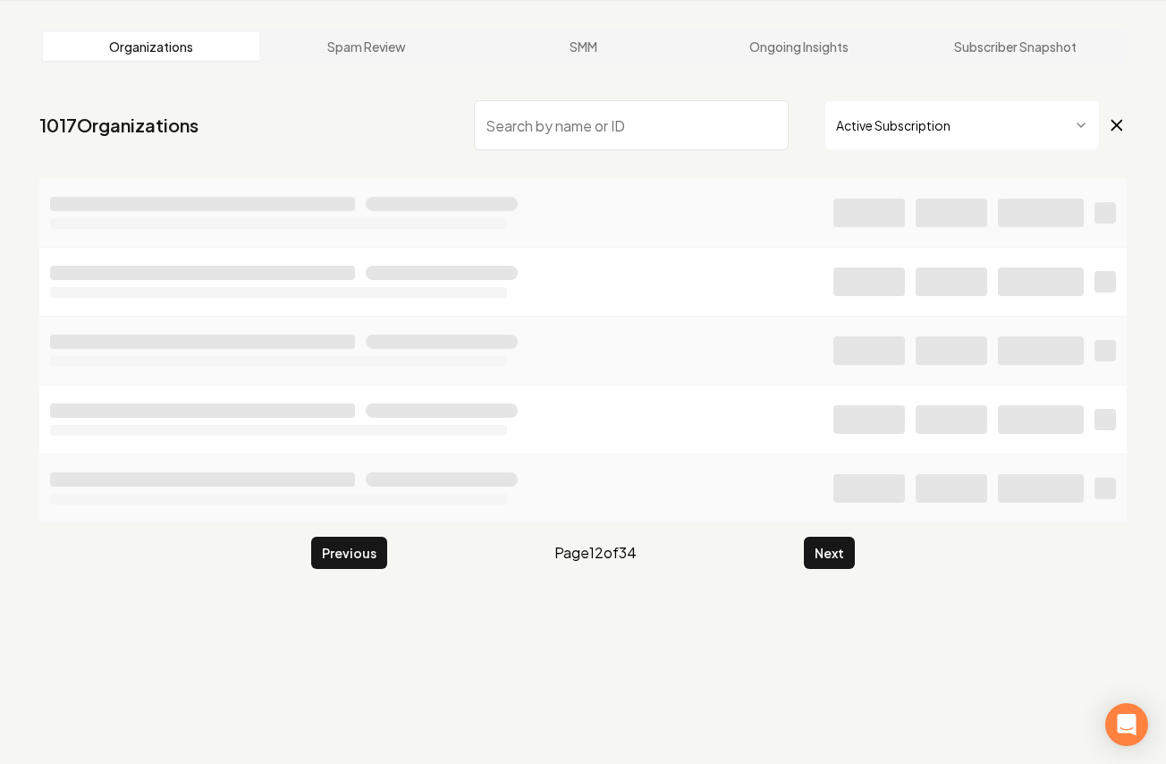
scroll to position [1945, 0]
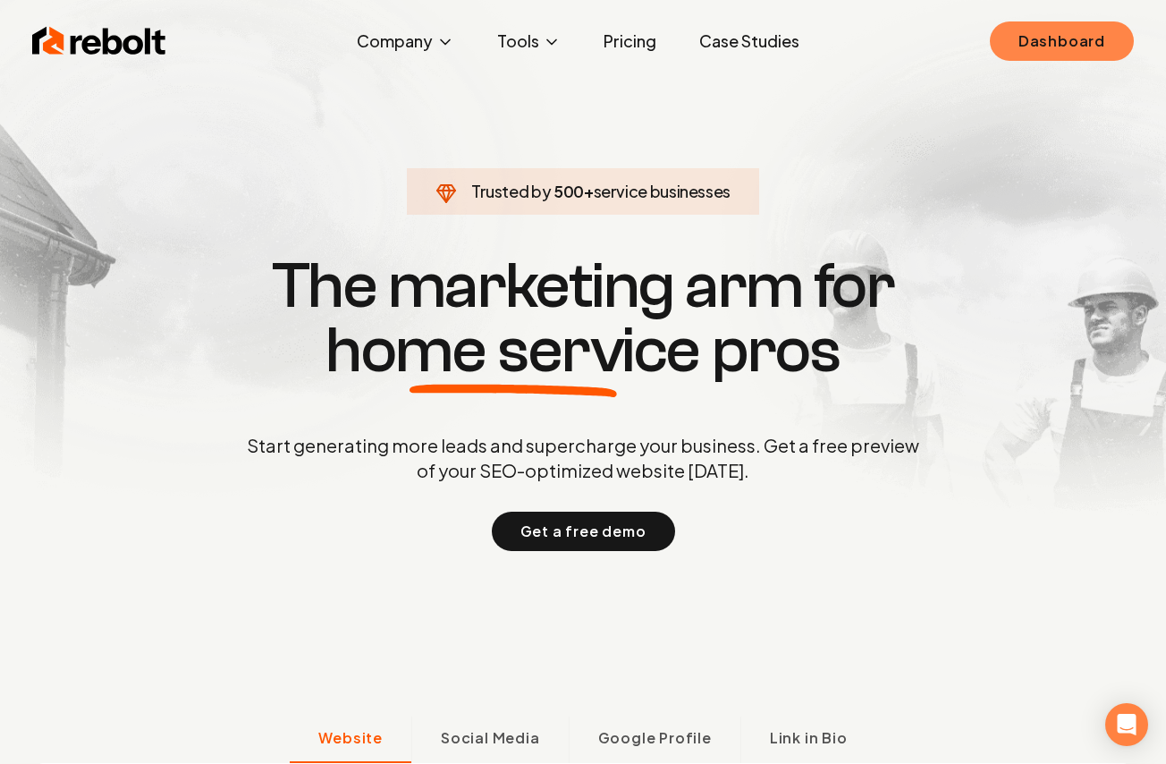
click at [1041, 26] on link "Dashboard" at bounding box center [1062, 40] width 144 height 39
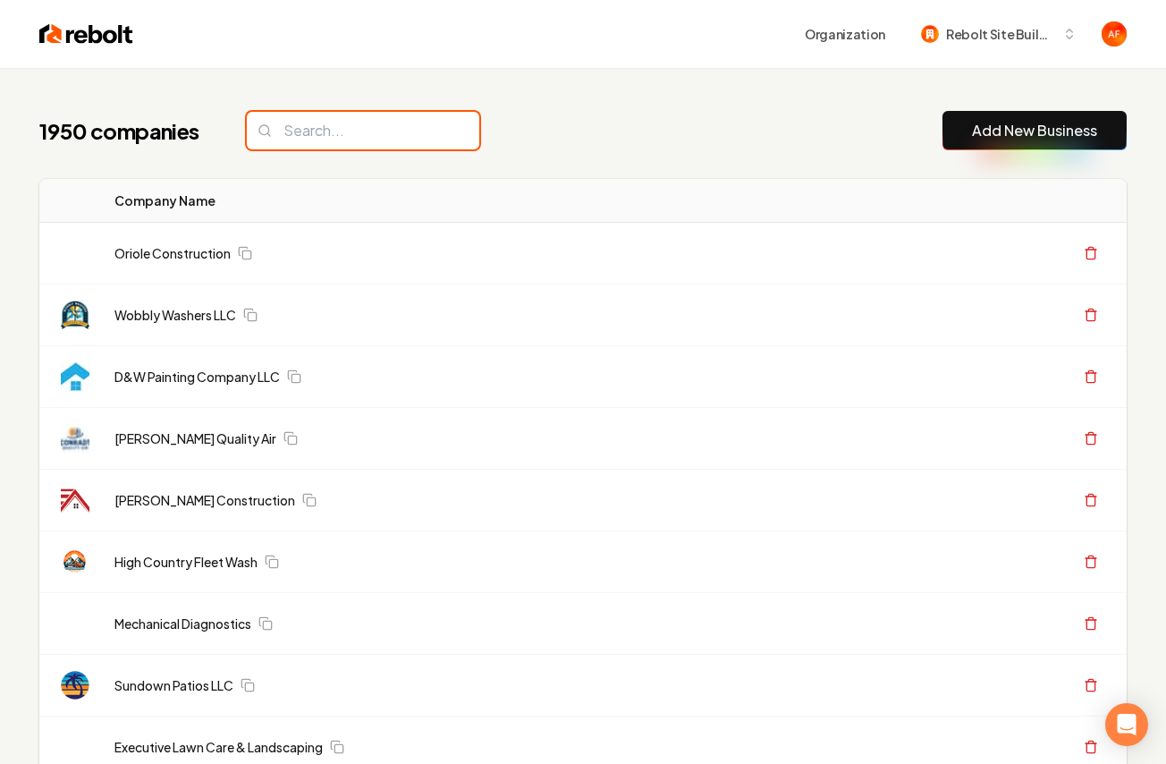
click at [277, 145] on input "search" at bounding box center [363, 131] width 233 height 38
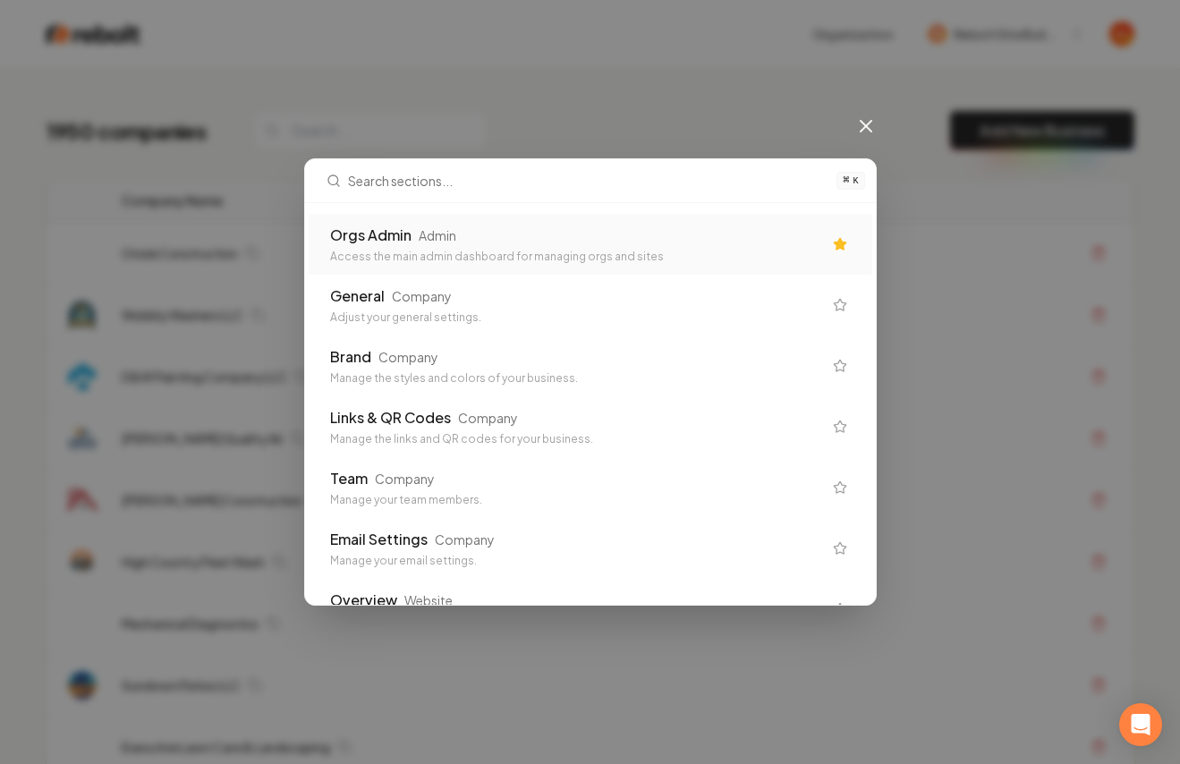
click at [431, 227] on div "Admin" at bounding box center [438, 235] width 38 height 18
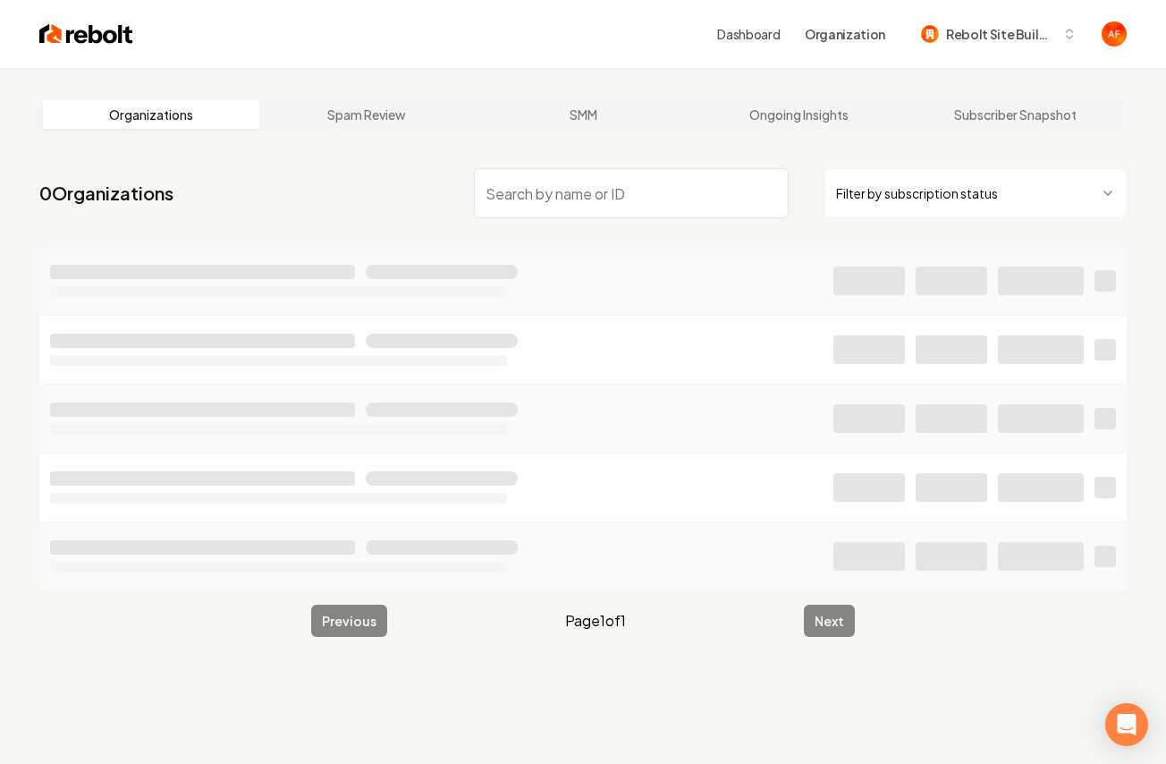
click at [495, 184] on input "search" at bounding box center [631, 193] width 315 height 50
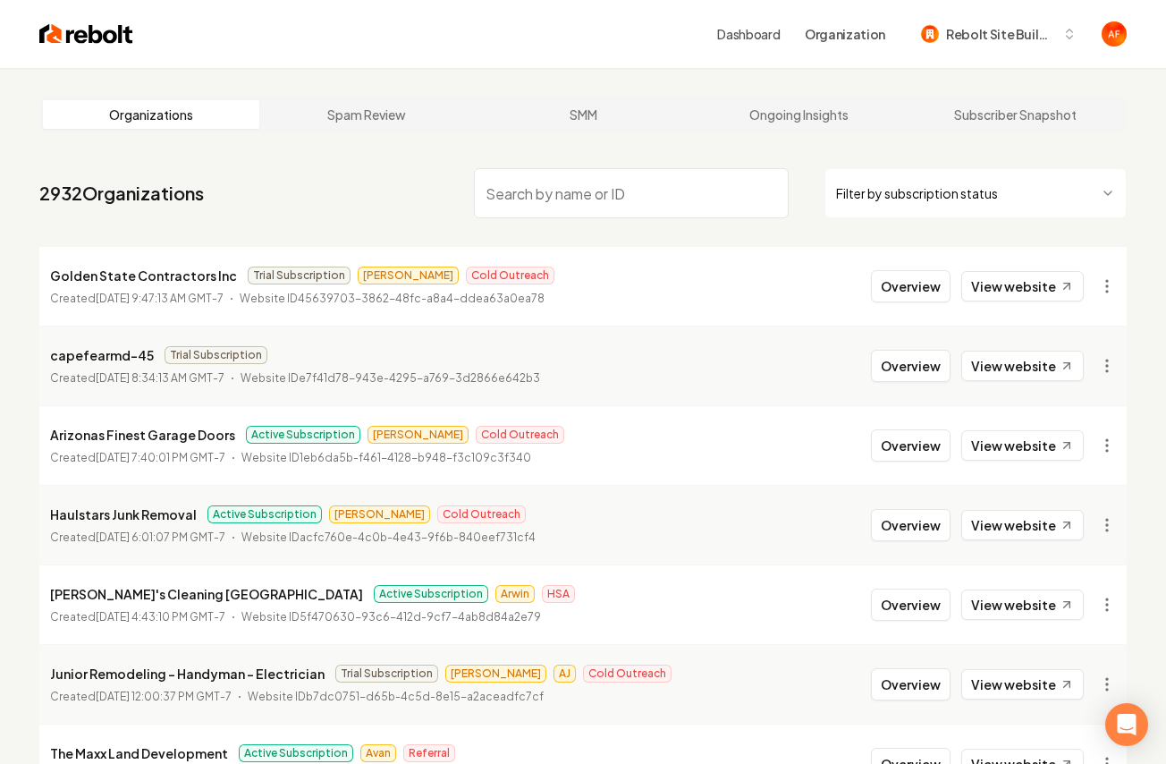
click at [592, 196] on input "search" at bounding box center [631, 193] width 315 height 50
click at [539, 194] on input "search" at bounding box center [631, 193] width 315 height 50
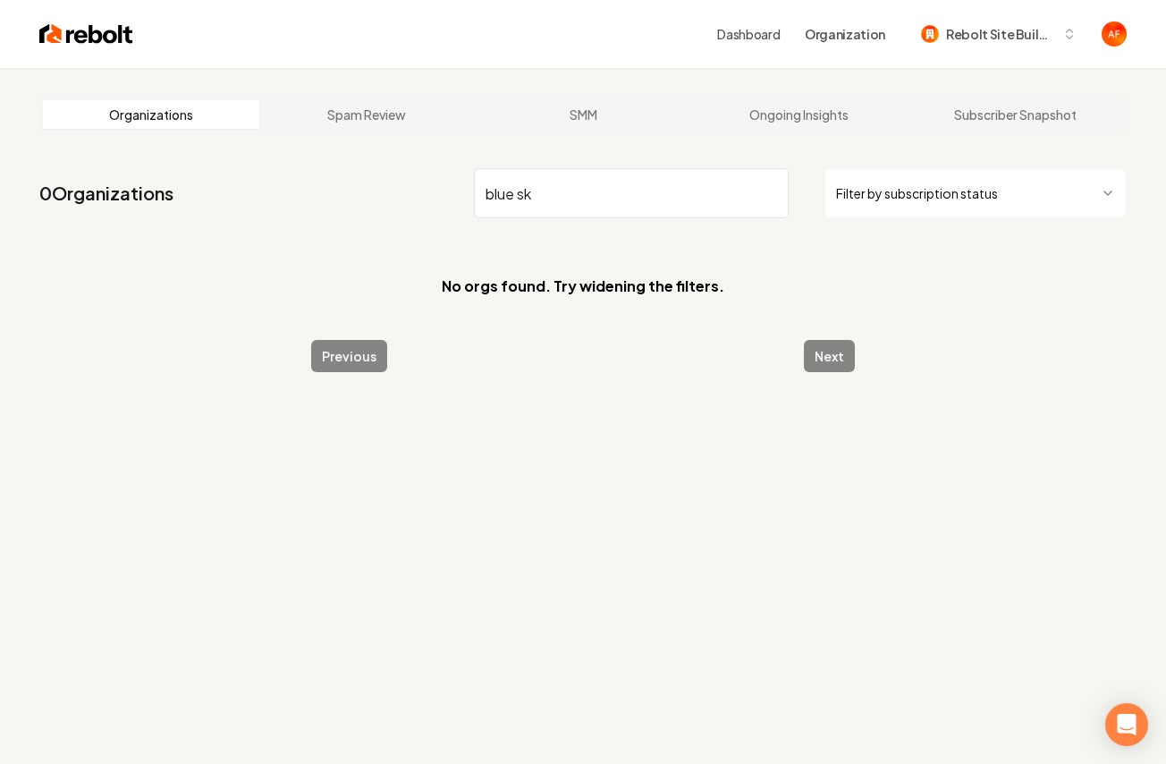
type input "blue sk"
click at [93, 38] on img at bounding box center [86, 33] width 94 height 25
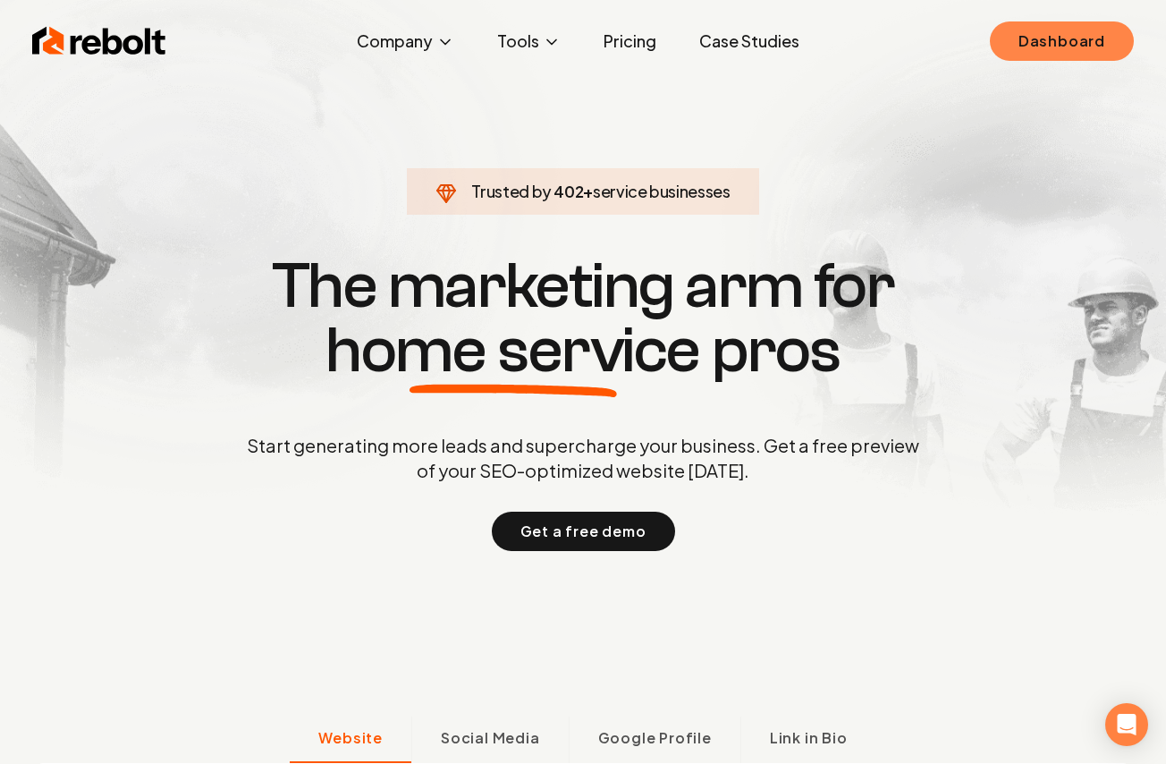
click at [1113, 29] on link "Dashboard" at bounding box center [1062, 40] width 144 height 39
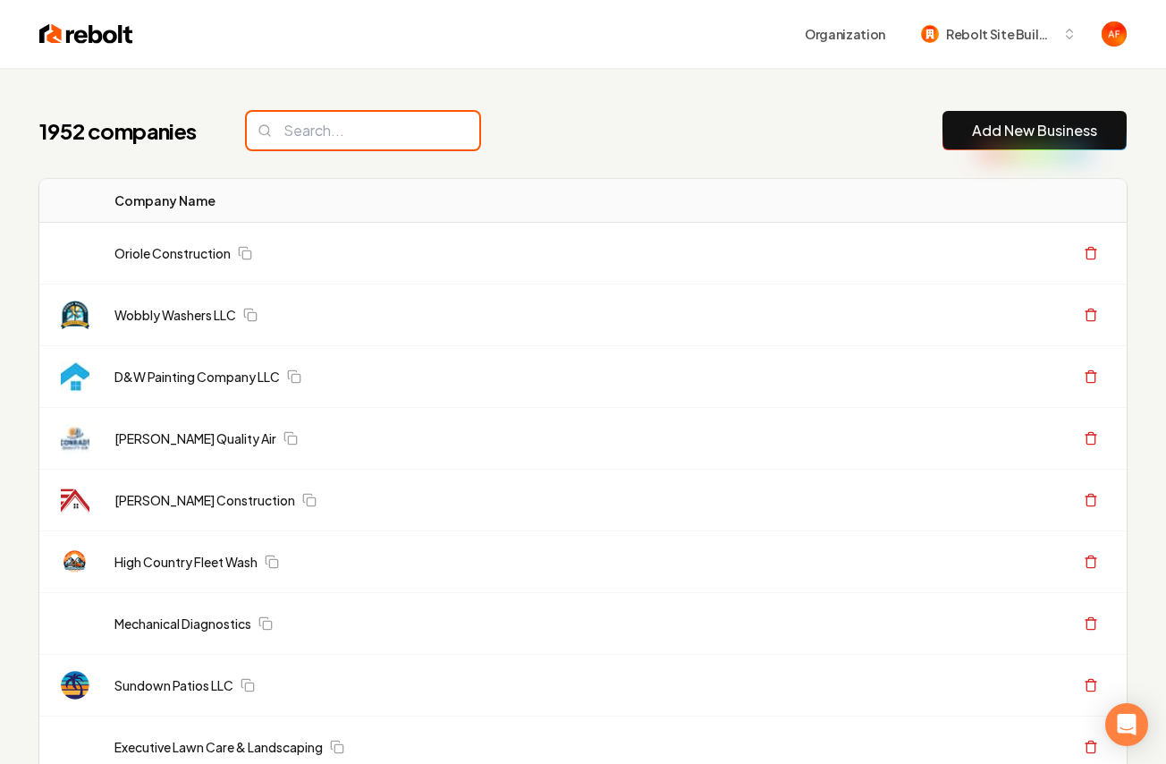
click at [360, 122] on input "search" at bounding box center [363, 131] width 233 height 38
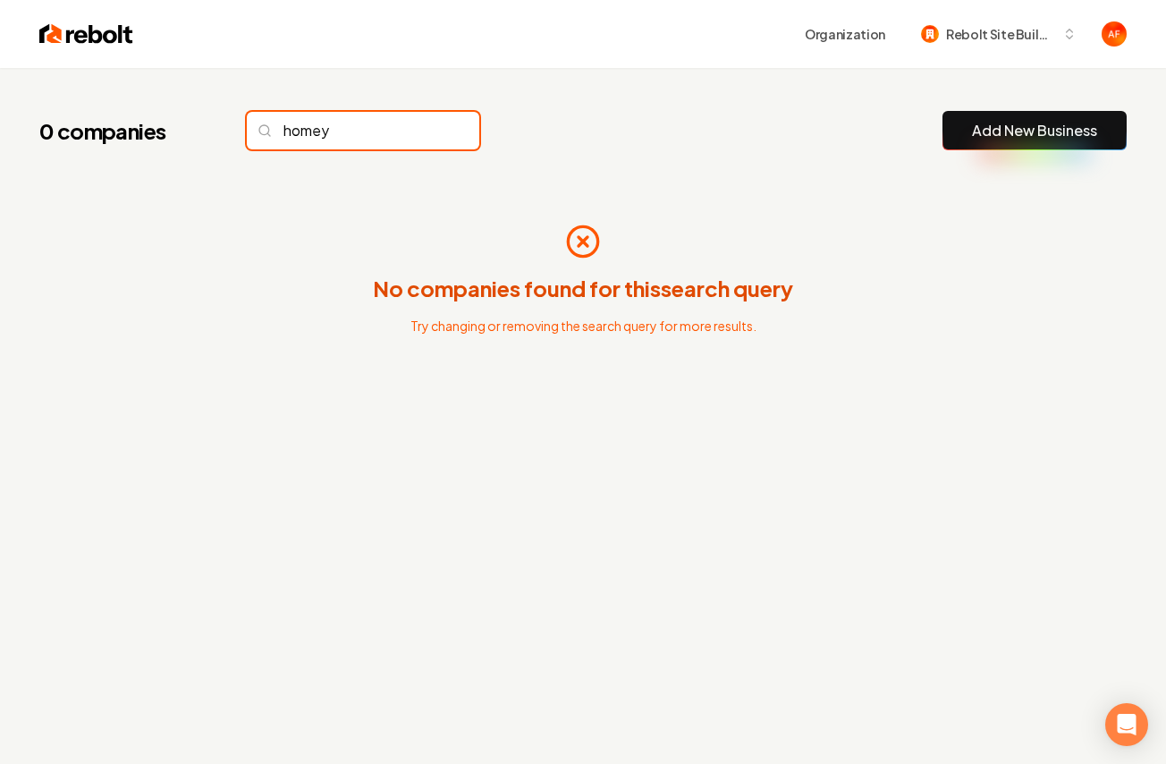
type input "homey"
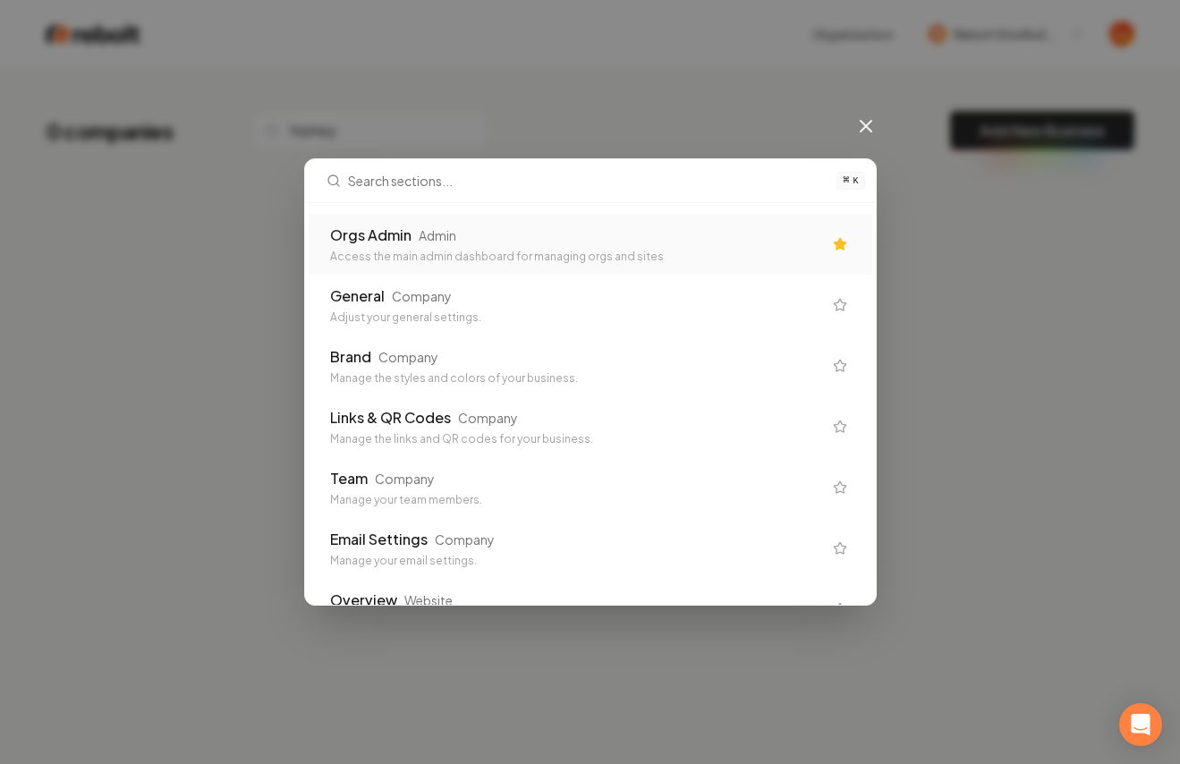
click at [484, 250] on div "Access the main admin dashboard for managing orgs and sites" at bounding box center [576, 257] width 492 height 14
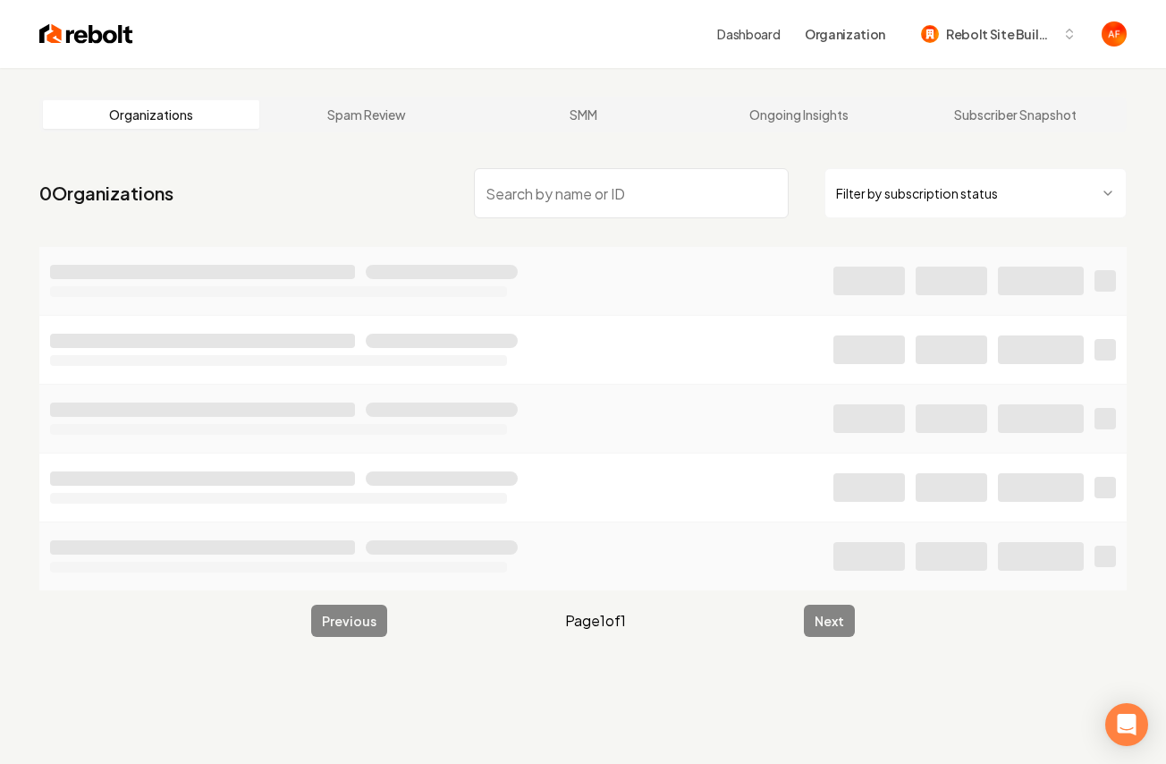
click at [580, 197] on input "search" at bounding box center [631, 193] width 315 height 50
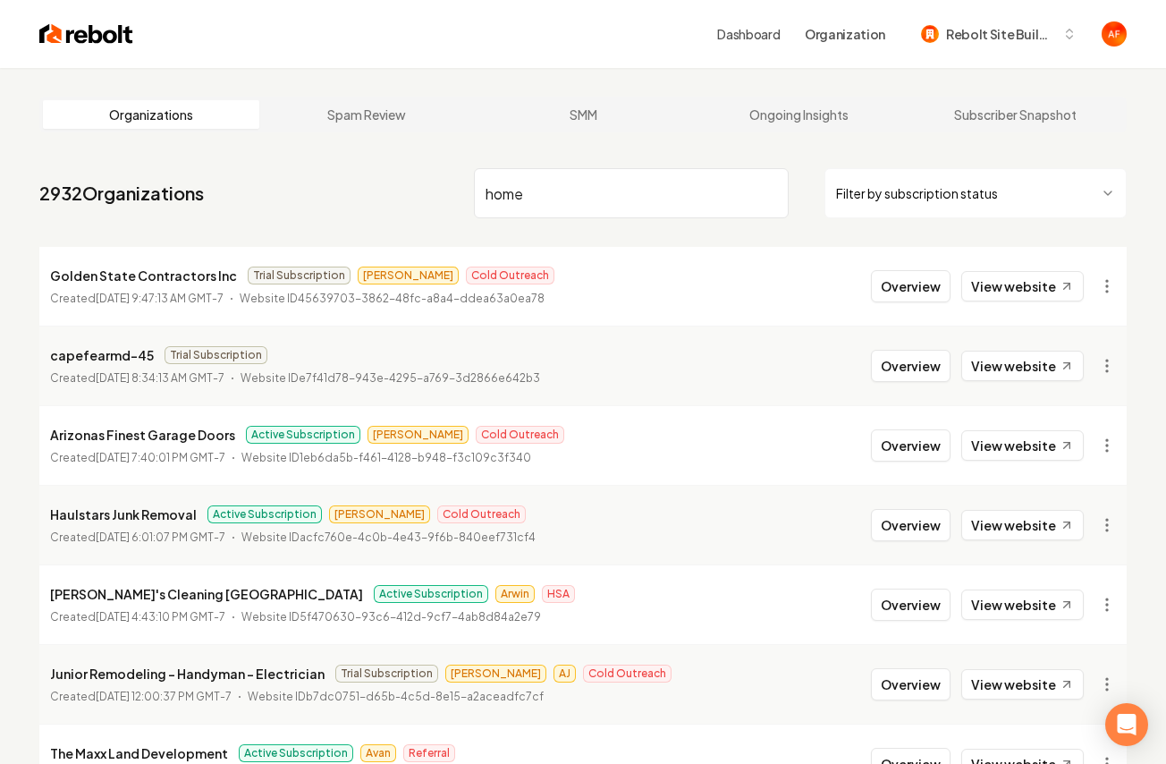
type input "homey"
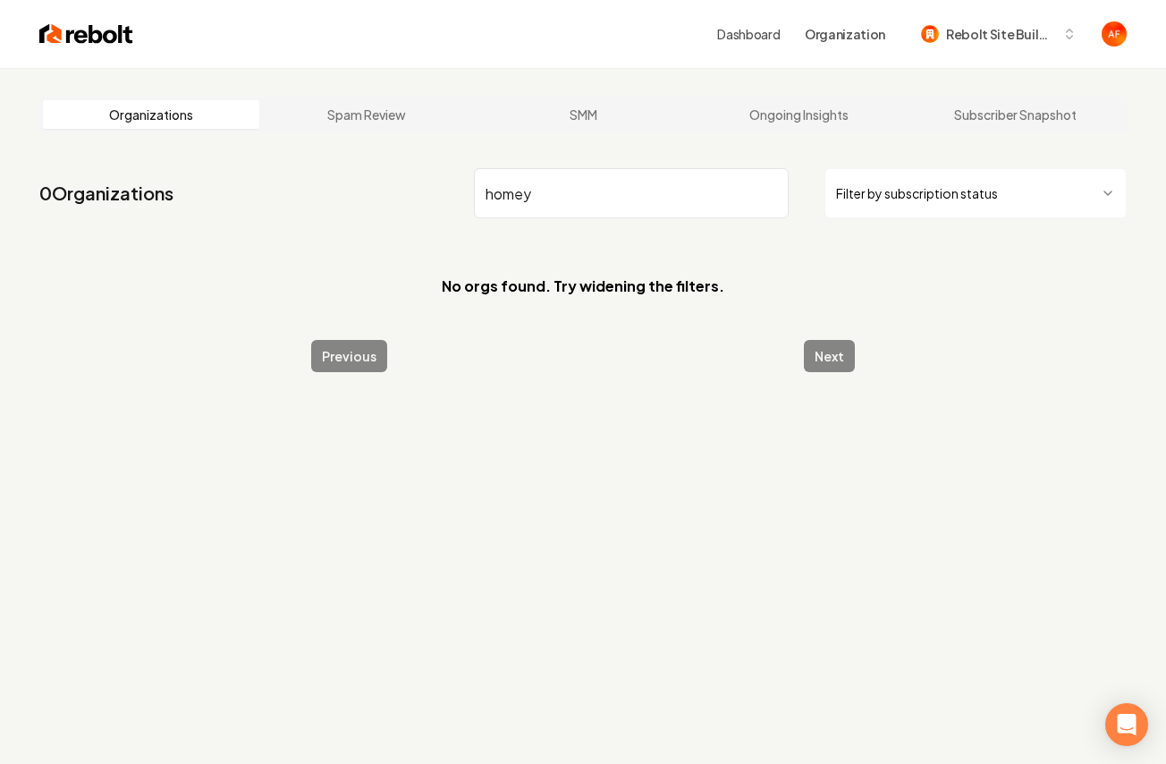
click at [685, 197] on input "homey" at bounding box center [631, 193] width 315 height 50
drag, startPoint x: 685, startPoint y: 197, endPoint x: 765, endPoint y: 182, distance: 80.9
click at [685, 197] on input "homey" at bounding box center [631, 193] width 315 height 50
click at [763, 194] on input "homey" at bounding box center [631, 193] width 315 height 50
click at [768, 193] on input "homey" at bounding box center [631, 193] width 315 height 50
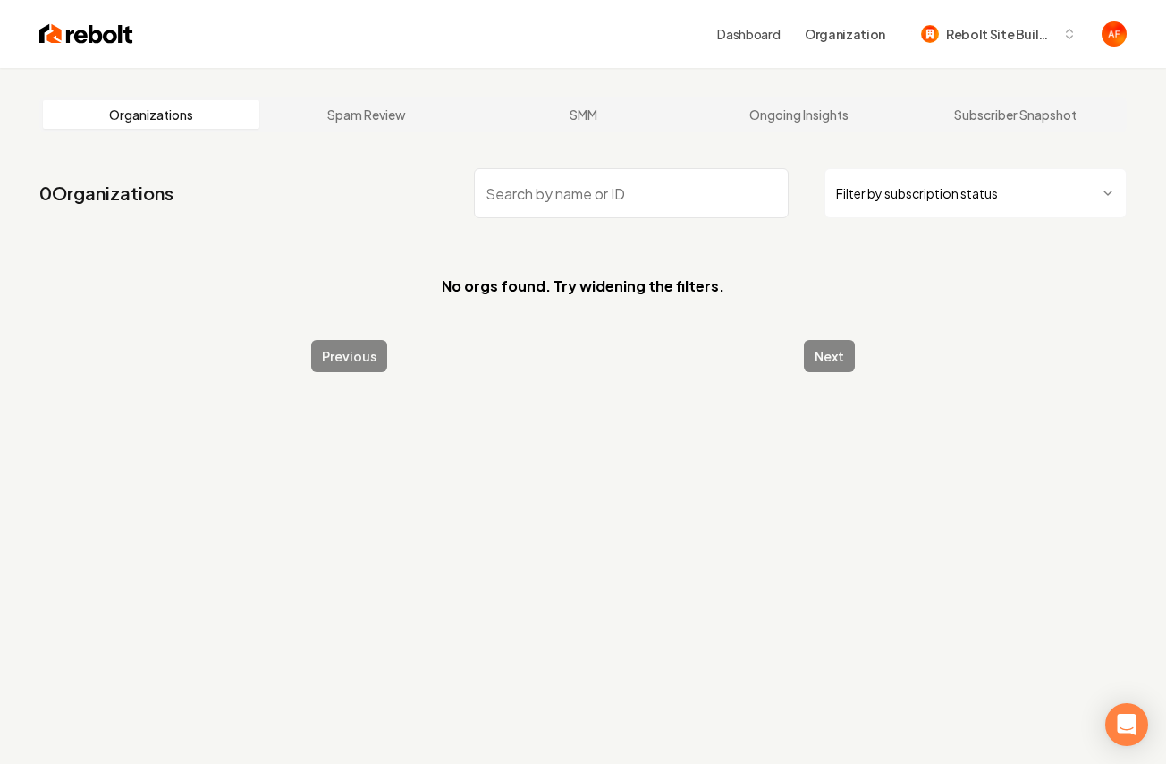
click at [770, 192] on input "search" at bounding box center [631, 193] width 315 height 50
click at [771, 192] on input "search" at bounding box center [631, 193] width 315 height 50
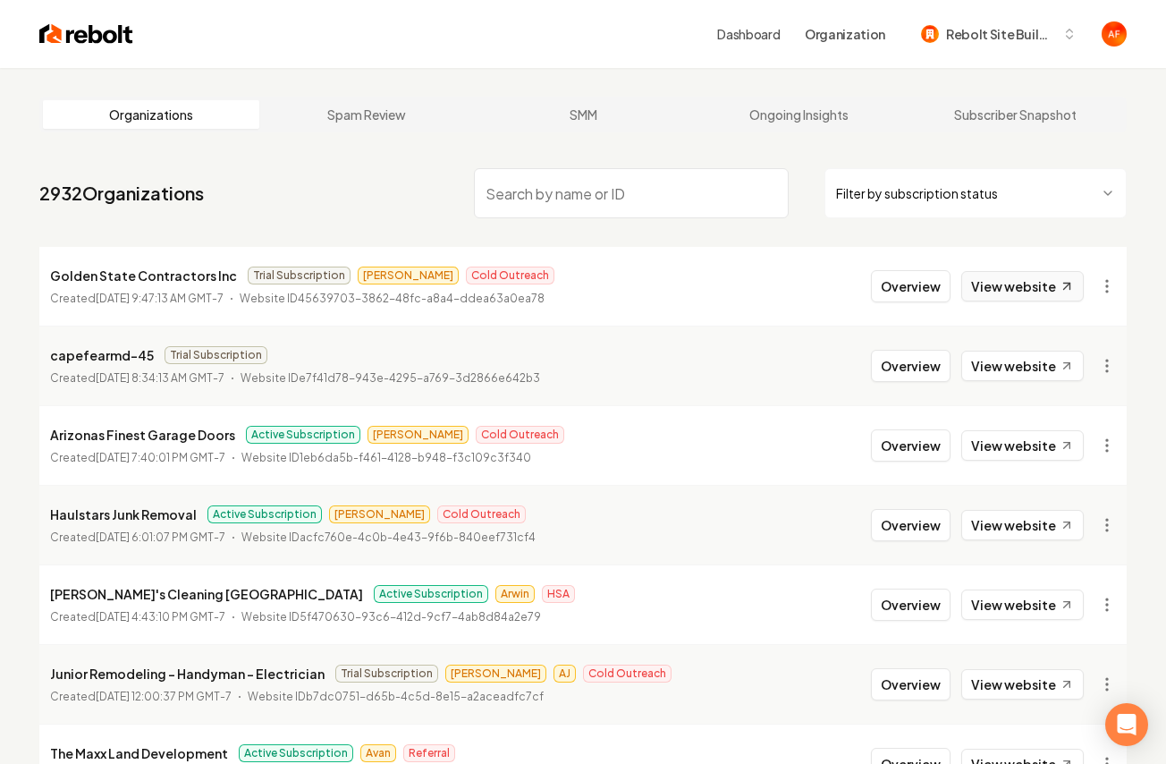
click at [1042, 285] on link "View website" at bounding box center [1022, 286] width 123 height 30
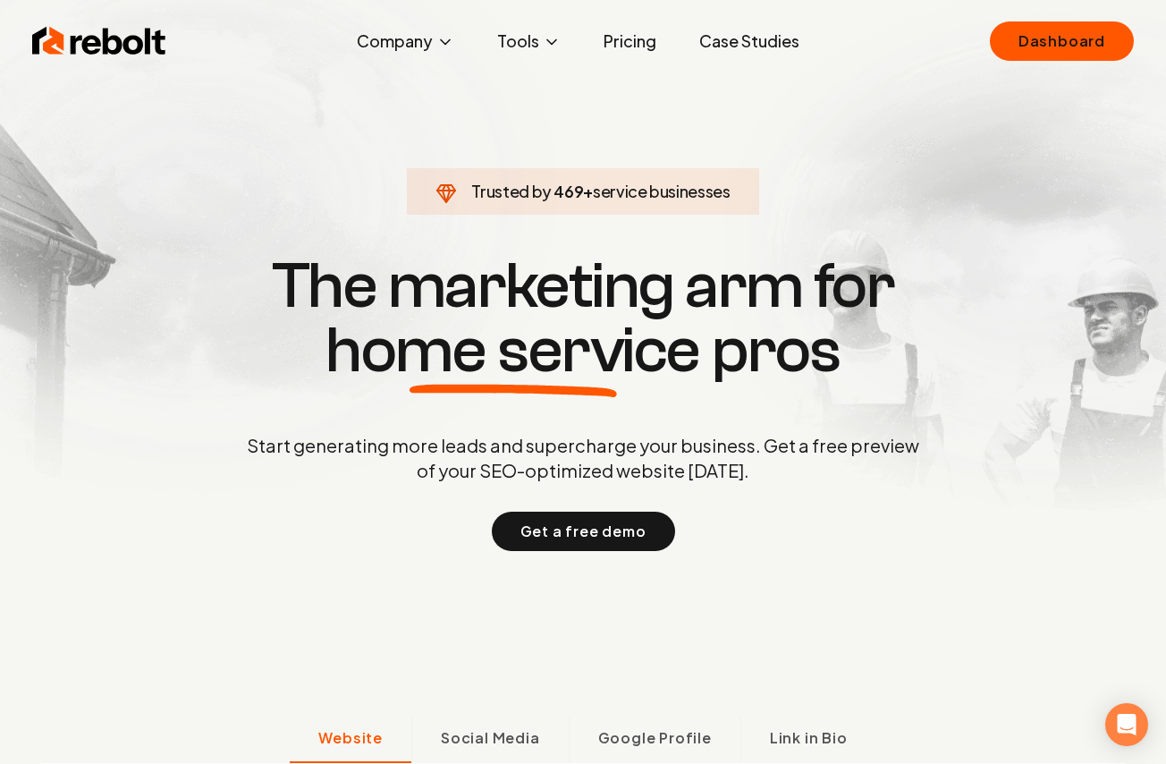
click at [703, 49] on link "Case Studies" at bounding box center [749, 41] width 129 height 36
click at [1029, 31] on link "Dashboard" at bounding box center [1062, 40] width 144 height 39
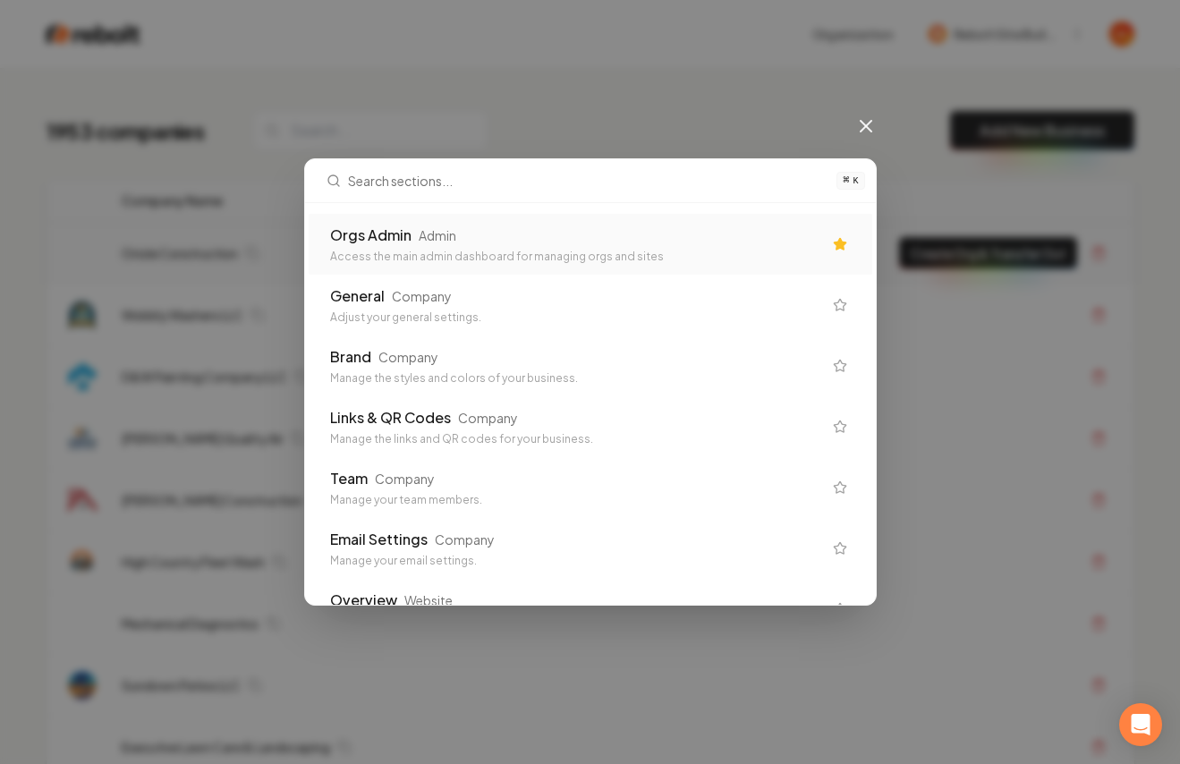
click at [551, 264] on div "Orgs Admin Admin Access the main admin dashboard for managing orgs and sites" at bounding box center [590, 244] width 563 height 61
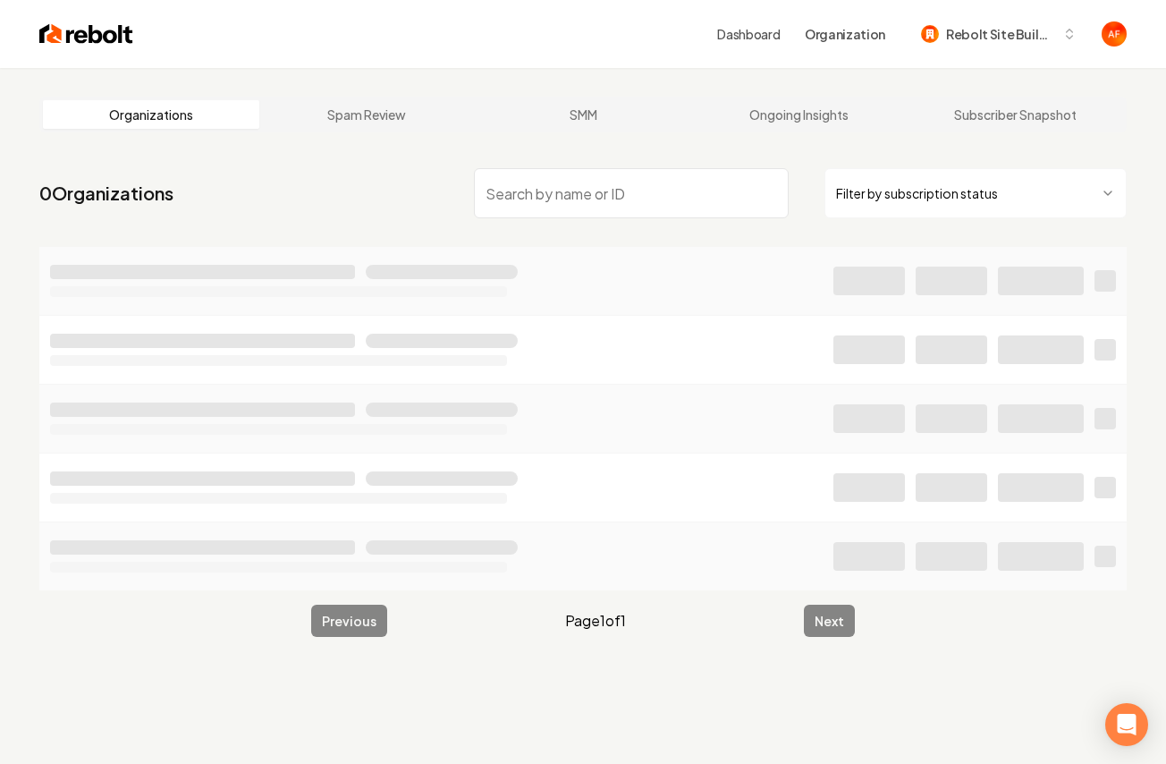
click at [498, 178] on input "search" at bounding box center [631, 193] width 315 height 50
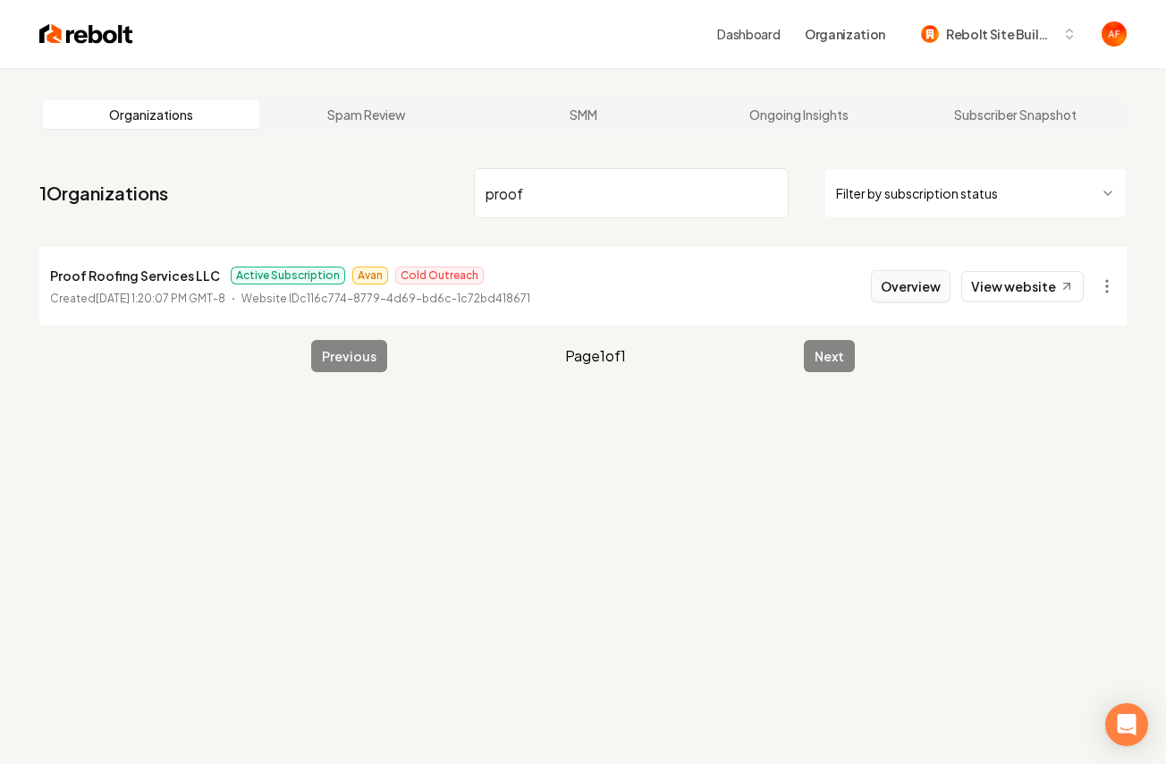
type input "proof"
click at [914, 299] on button "Overview" at bounding box center [911, 286] width 80 height 32
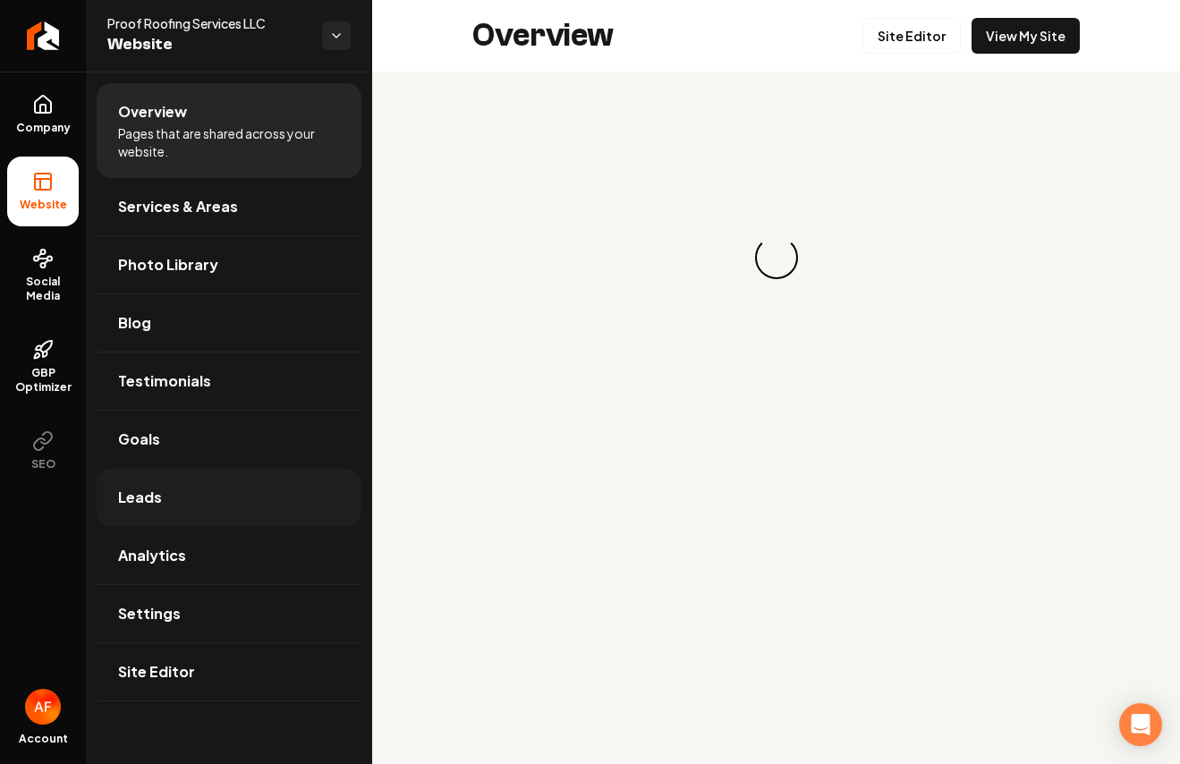
click at [236, 483] on link "Leads" at bounding box center [229, 497] width 265 height 57
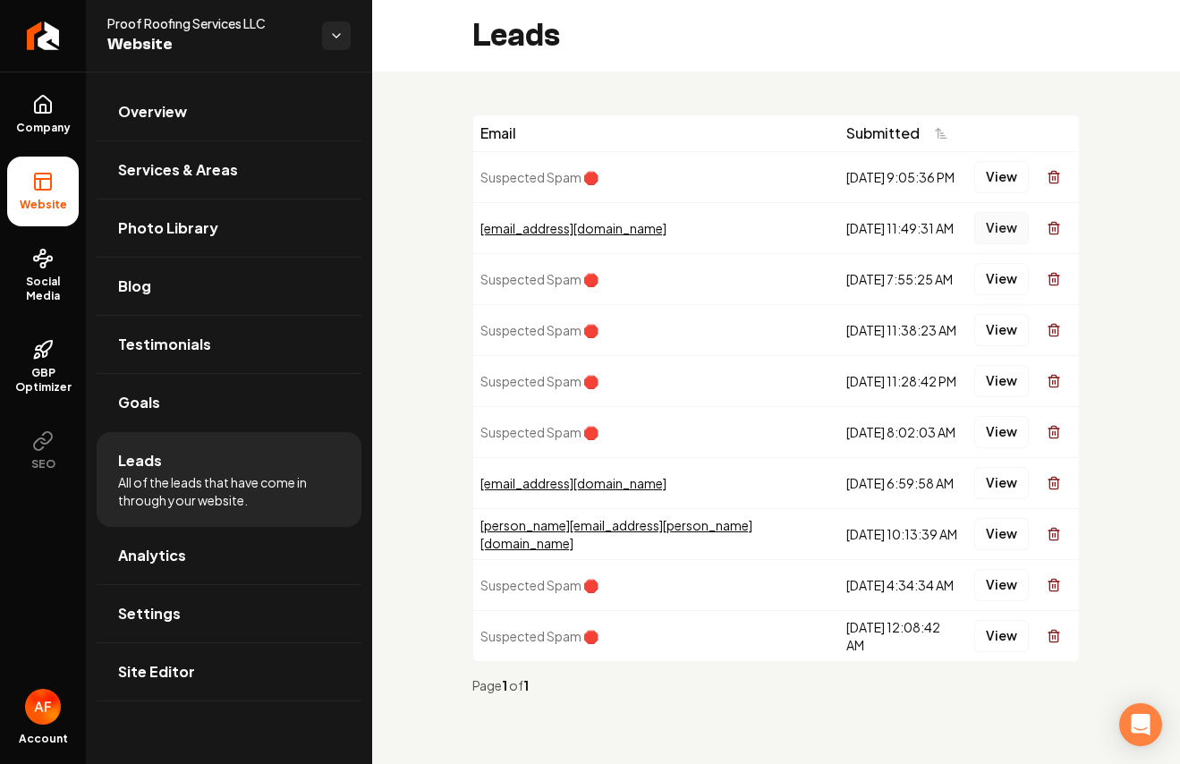
click at [996, 228] on button "View" at bounding box center [1001, 228] width 55 height 32
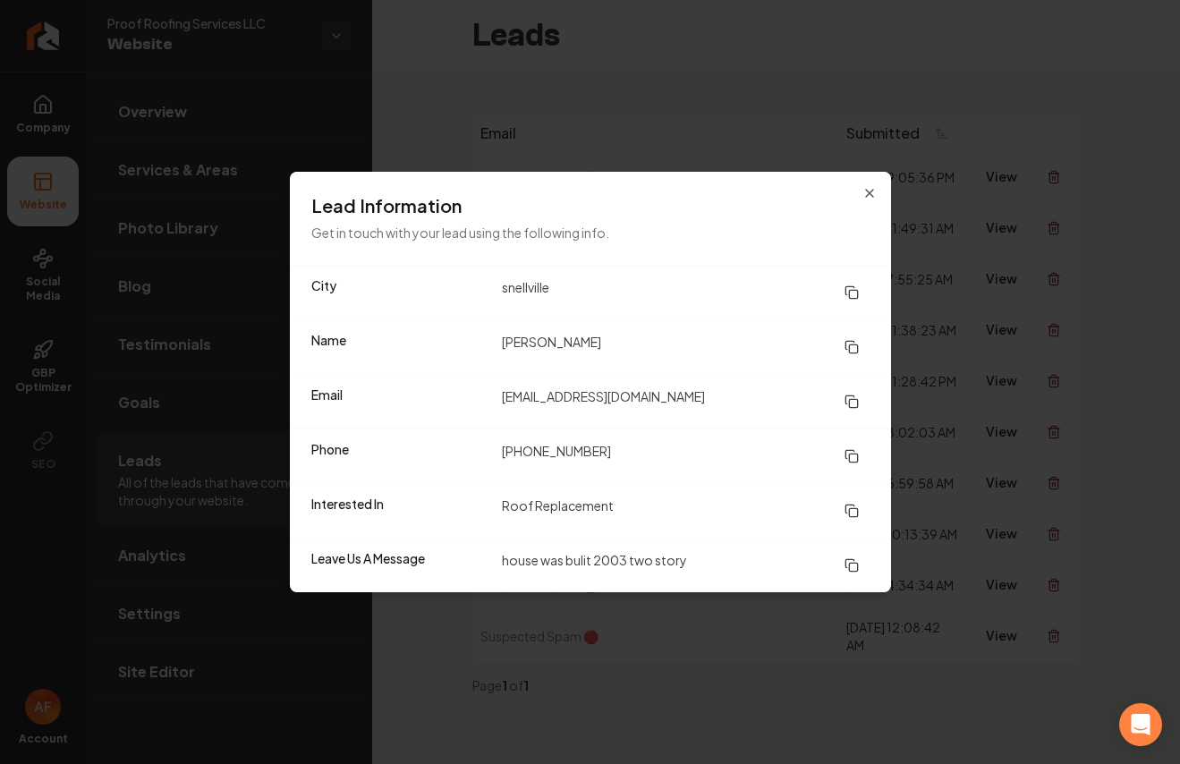
drag, startPoint x: 889, startPoint y: 125, endPoint x: 564, endPoint y: 216, distance: 337.2
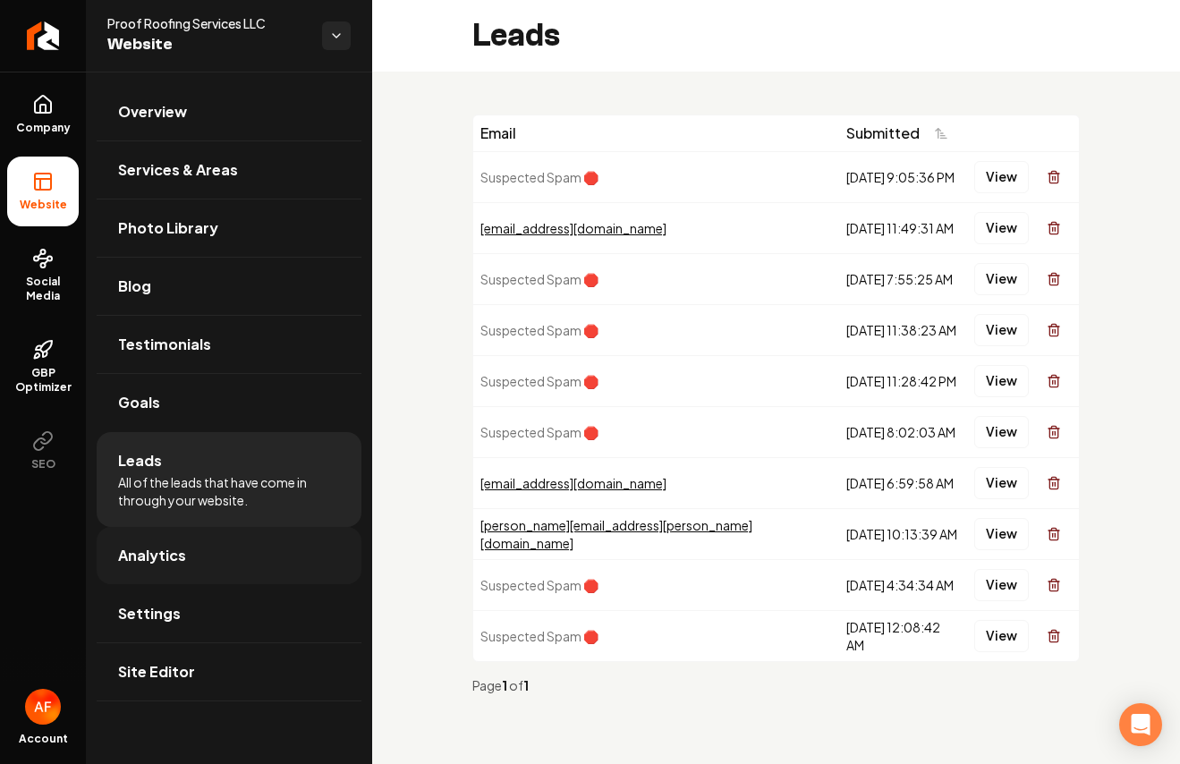
click at [152, 546] on span "Analytics" at bounding box center [152, 555] width 68 height 21
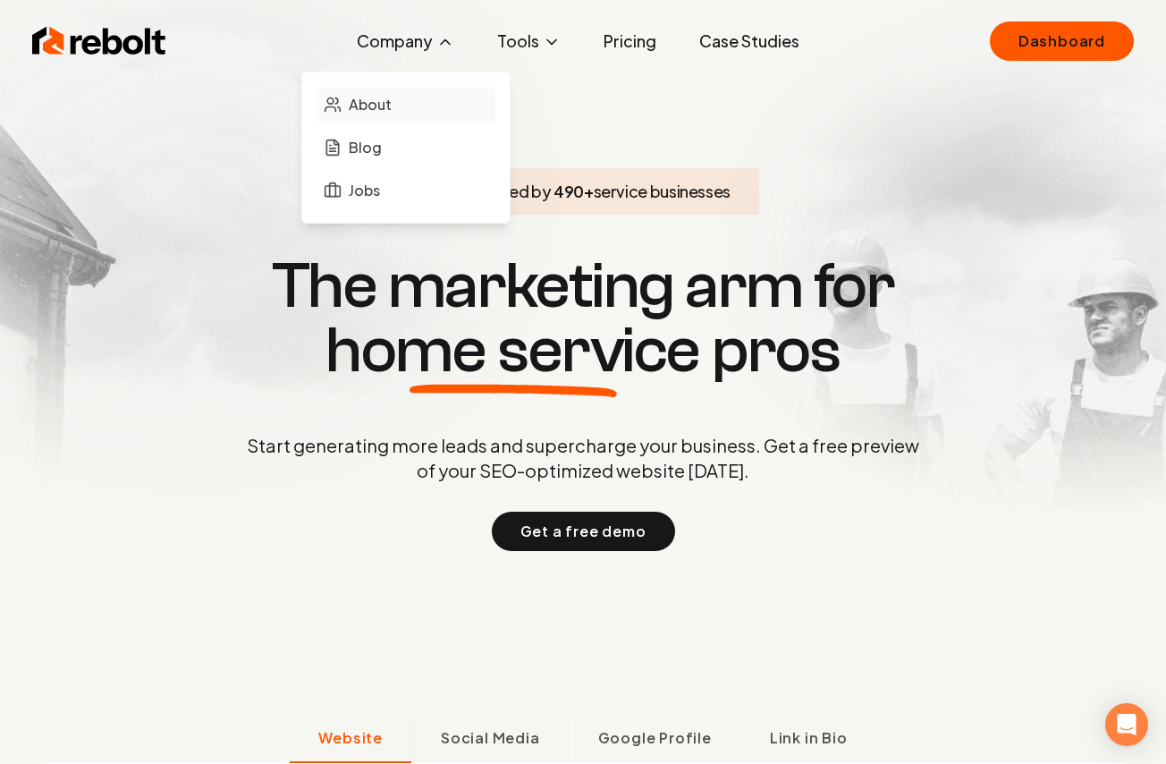
click at [410, 108] on link "About" at bounding box center [406, 105] width 179 height 36
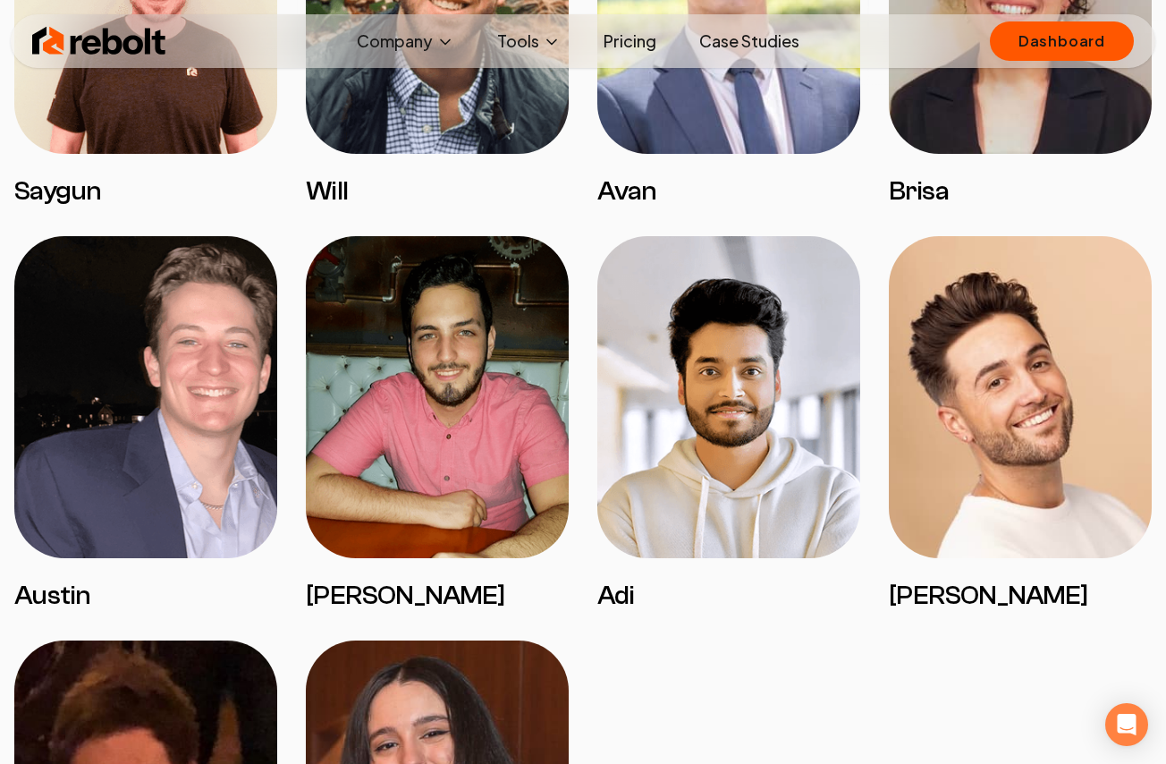
scroll to position [3309, 0]
